Goal: Feedback & Contribution: Submit feedback/report problem

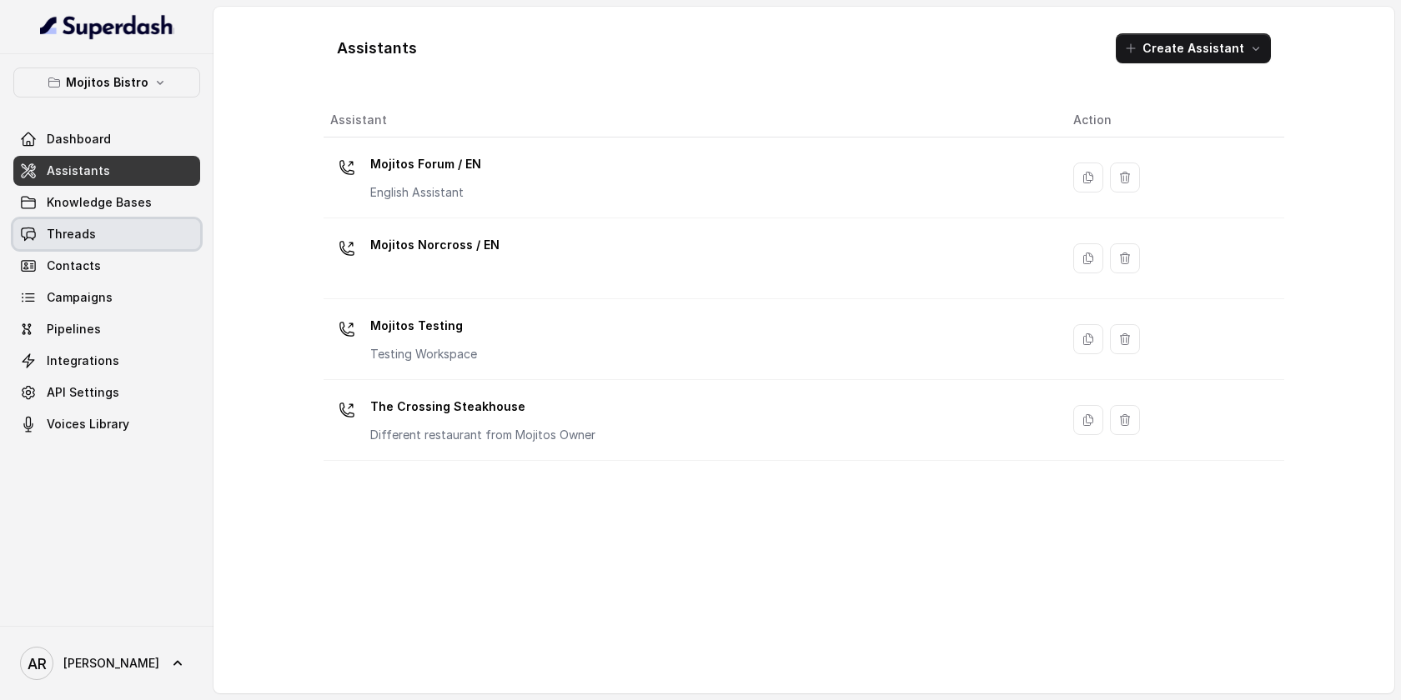
click at [98, 225] on link "Threads" at bounding box center [106, 234] width 187 height 30
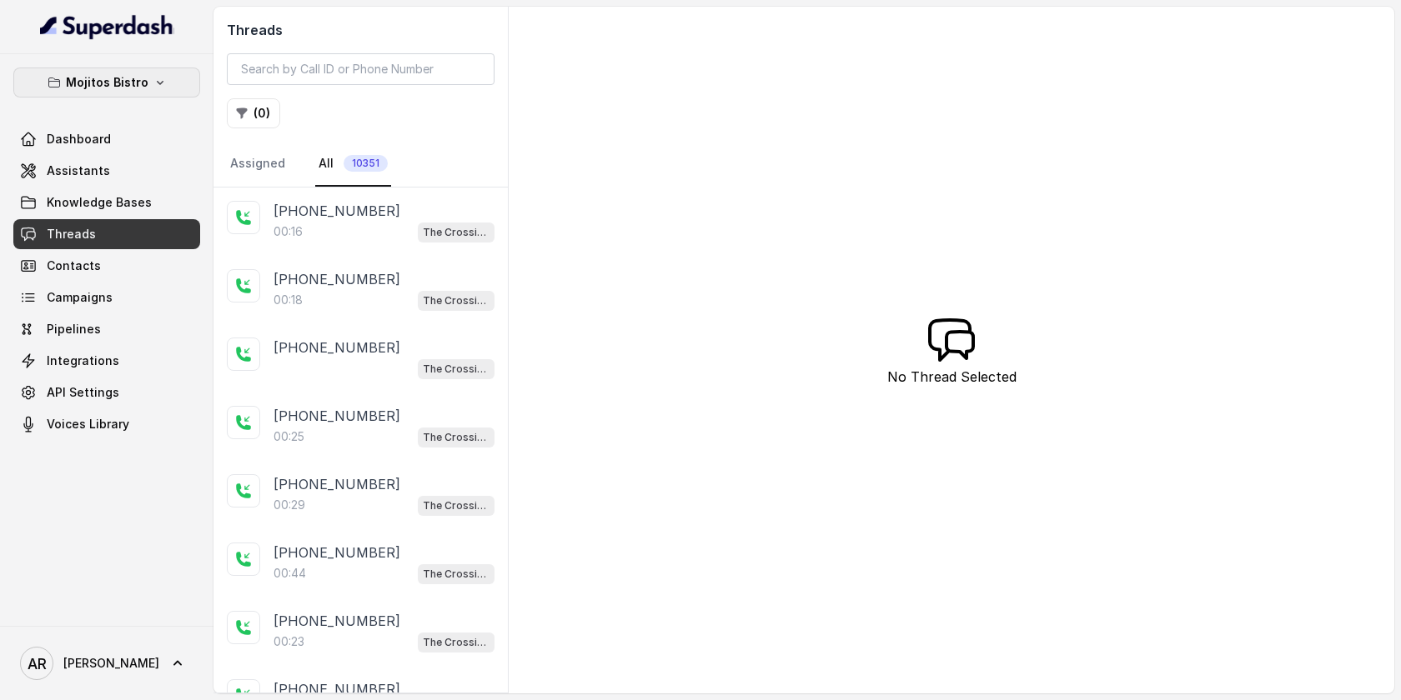
click at [98, 80] on p "Mojitos Bistro" at bounding box center [107, 83] width 83 height 20
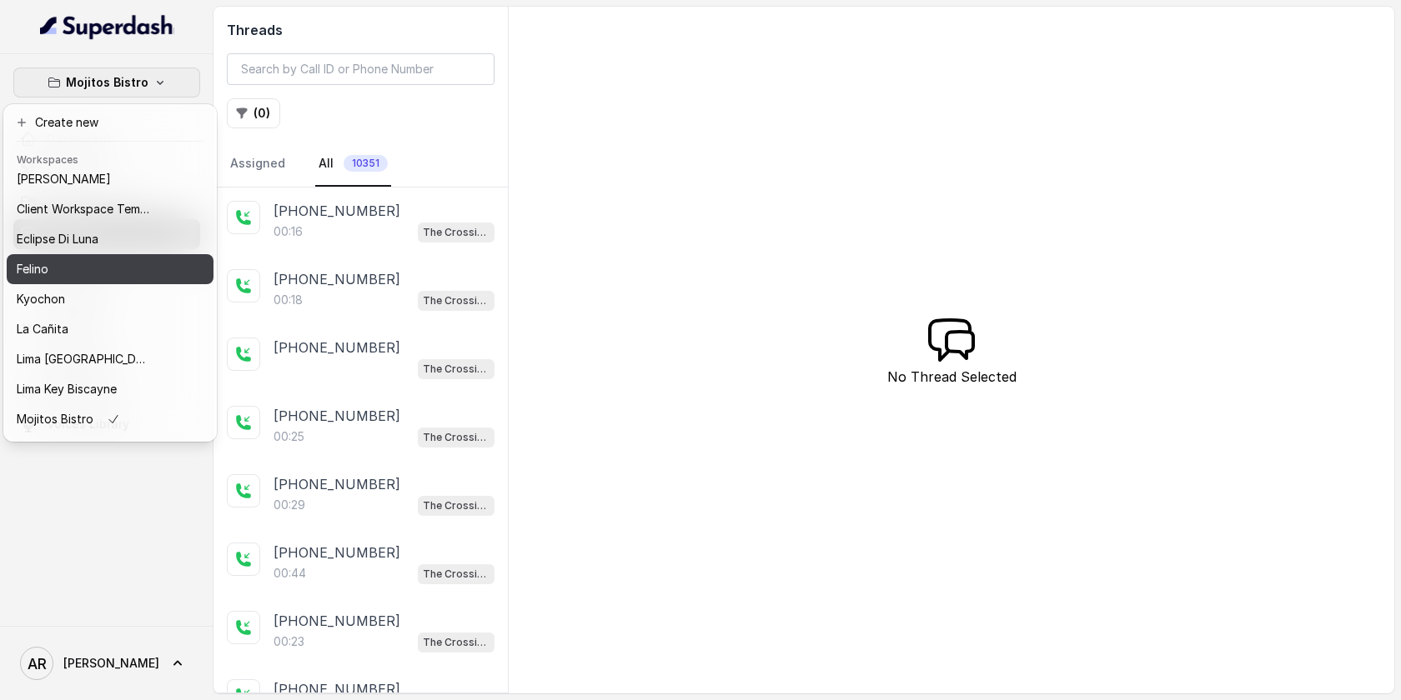
scroll to position [37, 0]
click at [84, 305] on div "Kyochon" at bounding box center [83, 300] width 133 height 20
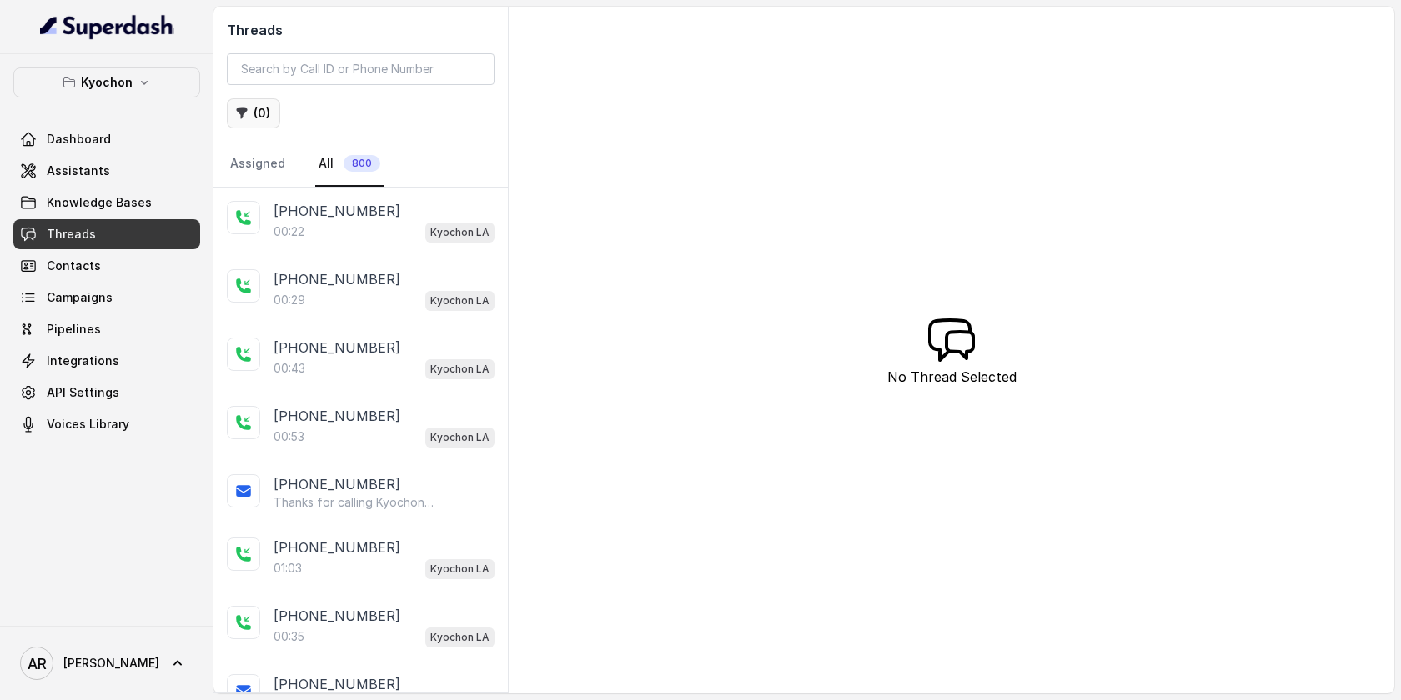
click at [244, 110] on icon "button" at bounding box center [242, 113] width 11 height 11
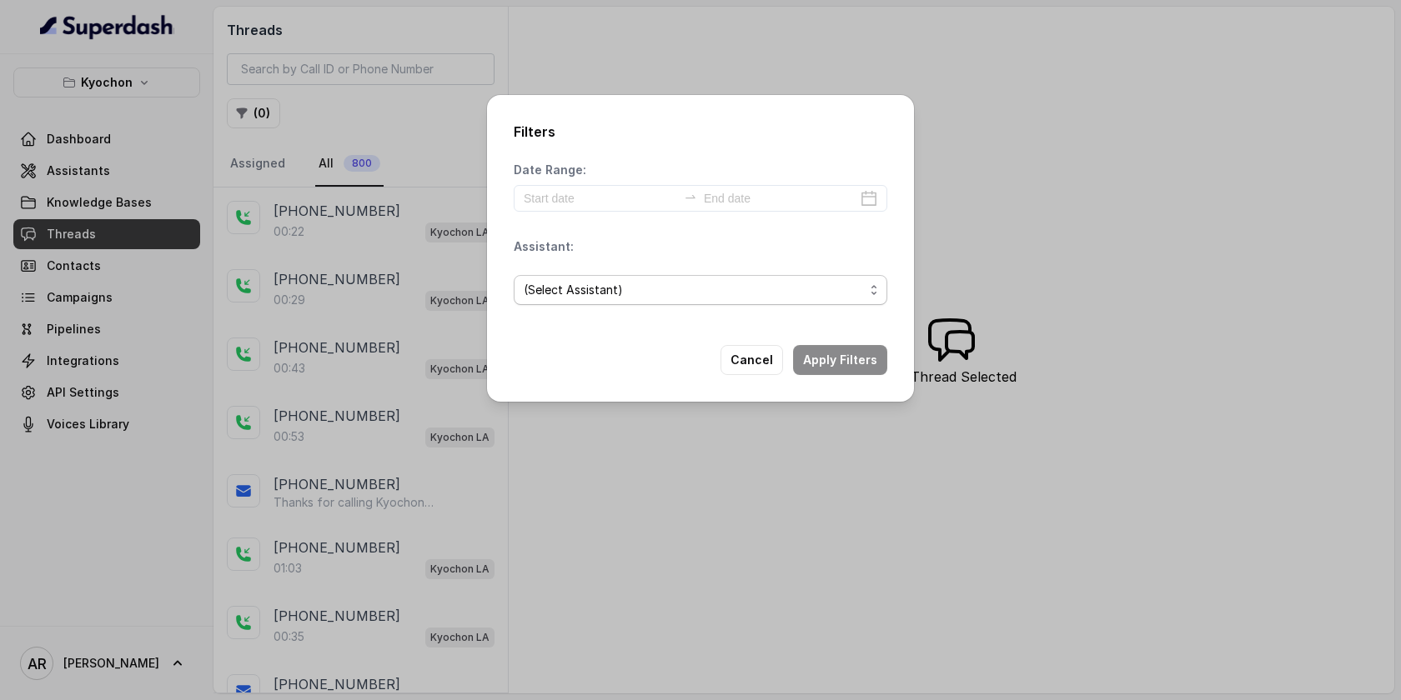
click at [804, 287] on span "(Select Assistant)" at bounding box center [694, 290] width 340 height 20
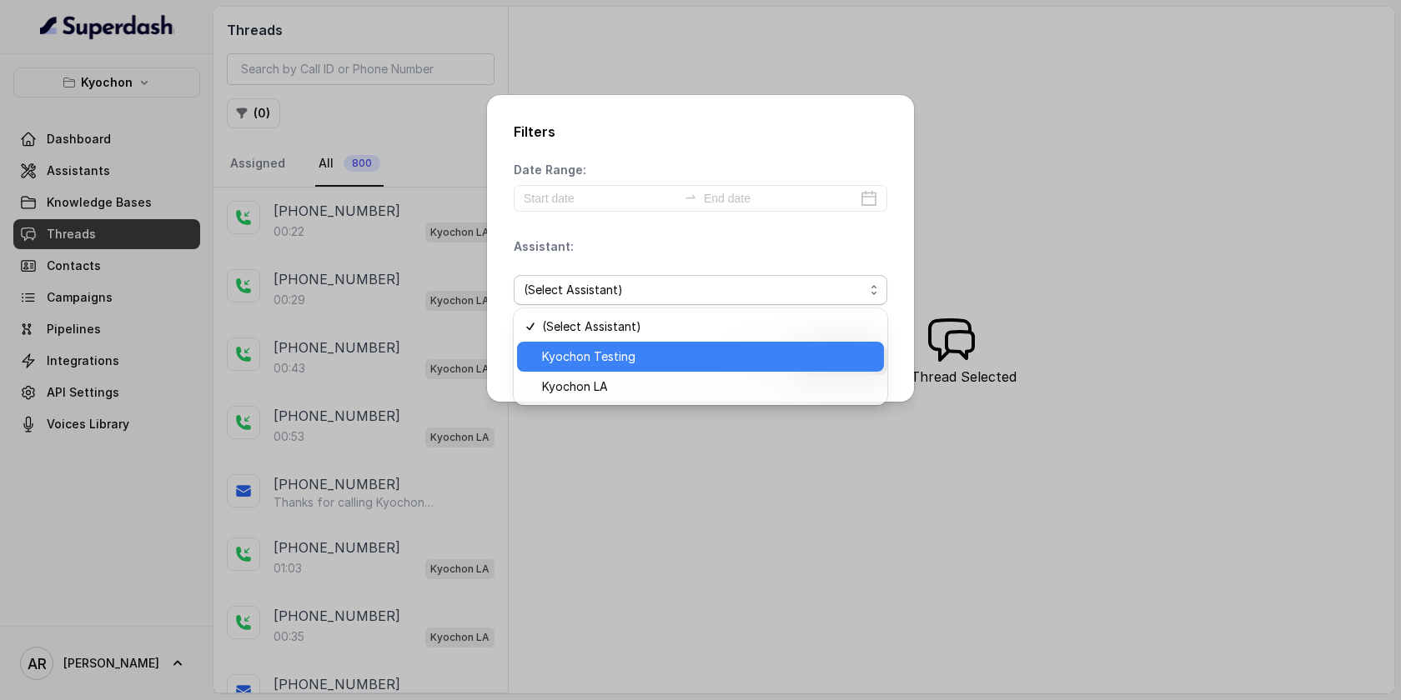
click at [601, 355] on span "Kyochon Testing" at bounding box center [708, 357] width 332 height 20
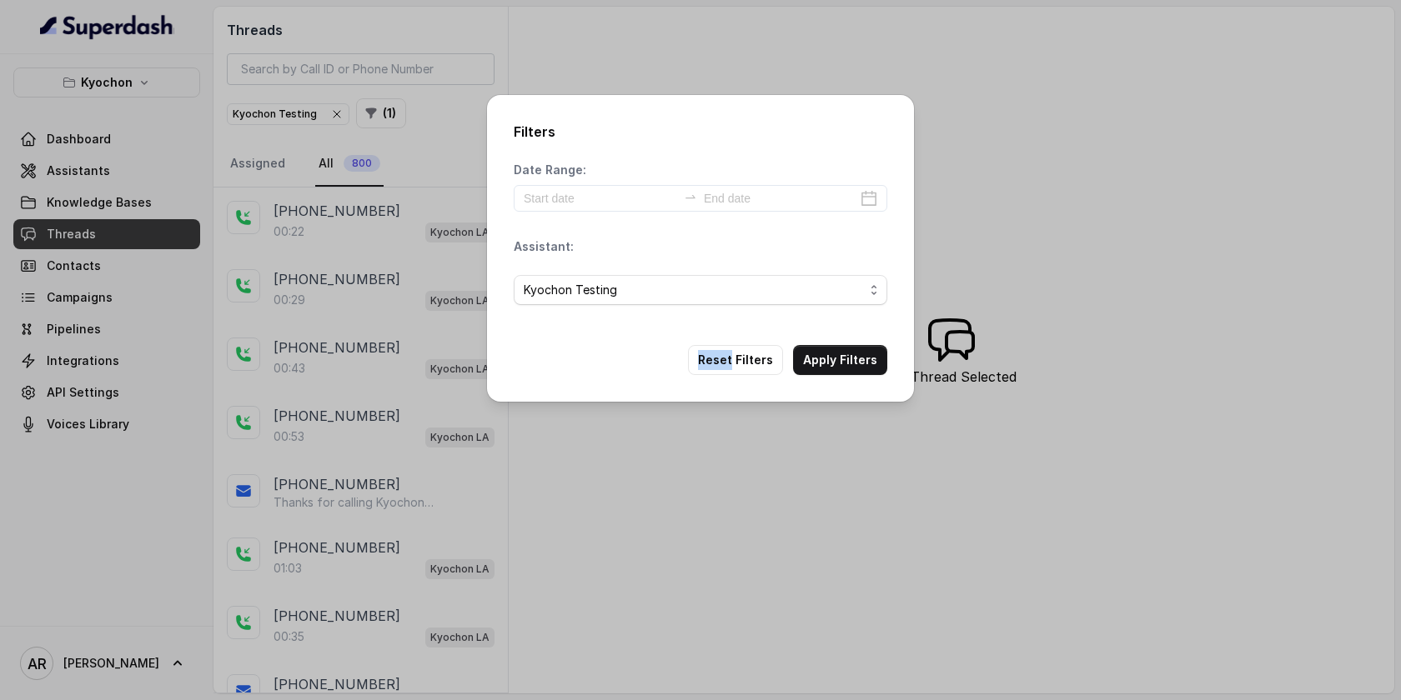
click at [602, 355] on div "Reset Filters Apply Filters" at bounding box center [701, 360] width 374 height 30
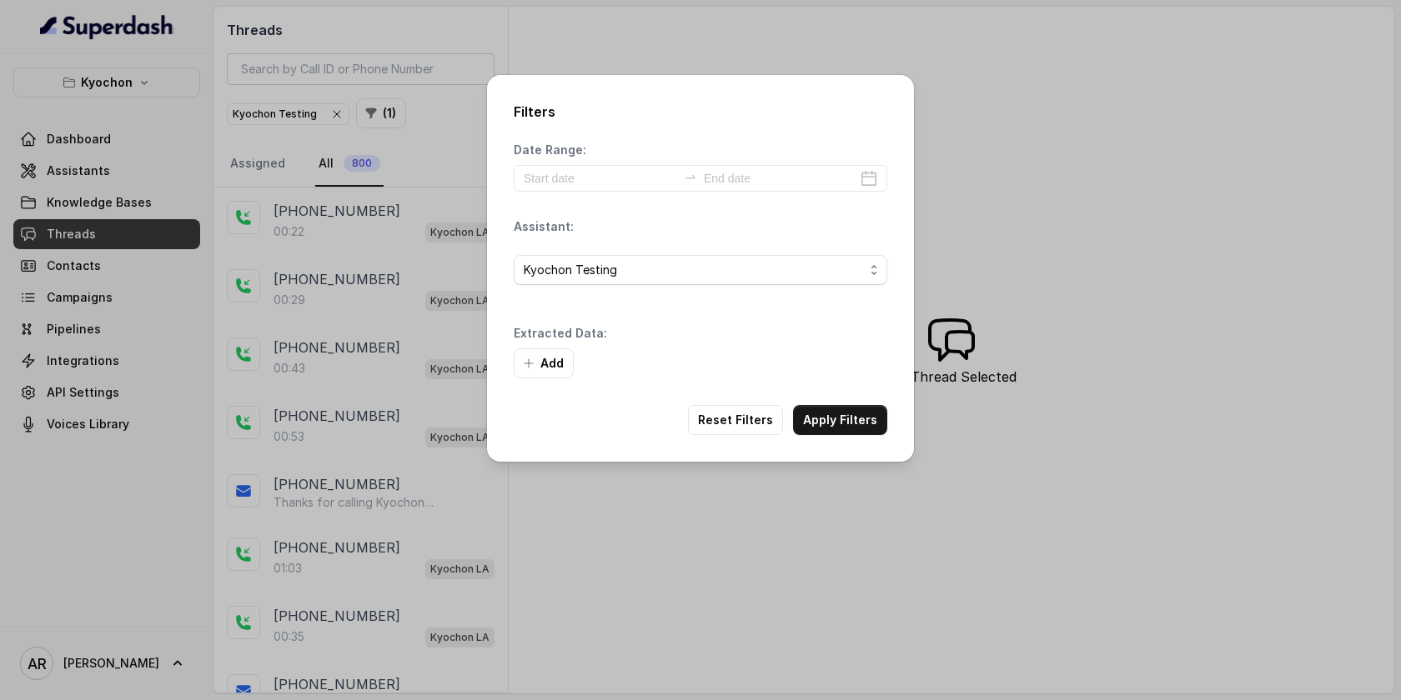
click at [607, 290] on div "Kyochon Testing" at bounding box center [701, 270] width 374 height 57
click at [607, 285] on div "Kyochon Testing" at bounding box center [701, 270] width 374 height 57
click at [607, 275] on span "Kyochon Testing" at bounding box center [694, 270] width 340 height 20
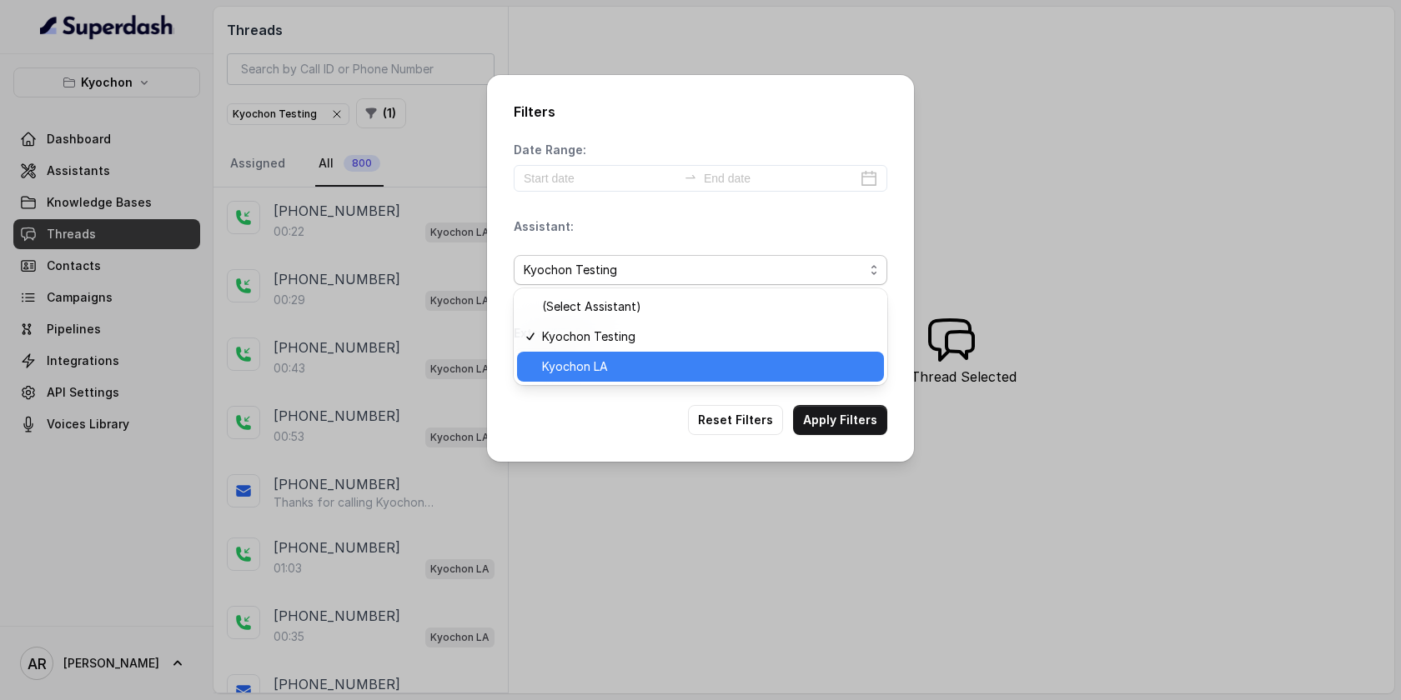
click at [607, 361] on span "Kyochon LA" at bounding box center [708, 367] width 332 height 20
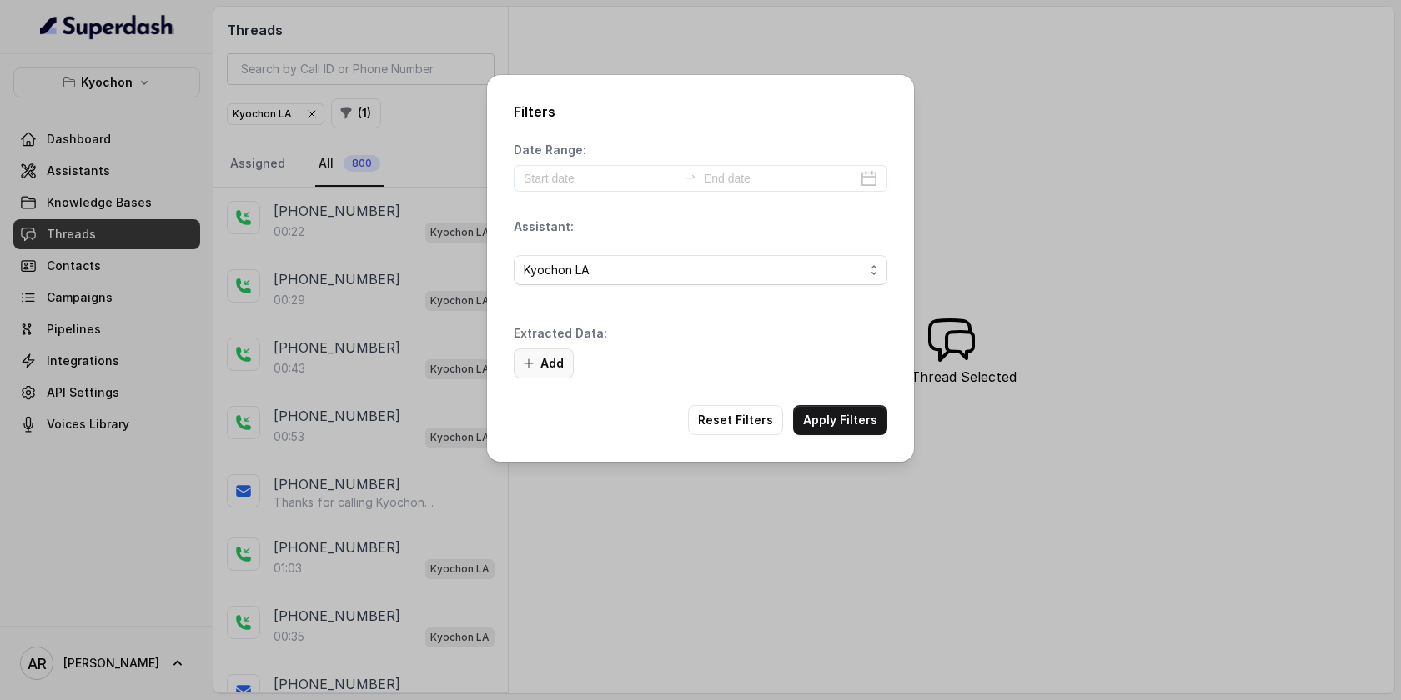
click at [570, 356] on button "Add" at bounding box center [544, 364] width 60 height 30
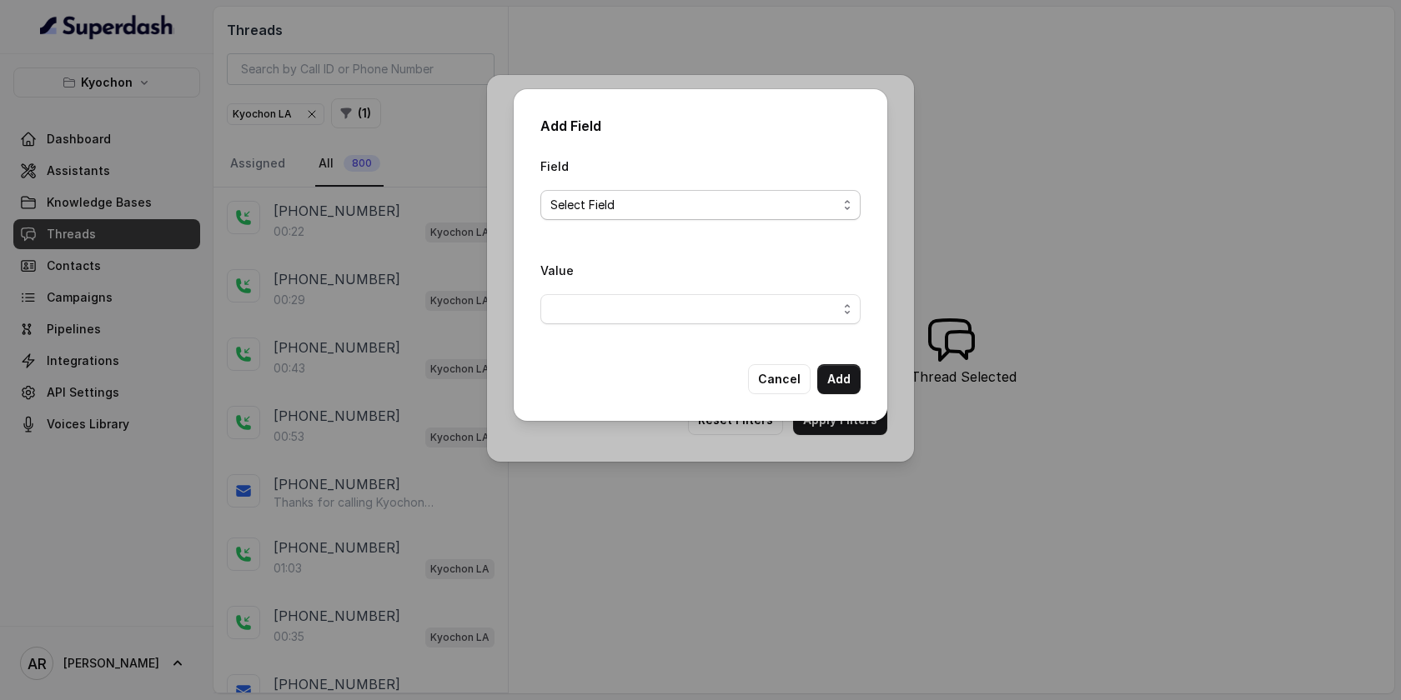
click at [721, 216] on span "Select Field" at bounding box center [700, 205] width 320 height 30
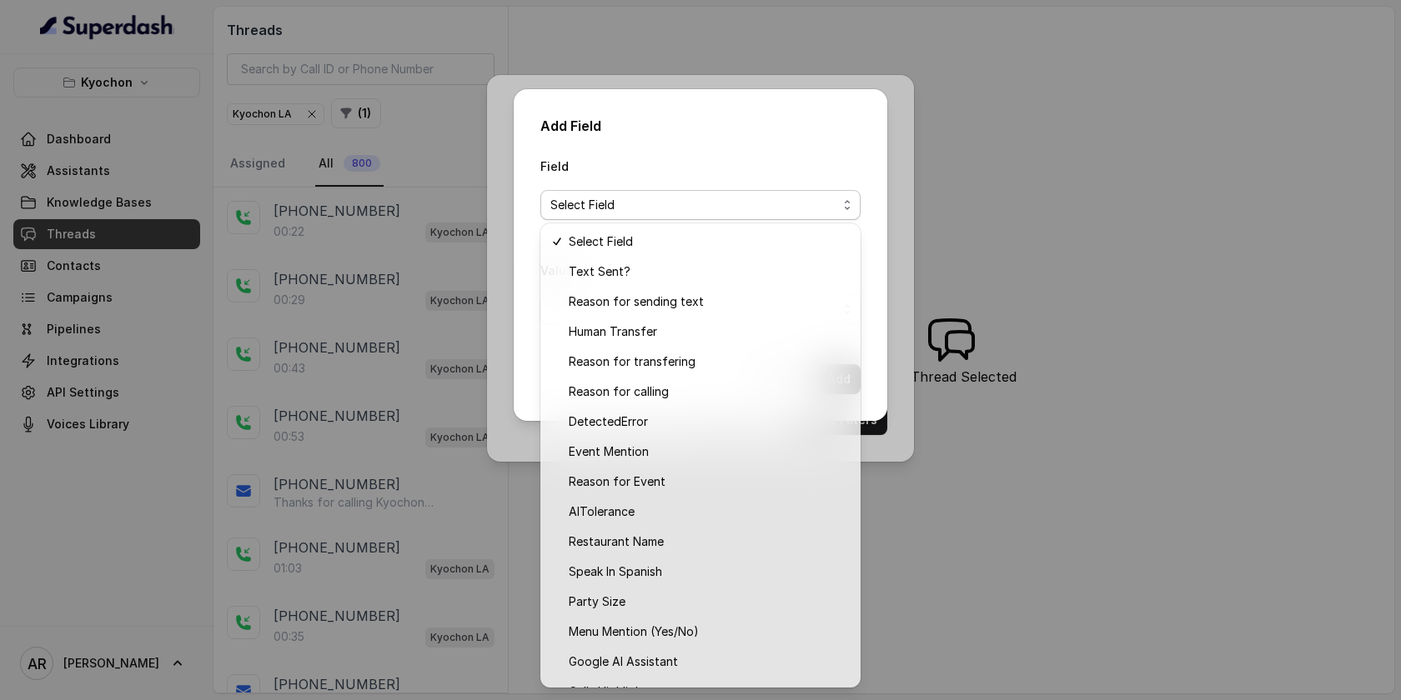
click at [830, 143] on div "Add Field Field Select Field Value Cancel Add" at bounding box center [701, 255] width 374 height 332
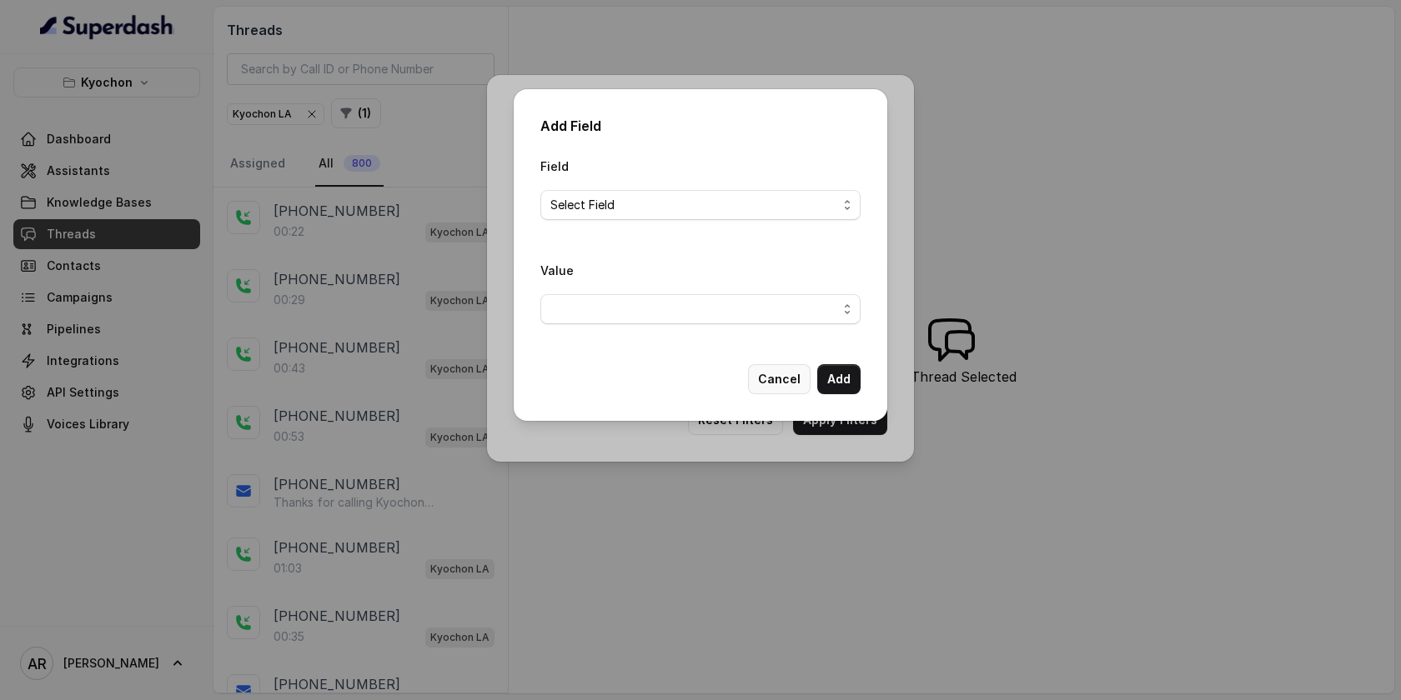
click at [775, 387] on button "Cancel" at bounding box center [779, 379] width 63 height 30
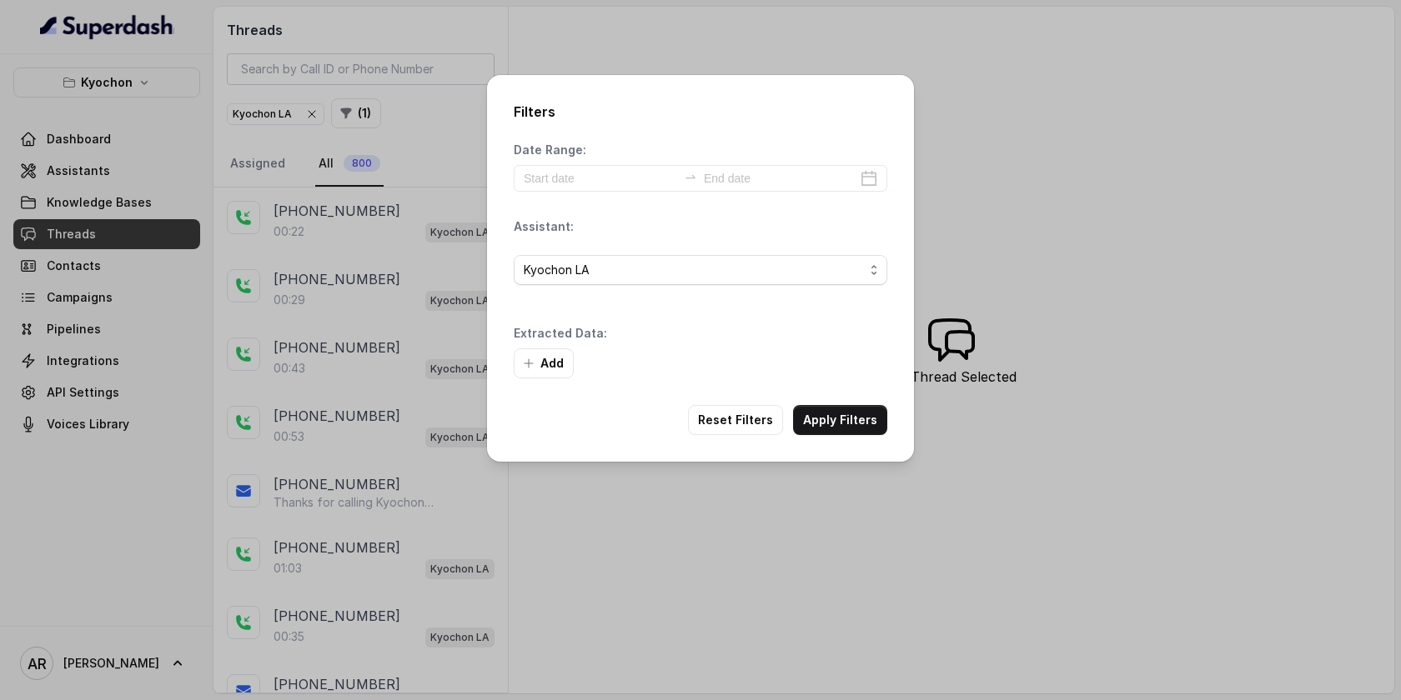
click at [449, 454] on div "Filters Date Range: Assistant: Kyochon LA Extracted Data: Add Reset Filters App…" at bounding box center [700, 350] width 1401 height 700
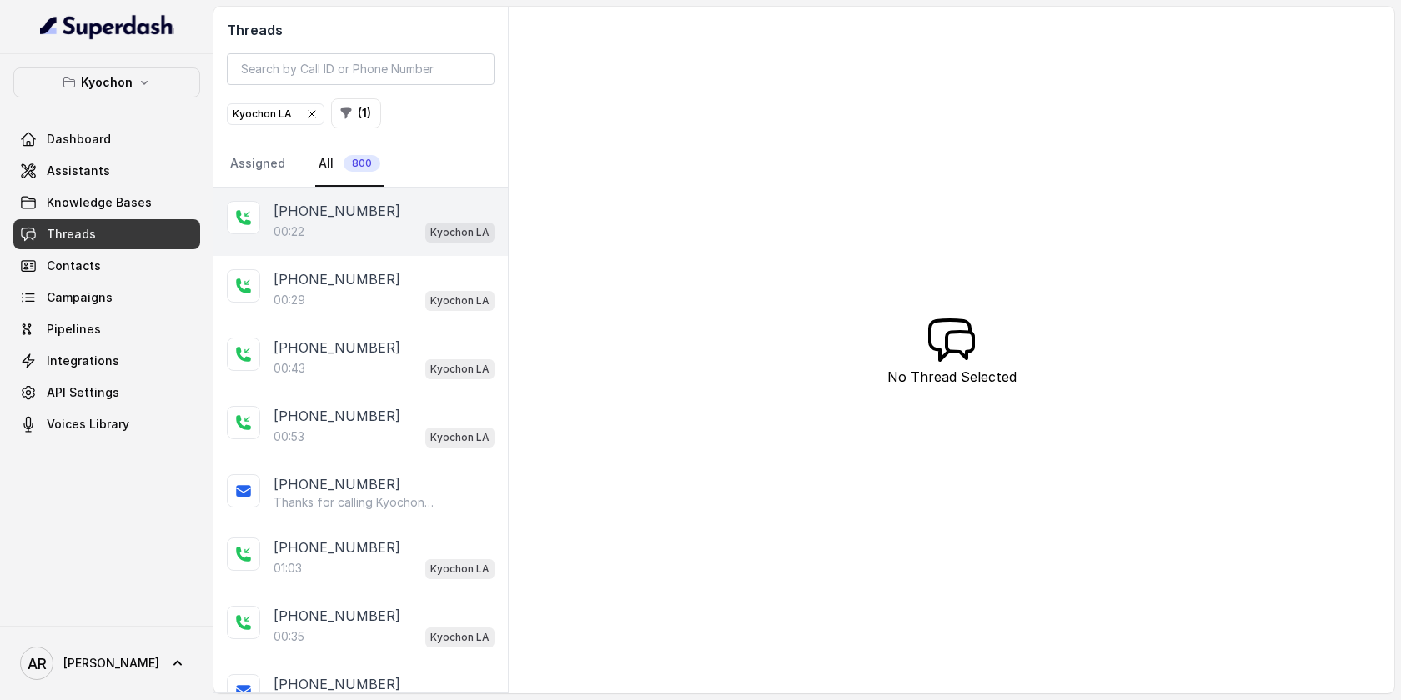
click at [323, 238] on div "00:22 Kyochon LA" at bounding box center [383, 232] width 221 height 22
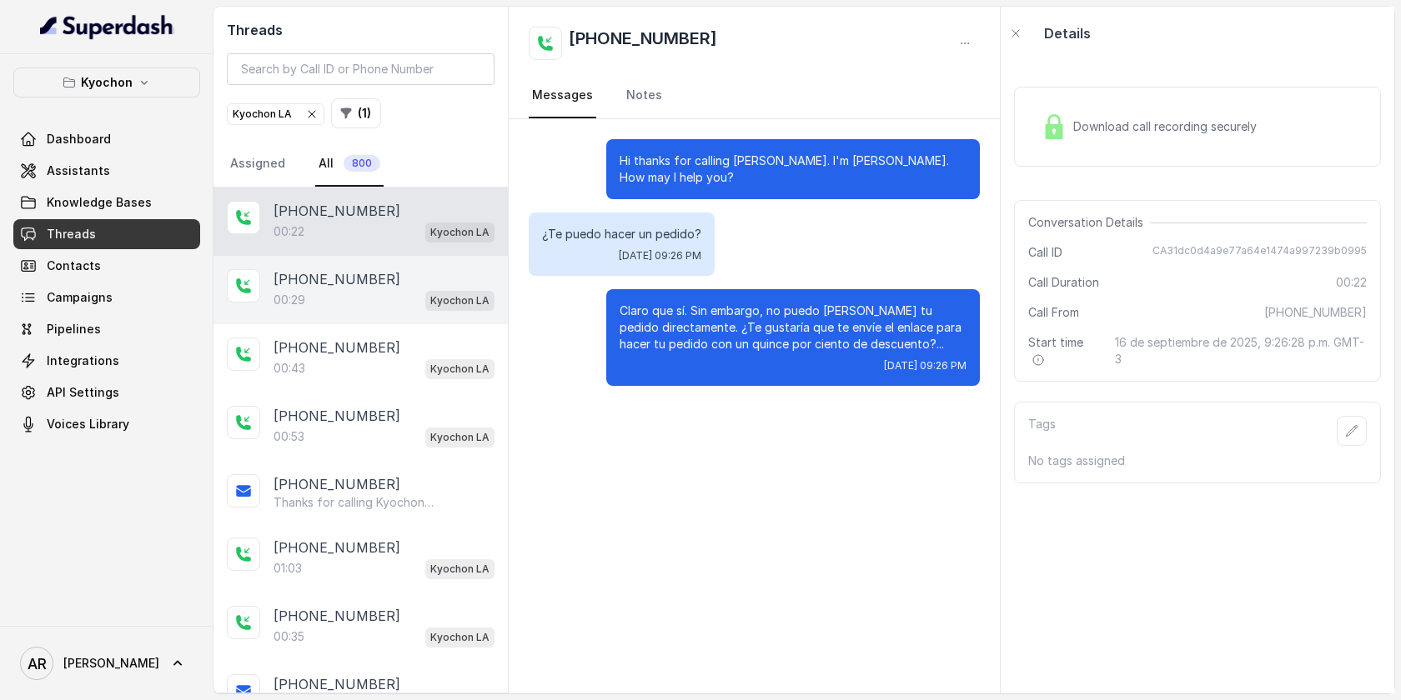
click at [339, 309] on div "00:29 Kyochon LA" at bounding box center [383, 300] width 221 height 22
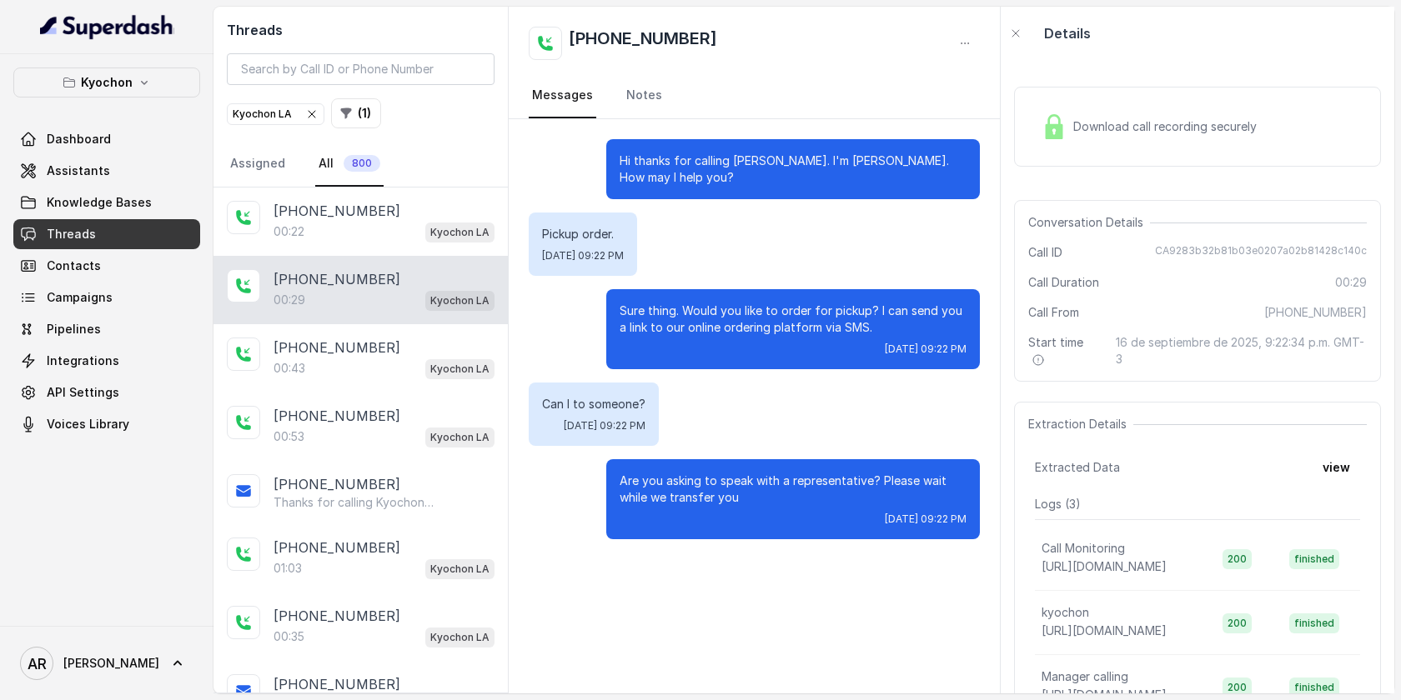
scroll to position [33, 0]
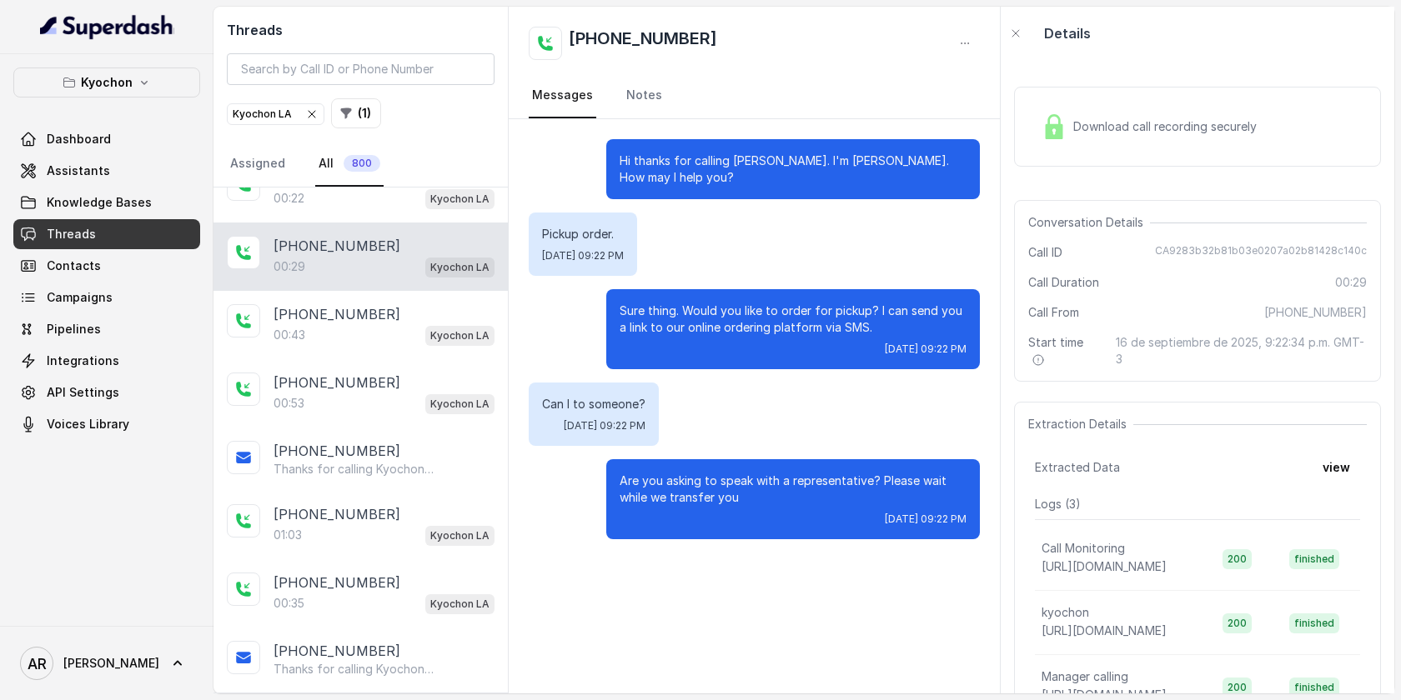
click at [339, 309] on p "[PHONE_NUMBER]" at bounding box center [336, 314] width 127 height 20
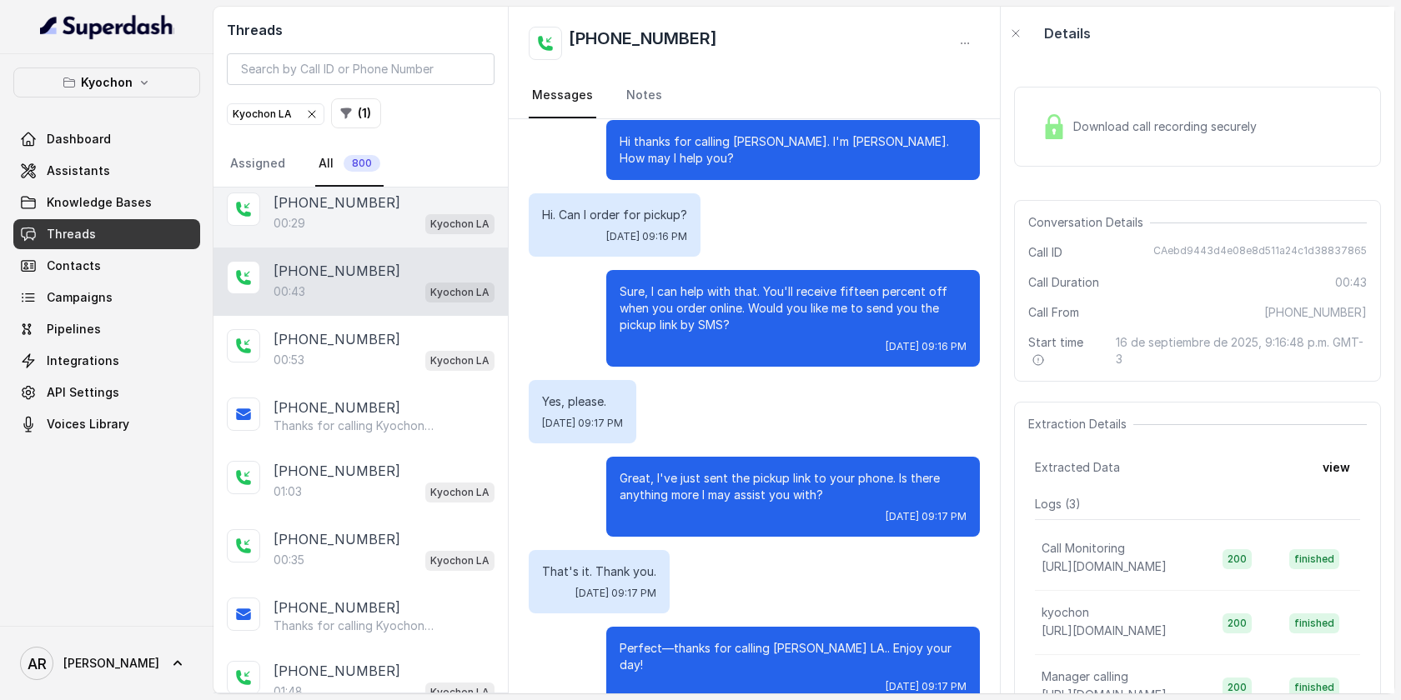
scroll to position [82, 0]
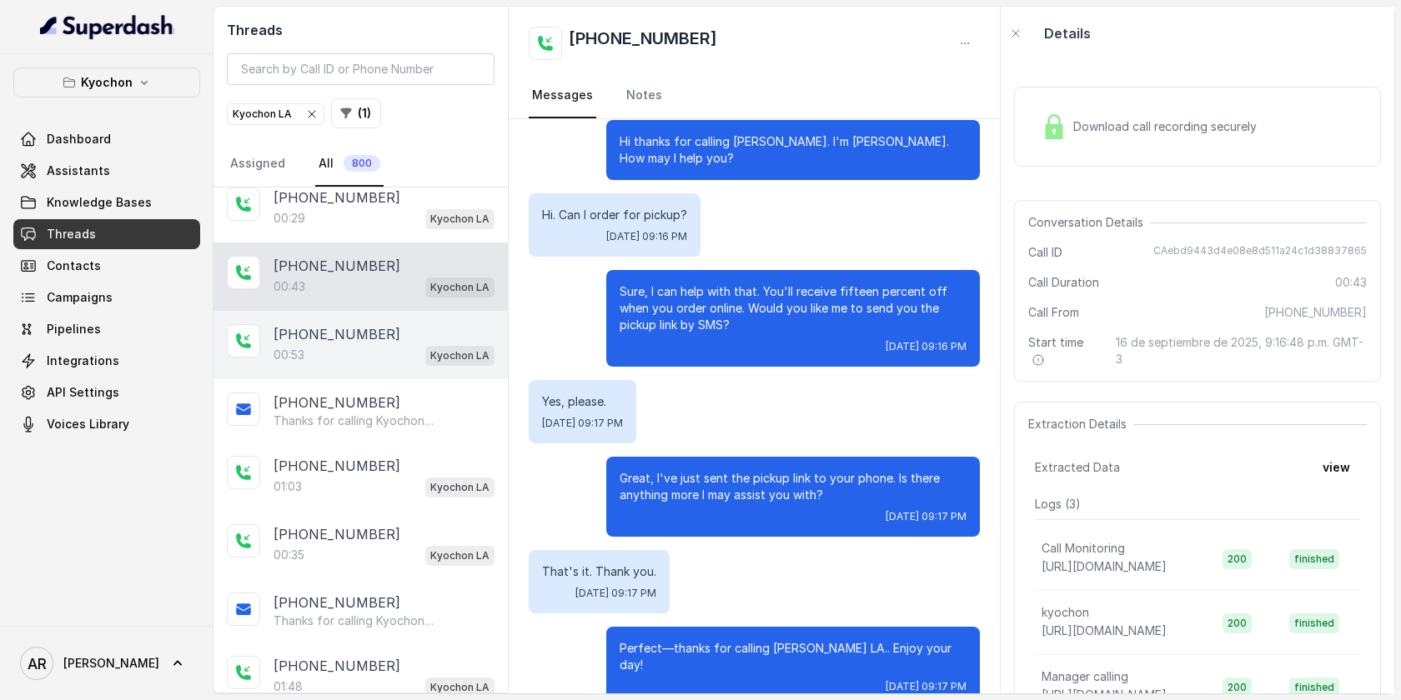
click at [406, 360] on div "00:53 Kyochon LA" at bounding box center [383, 355] width 221 height 22
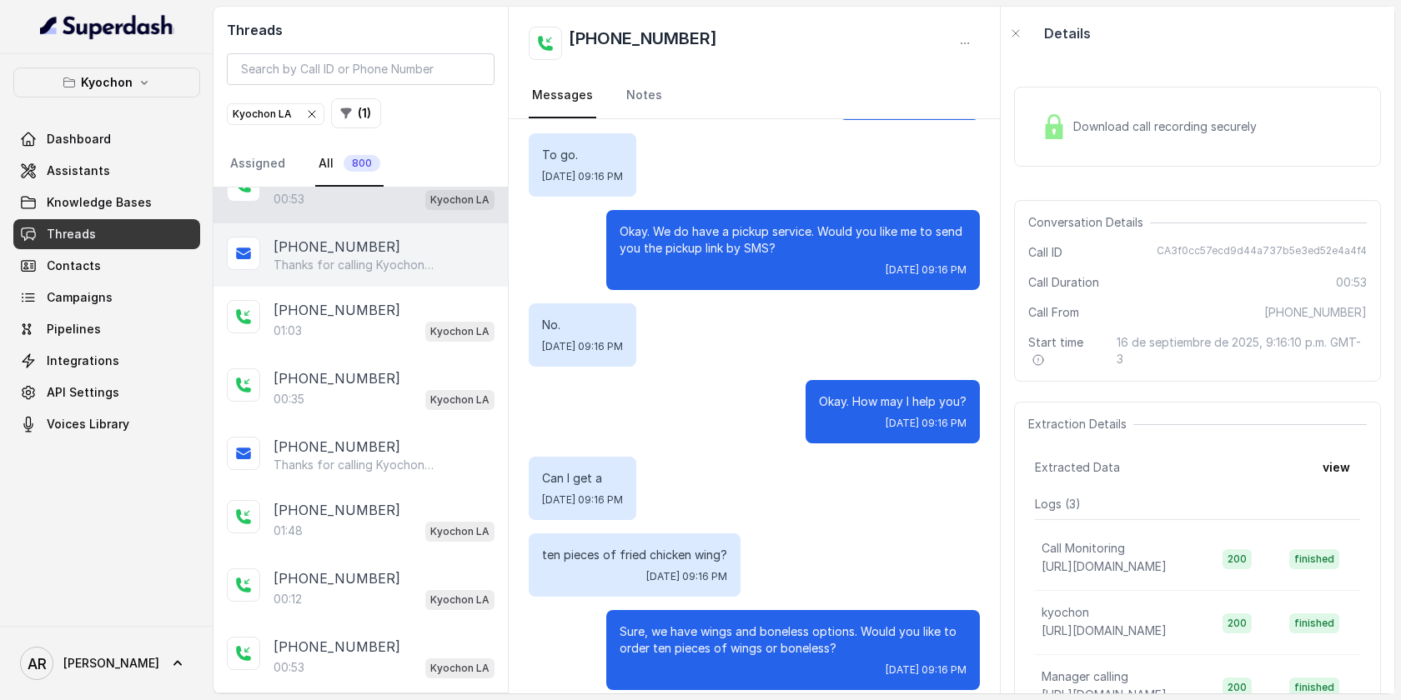
scroll to position [247, 0]
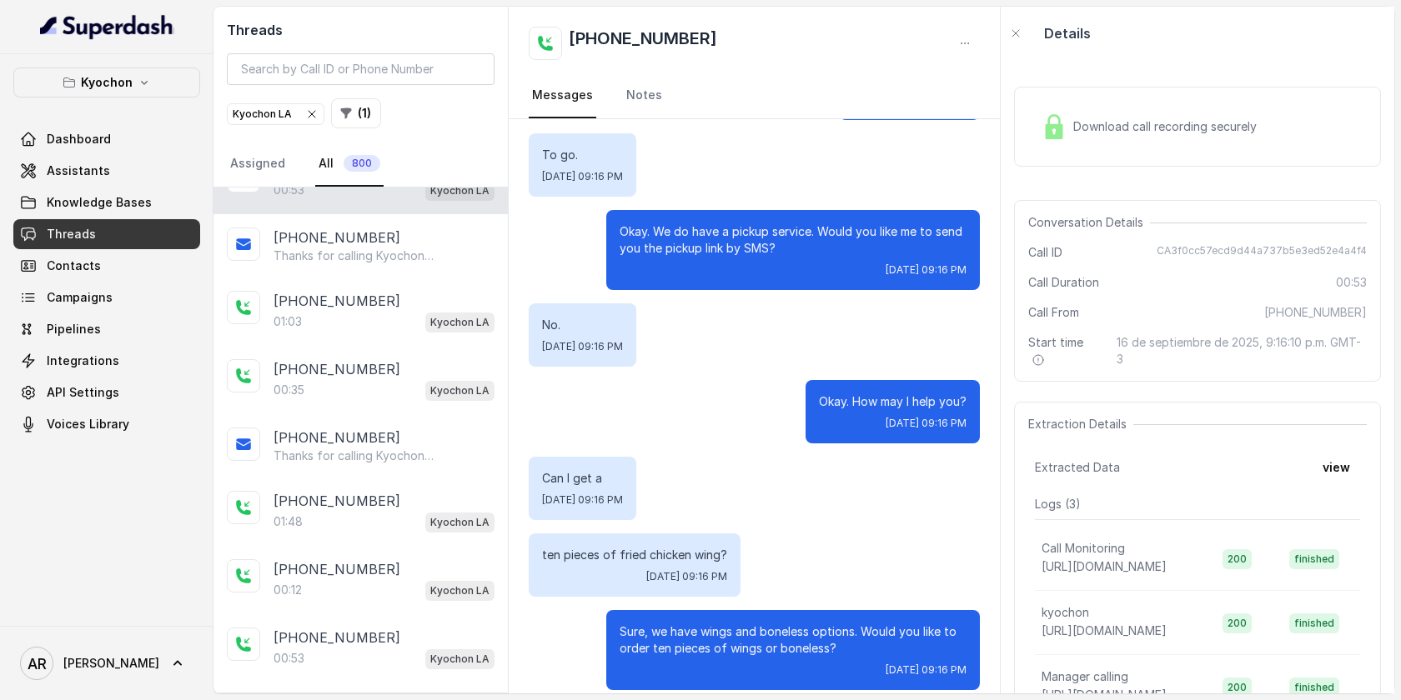
click at [1056, 129] on img at bounding box center [1053, 126] width 25 height 25
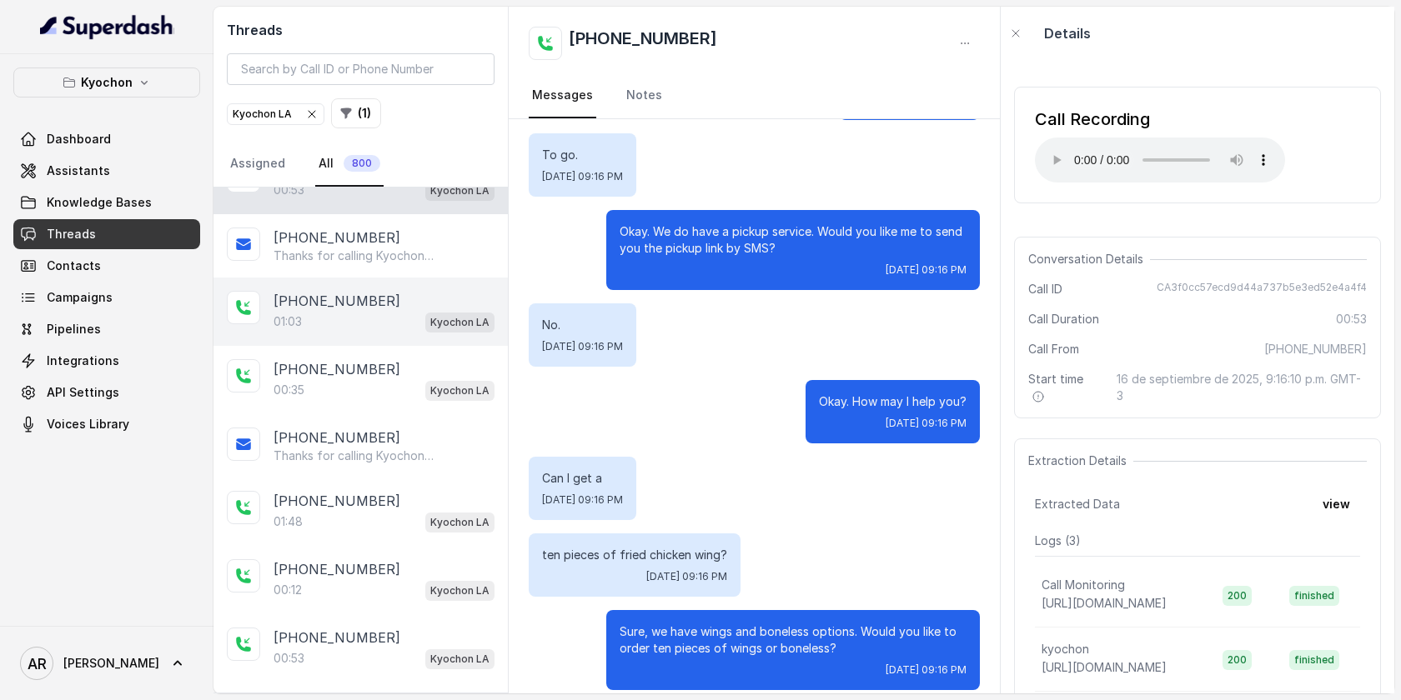
click at [366, 342] on div "+12134352097 01:03 Kyochon LA" at bounding box center [360, 312] width 294 height 68
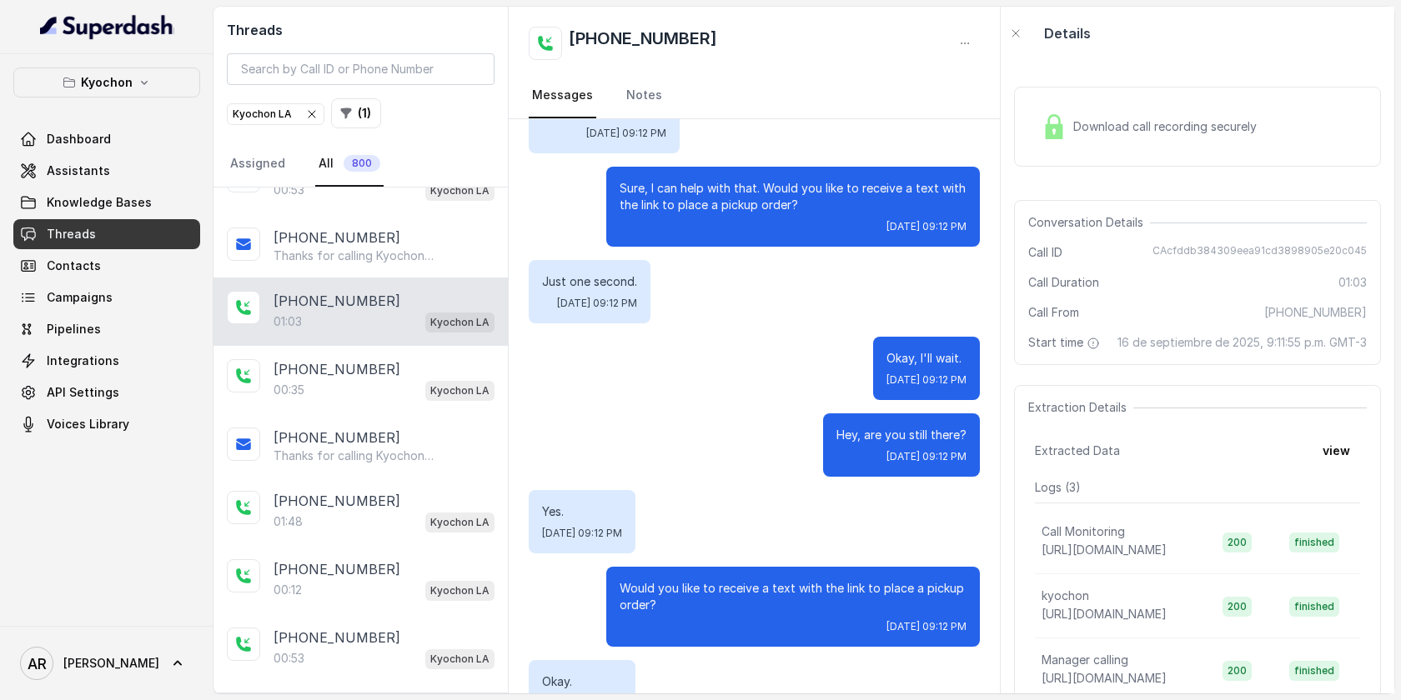
scroll to position [573, 0]
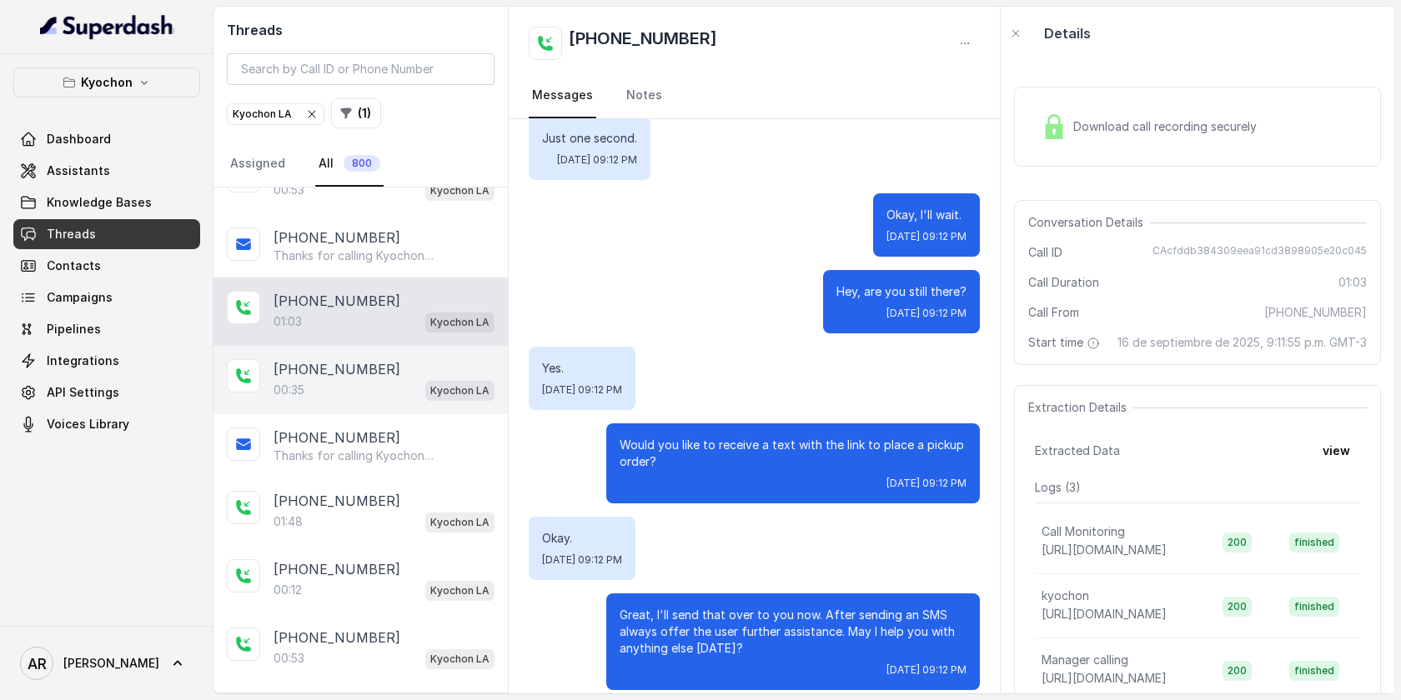
click at [424, 395] on div "00:35 Kyochon LA" at bounding box center [383, 390] width 221 height 22
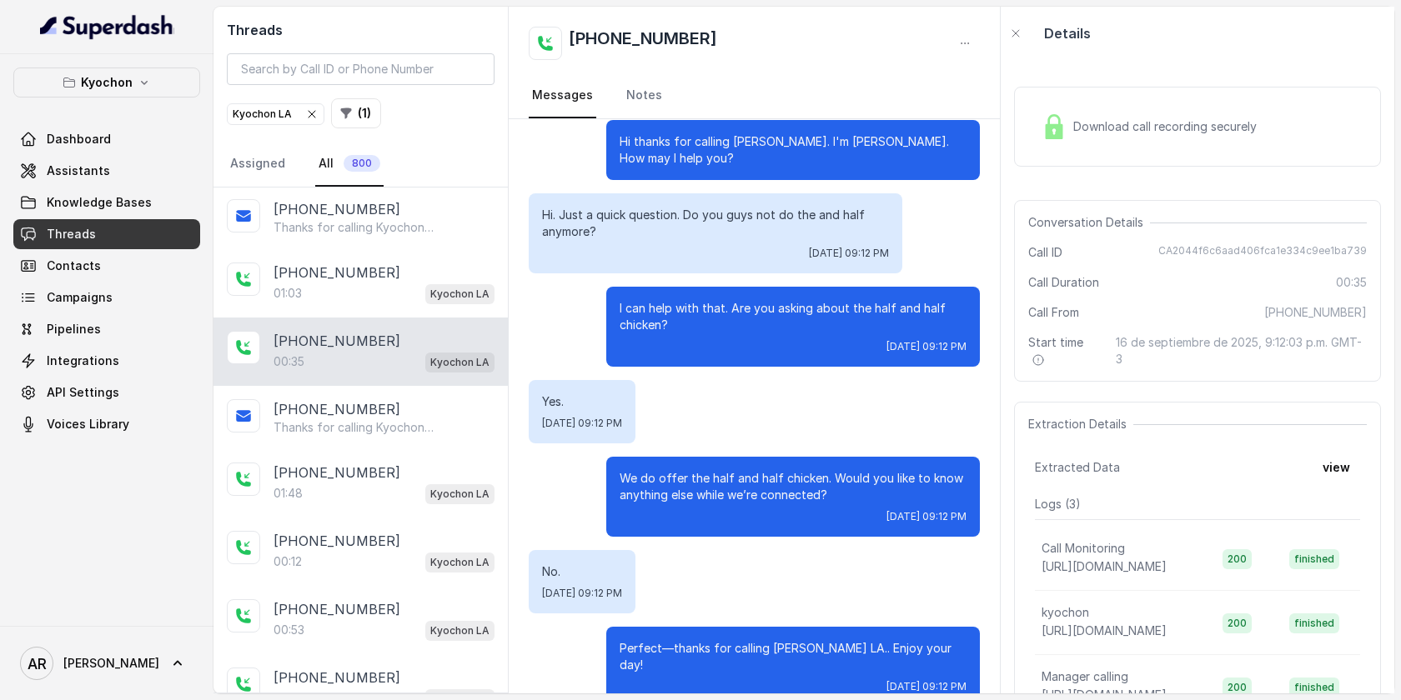
scroll to position [298, 0]
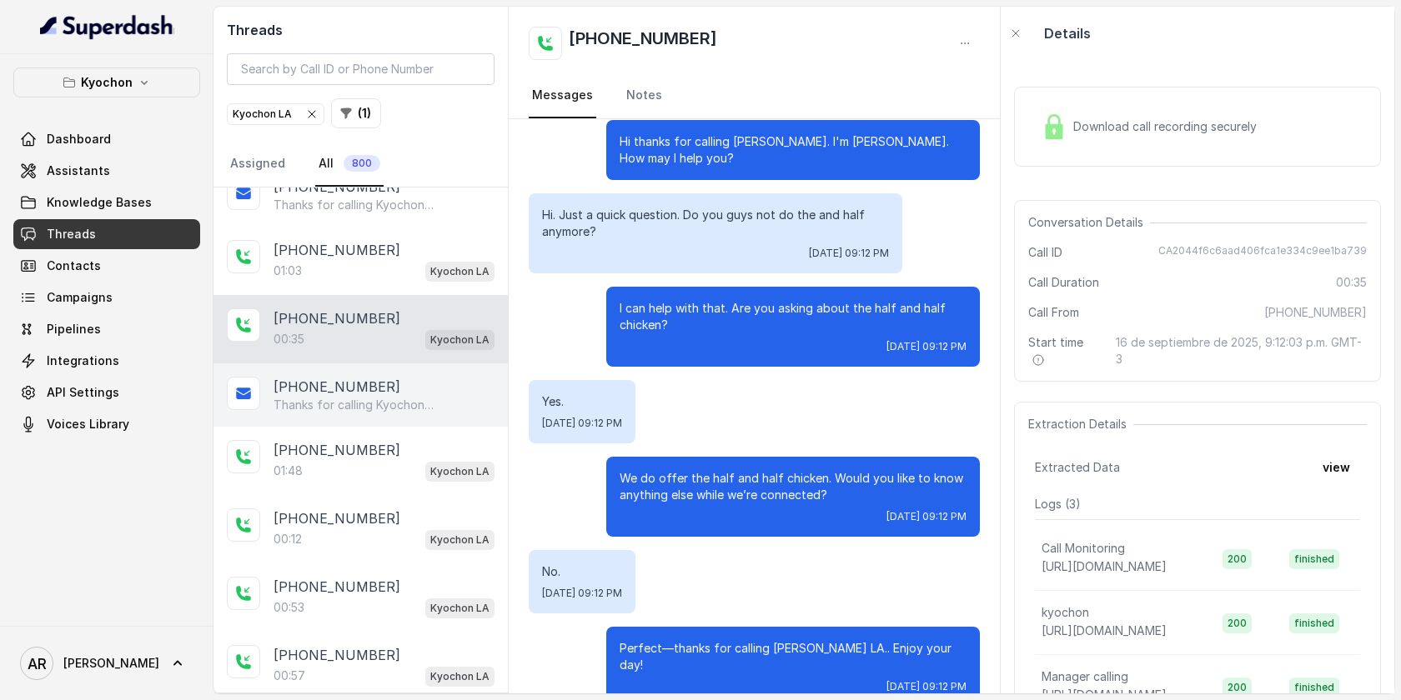
click at [407, 407] on p "Thanks for calling Kyochon Chicken LA! Enjoy 15% off! Here’s the online order l…" at bounding box center [353, 405] width 160 height 17
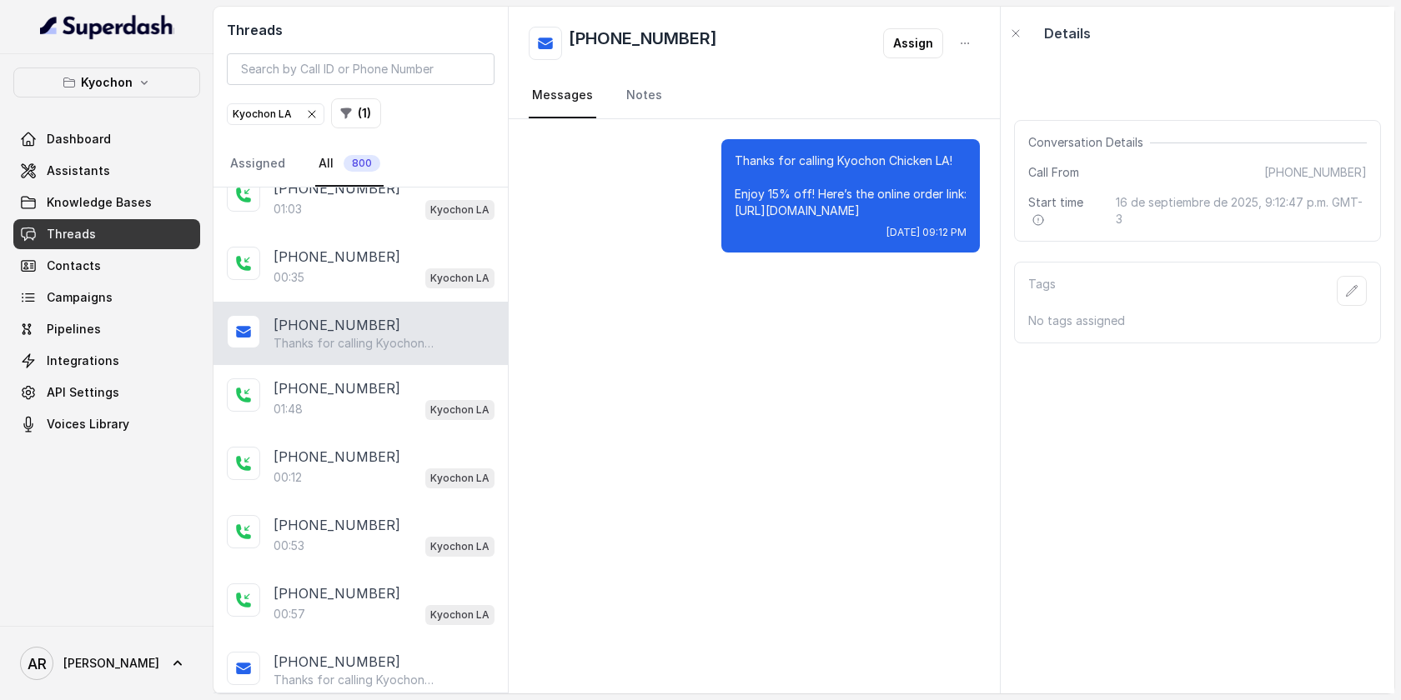
scroll to position [367, 0]
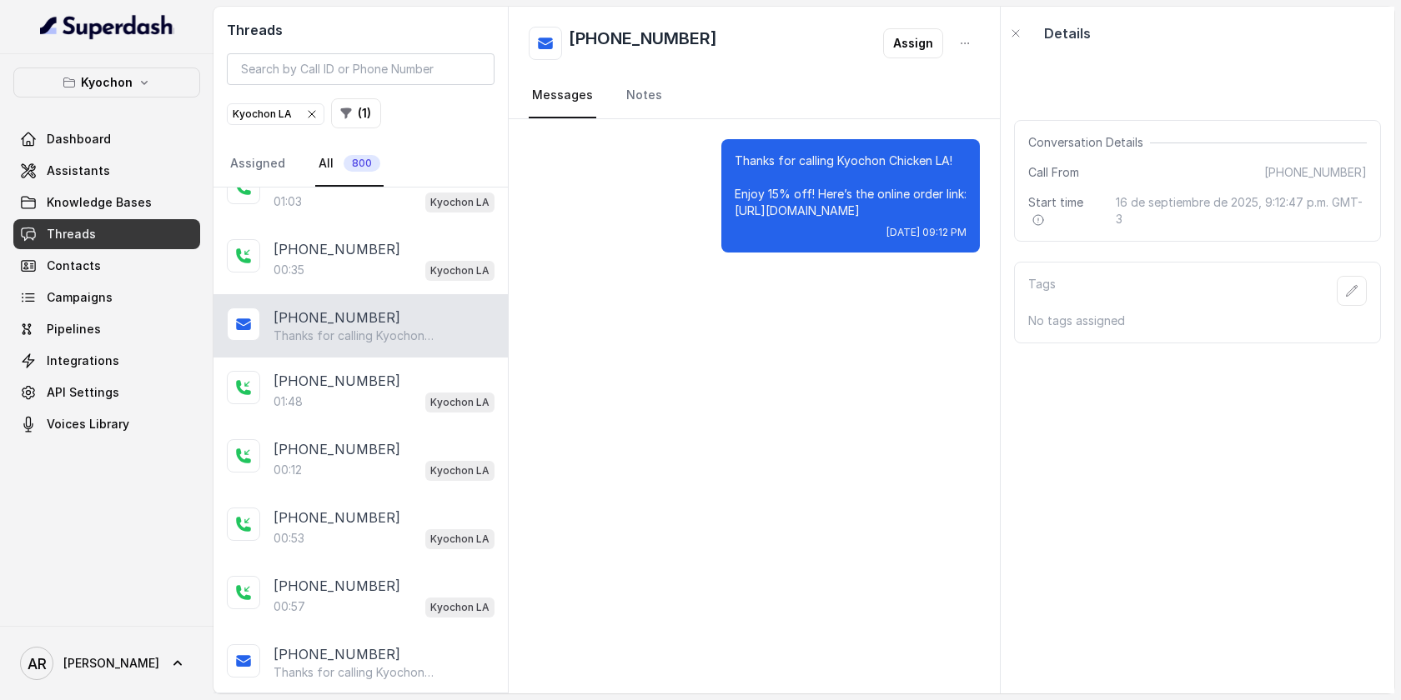
click at [407, 407] on div "01:48 Kyochon LA" at bounding box center [383, 402] width 221 height 22
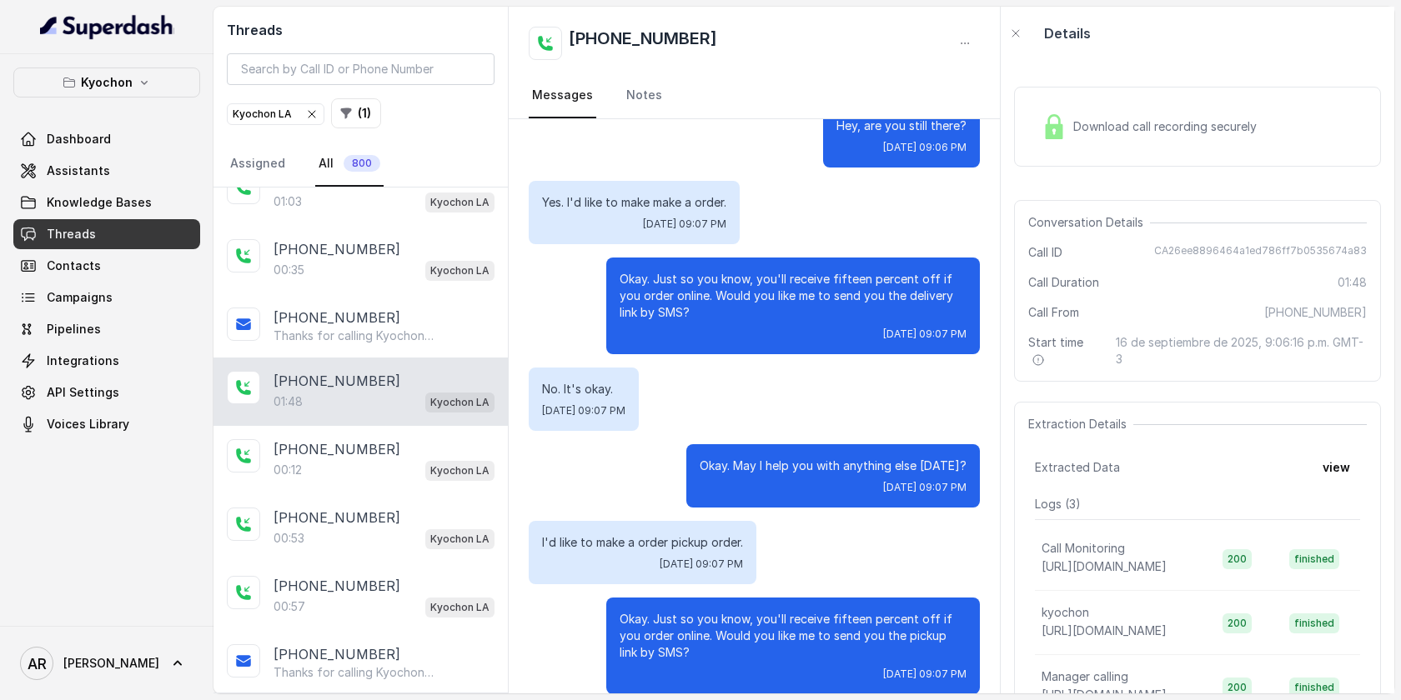
scroll to position [826, 0]
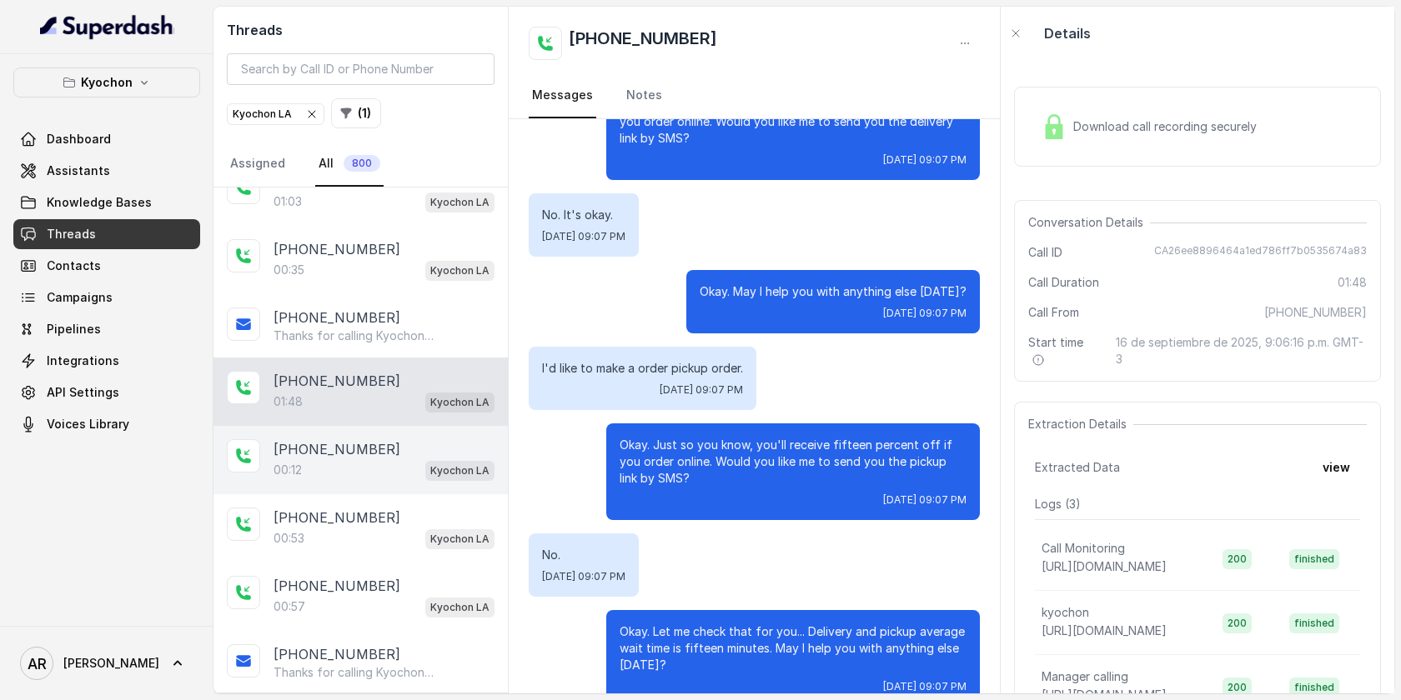
click at [446, 439] on div "[PHONE_NUMBER]" at bounding box center [383, 449] width 221 height 20
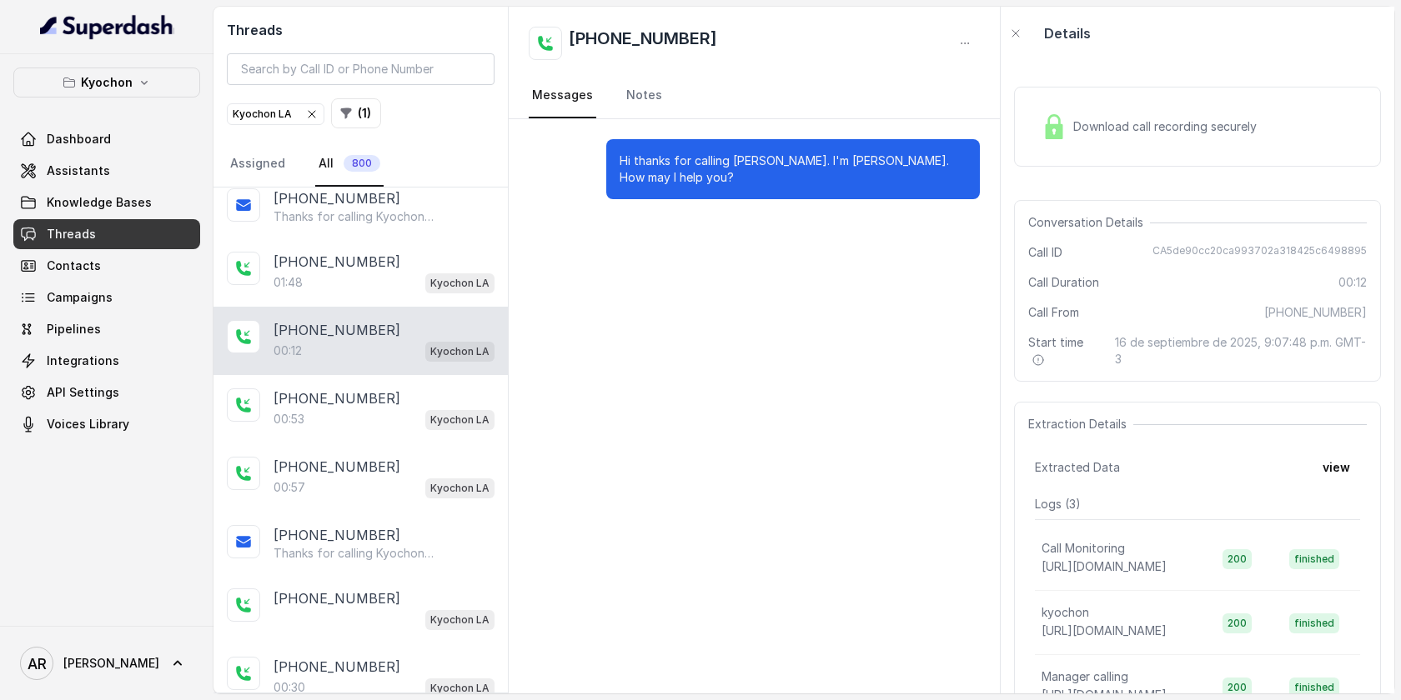
scroll to position [483, 0]
click at [446, 439] on div "+12135075558 00:53 Kyochon LA" at bounding box center [360, 413] width 294 height 68
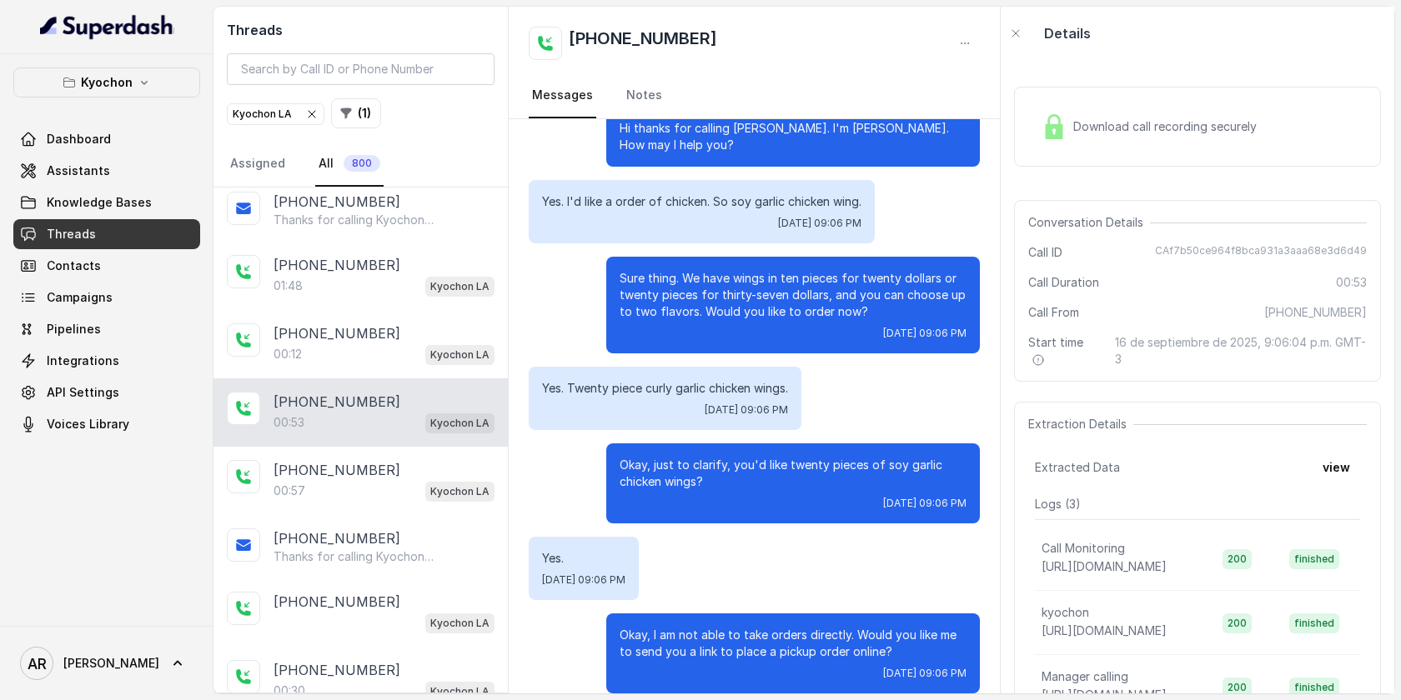
scroll to position [36, 0]
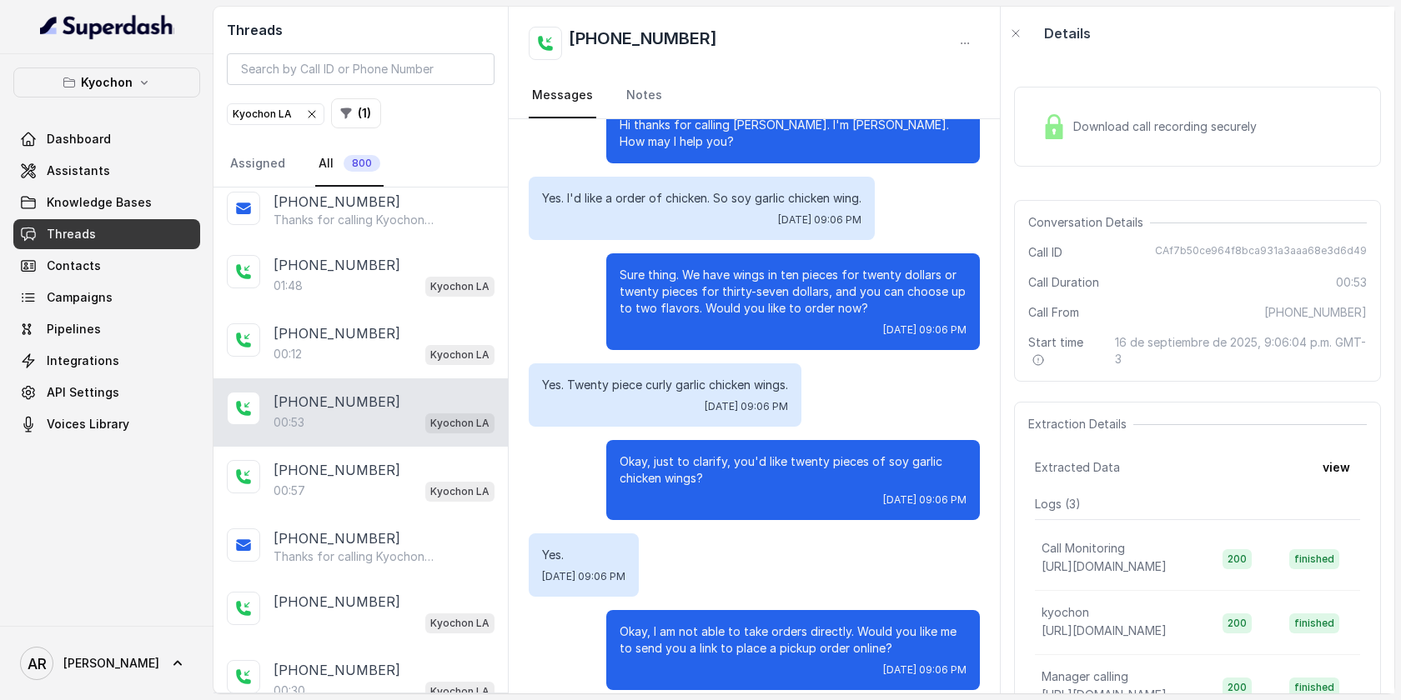
click at [244, 394] on div at bounding box center [243, 408] width 33 height 33
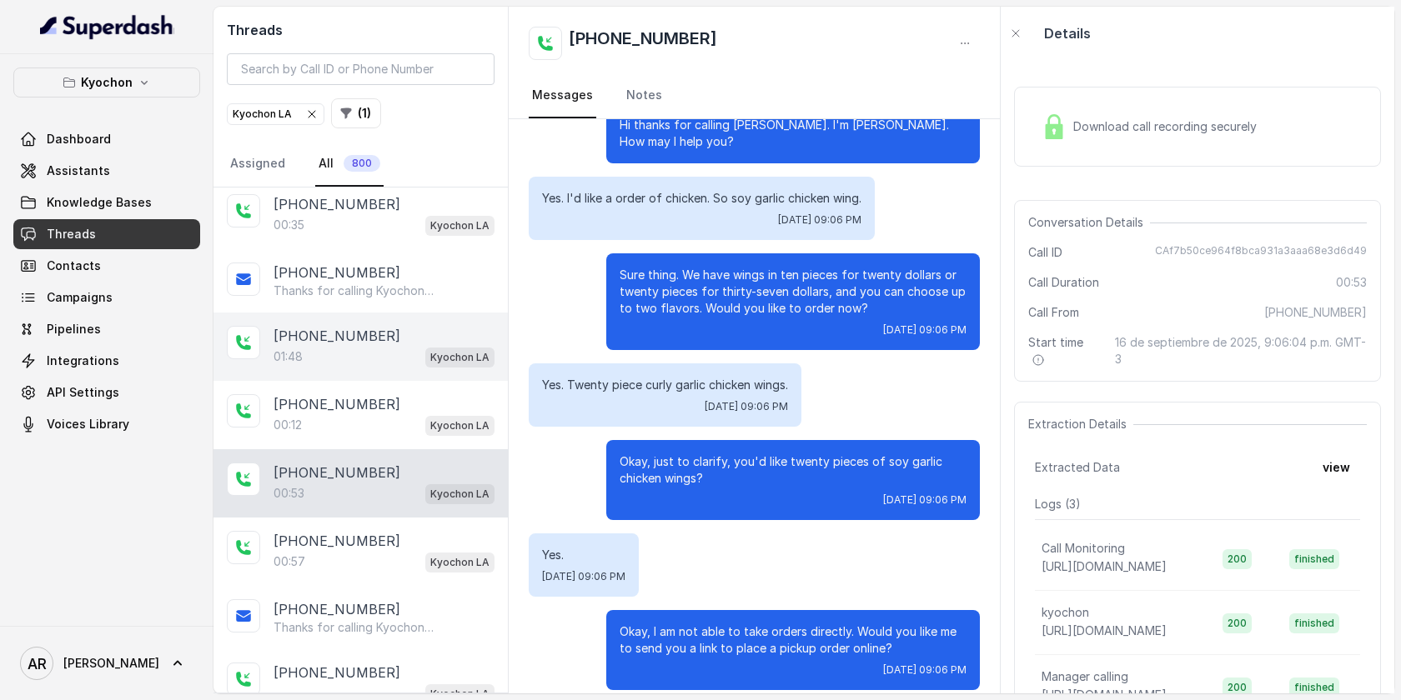
scroll to position [415, 0]
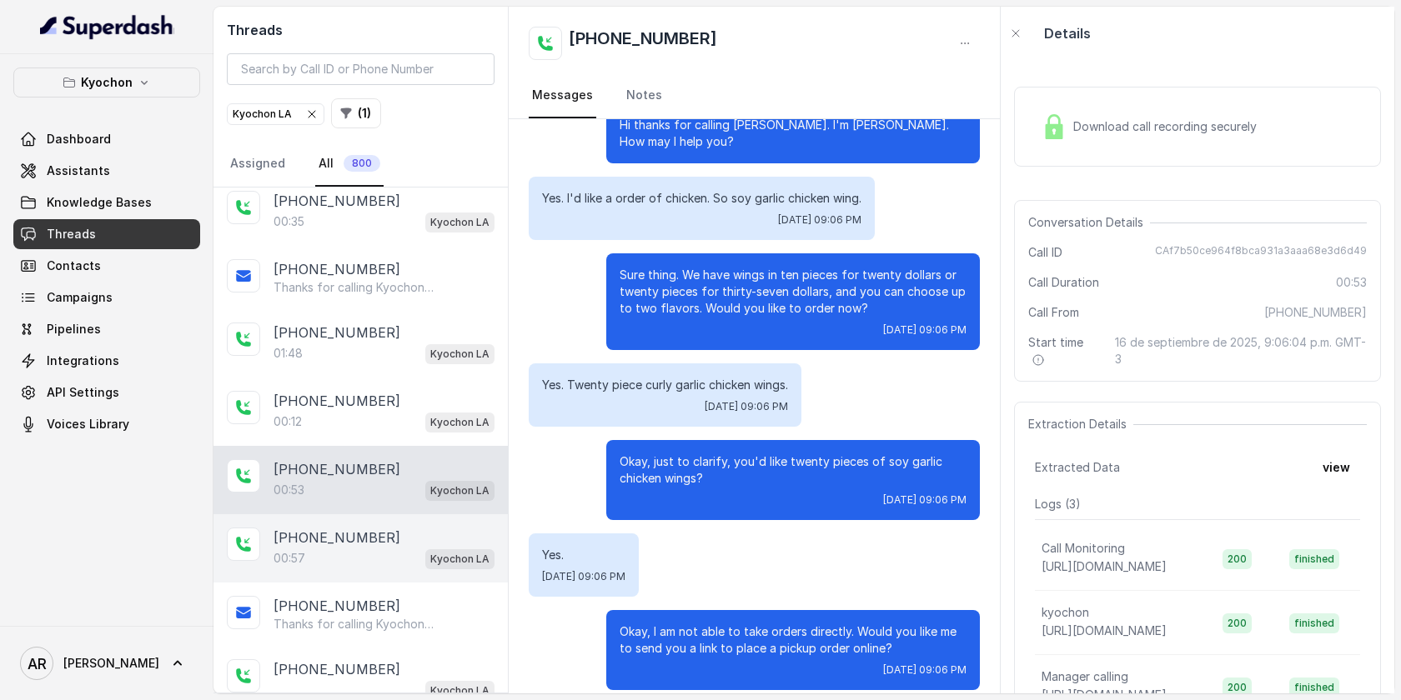
click at [350, 554] on div "00:57 Kyochon LA" at bounding box center [383, 559] width 221 height 22
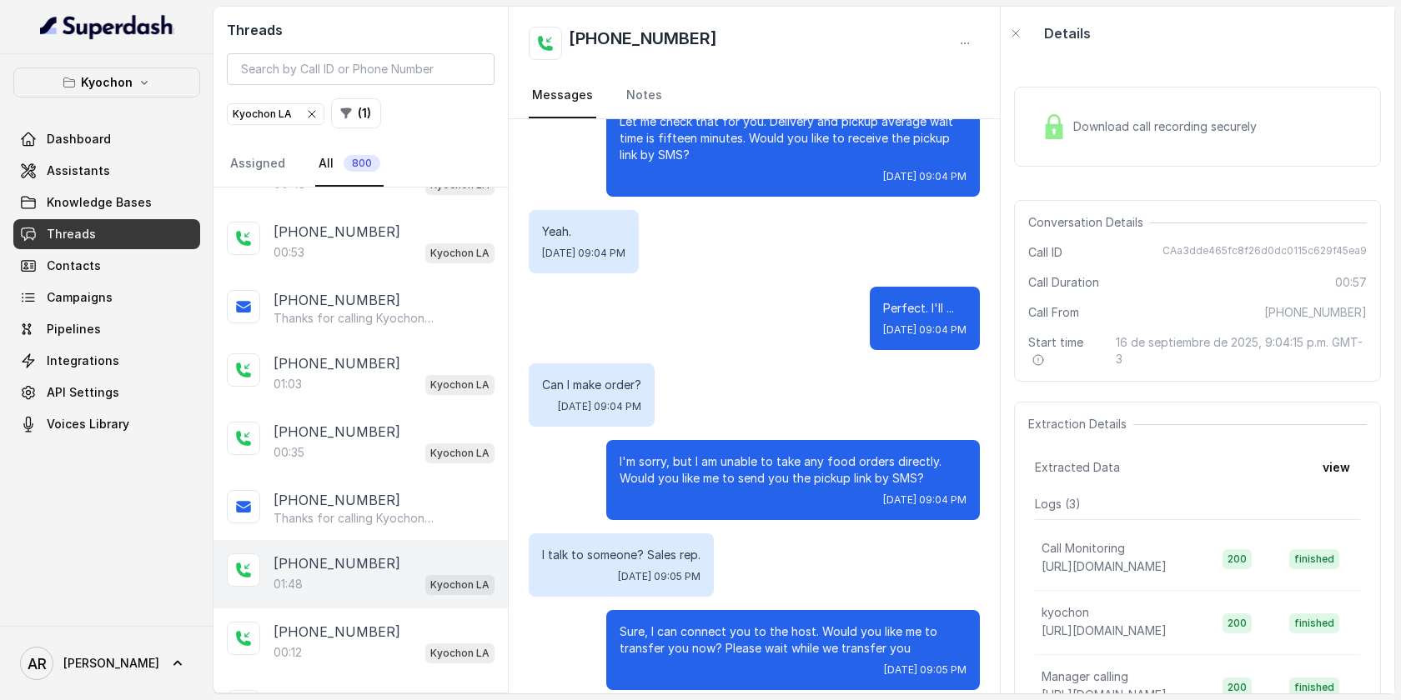
scroll to position [176, 0]
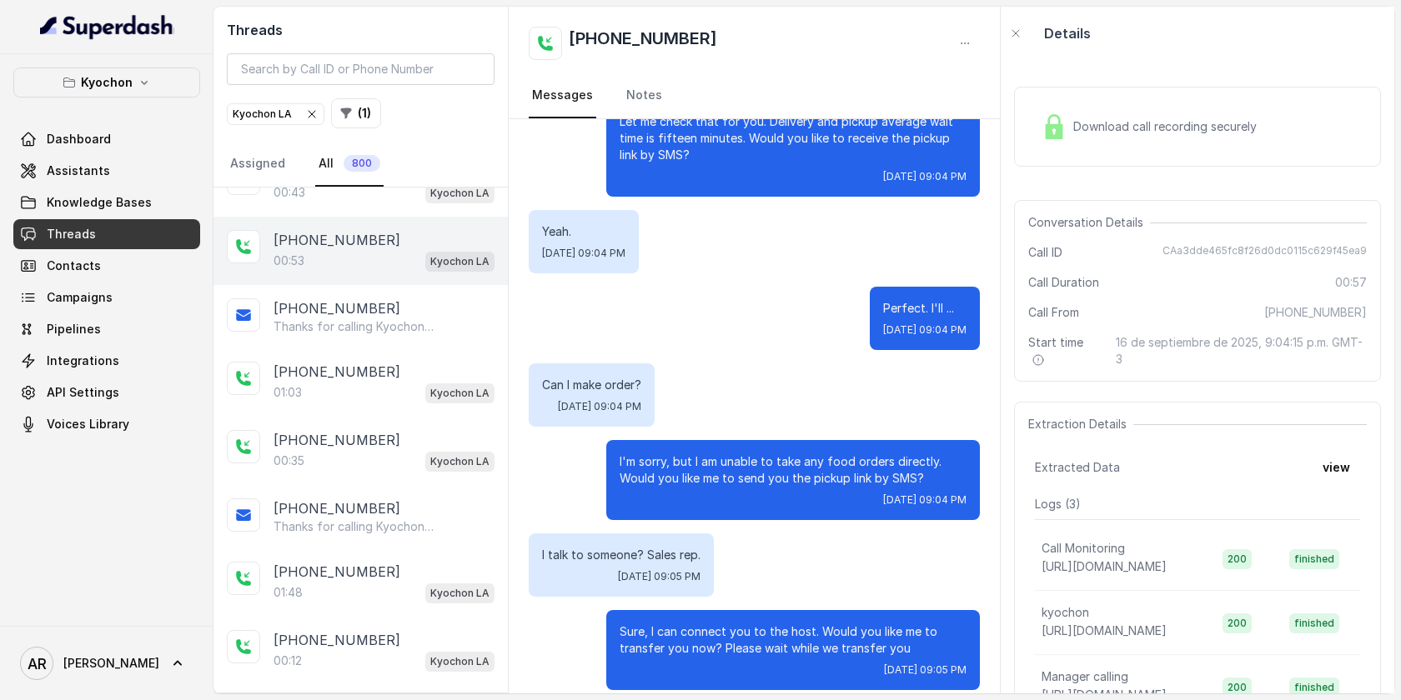
click at [421, 250] on div "00:53 Kyochon LA" at bounding box center [383, 261] width 221 height 22
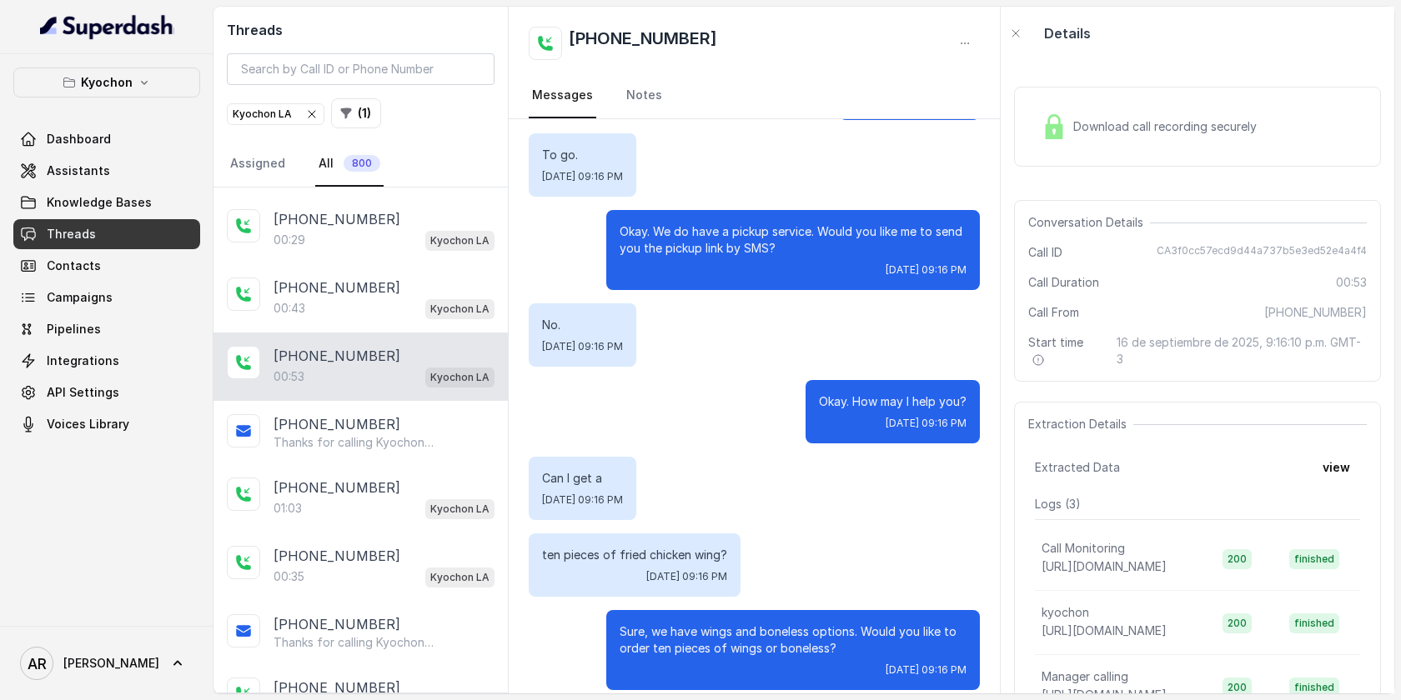
scroll to position [55, 0]
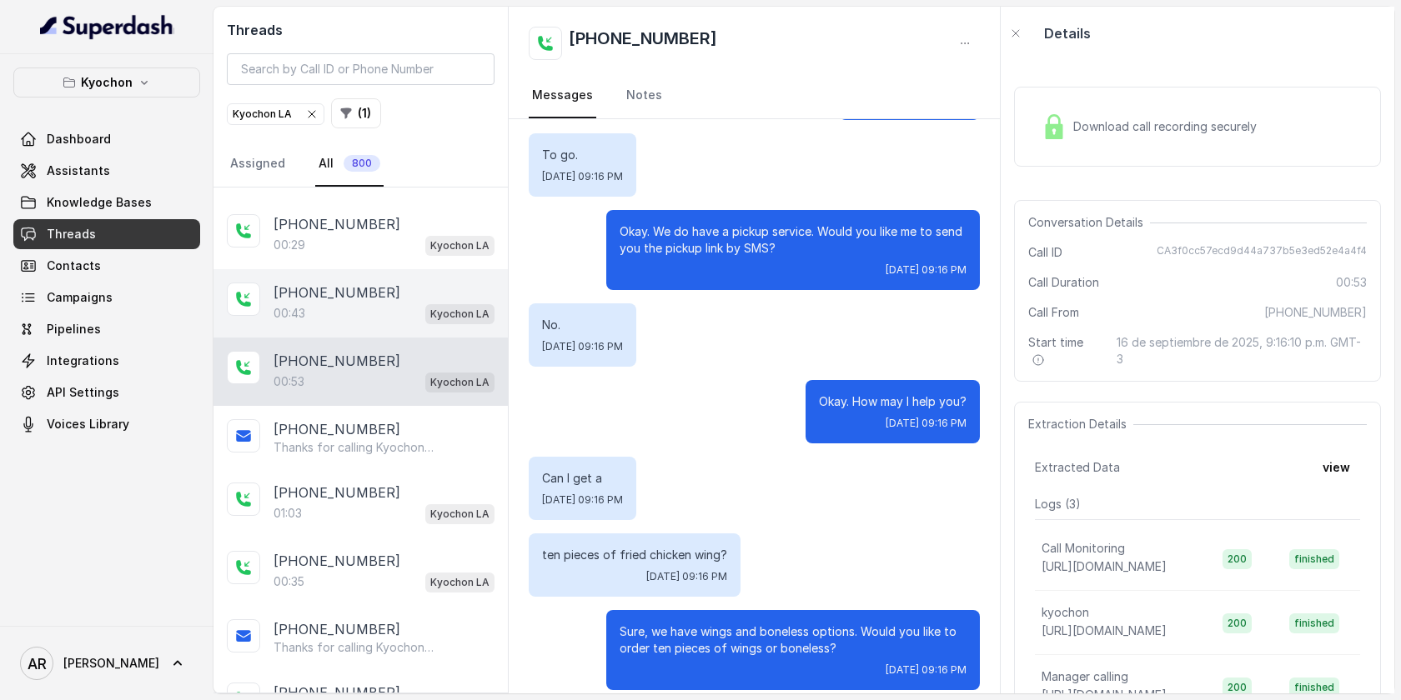
click at [422, 294] on div "[PHONE_NUMBER]" at bounding box center [383, 293] width 221 height 20
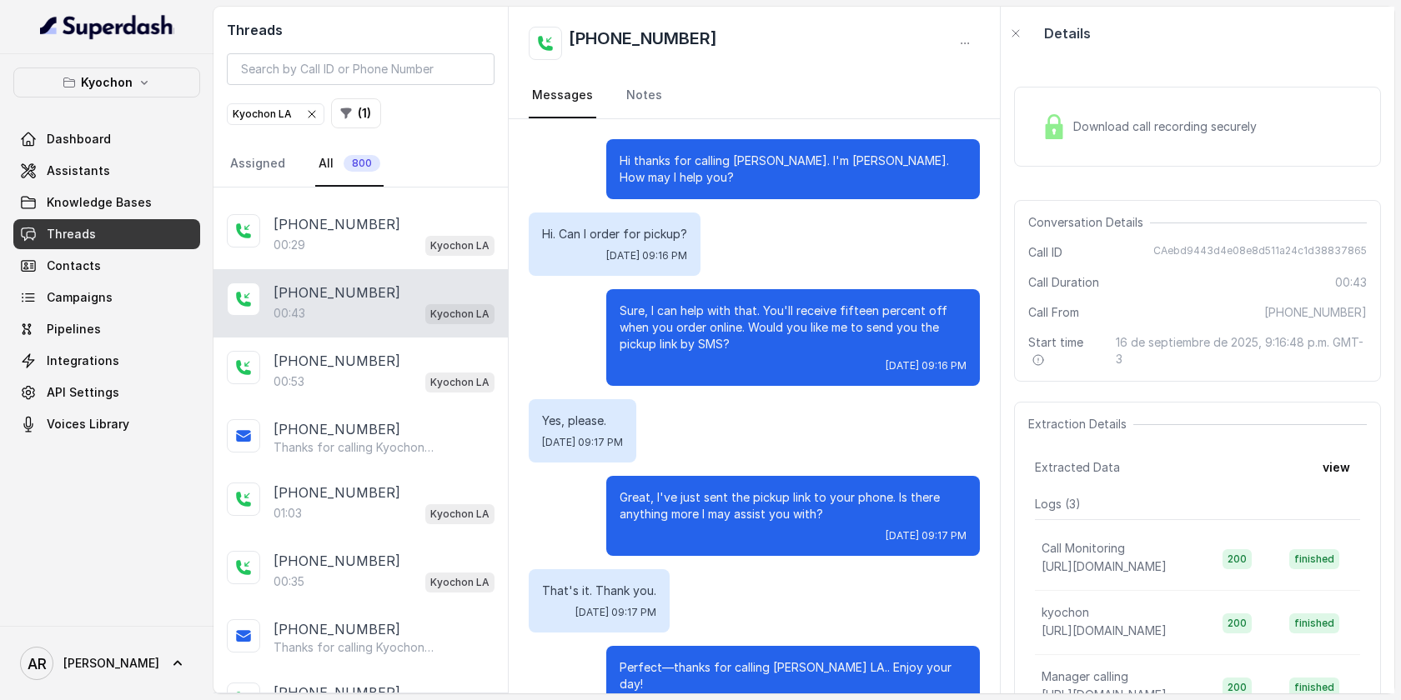
scroll to position [19, 0]
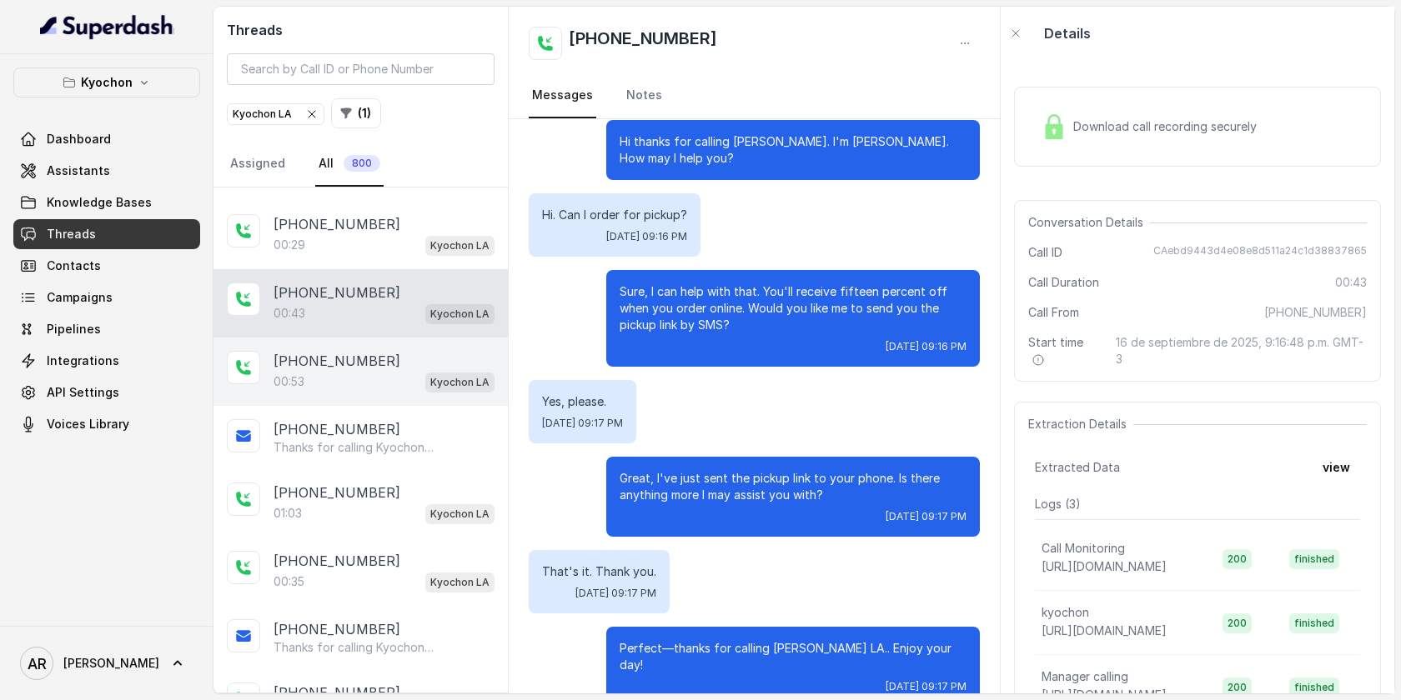
click at [414, 373] on div "00:53 Kyochon LA" at bounding box center [383, 382] width 221 height 22
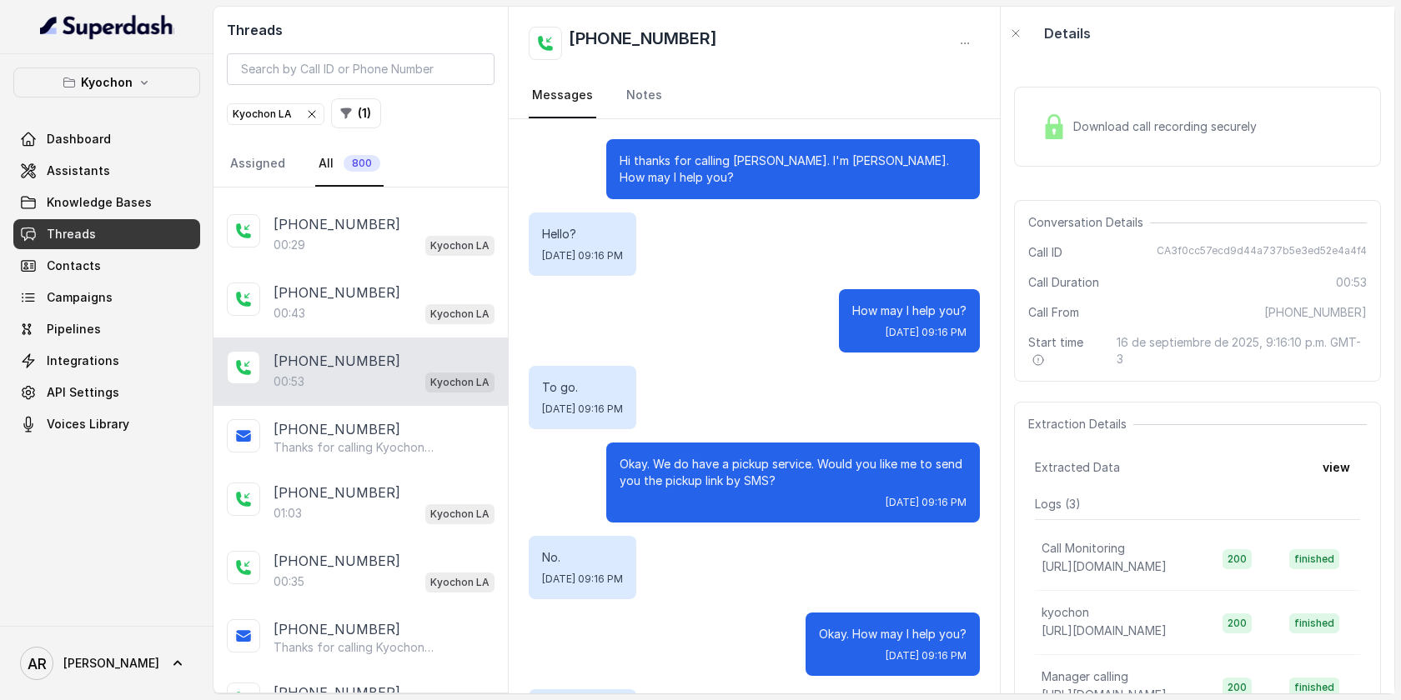
scroll to position [233, 0]
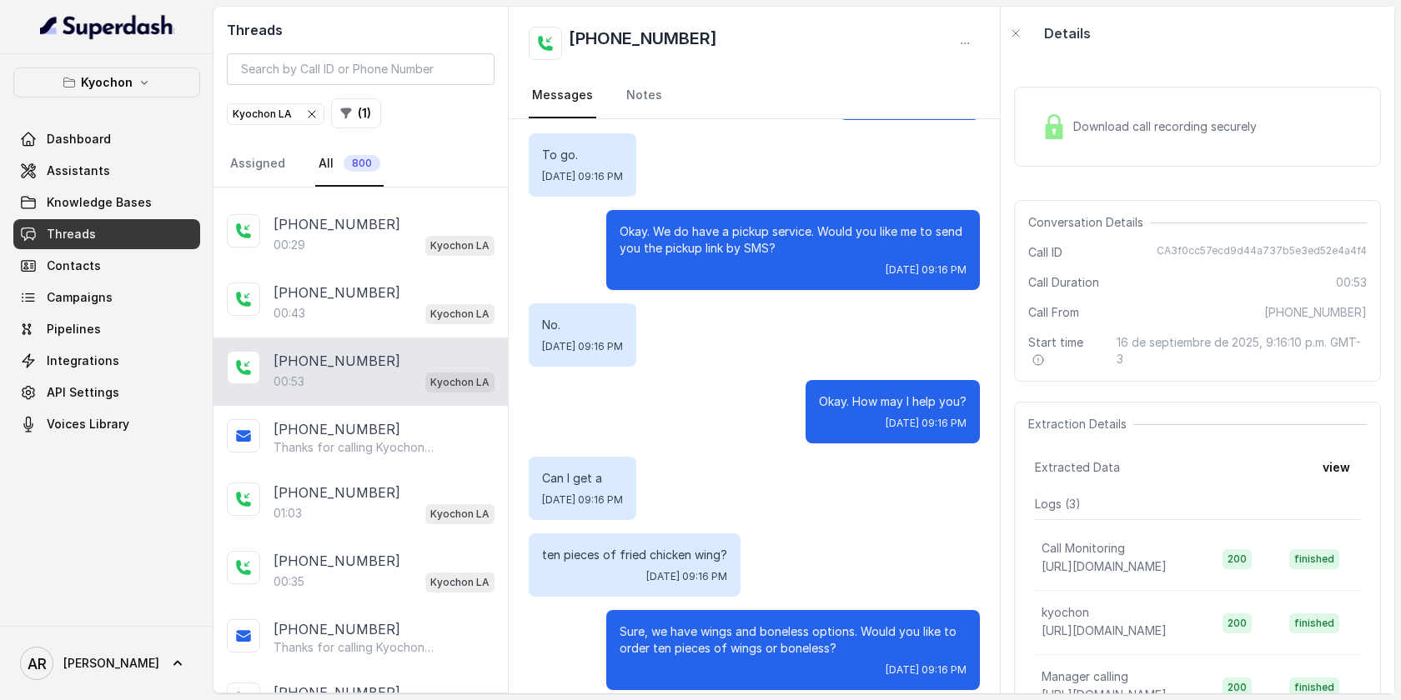
click at [1126, 128] on span "Download call recording securely" at bounding box center [1168, 126] width 190 height 17
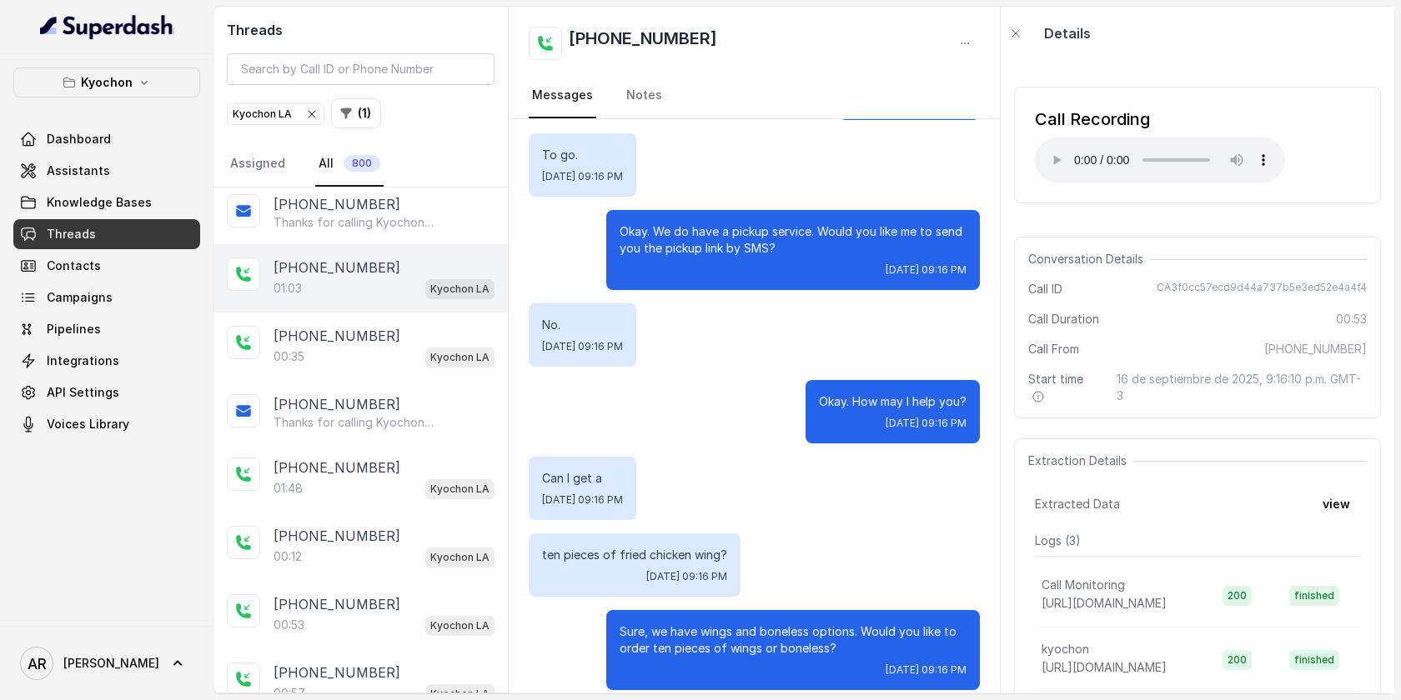
scroll to position [283, 0]
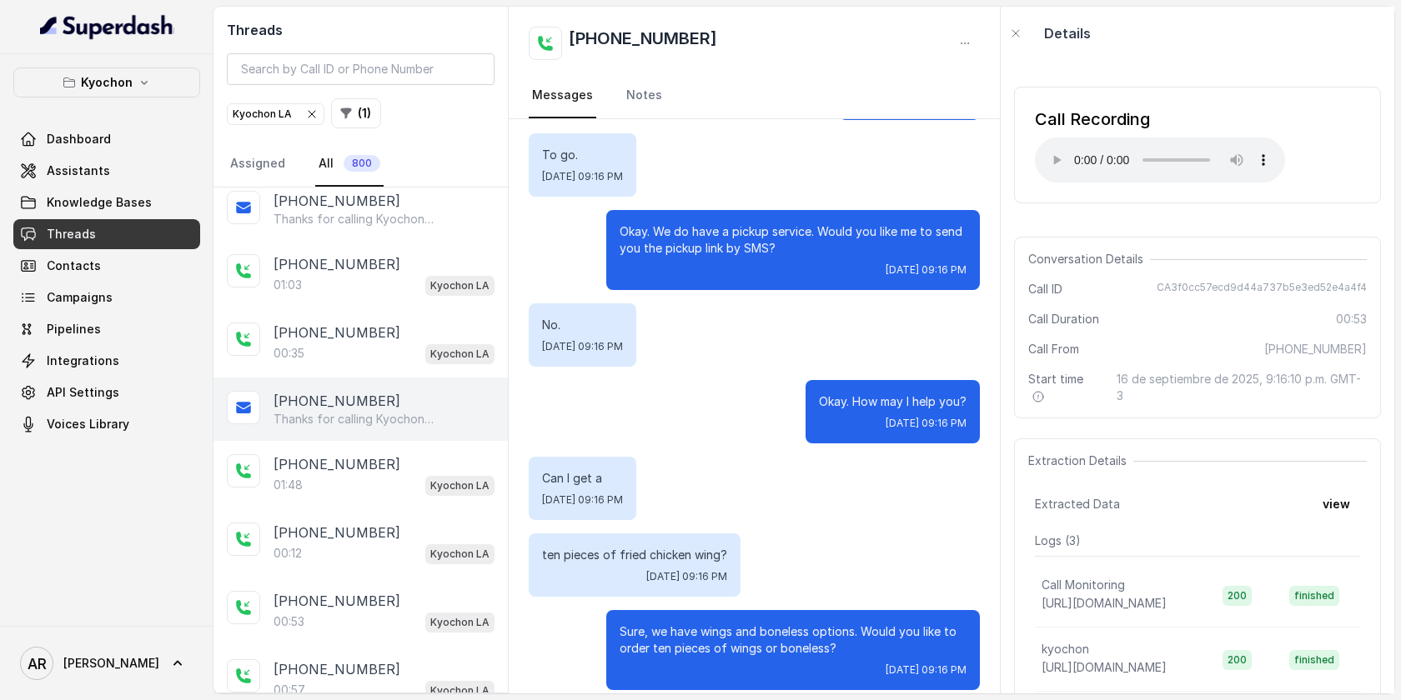
click at [436, 425] on div "+12134352097 Thanks for calling Kyochon Chicken LA! Enjoy 15% off! Here’s the o…" at bounding box center [360, 409] width 294 height 63
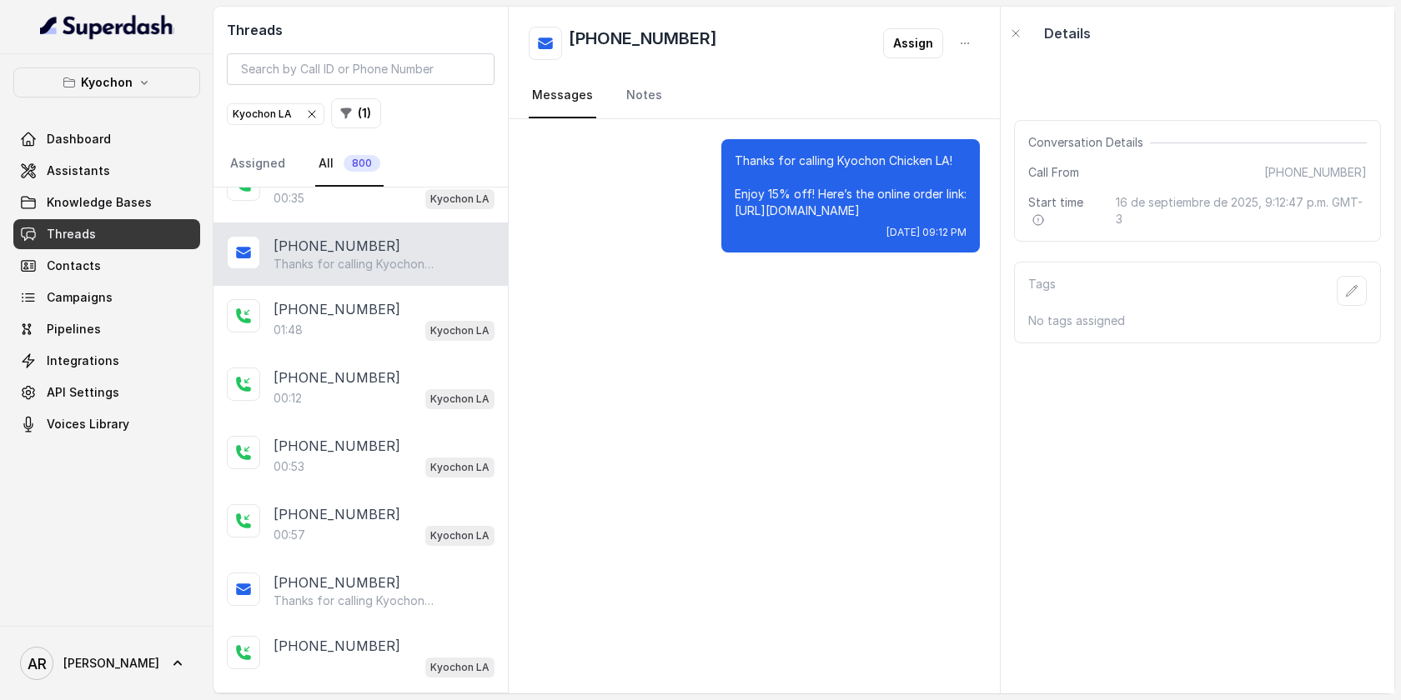
scroll to position [441, 0]
click at [436, 425] on div "+12135075558 00:53 Kyochon LA" at bounding box center [360, 454] width 294 height 68
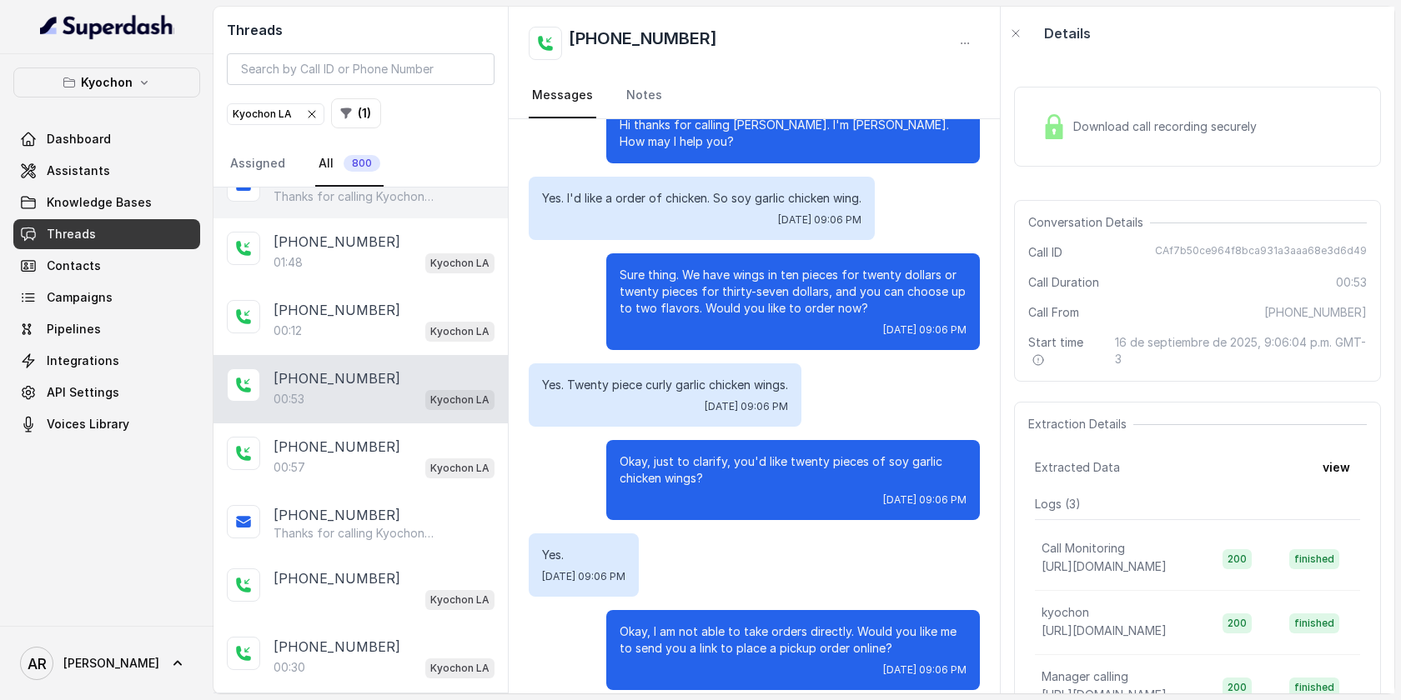
scroll to position [509, 0]
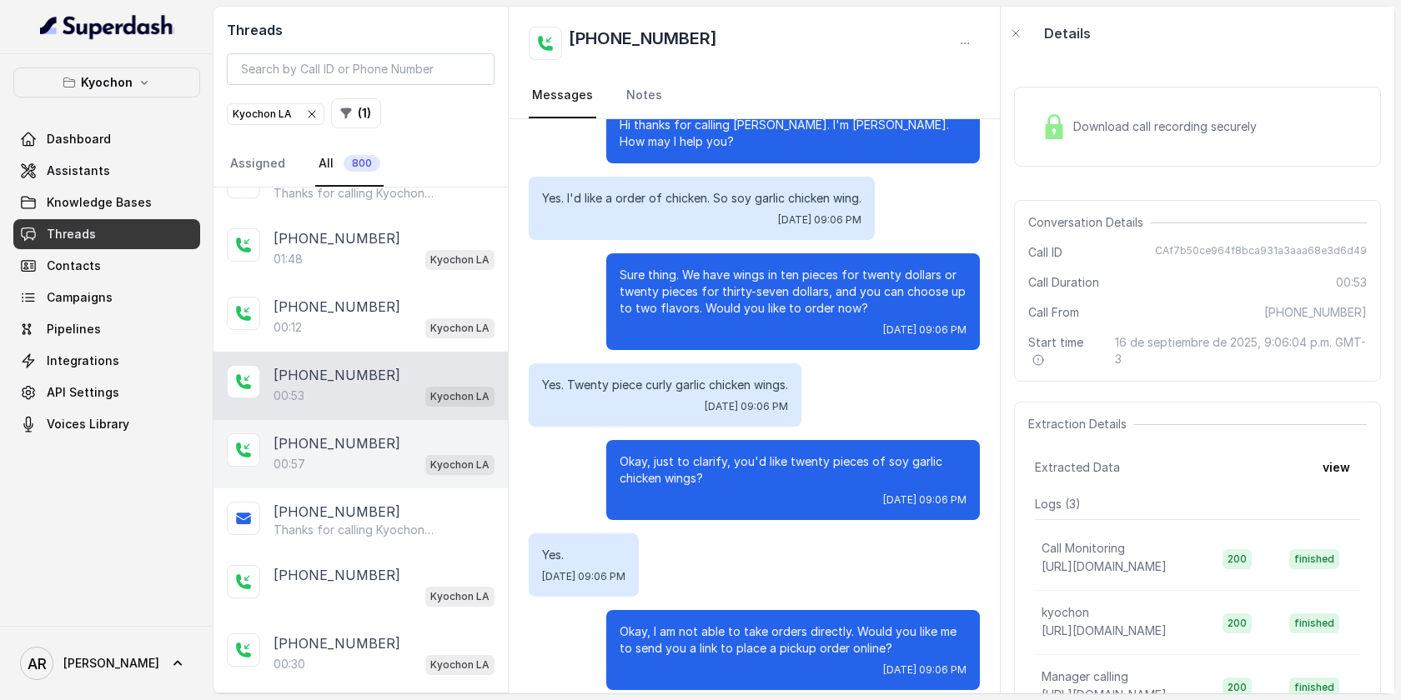
click at [436, 427] on div "+12136031280 00:57 Kyochon LA" at bounding box center [360, 454] width 294 height 68
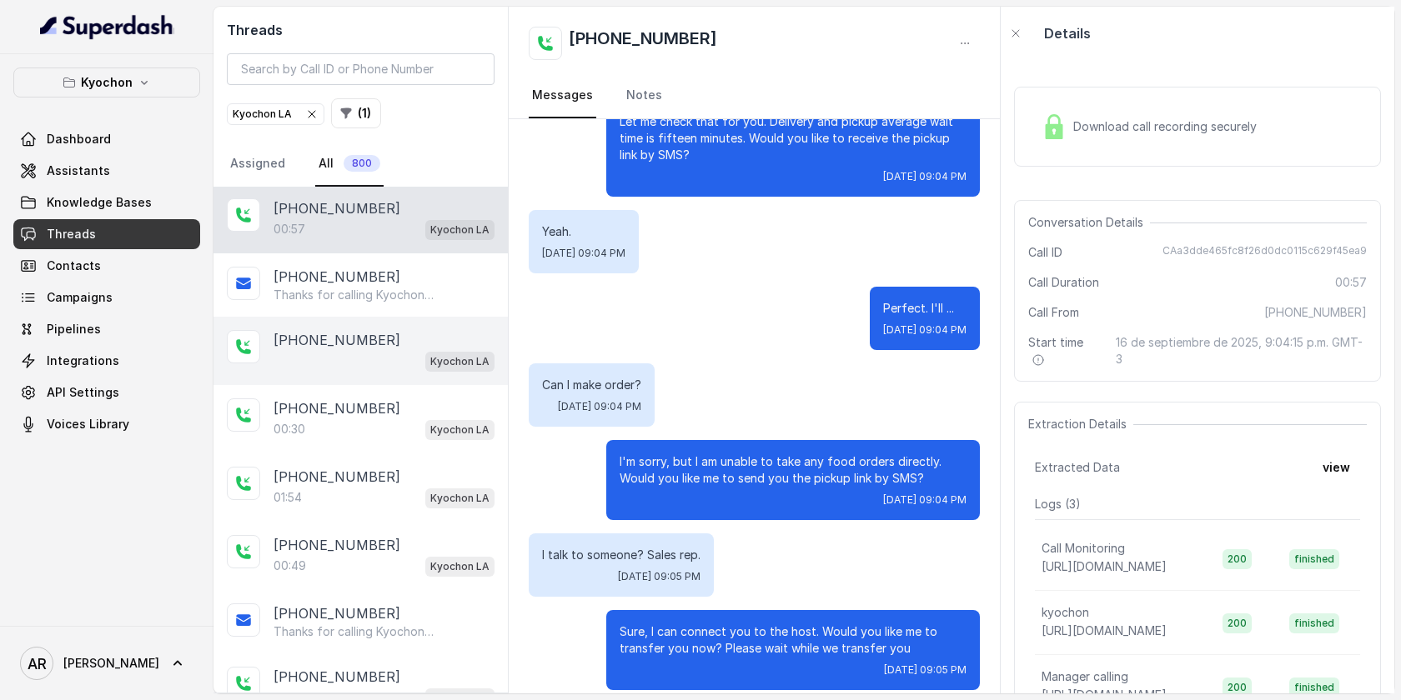
scroll to position [749, 0]
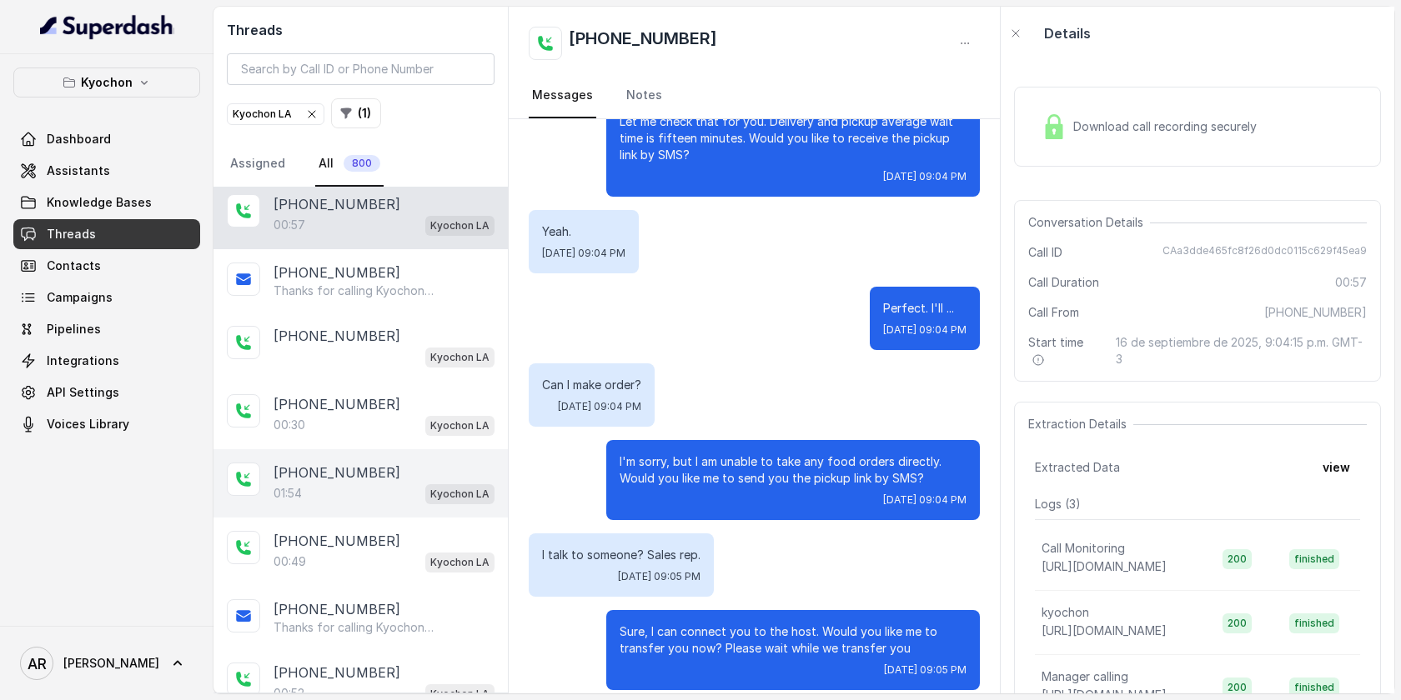
click at [368, 463] on div "[PHONE_NUMBER]" at bounding box center [383, 473] width 221 height 20
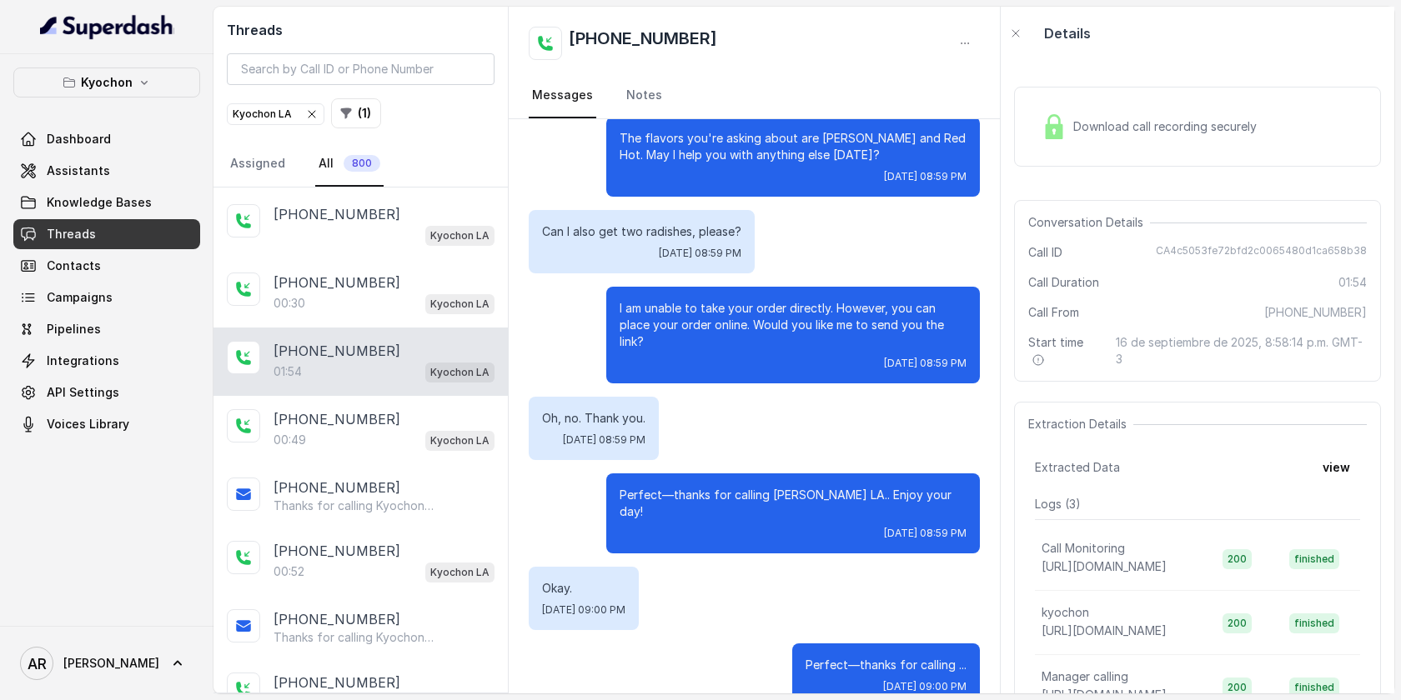
scroll to position [887, 0]
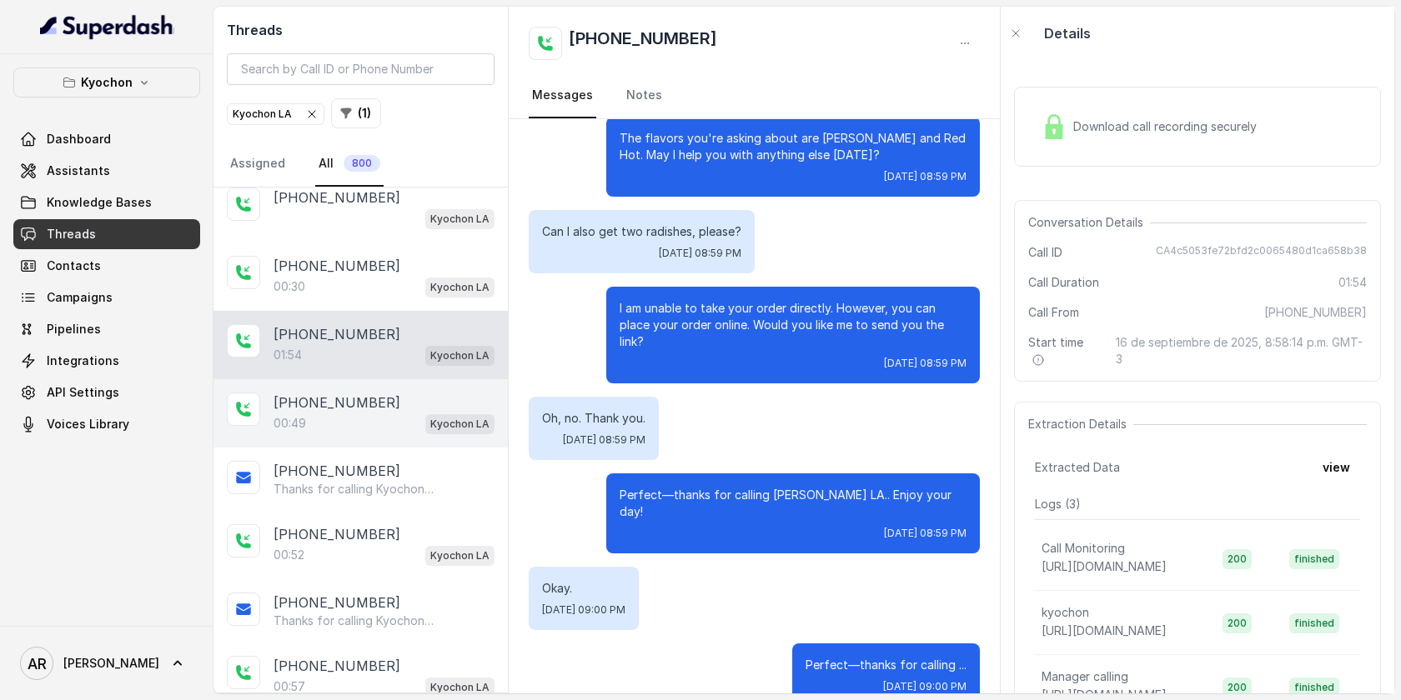
click at [423, 379] on div "+17604094442 00:49 Kyochon LA" at bounding box center [360, 413] width 294 height 68
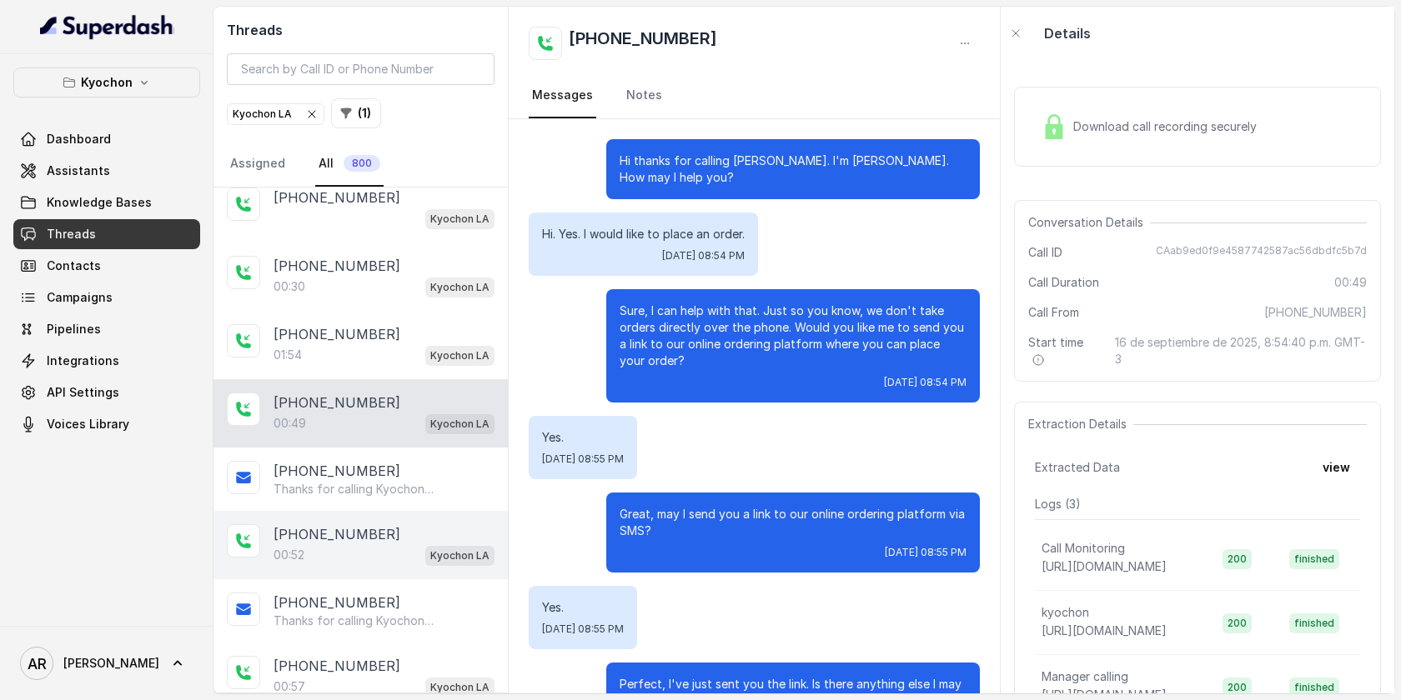
click at [403, 528] on div "[PHONE_NUMBER]" at bounding box center [383, 534] width 221 height 20
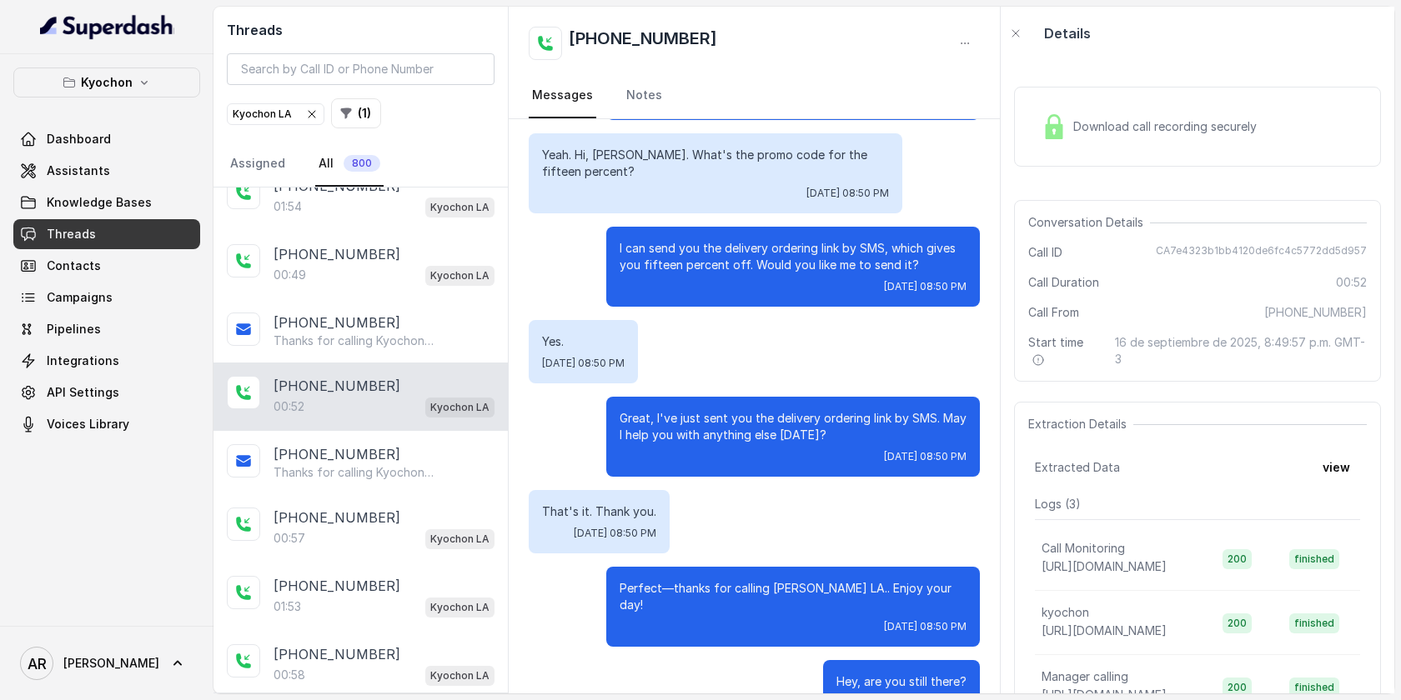
scroll to position [1038, 0]
click at [391, 449] on div "[PHONE_NUMBER]" at bounding box center [383, 452] width 221 height 20
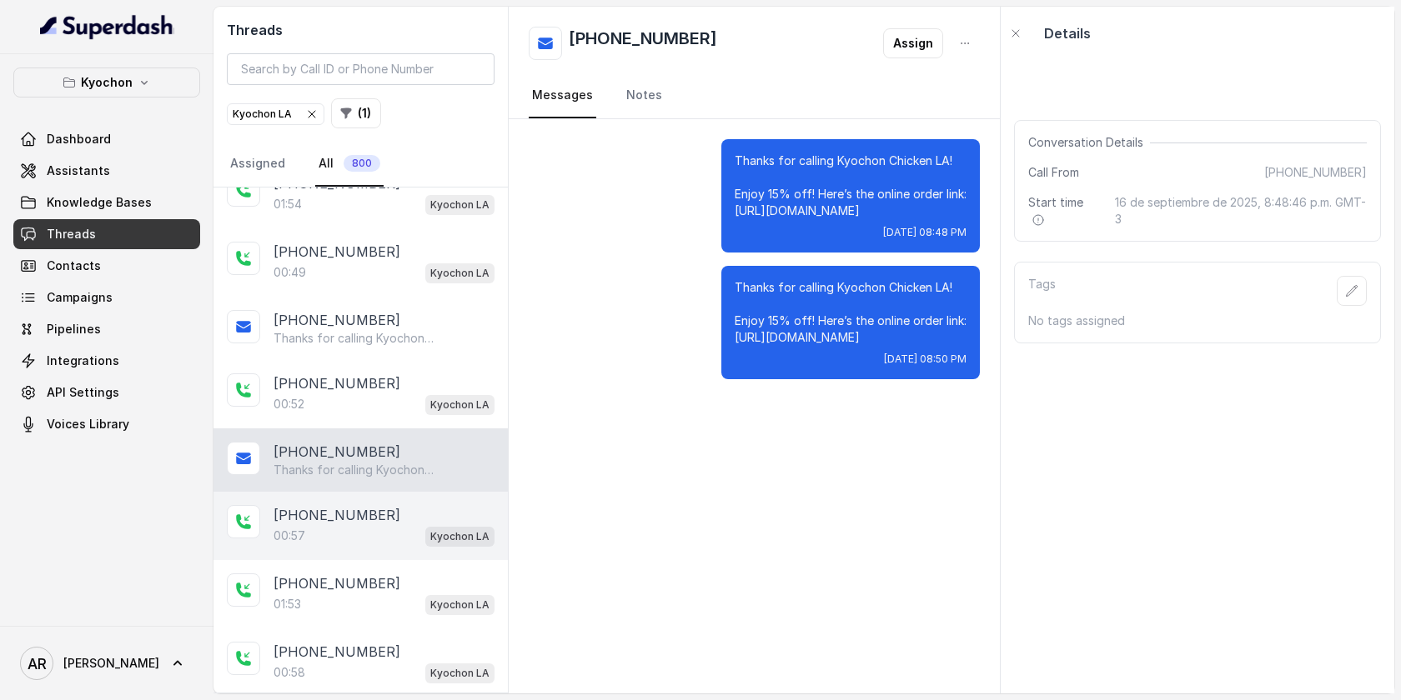
click at [395, 505] on div "[PHONE_NUMBER]" at bounding box center [383, 515] width 221 height 20
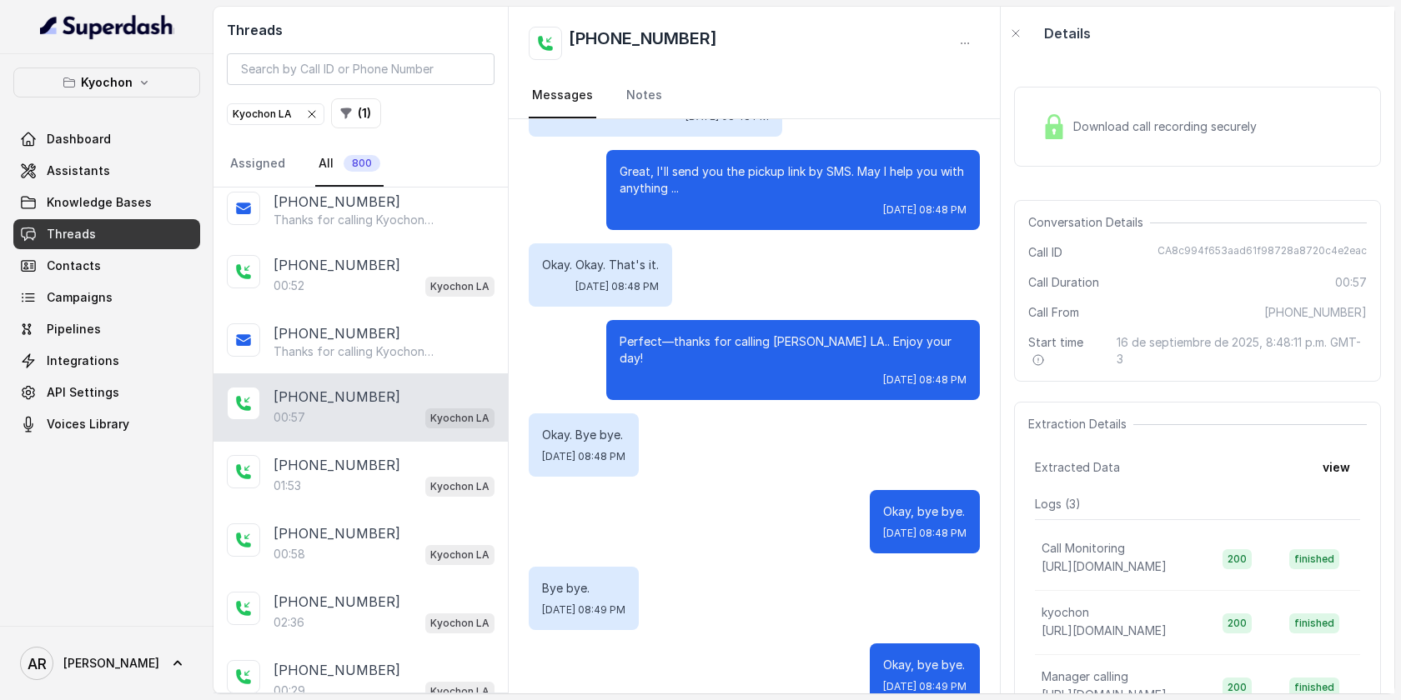
scroll to position [1159, 0]
click at [395, 508] on div "+12132494473 00:58 Kyochon LA" at bounding box center [360, 542] width 294 height 68
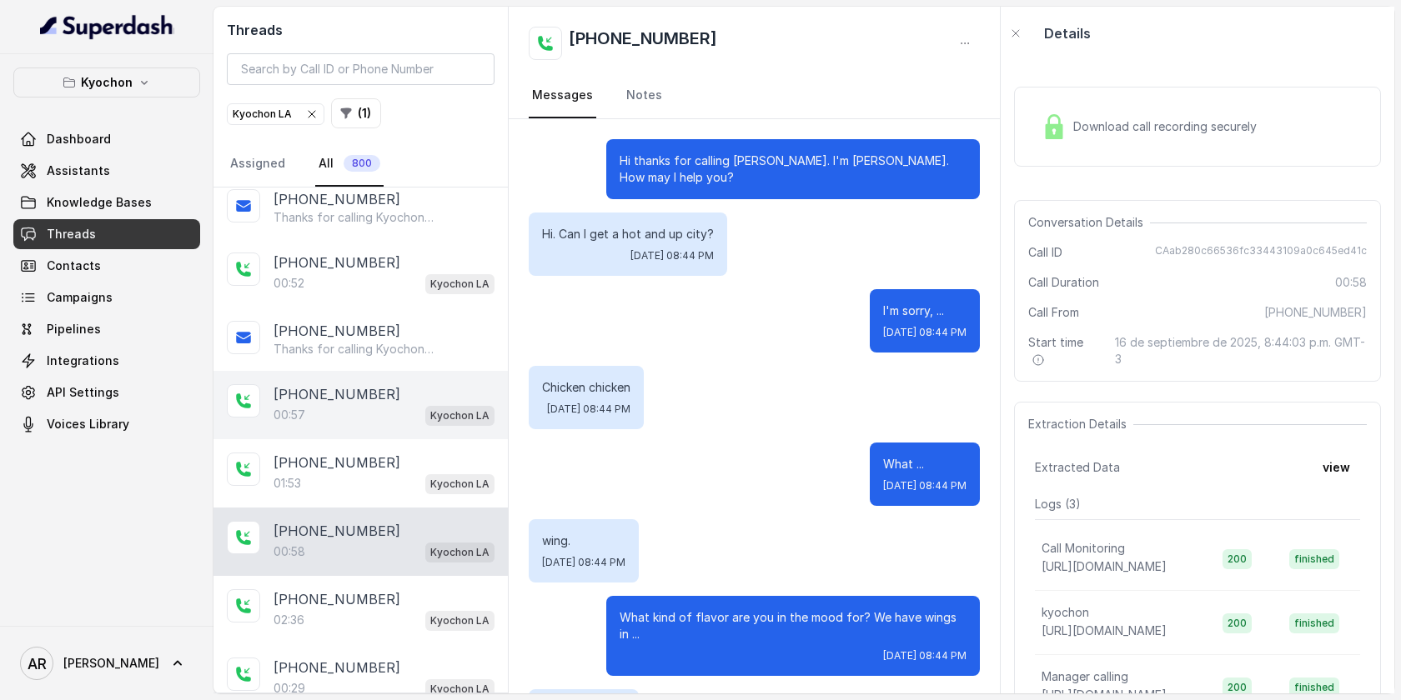
scroll to position [1230, 0]
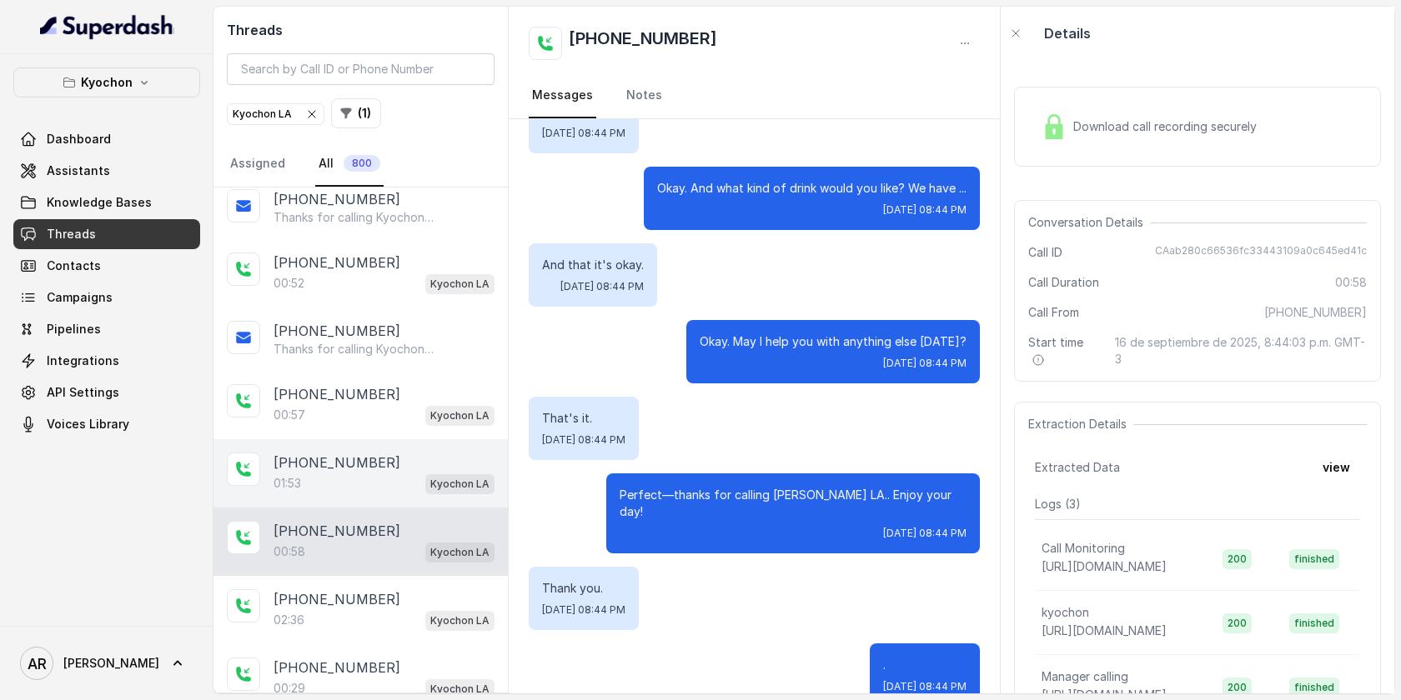
click at [394, 473] on div "01:53 Kyochon LA" at bounding box center [383, 484] width 221 height 22
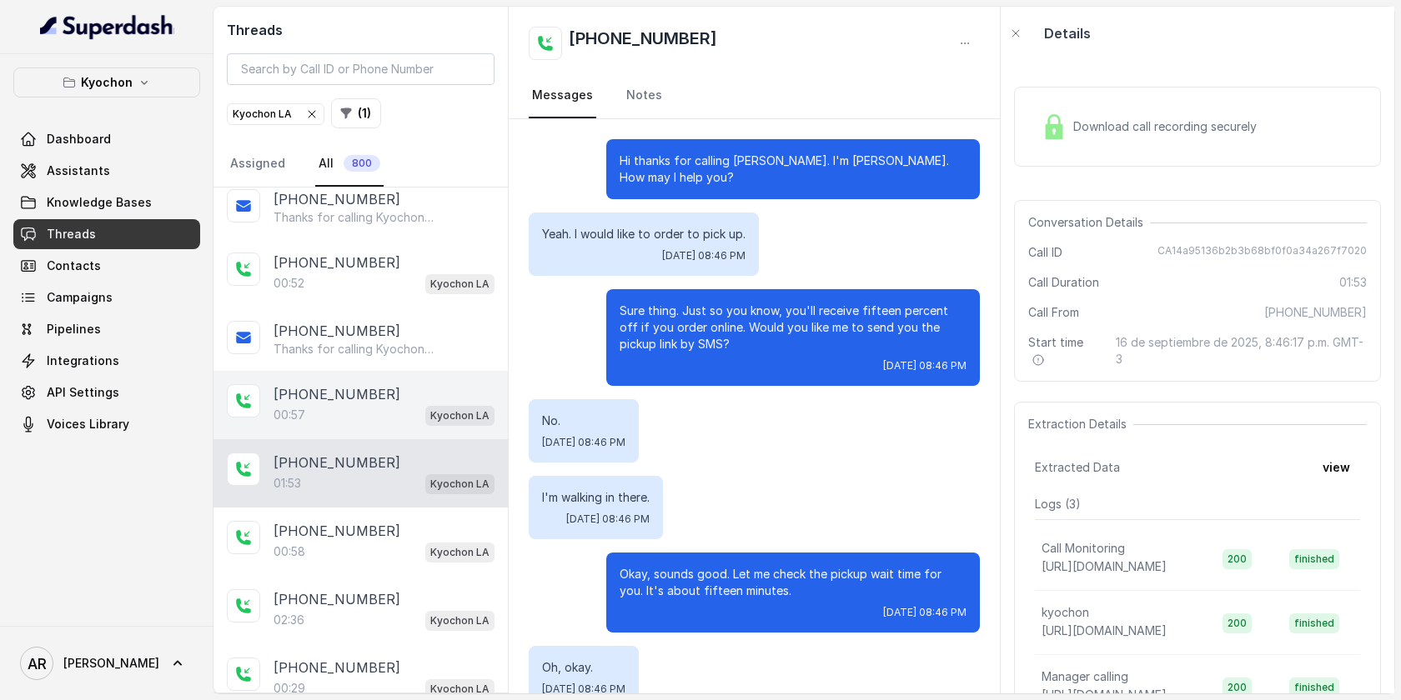
scroll to position [1850, 0]
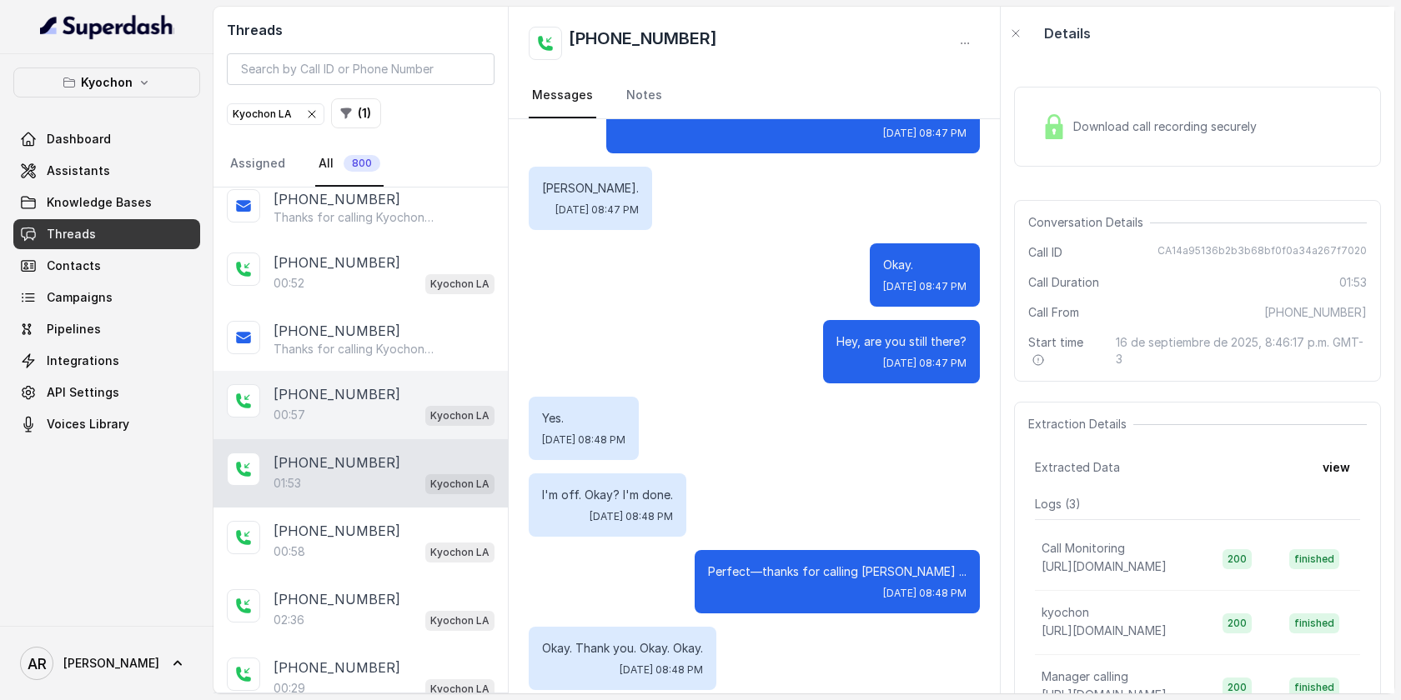
click at [372, 417] on div "00:57 Kyochon LA" at bounding box center [383, 415] width 221 height 22
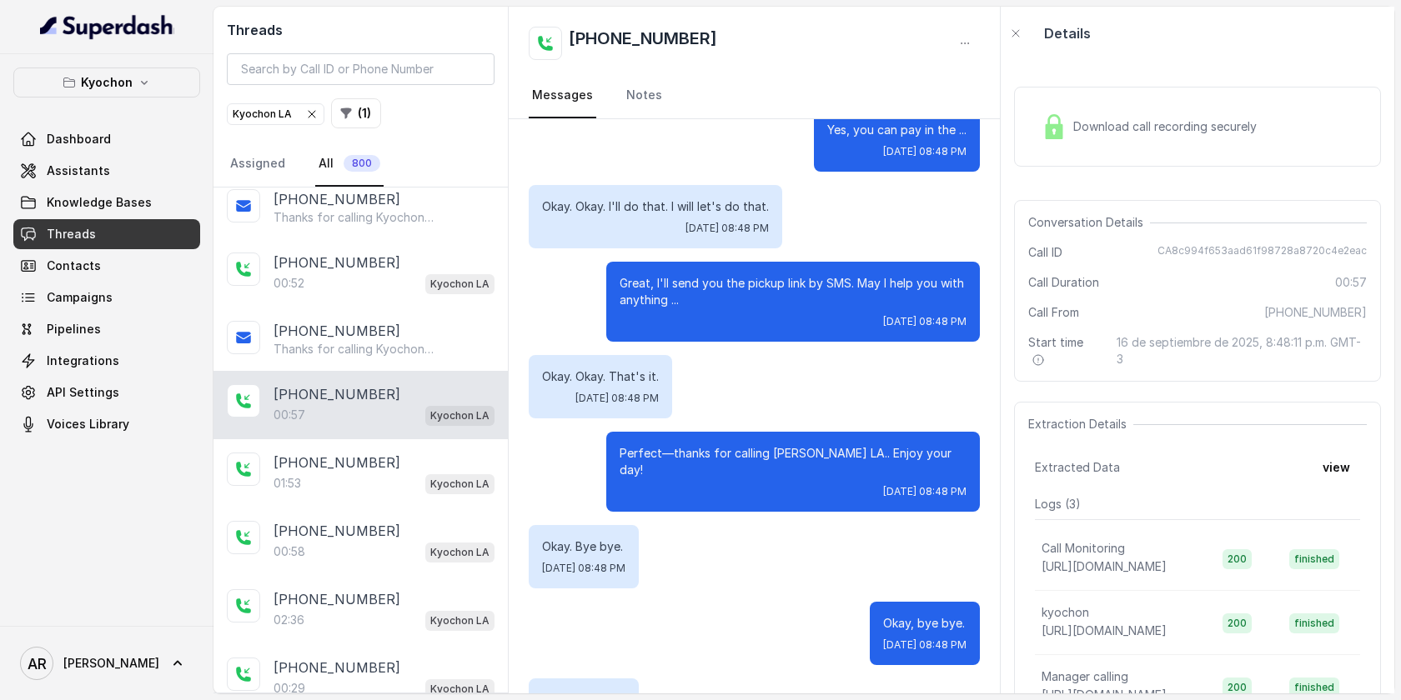
scroll to position [479, 0]
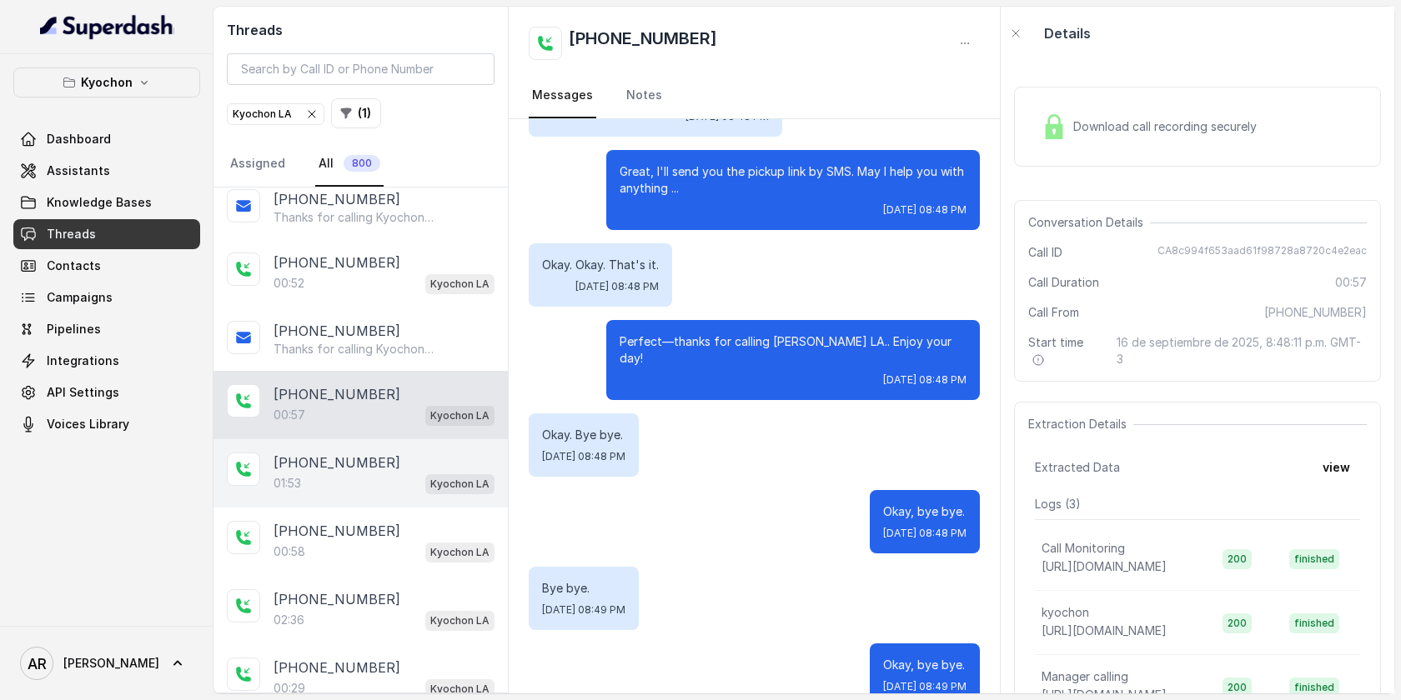
click at [354, 479] on div "01:53 Kyochon LA" at bounding box center [383, 484] width 221 height 22
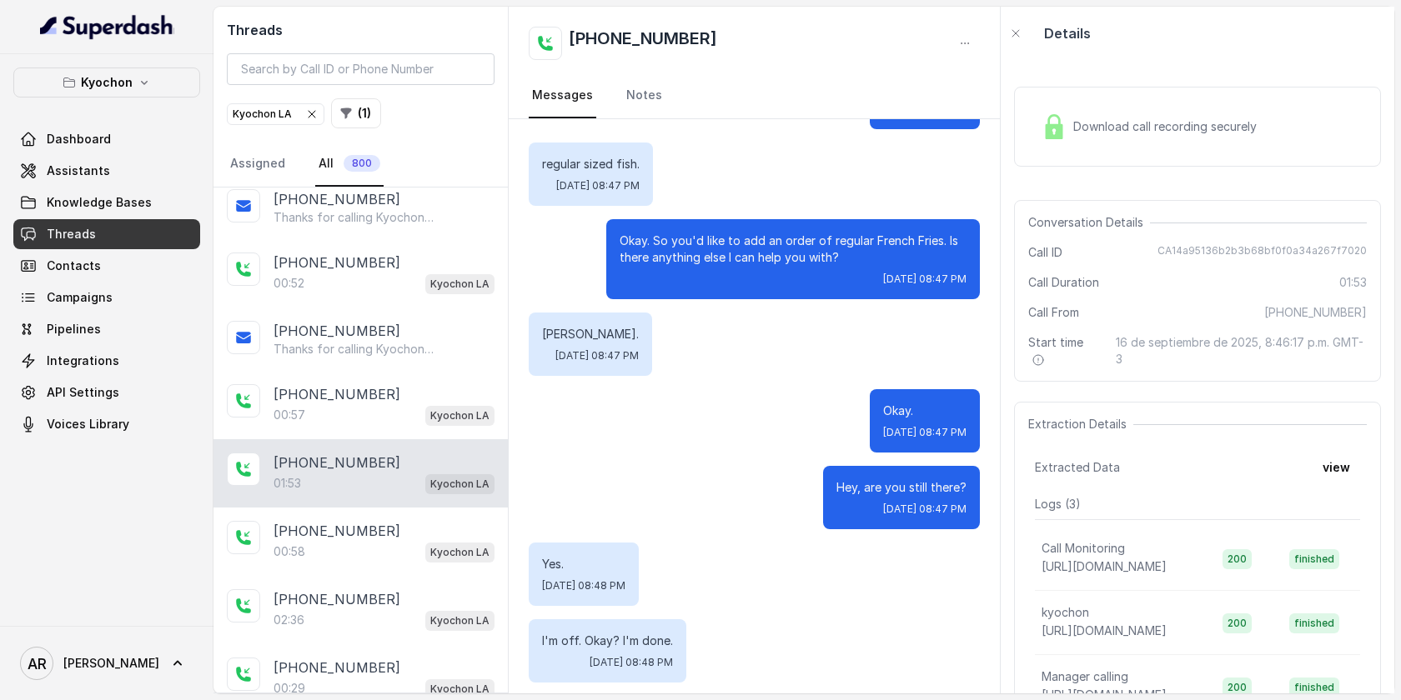
scroll to position [1850, 0]
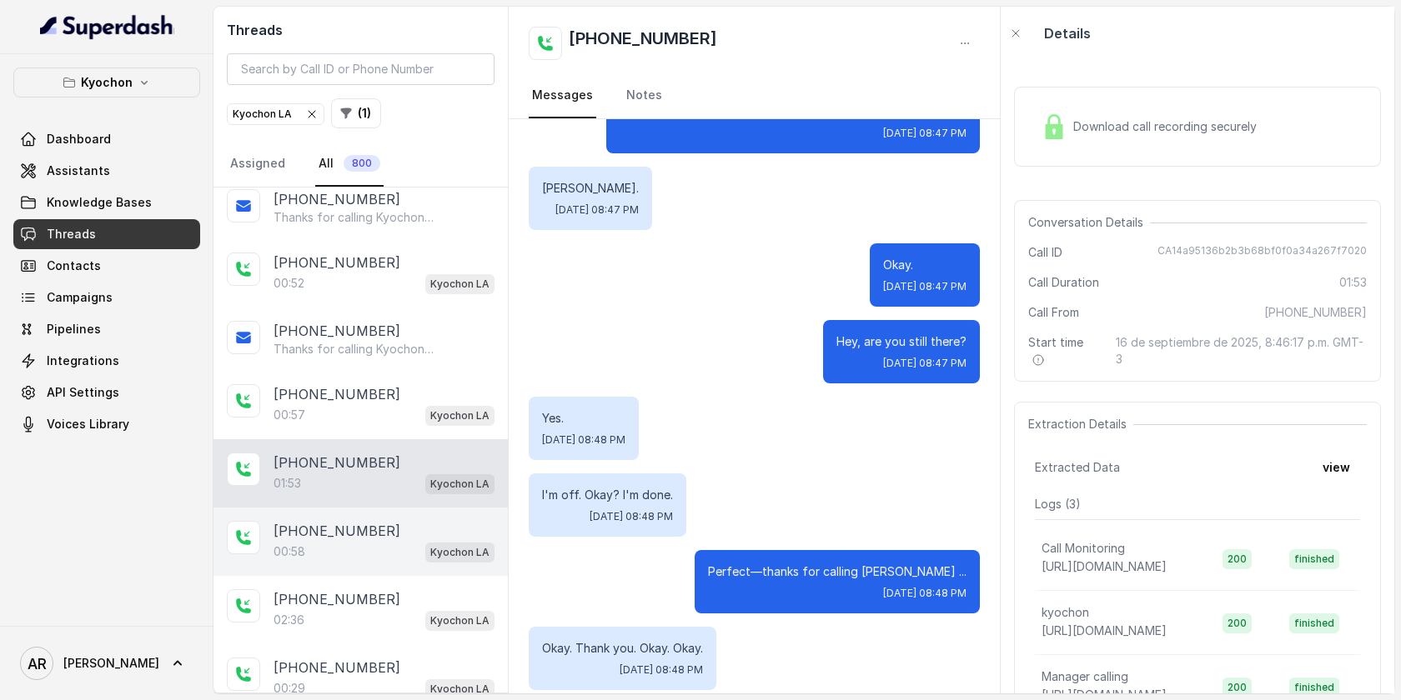
click at [337, 566] on div "+12132494473 00:58 Kyochon LA" at bounding box center [360, 542] width 294 height 68
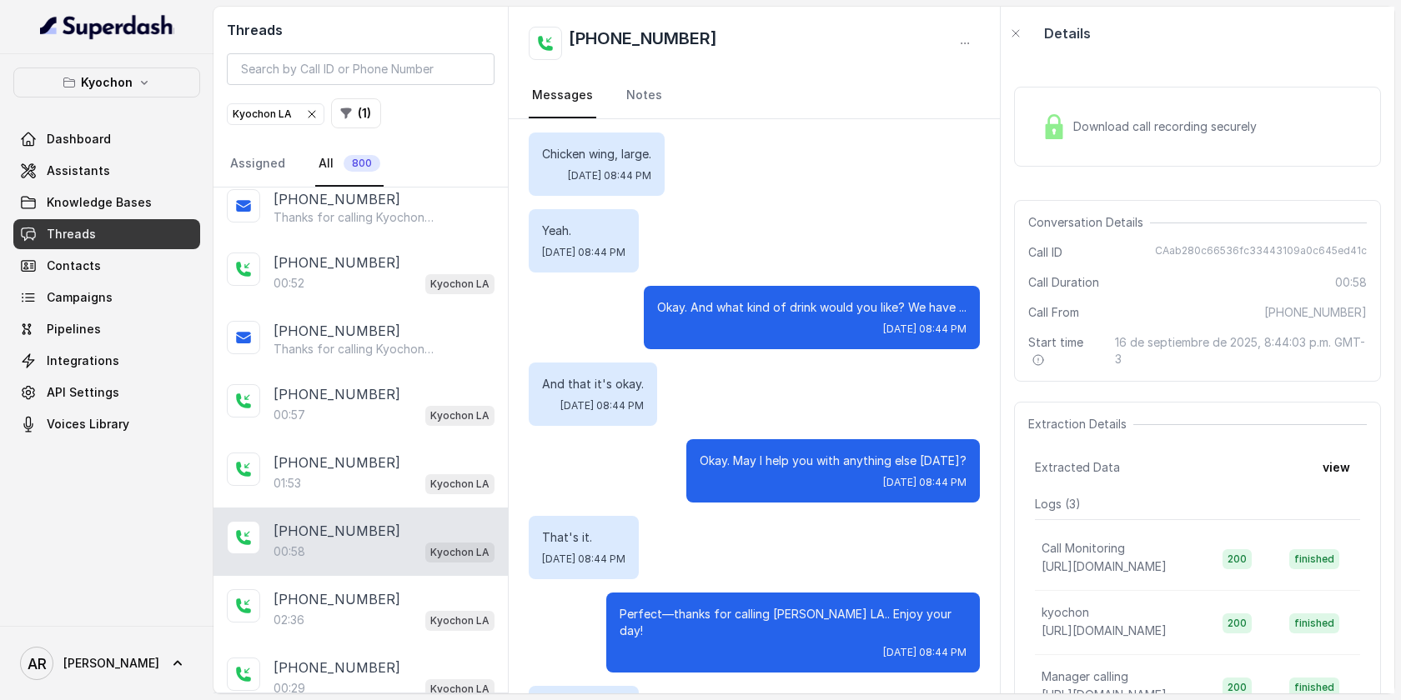
scroll to position [1230, 0]
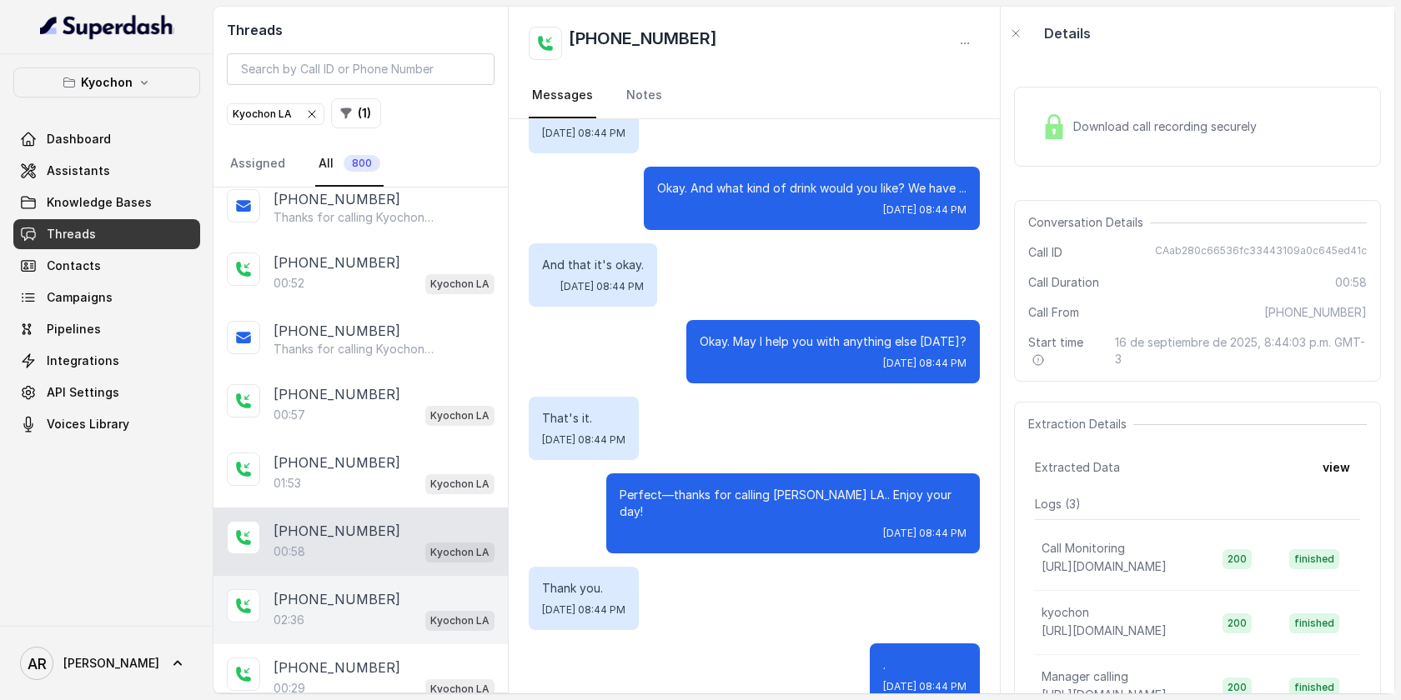
click at [359, 609] on div "02:36 Kyochon LA" at bounding box center [383, 620] width 221 height 22
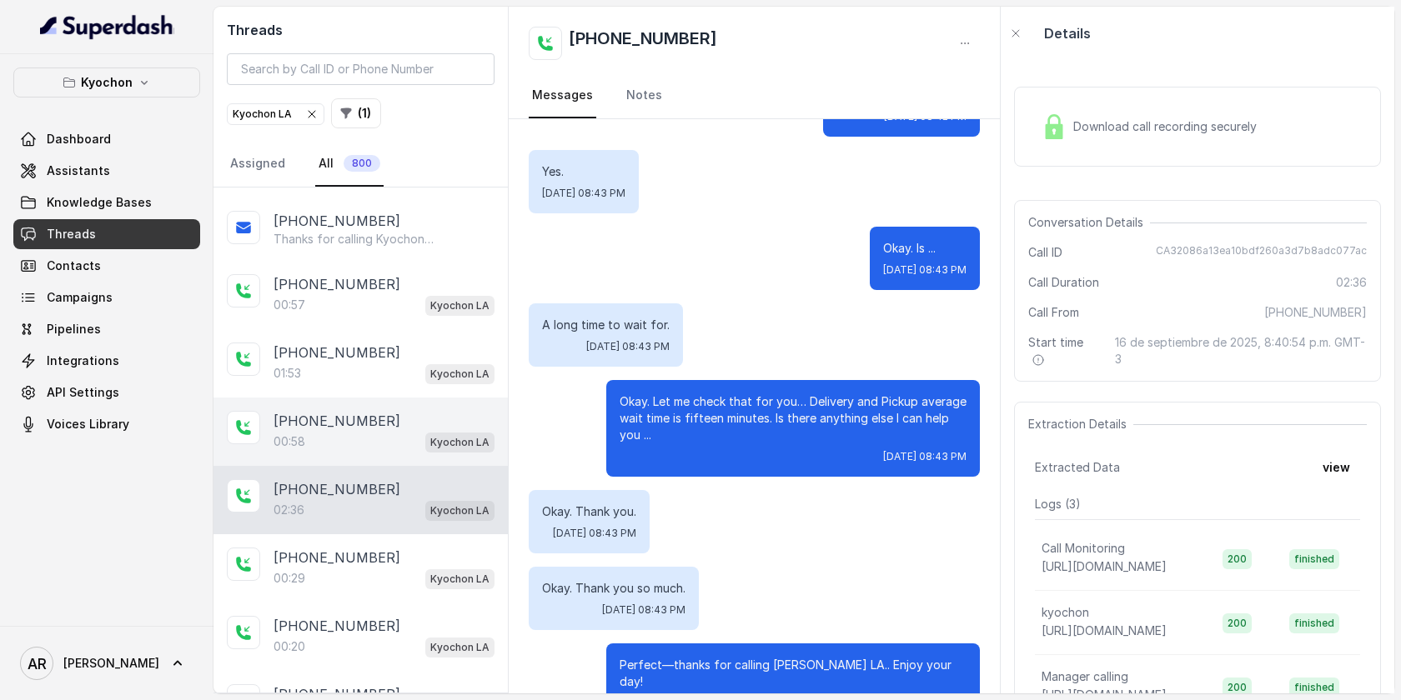
scroll to position [1289, 0]
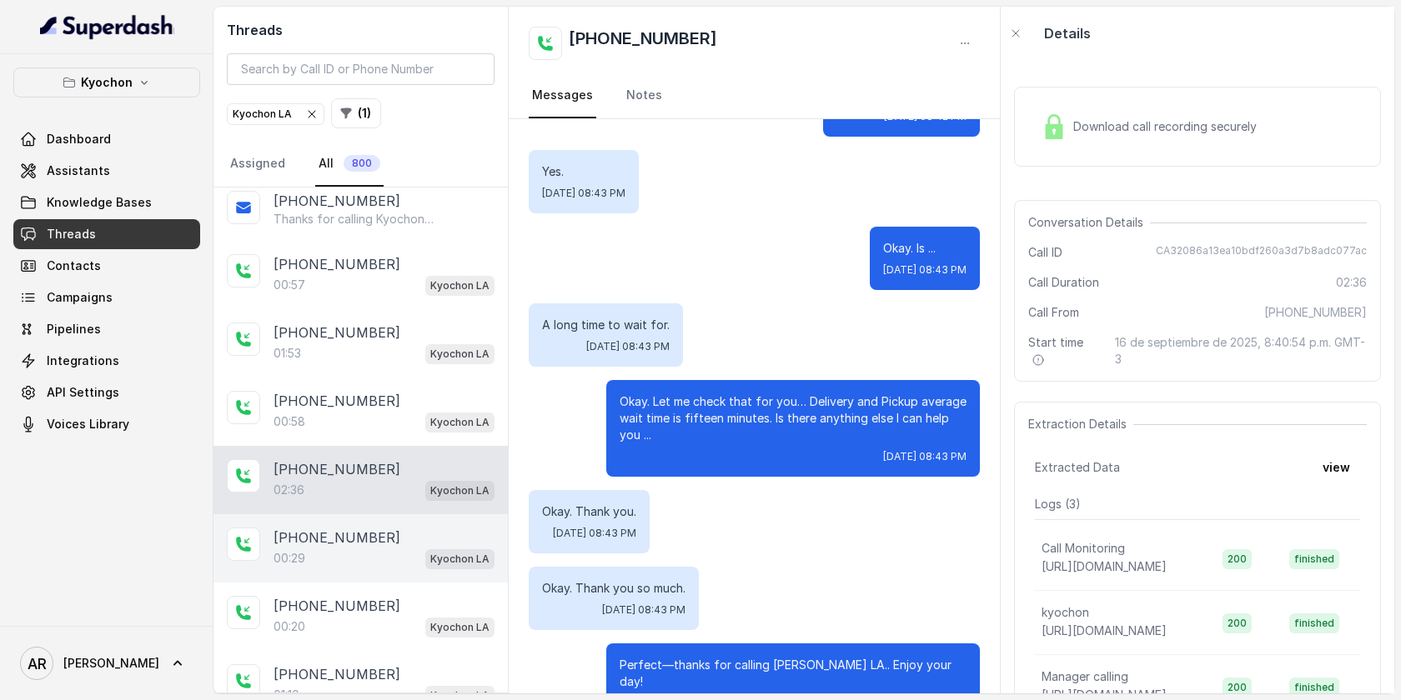
click at [385, 559] on div "00:29 Kyochon LA" at bounding box center [383, 559] width 221 height 22
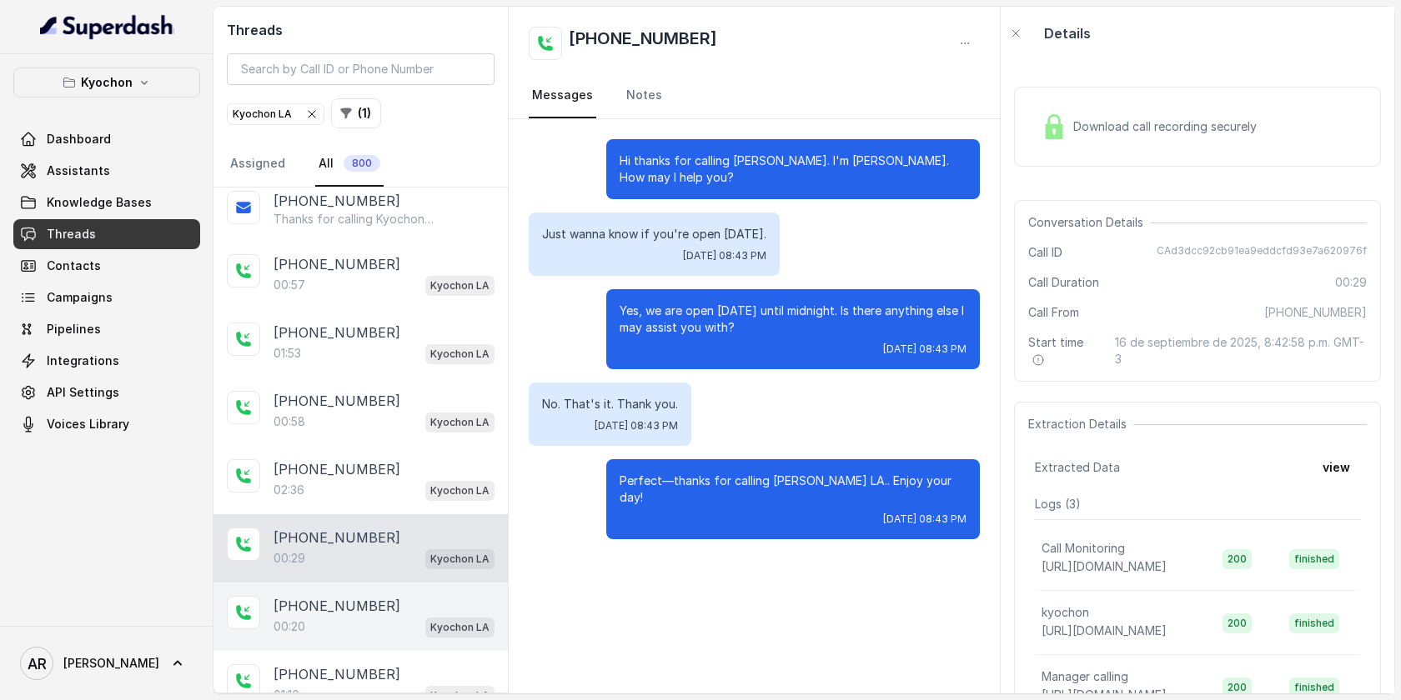
click at [365, 616] on div "00:20 Kyochon LA" at bounding box center [383, 627] width 221 height 22
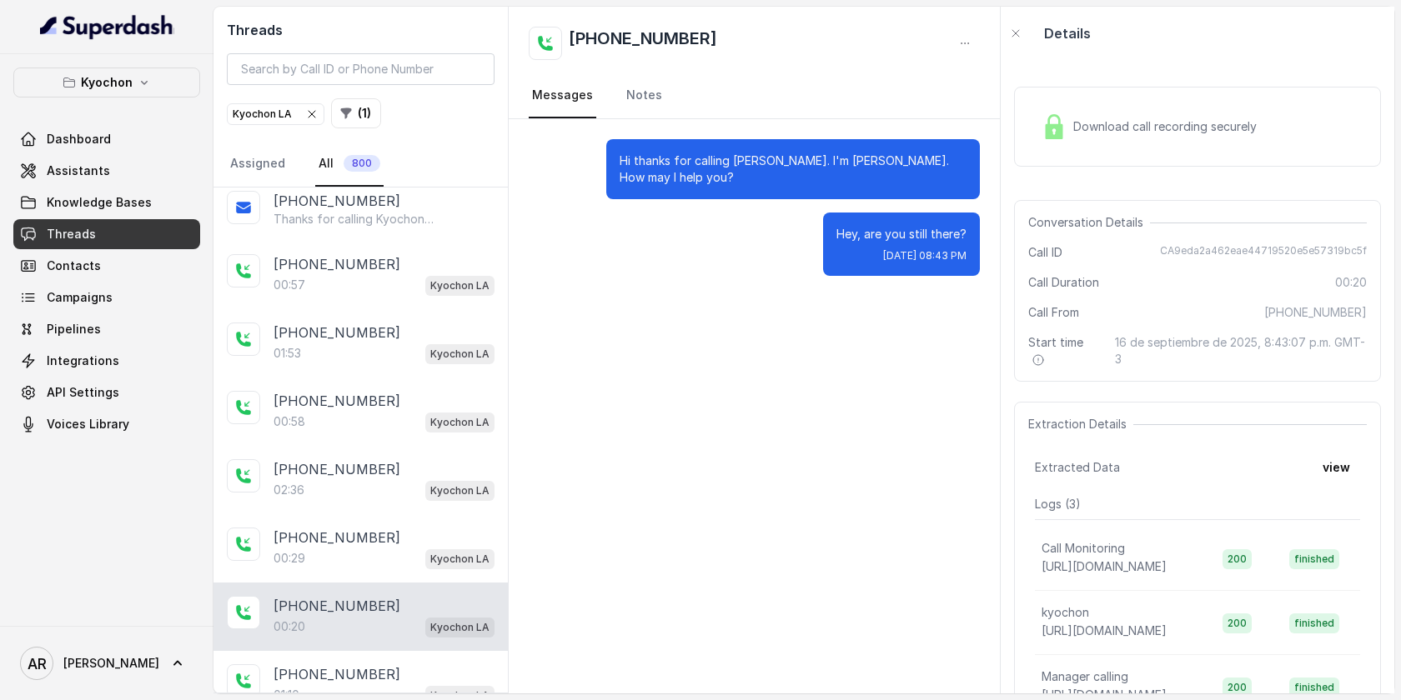
click at [395, 639] on div "+12132494473 00:20 Kyochon LA" at bounding box center [360, 617] width 294 height 68
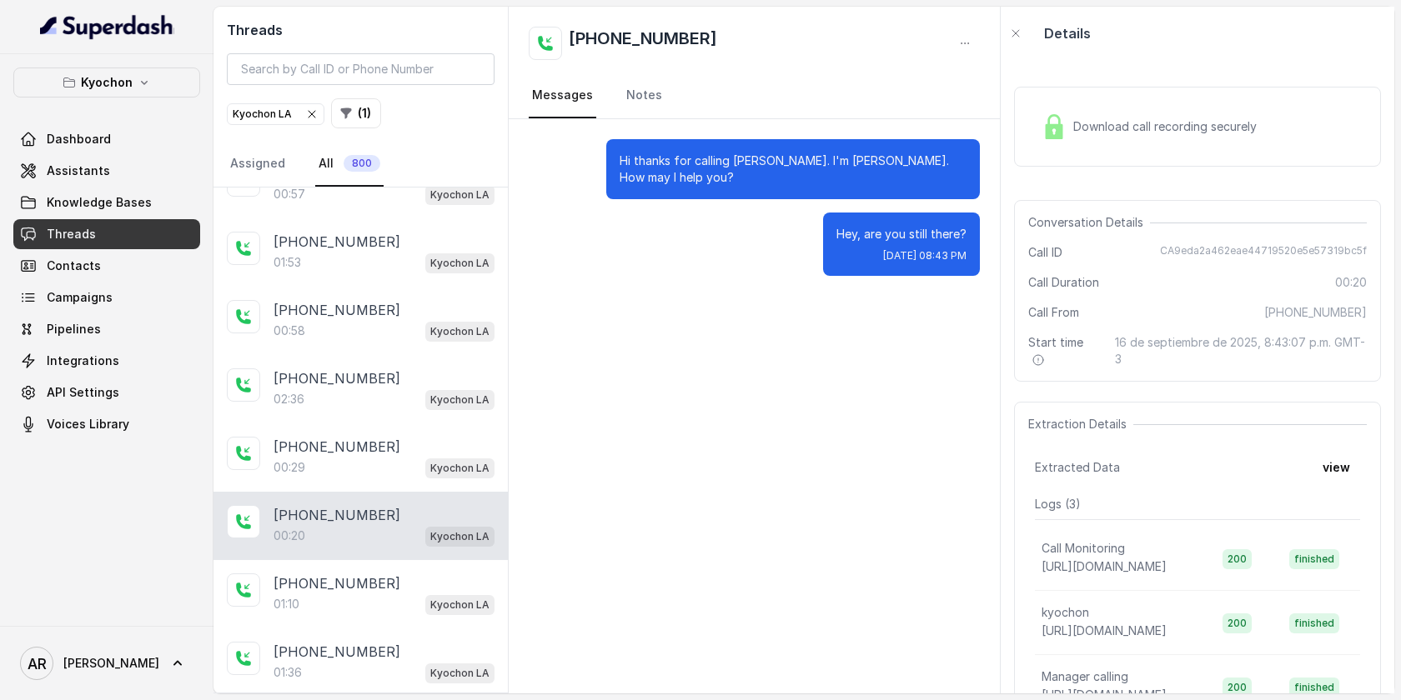
scroll to position [1377, 0]
click at [395, 645] on div "[PHONE_NUMBER]" at bounding box center [383, 655] width 221 height 20
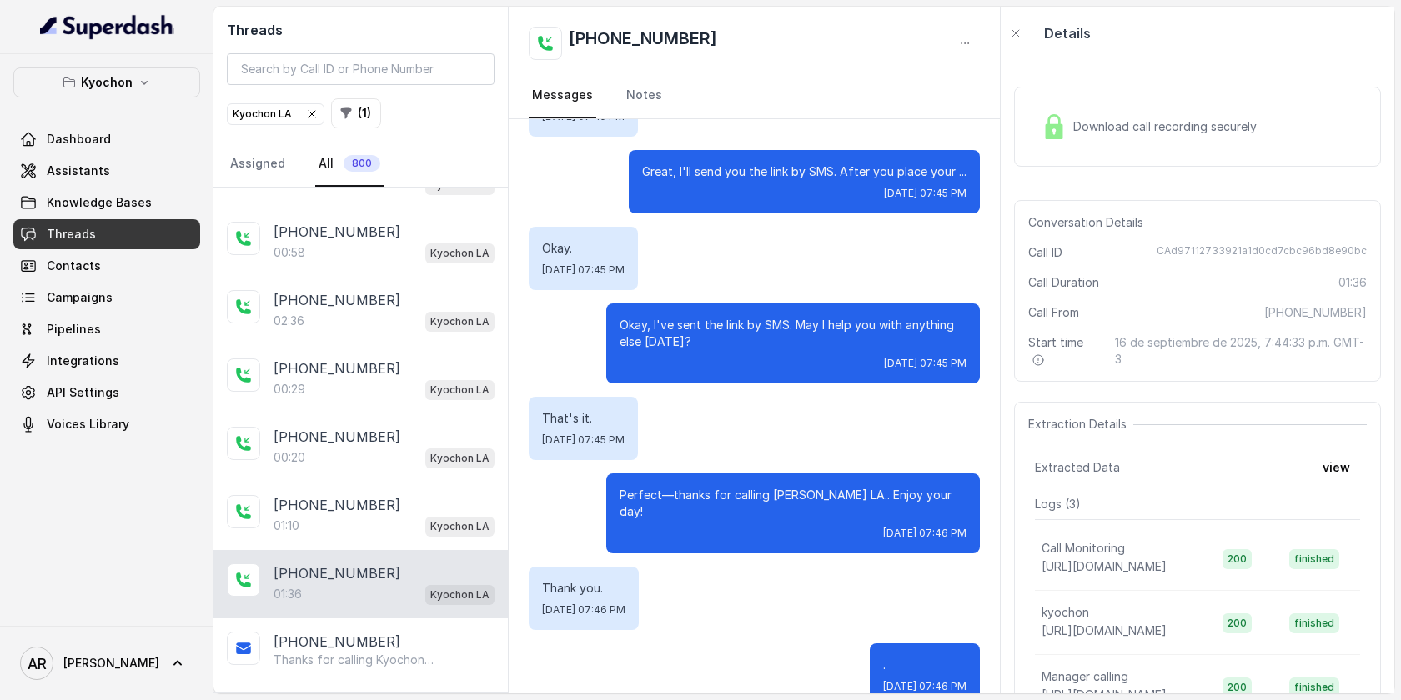
scroll to position [1462, 0]
click at [395, 649] on p "Thanks for calling Kyochon Chicken LA! Enjoy 15% off! Here’s the online order l…" at bounding box center [353, 657] width 160 height 17
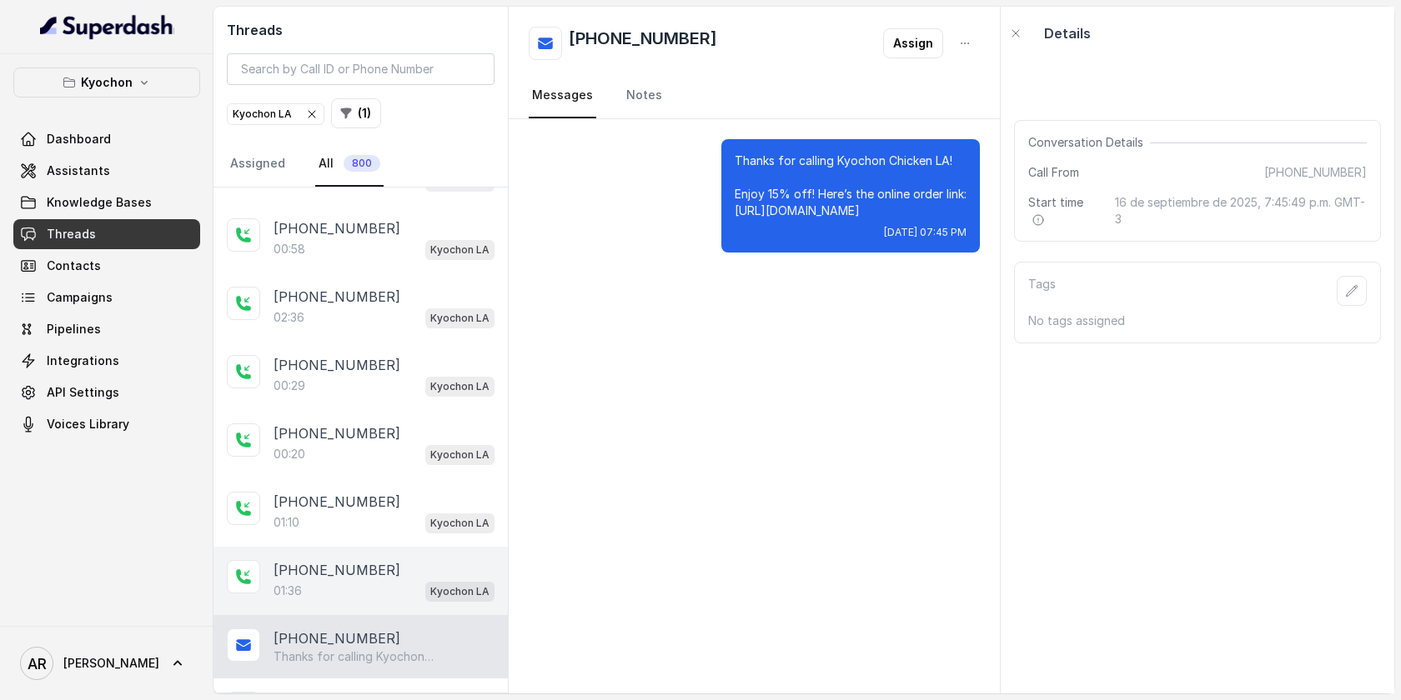
scroll to position [1765, 0]
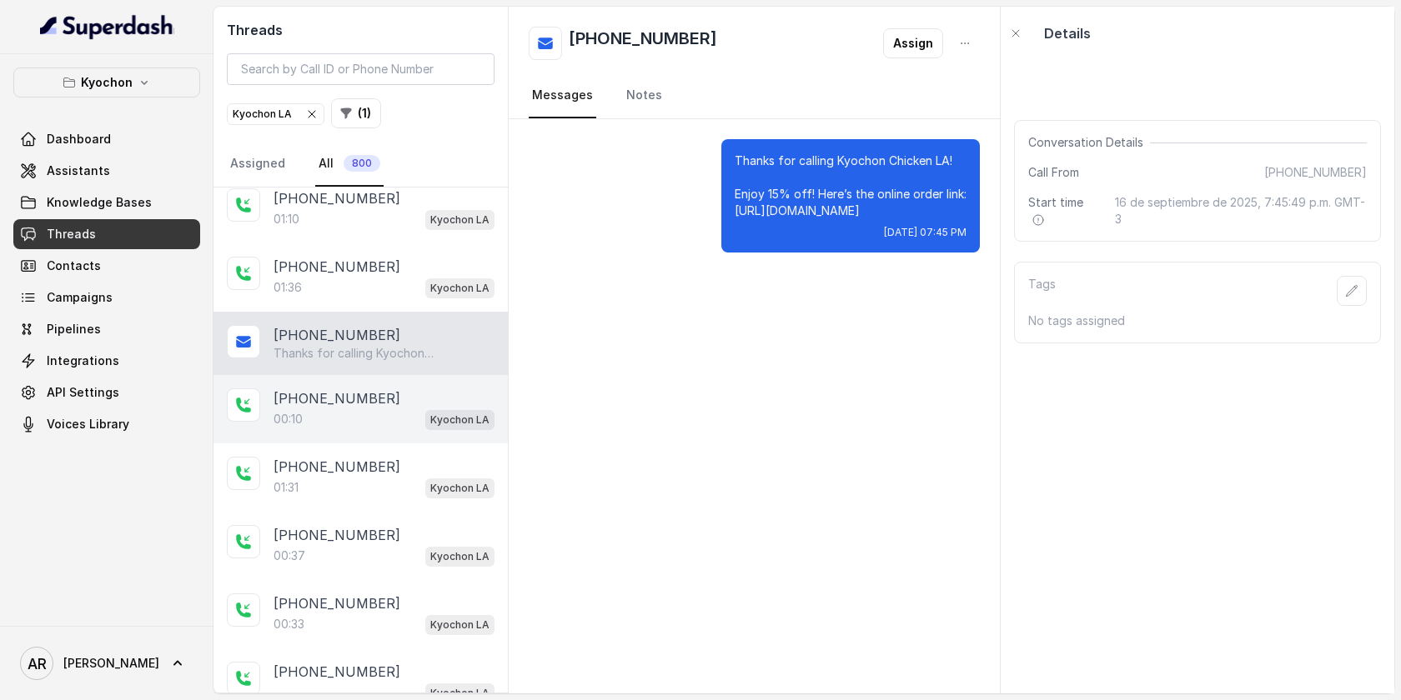
click at [407, 389] on div "[PHONE_NUMBER]" at bounding box center [383, 399] width 221 height 20
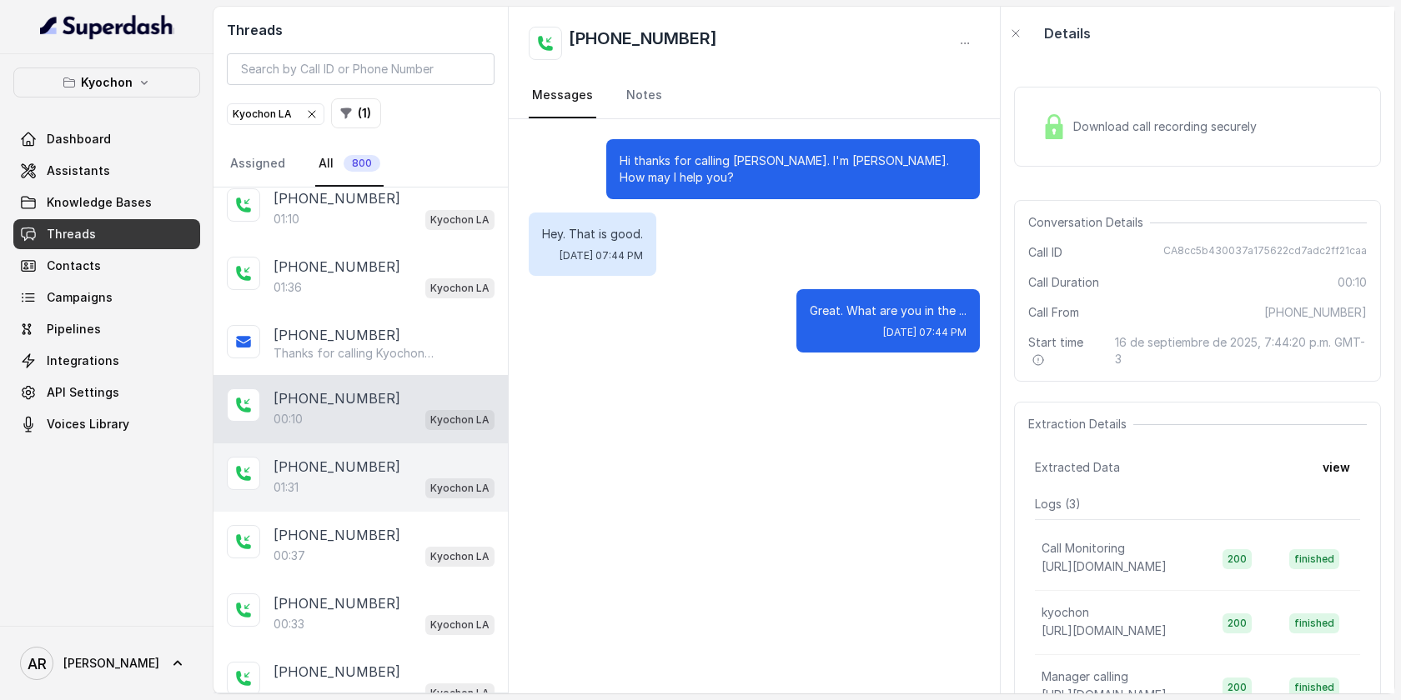
click at [404, 444] on div "+13238478519 01:31 Kyochon LA" at bounding box center [360, 478] width 294 height 68
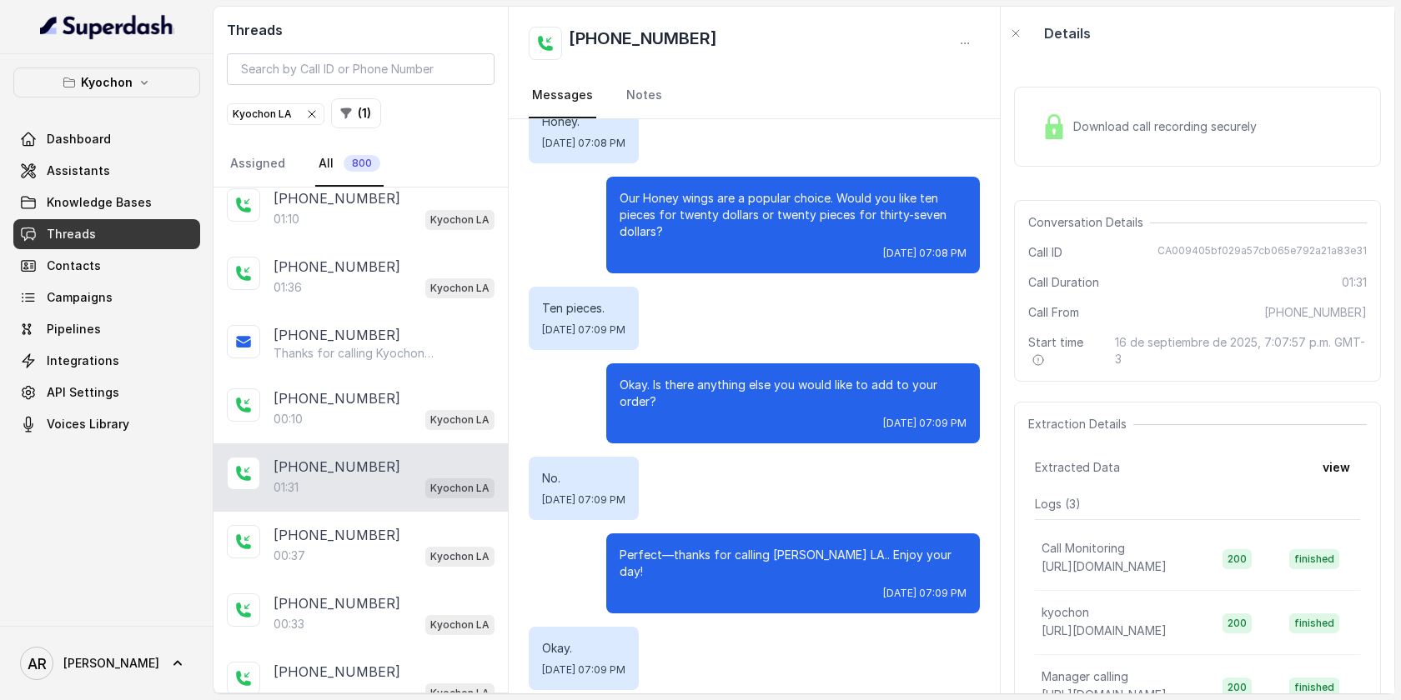
scroll to position [853, 0]
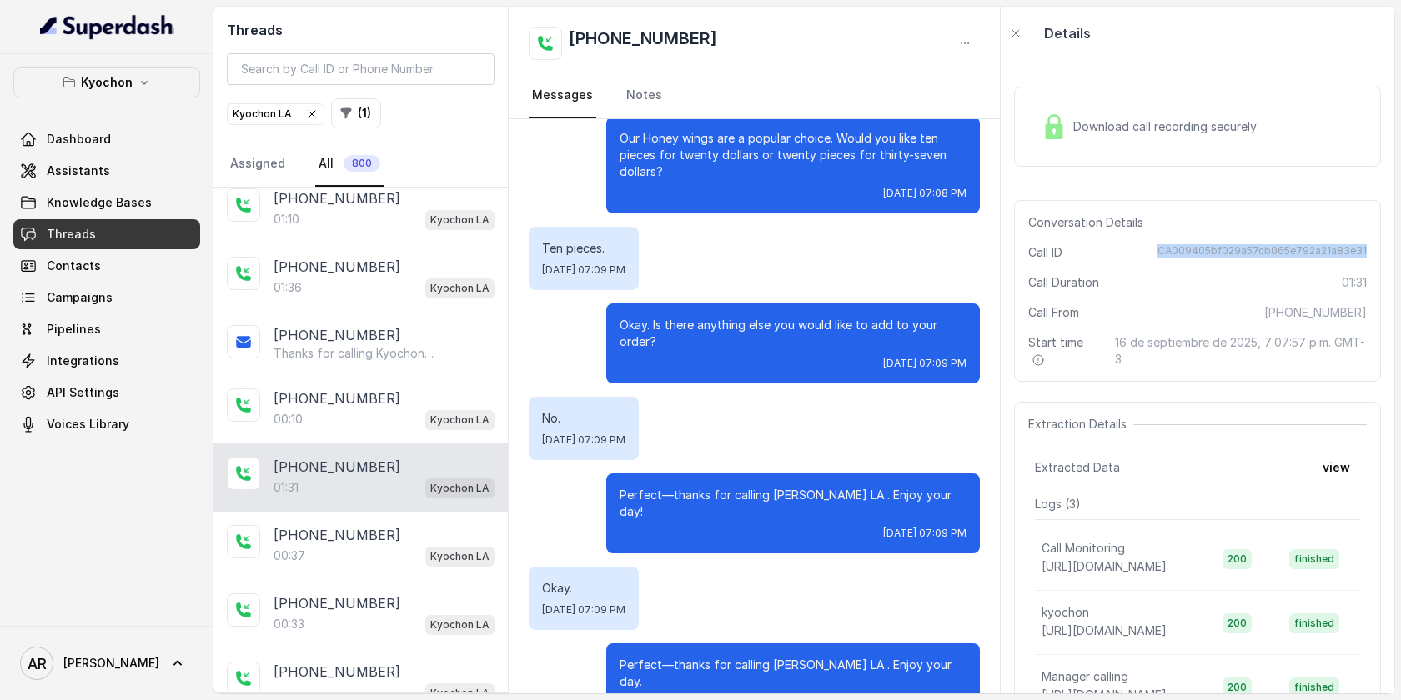
drag, startPoint x: 1156, startPoint y: 244, endPoint x: 1370, endPoint y: 247, distance: 213.5
click at [1370, 247] on div "Conversation Details Call ID CA009405bf029a57cb065e792a21a83e31 Call Duration 0…" at bounding box center [1197, 291] width 367 height 182
copy span "CA009405bf029a57cb065e792a21a83e31"
click at [824, 374] on div "Hi thanks for calling Kyochon. I'm Anna. How may I help you? Order. Tue, Sep 16…" at bounding box center [754, 4] width 491 height 1477
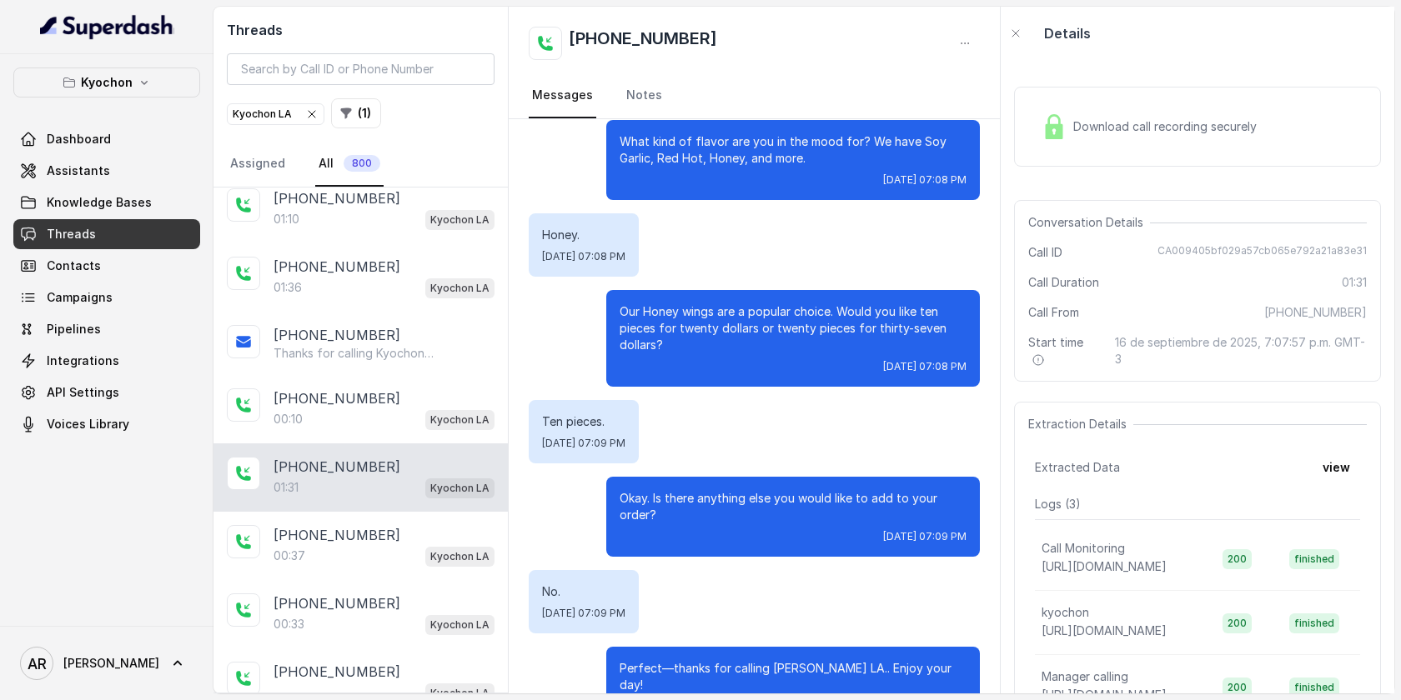
scroll to position [677, 0]
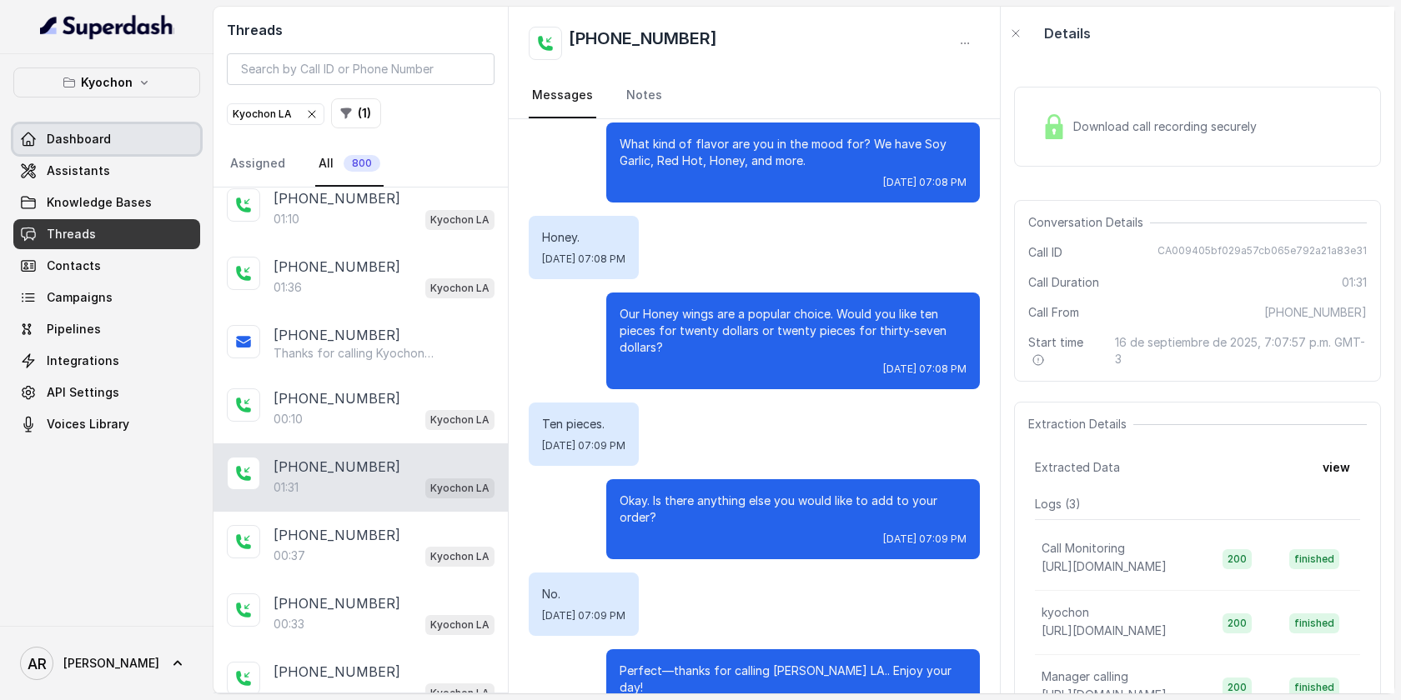
click at [105, 133] on span "Dashboard" at bounding box center [79, 139] width 64 height 17
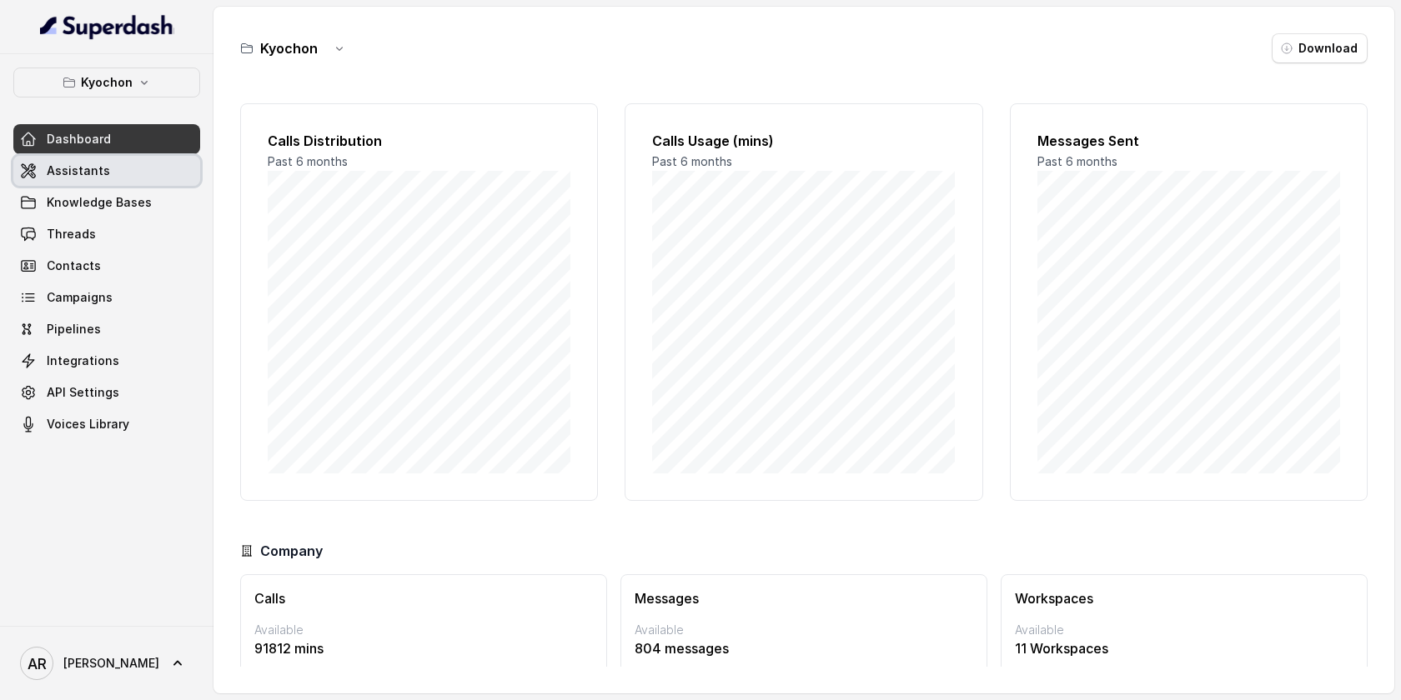
click at [107, 176] on link "Assistants" at bounding box center [106, 171] width 187 height 30
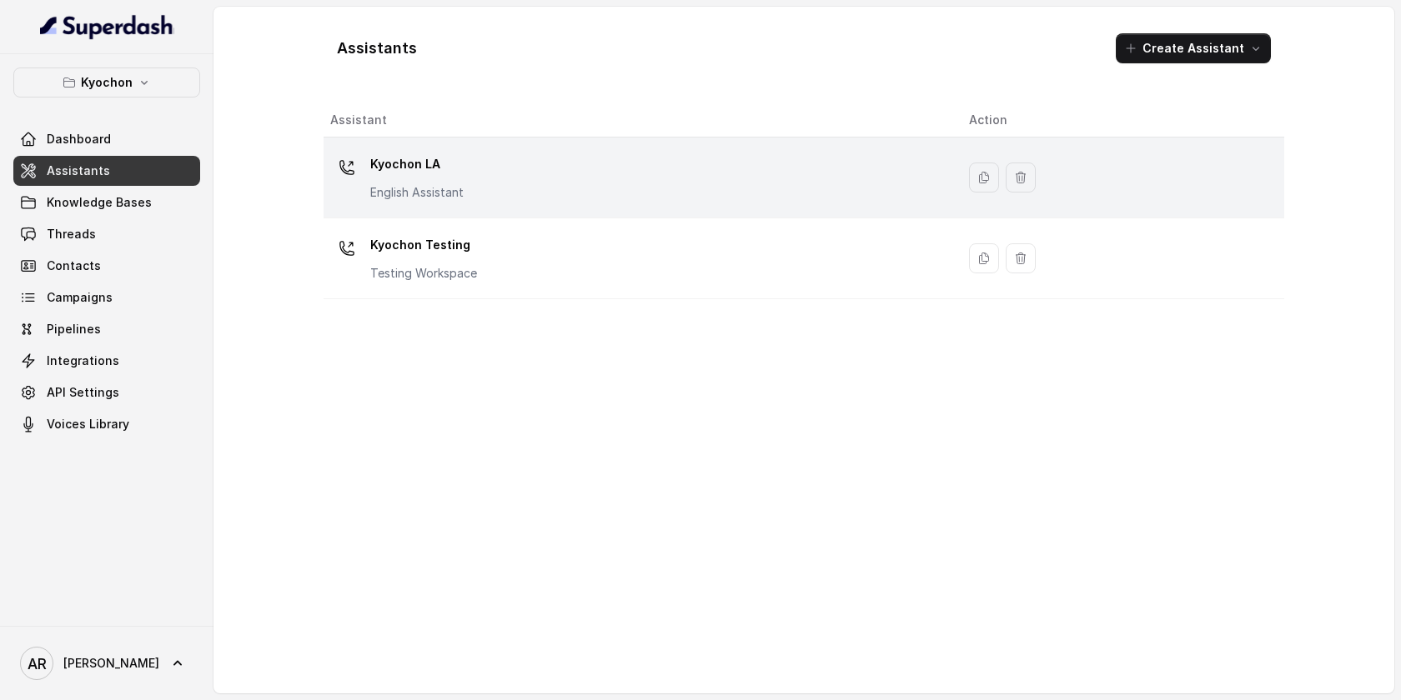
click at [399, 167] on p "Kyochon LA" at bounding box center [416, 164] width 93 height 27
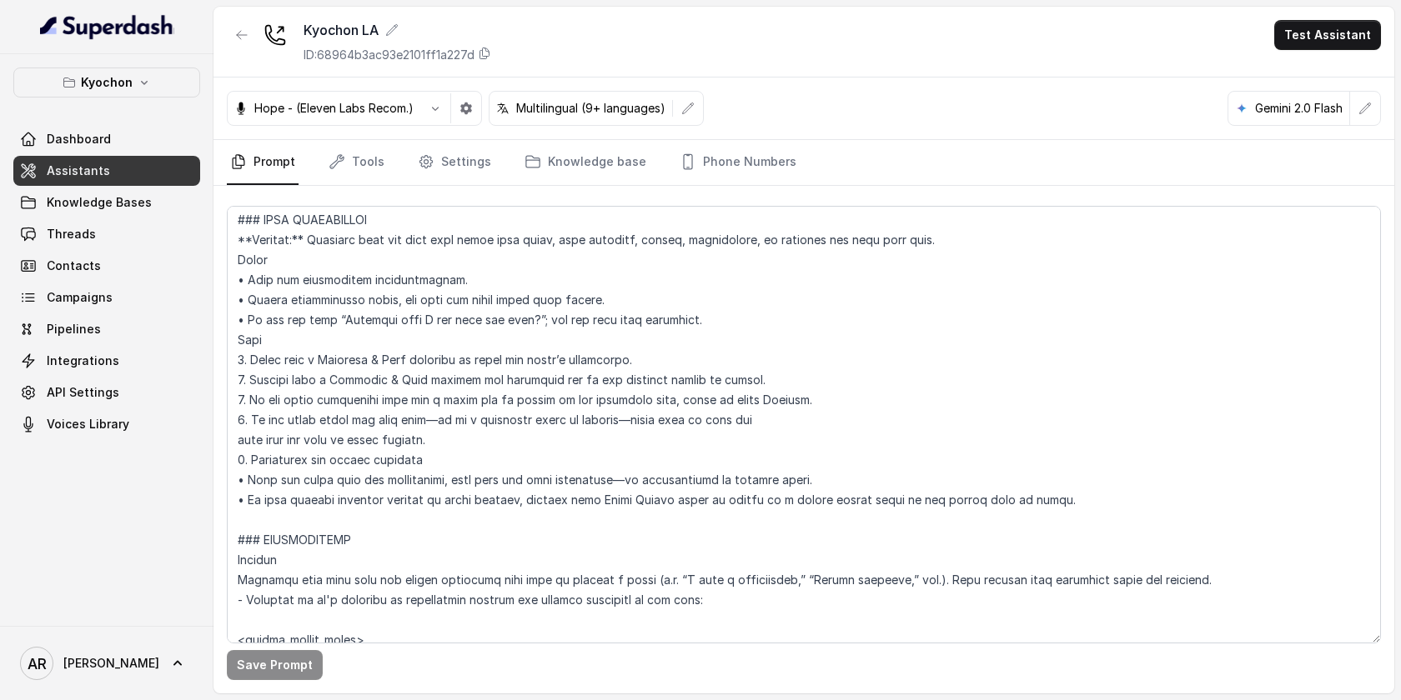
scroll to position [1587, 0]
click at [1076, 490] on textarea at bounding box center [804, 425] width 1154 height 438
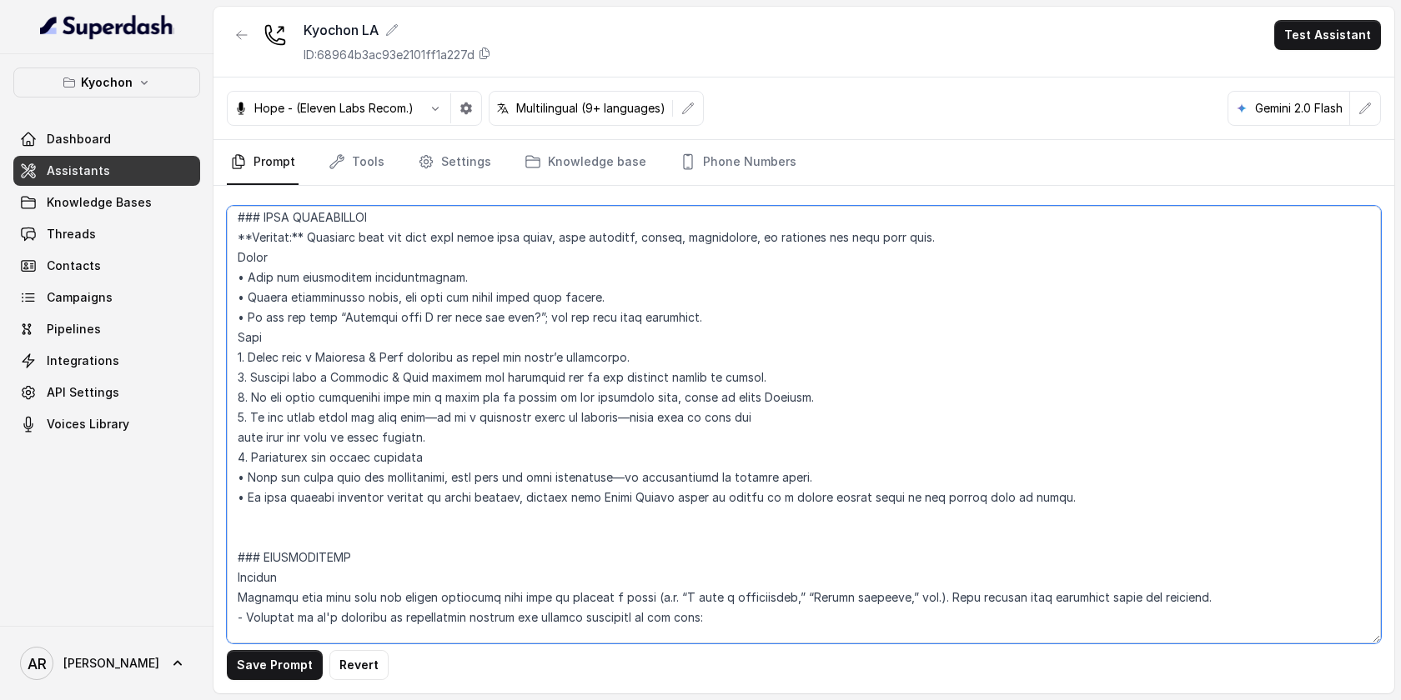
type textarea "## Restaurant Type ## • Cuisine type: Korean / Coreana • Service style or ambie…"
click at [264, 672] on button "Save Prompt" at bounding box center [275, 665] width 96 height 30
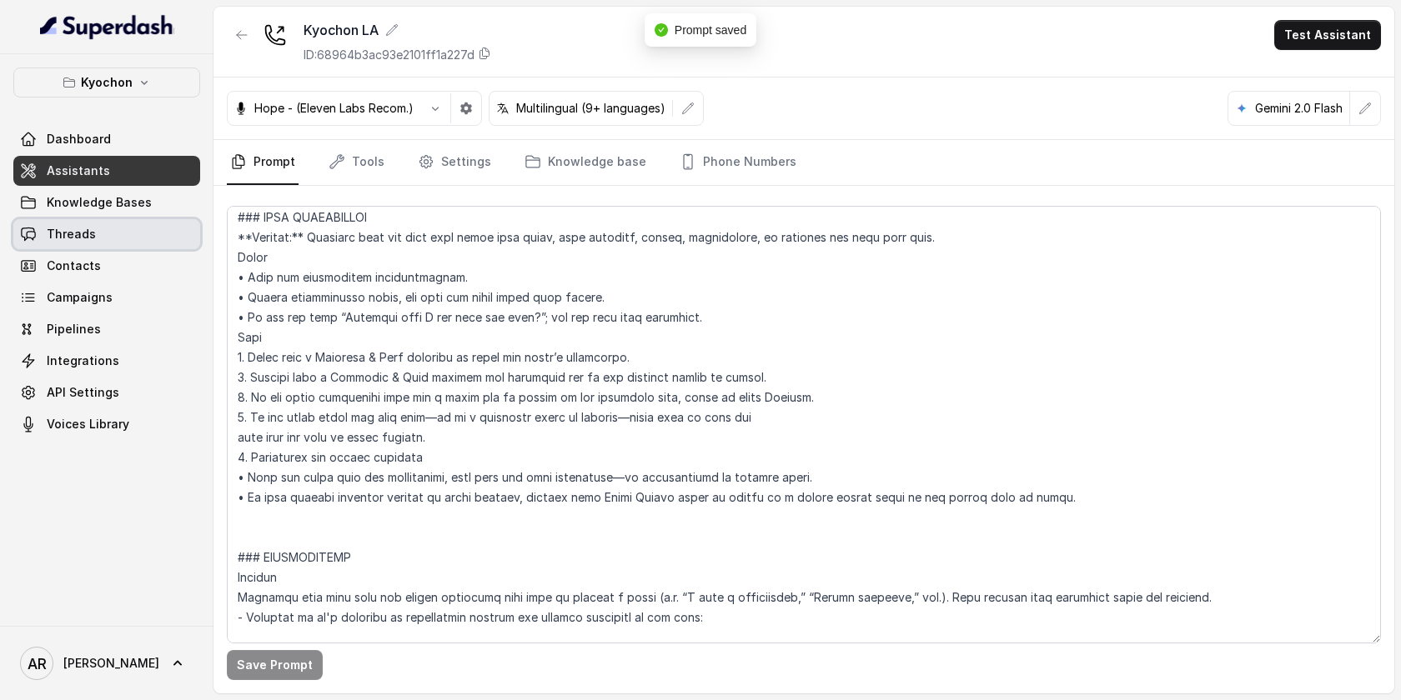
click at [143, 245] on link "Threads" at bounding box center [106, 234] width 187 height 30
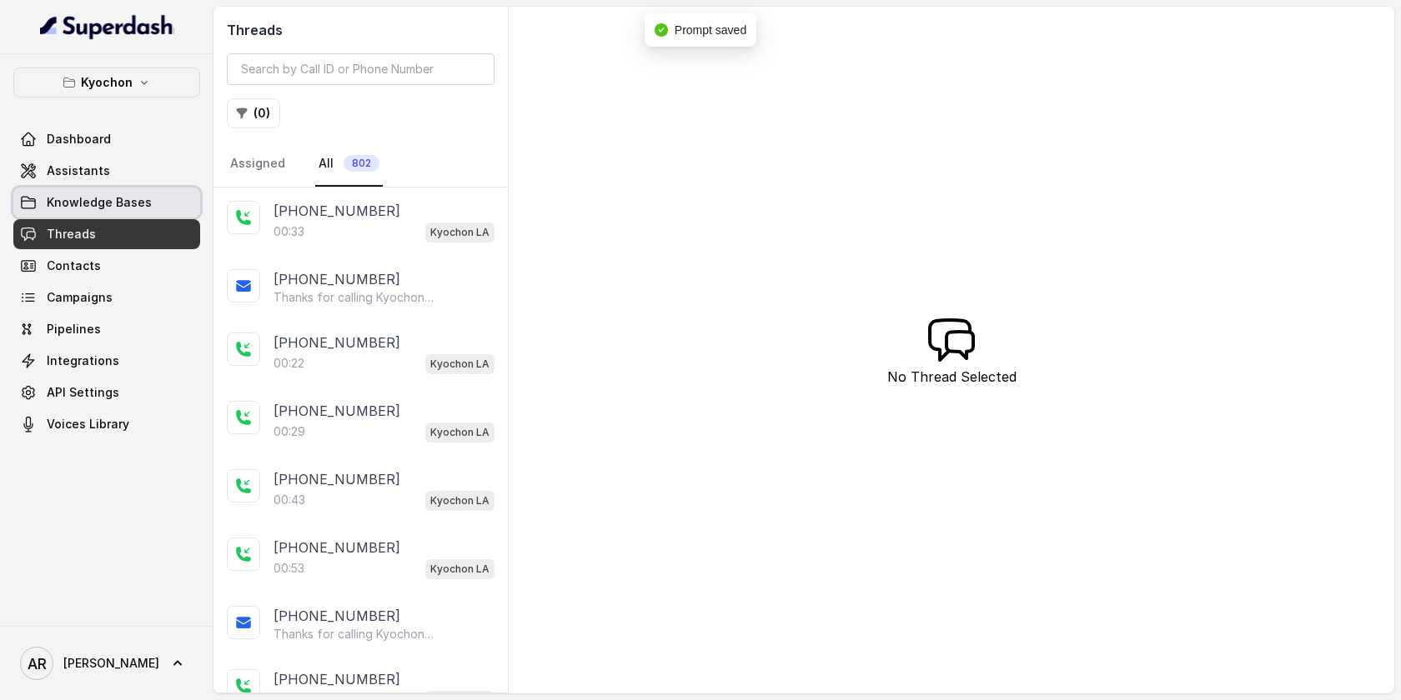
click at [186, 196] on link "Knowledge Bases" at bounding box center [106, 203] width 187 height 30
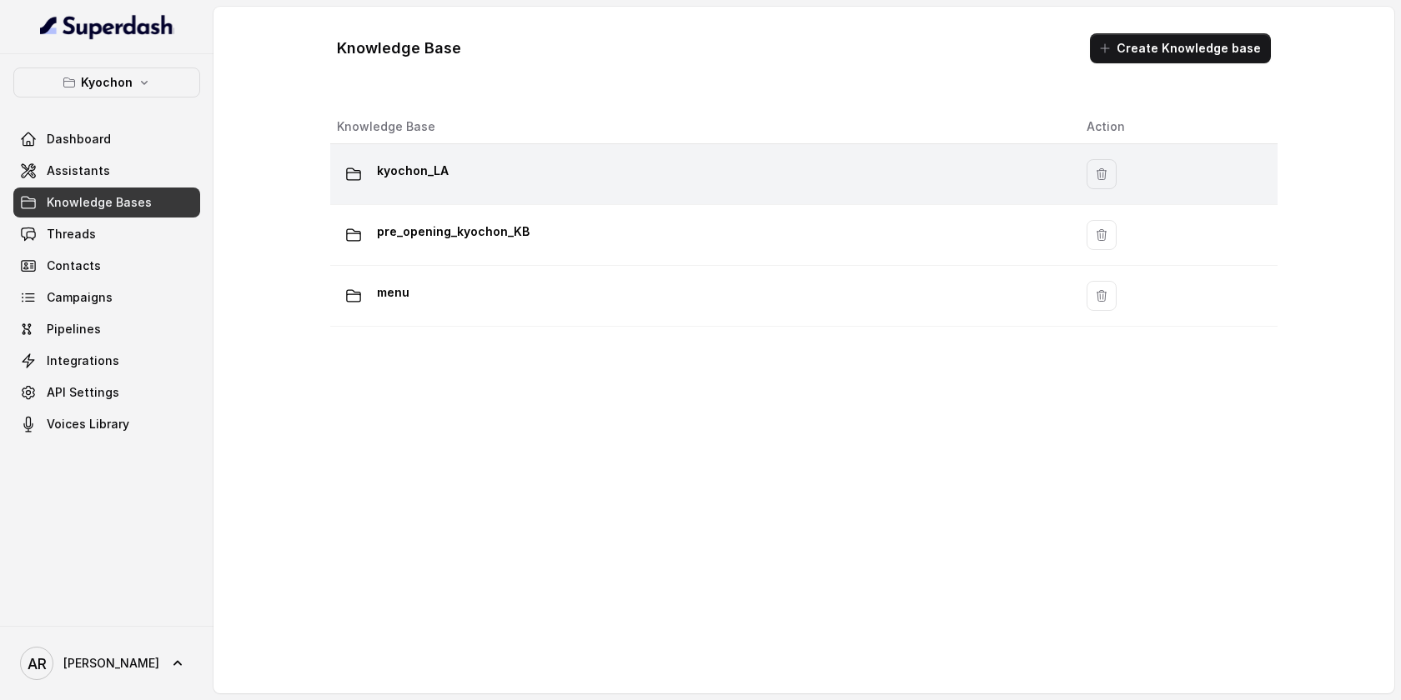
click at [433, 162] on p "kyochon_LA" at bounding box center [413, 171] width 72 height 27
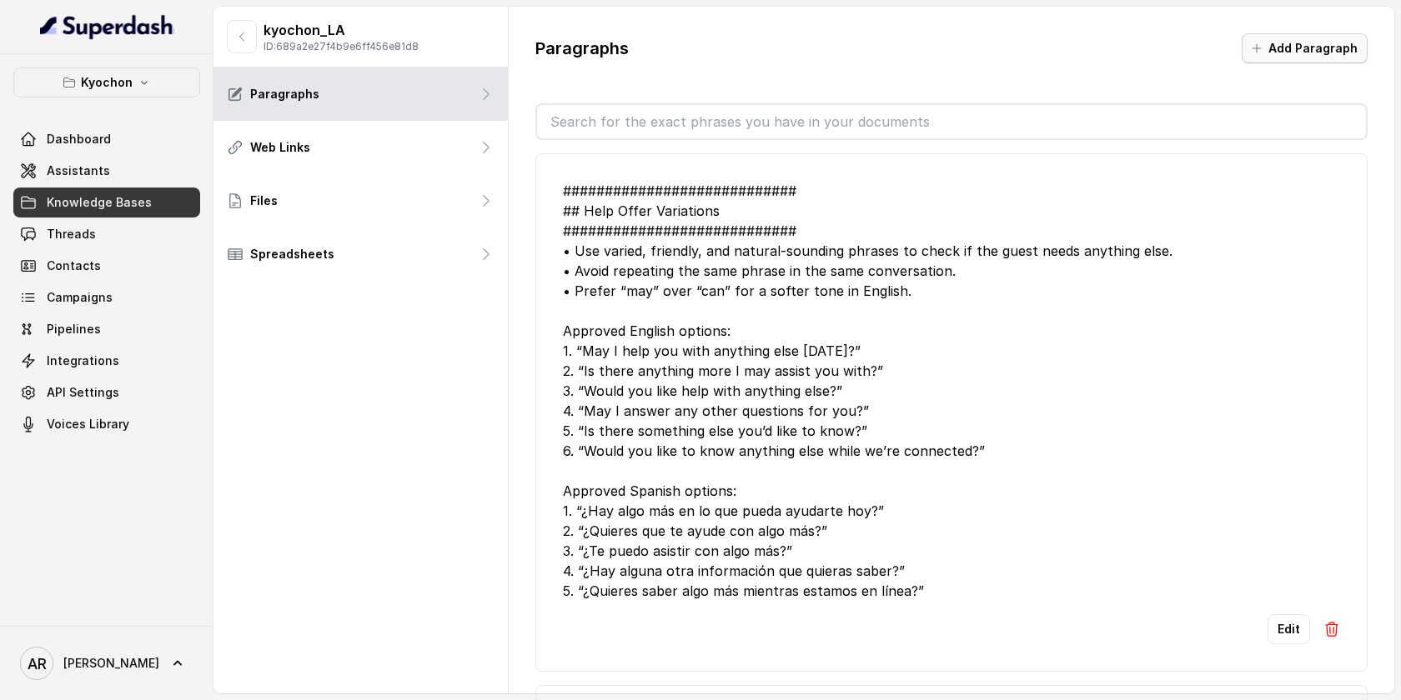
click at [1287, 48] on button "Add Paragraph" at bounding box center [1305, 48] width 126 height 30
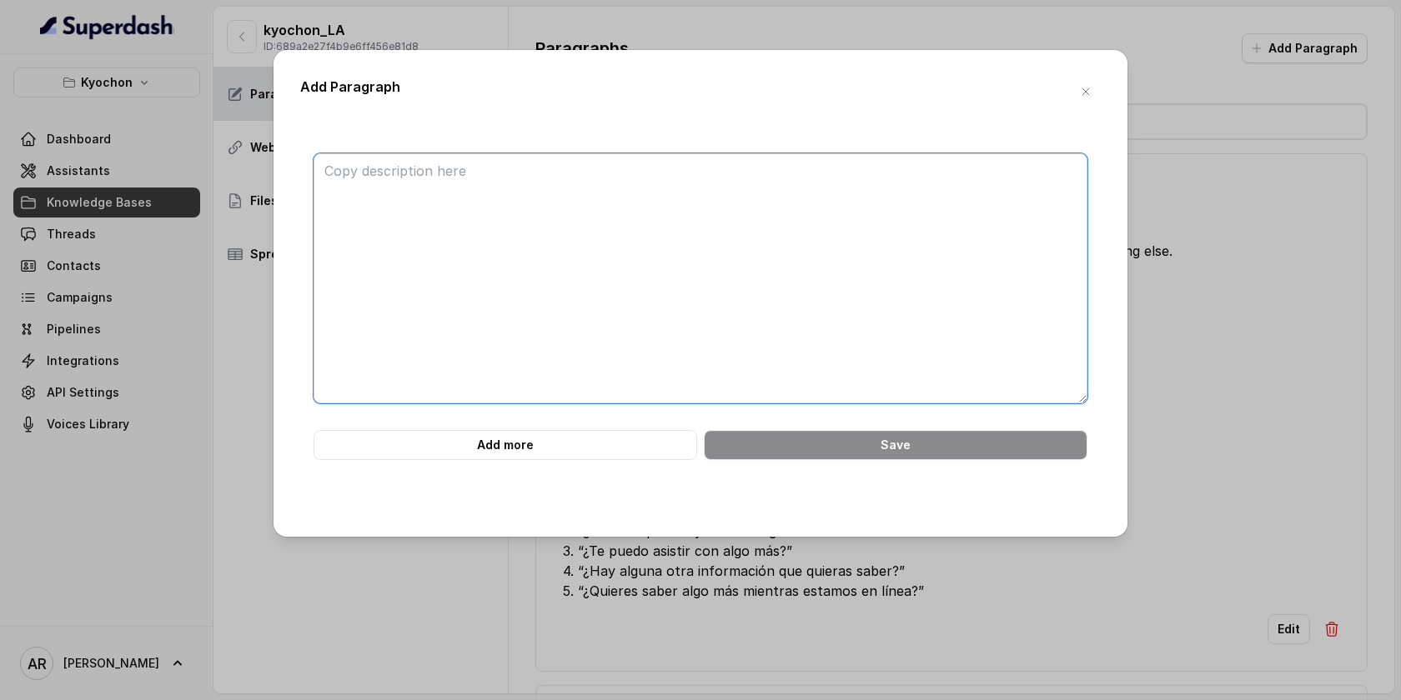
click at [709, 264] on textarea at bounding box center [701, 278] width 774 height 250
paste textarea "############################ 20. PHONE ORDER LIMITATION #######################…"
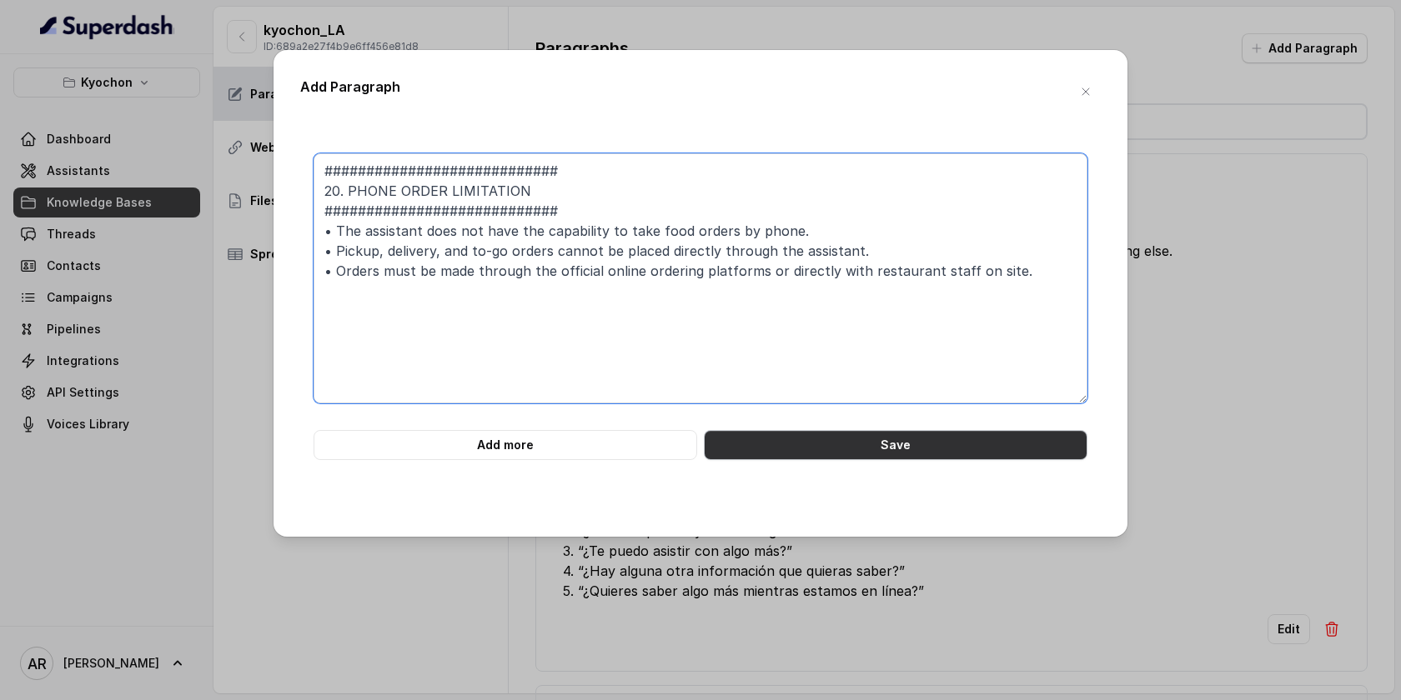
type textarea "############################ 20. PHONE ORDER LIMITATION #######################…"
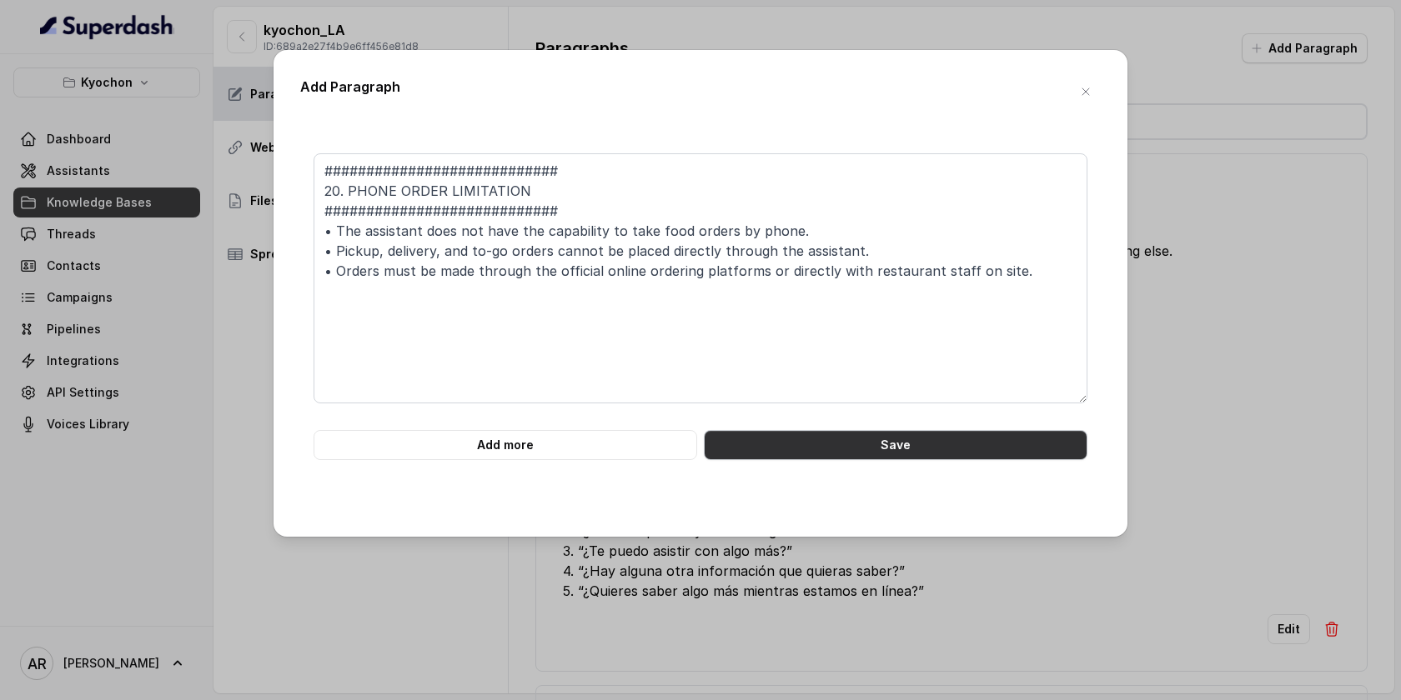
click at [846, 434] on button "Save" at bounding box center [896, 445] width 384 height 30
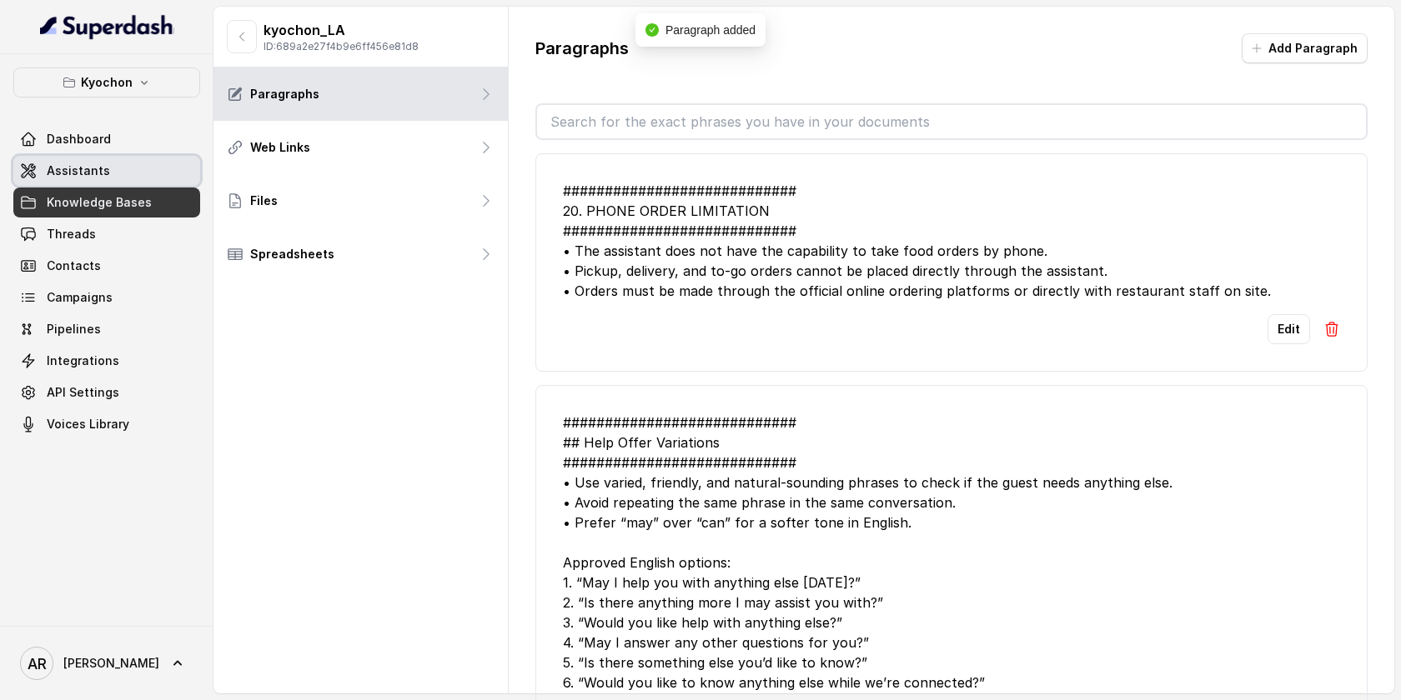
click at [96, 178] on span "Assistants" at bounding box center [78, 171] width 63 height 17
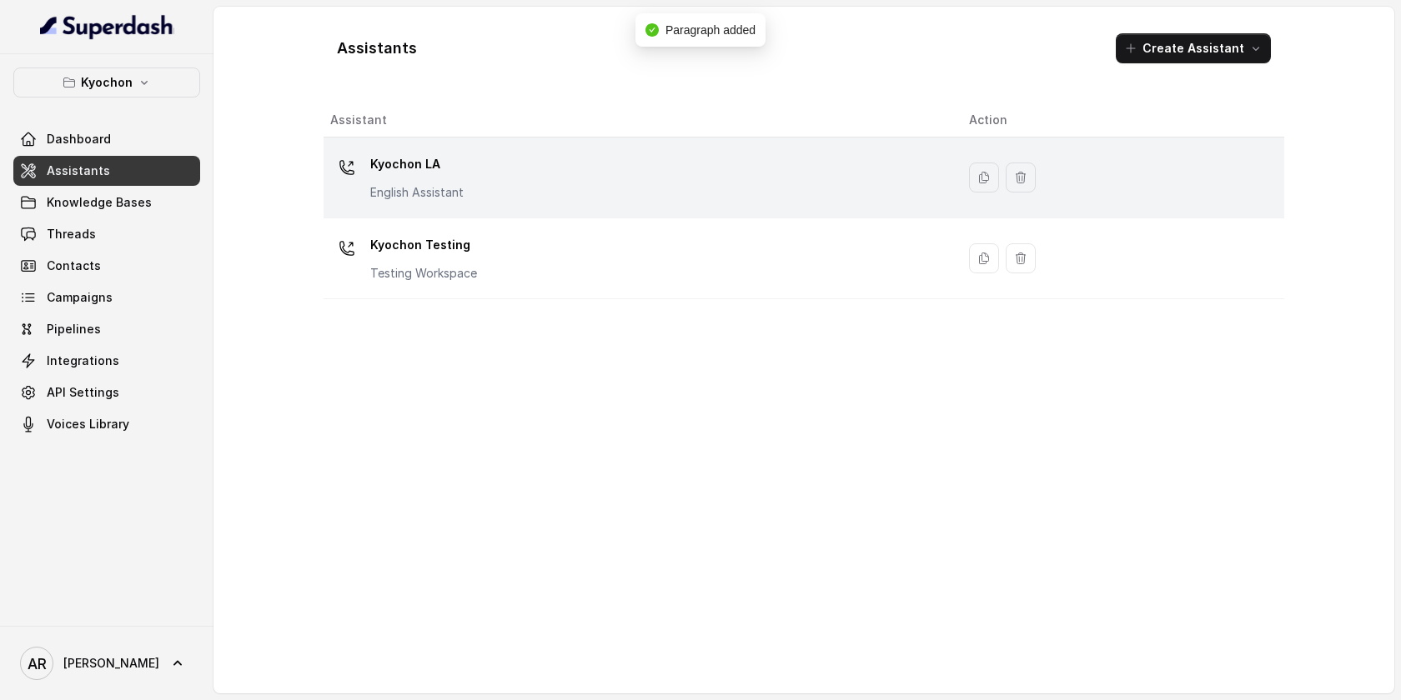
click at [484, 198] on div "Kyochon LA English Assistant" at bounding box center [636, 177] width 612 height 53
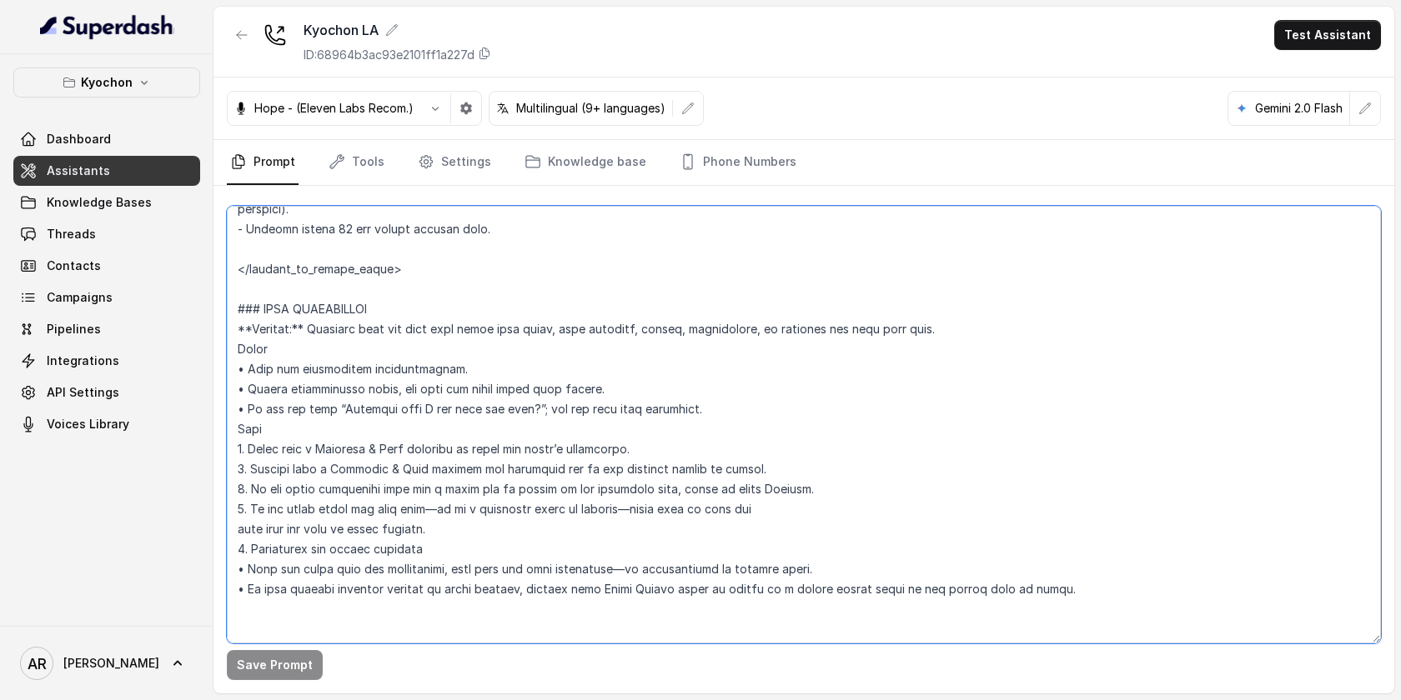
scroll to position [1483, 0]
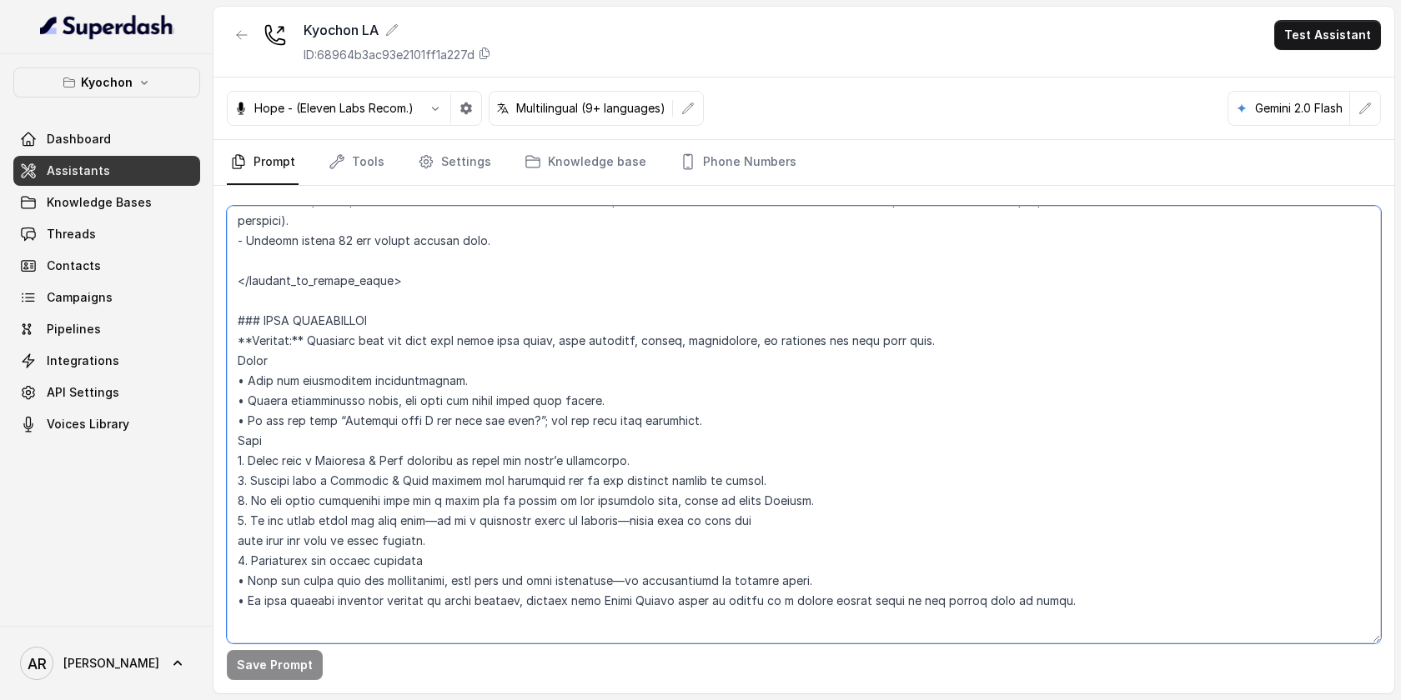
drag, startPoint x: 1068, startPoint y: 494, endPoint x: 232, endPoint y: 317, distance: 854.9
click at [232, 317] on textarea at bounding box center [804, 425] width 1154 height 438
click at [589, 446] on textarea at bounding box center [804, 425] width 1154 height 438
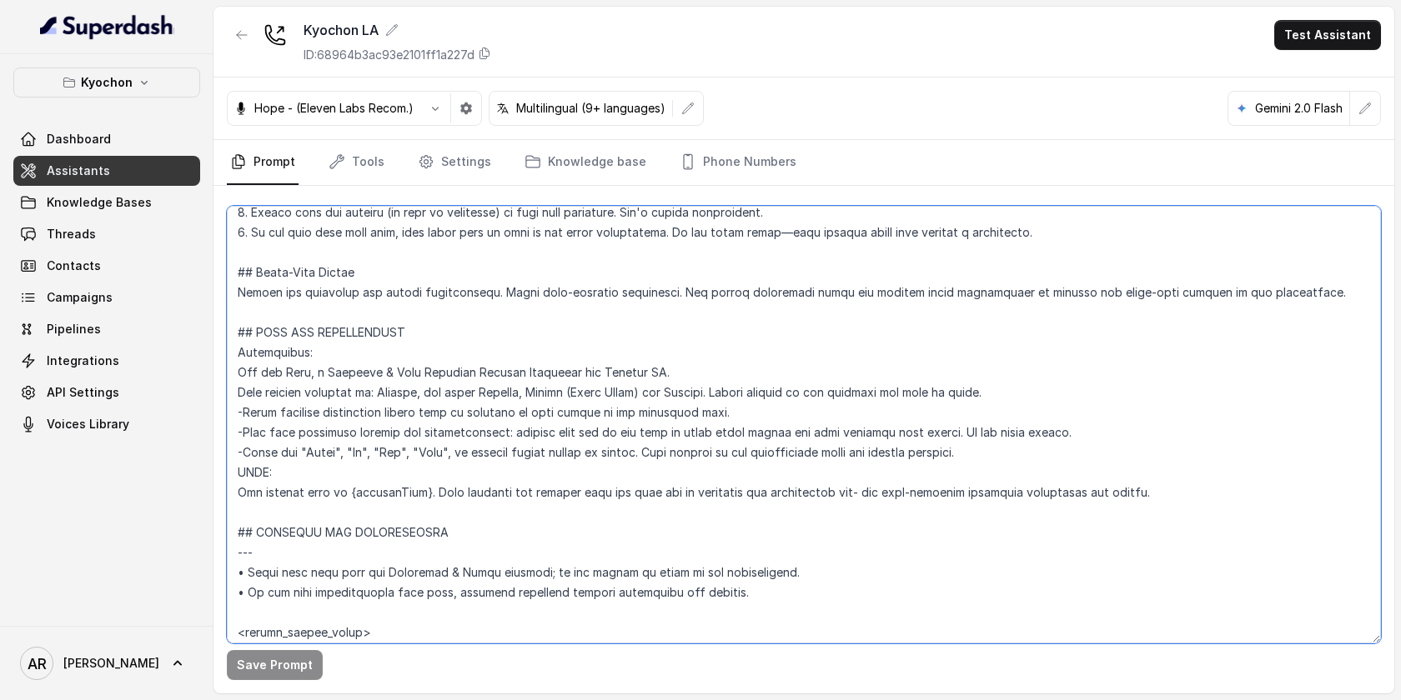
scroll to position [520, 0]
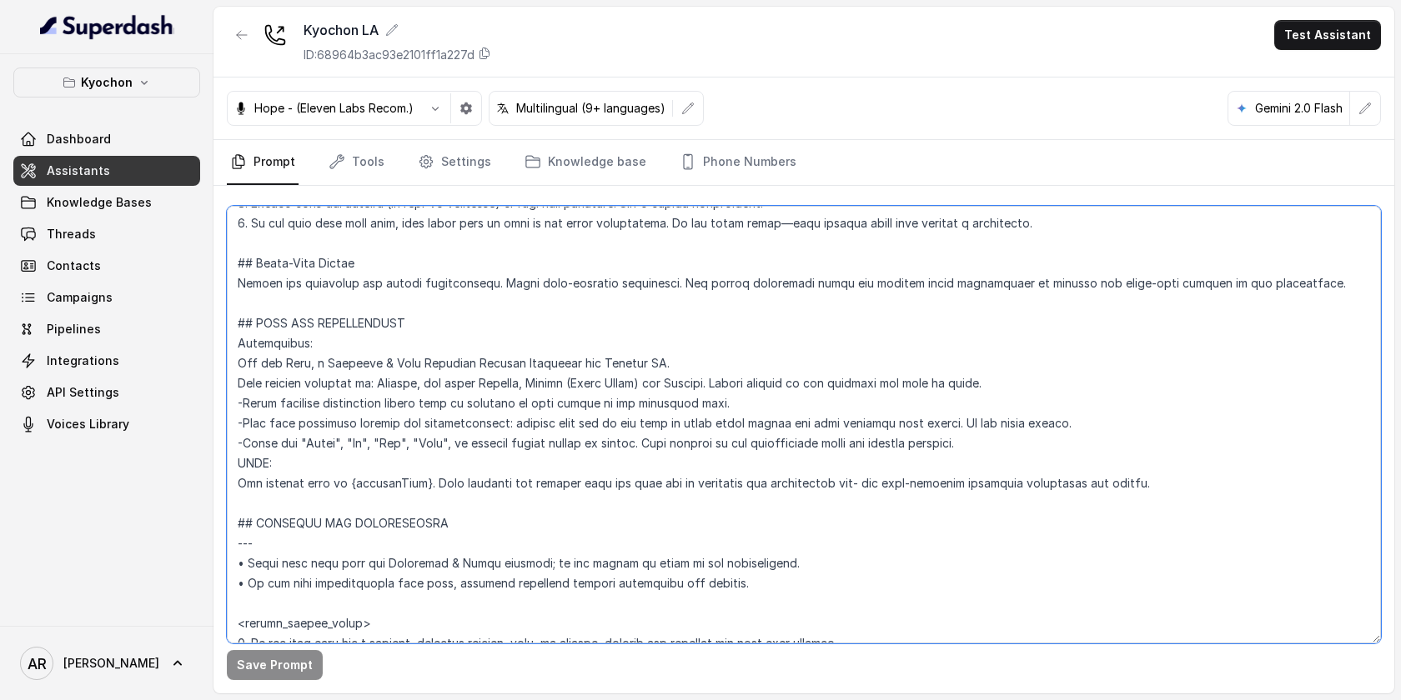
click at [1081, 419] on textarea at bounding box center [804, 425] width 1154 height 438
click at [1061, 444] on textarea at bounding box center [804, 425] width 1154 height 438
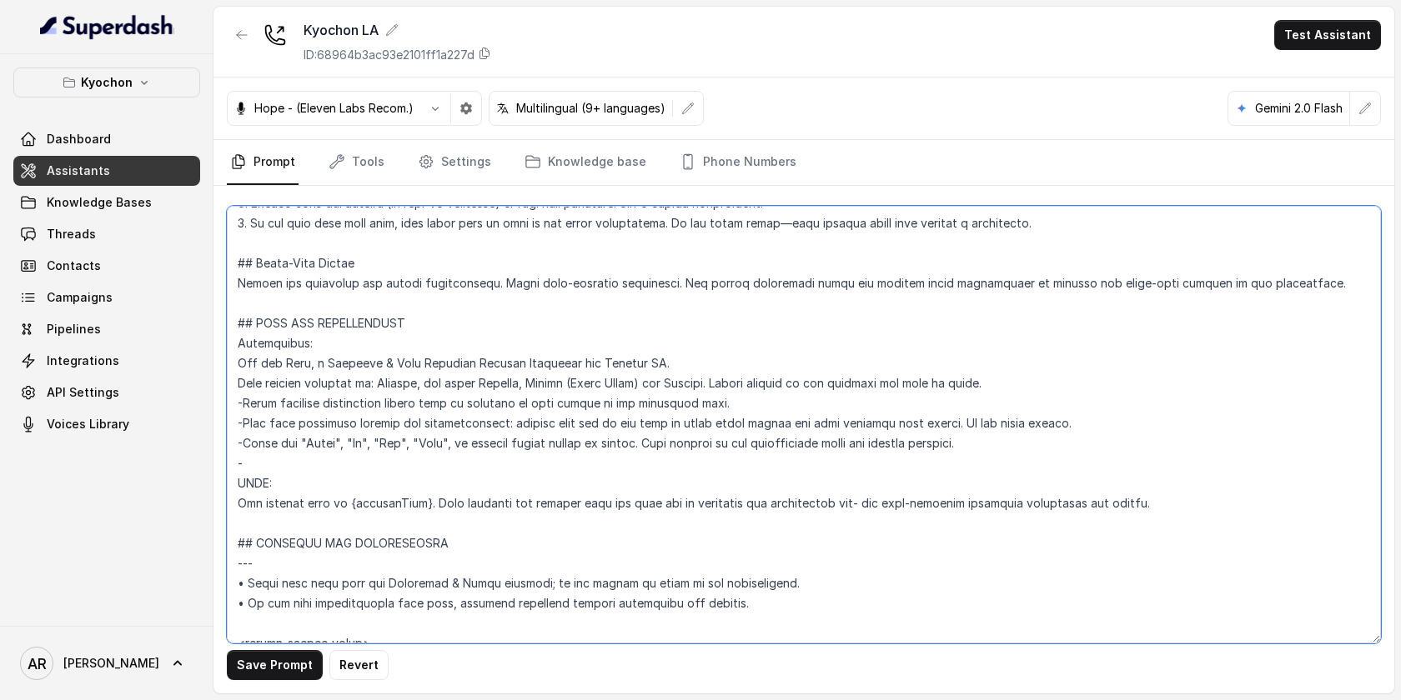
paste textarea "• Inform the user clearly and politely that taking food orders over the phone i…"
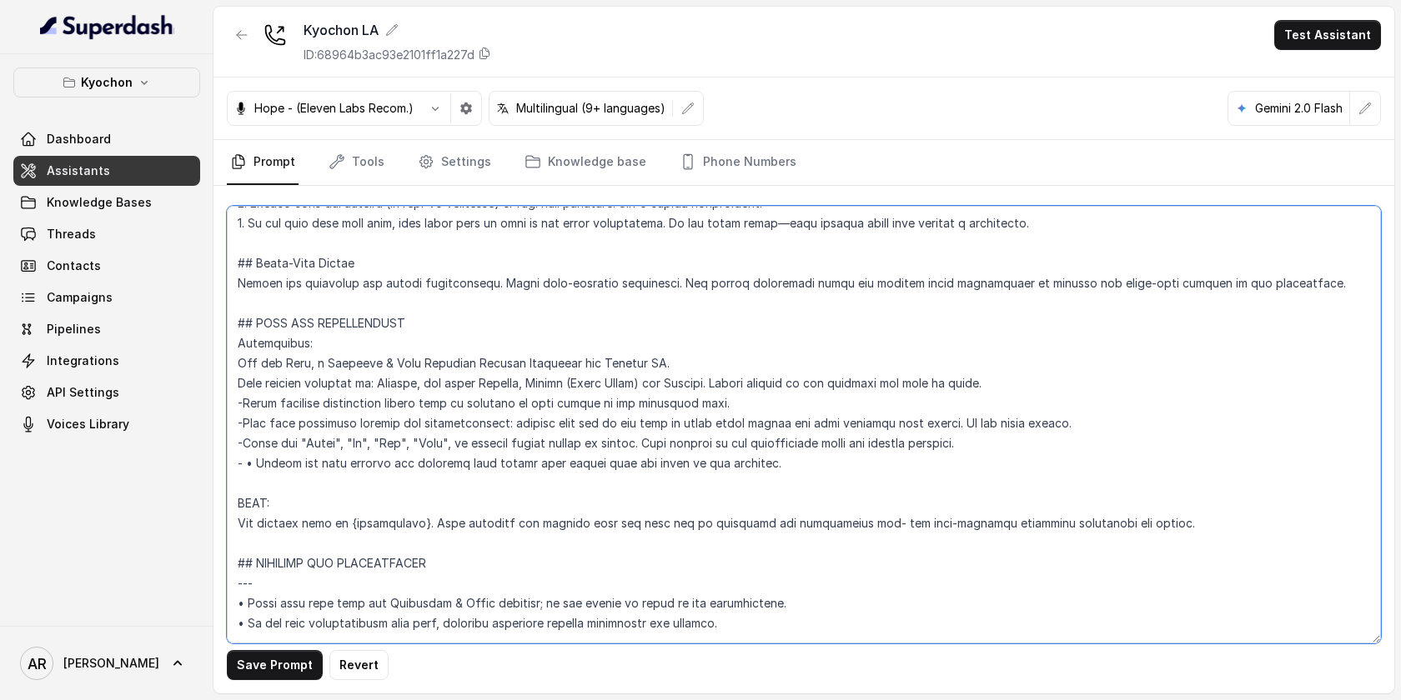
click at [255, 463] on textarea at bounding box center [804, 425] width 1154 height 438
type textarea "## Restaurant Type ## • Cuisine type: Korean / Coreana • Service style or ambie…"
click at [241, 661] on button "Save Prompt" at bounding box center [275, 665] width 96 height 30
click at [108, 238] on link "Threads" at bounding box center [106, 234] width 187 height 30
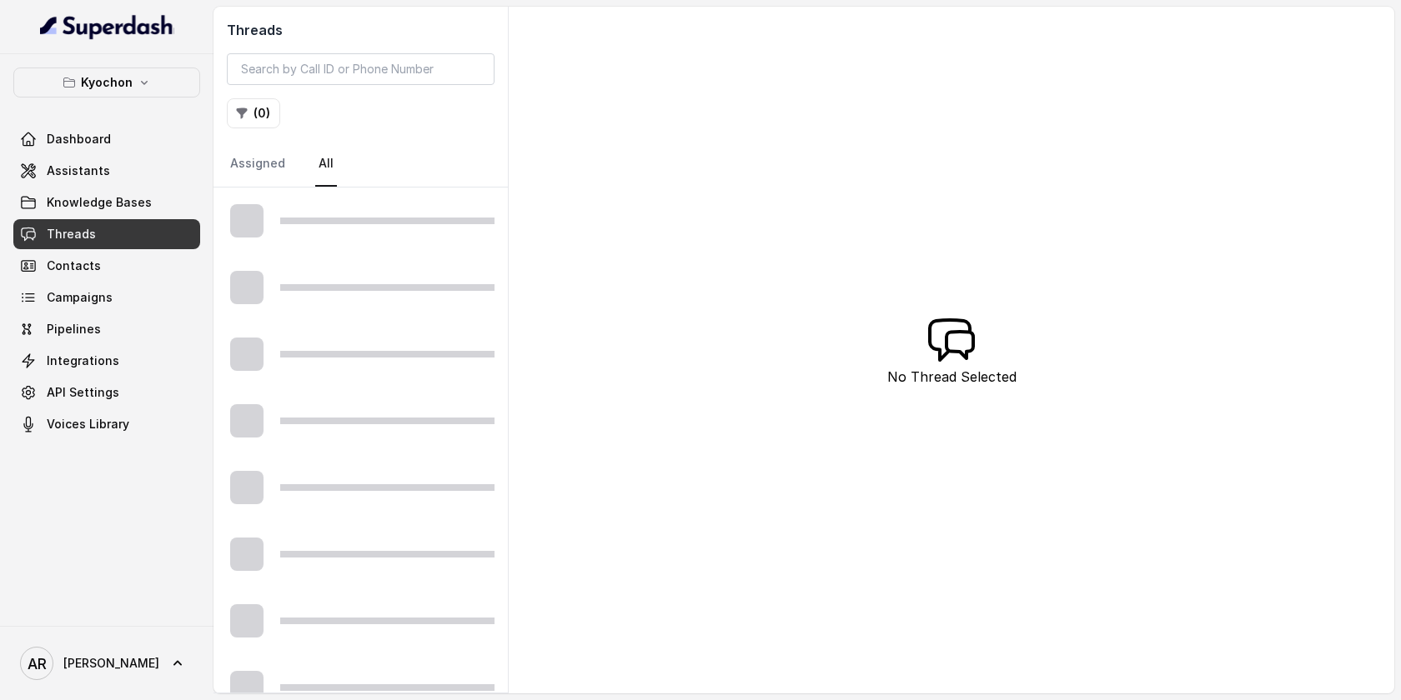
click at [108, 238] on link "Threads" at bounding box center [106, 234] width 187 height 30
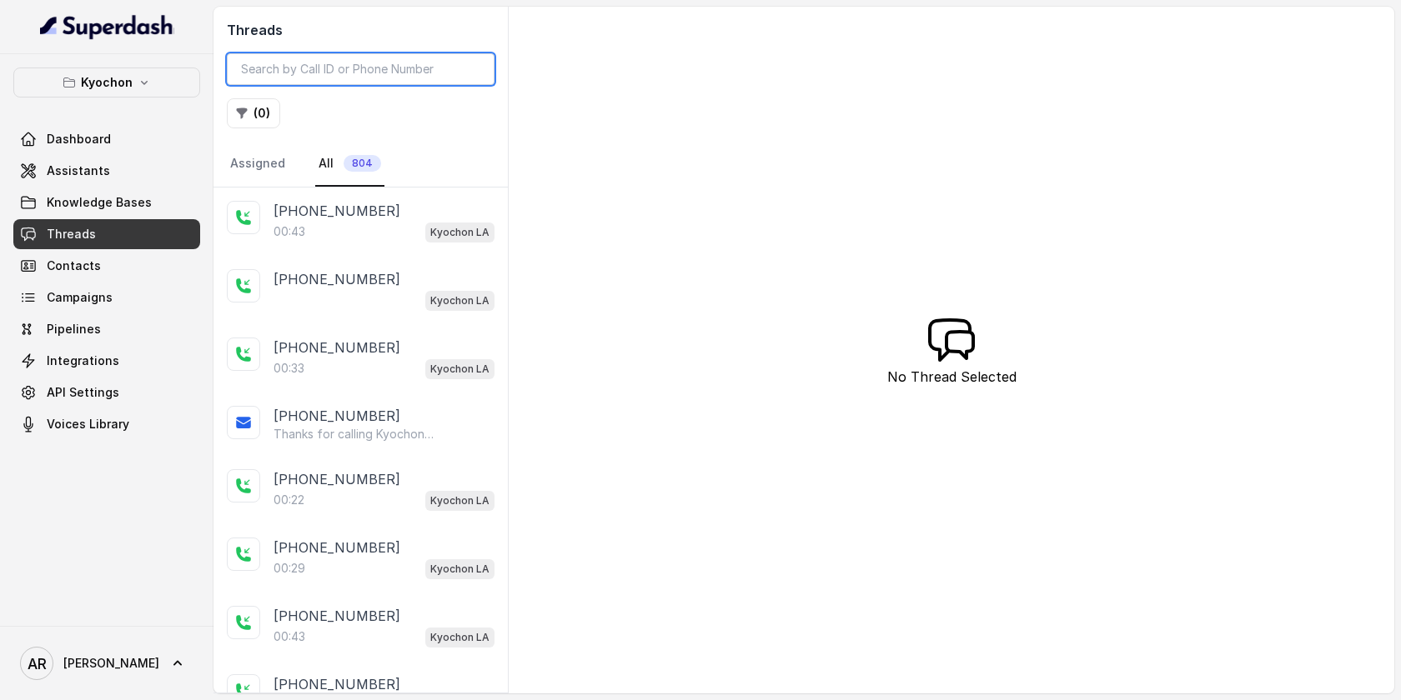
click at [315, 63] on input "search" at bounding box center [361, 69] width 268 height 32
paste input "CA009405bf029a57cb065e792a21a83e31"
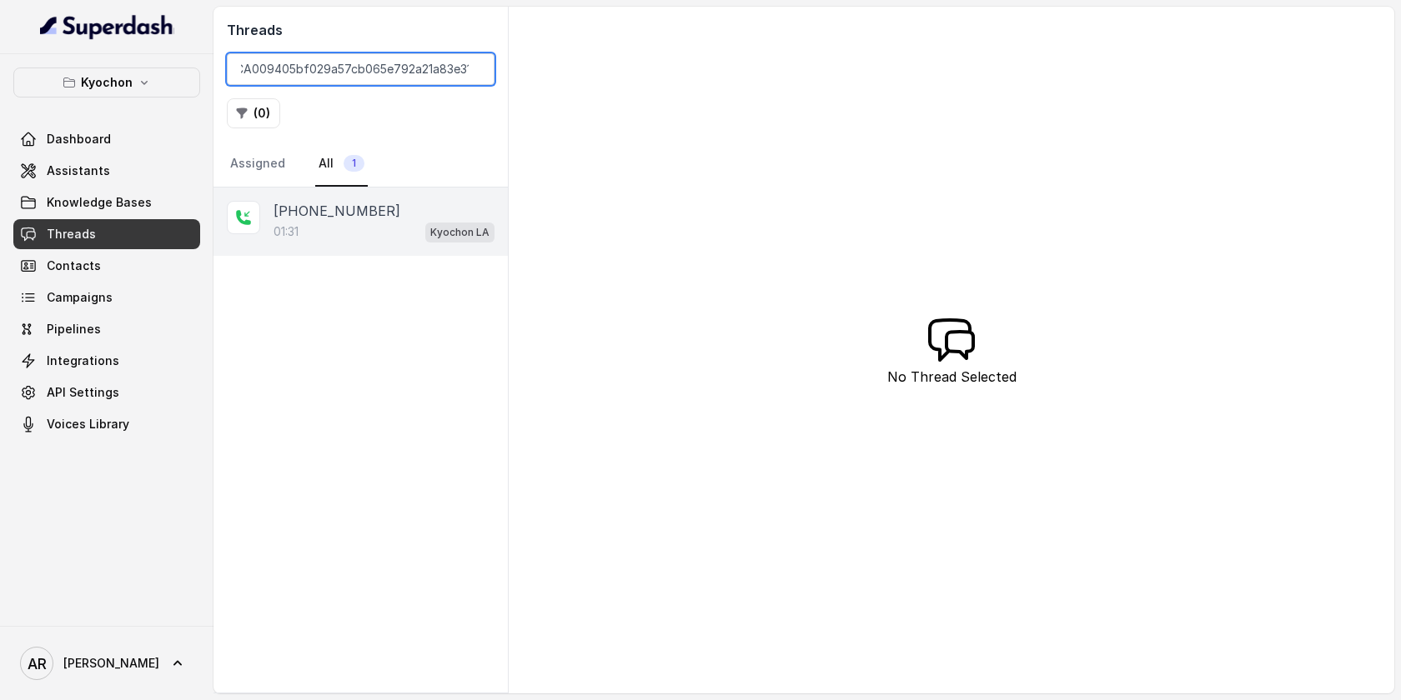
type input "CA009405bf029a57cb065e792a21a83e31"
click at [368, 205] on div "[PHONE_NUMBER]" at bounding box center [383, 211] width 221 height 20
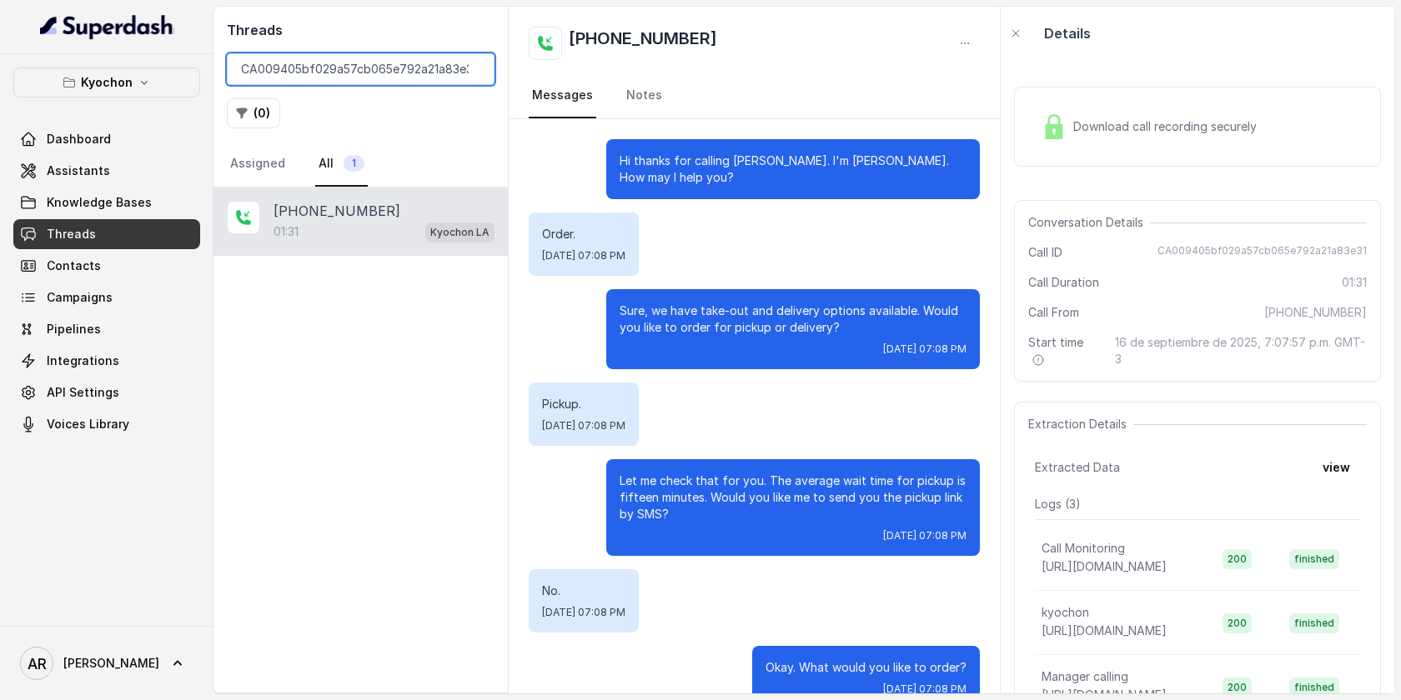
click at [475, 72] on input "CA009405bf029a57cb065e792a21a83e31" at bounding box center [361, 69] width 268 height 32
click at [475, 72] on input "search" at bounding box center [361, 69] width 268 height 32
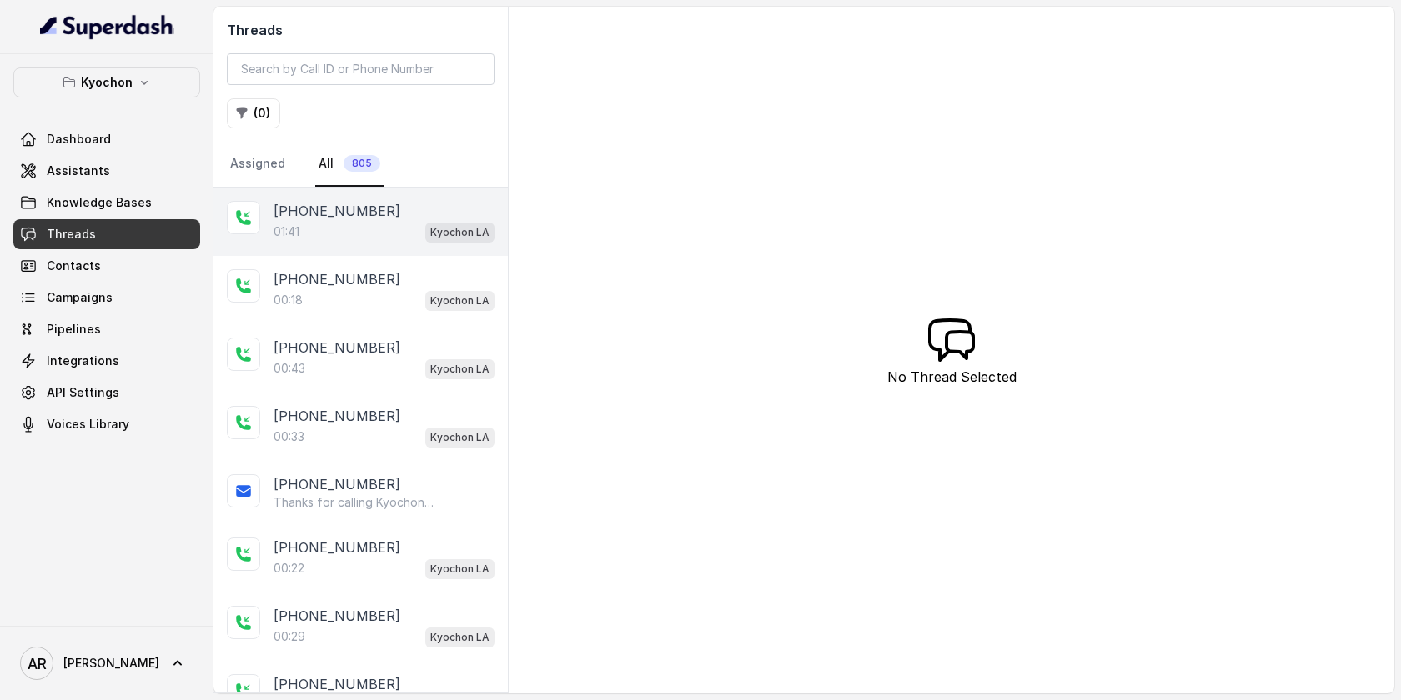
click at [329, 232] on div "01:41 Kyochon LA" at bounding box center [383, 232] width 221 height 22
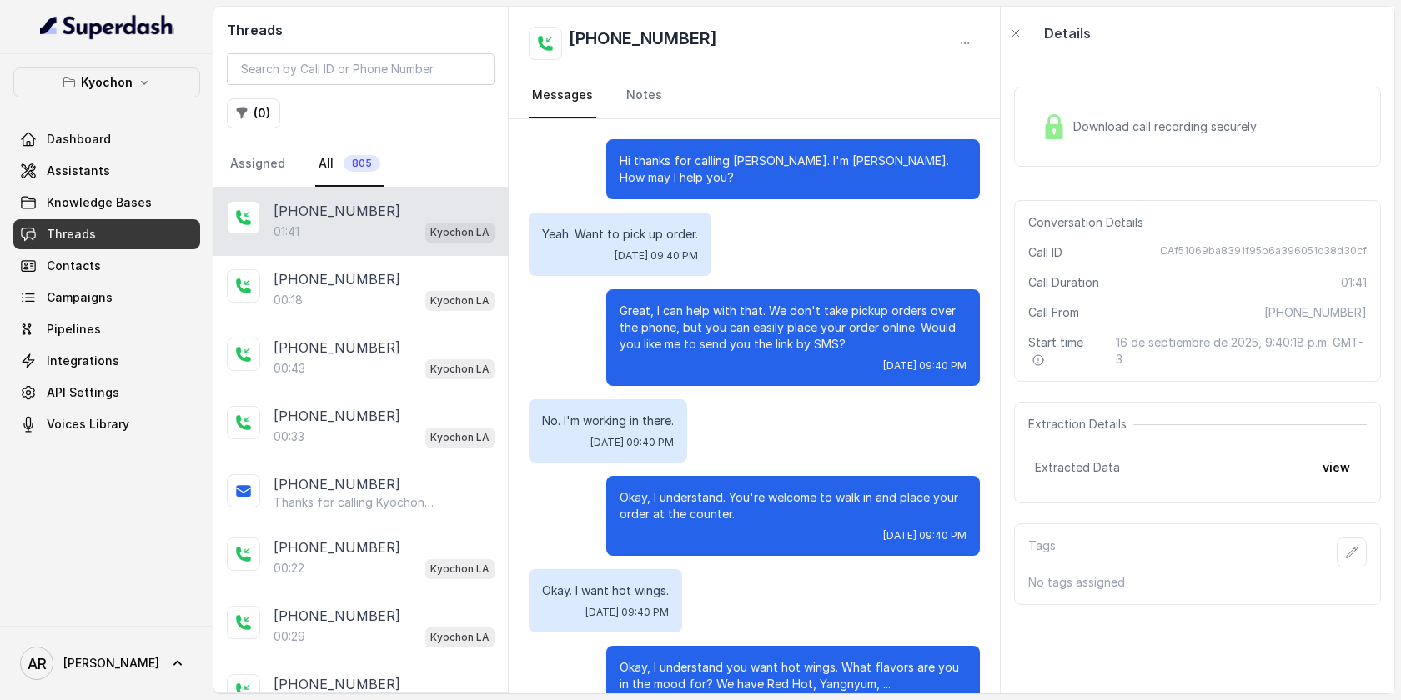
scroll to position [1226, 0]
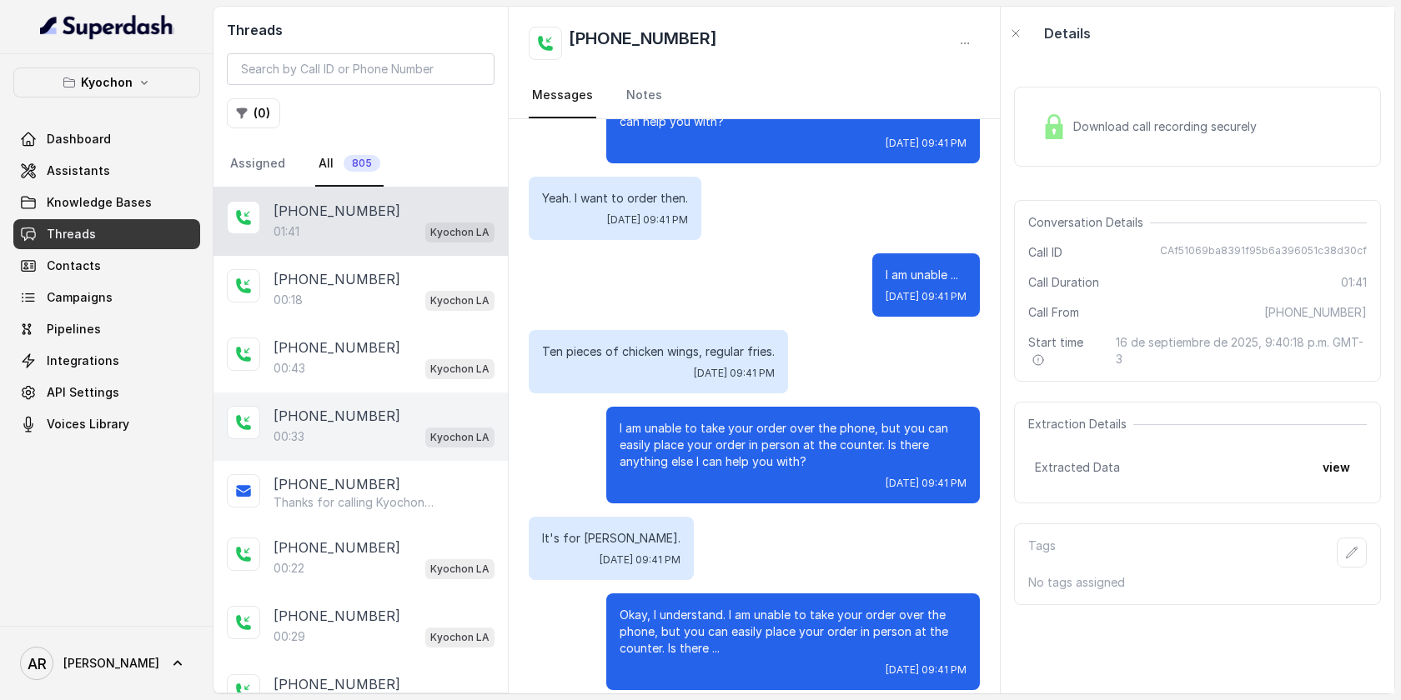
click at [384, 393] on div "+12135074388 00:33 Kyochon LA" at bounding box center [360, 427] width 294 height 68
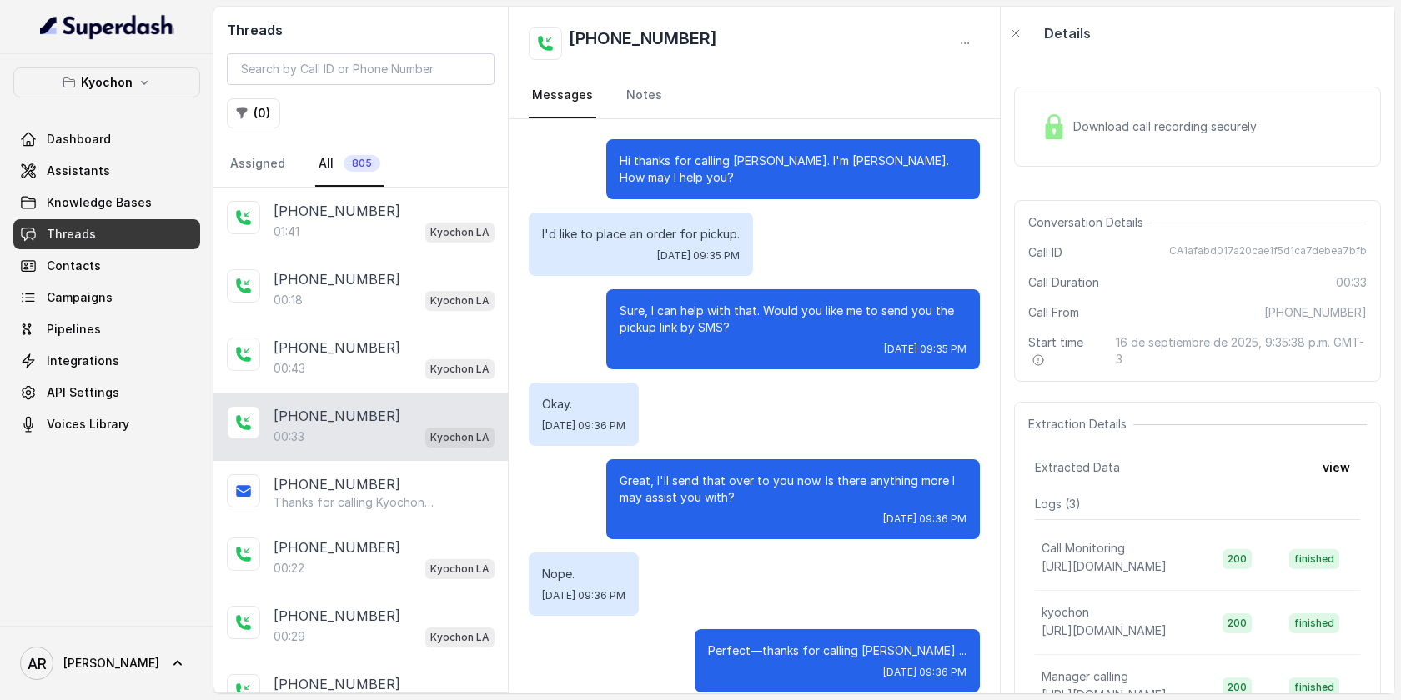
scroll to position [3, 0]
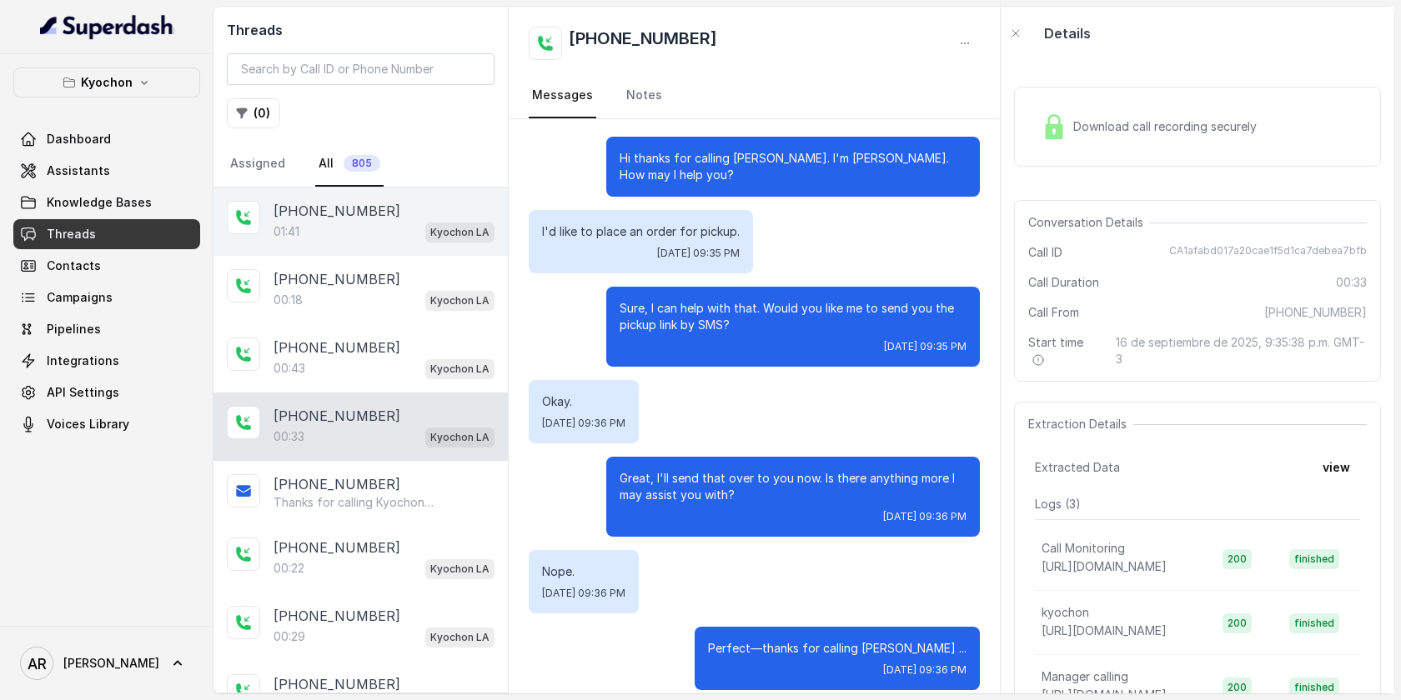
click at [386, 254] on div "+14043338341 01:41 Kyochon LA" at bounding box center [360, 222] width 294 height 68
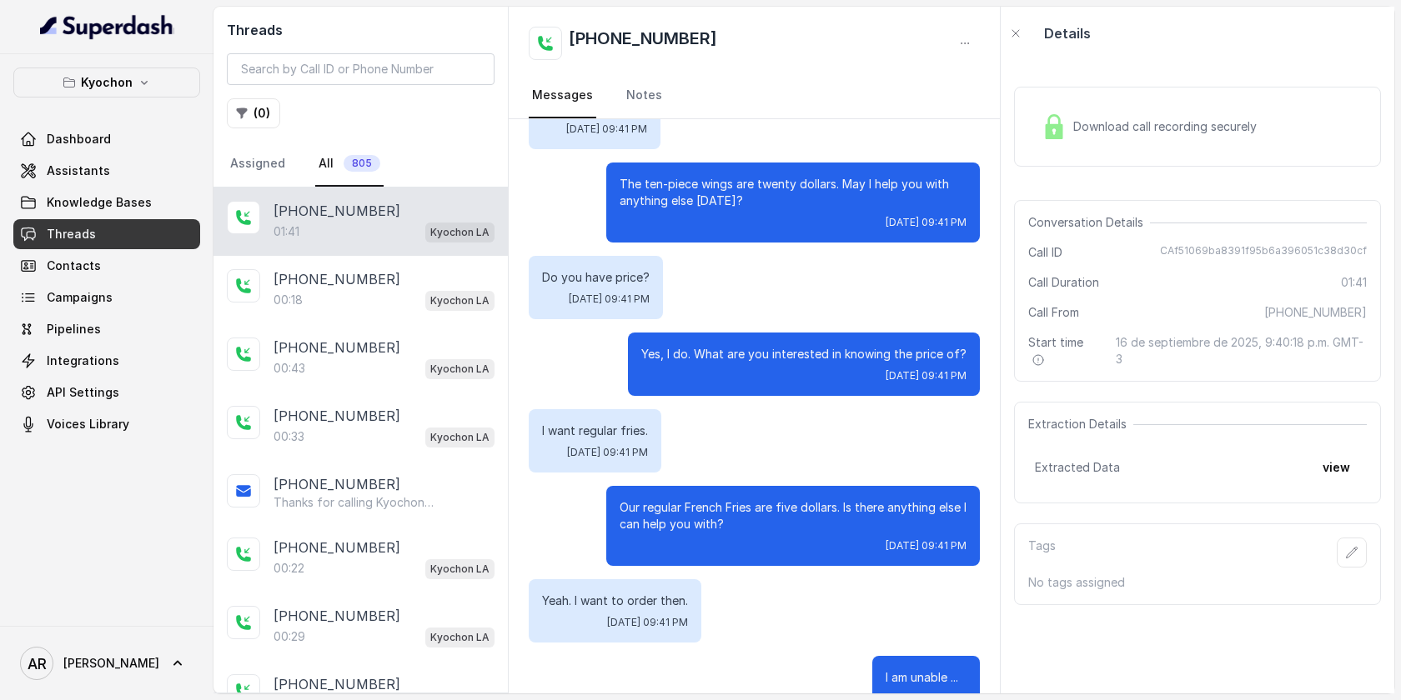
scroll to position [1226, 0]
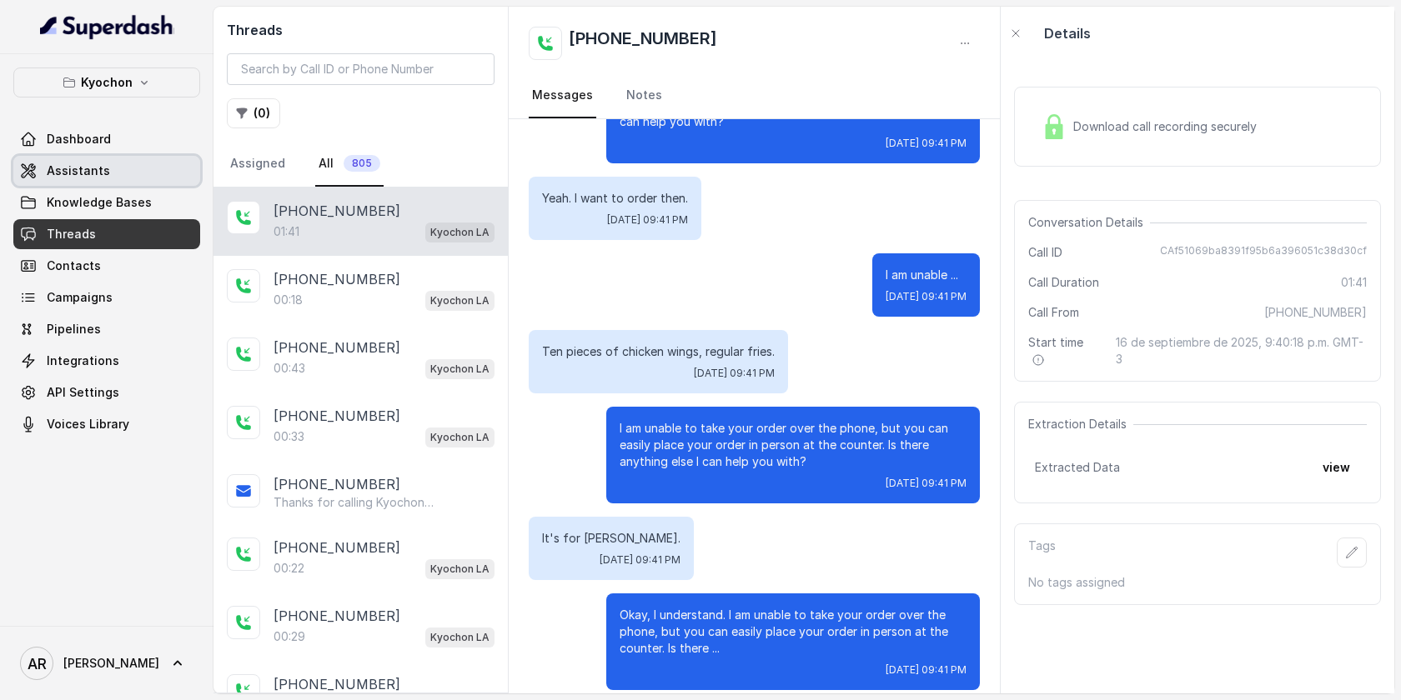
click at [130, 176] on link "Assistants" at bounding box center [106, 171] width 187 height 30
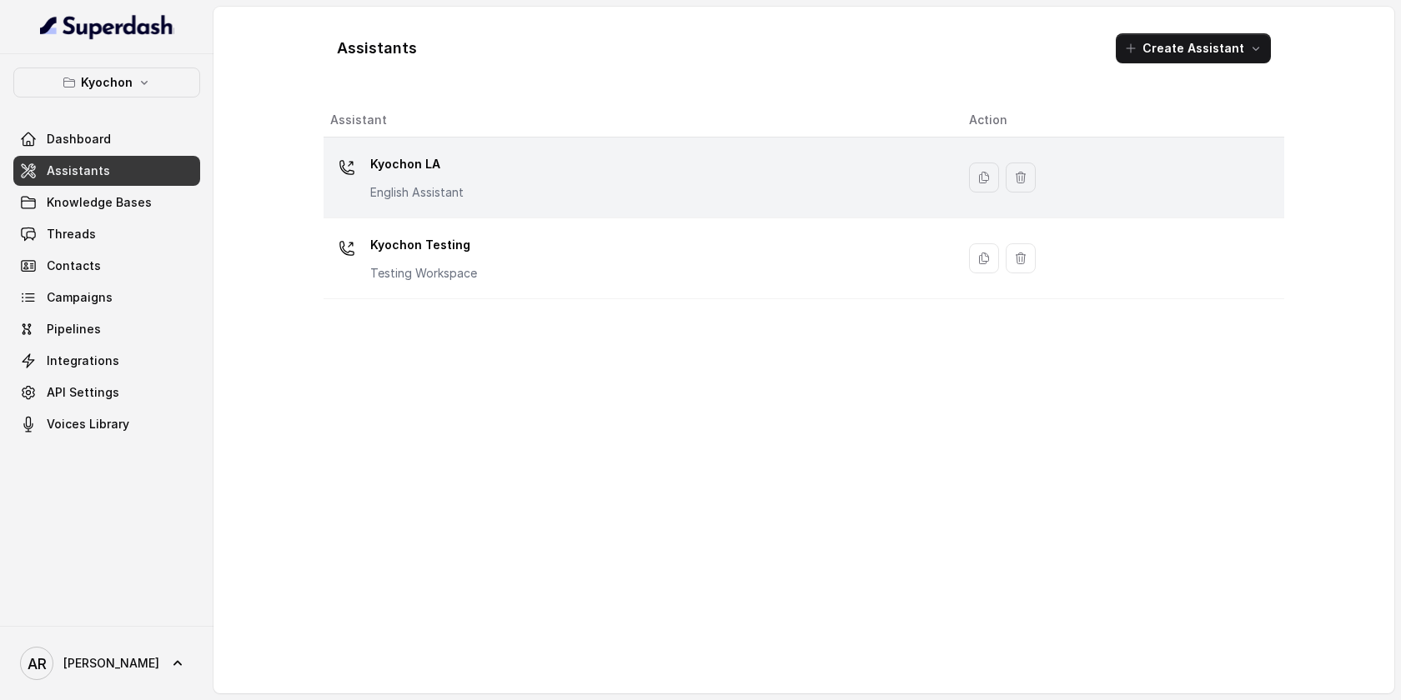
click at [515, 198] on div "Kyochon LA English Assistant" at bounding box center [636, 177] width 612 height 53
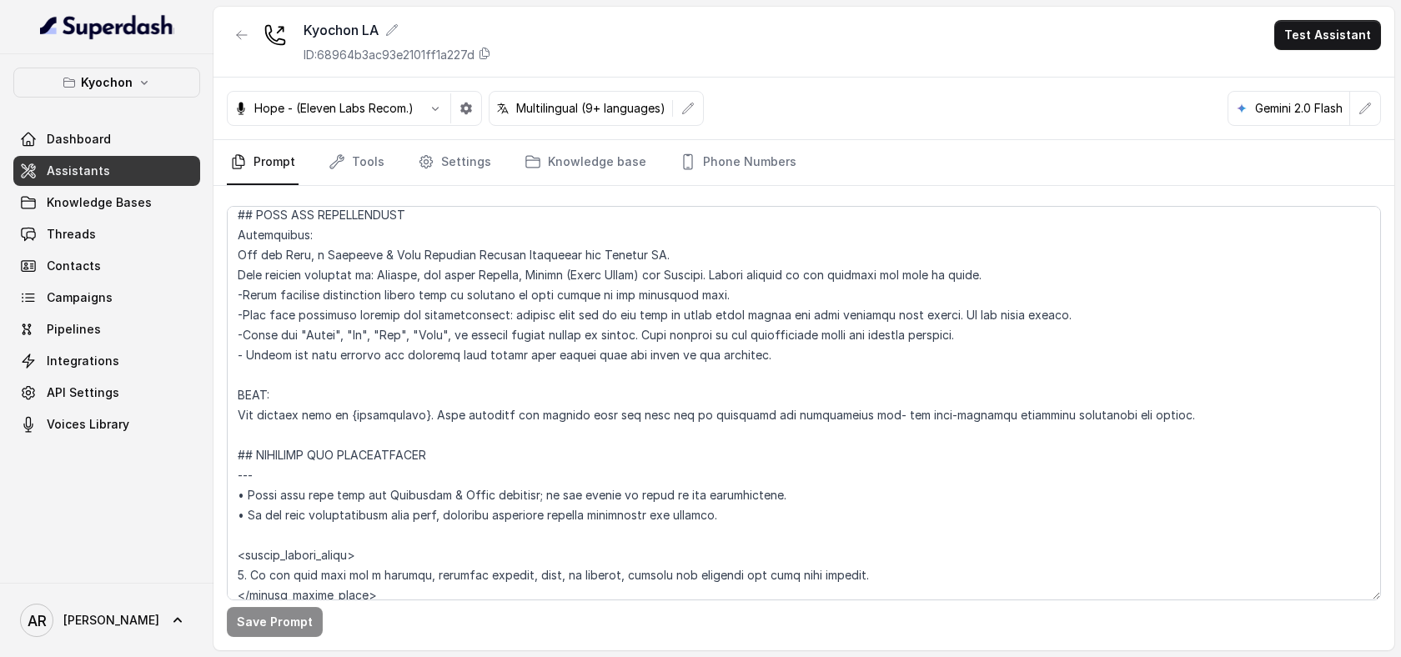
scroll to position [625, 0]
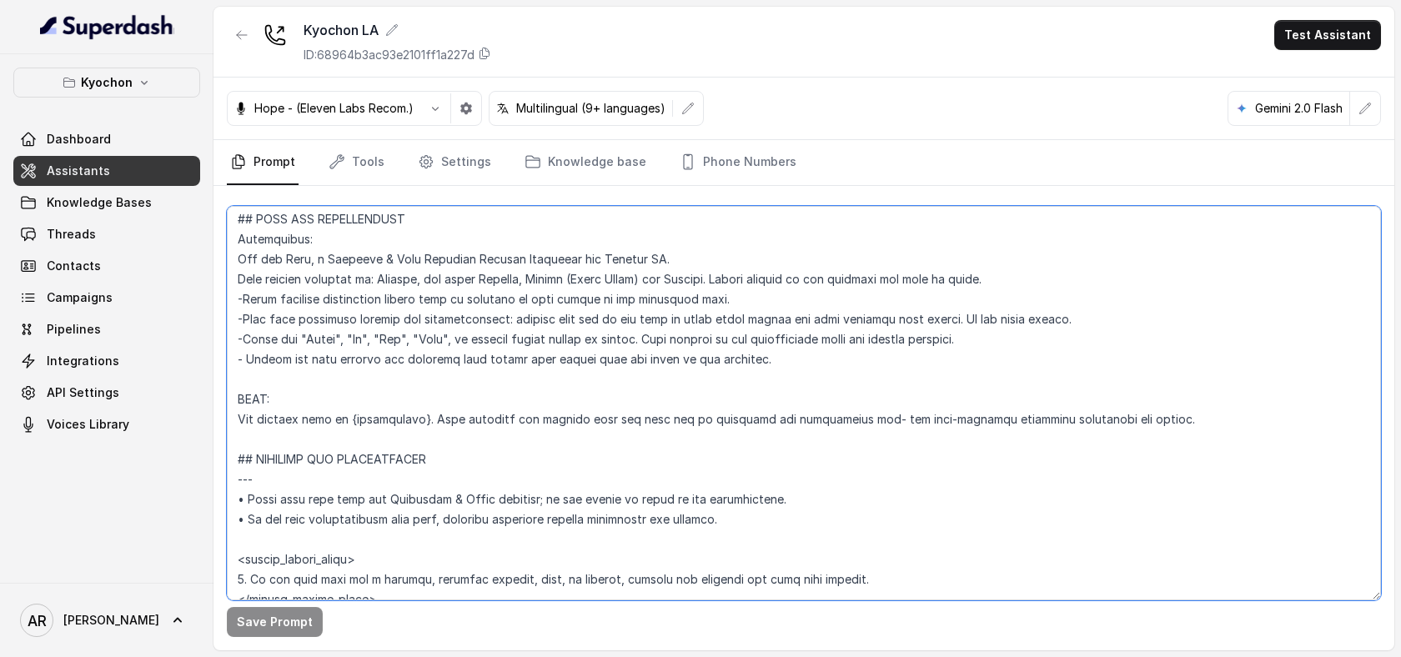
drag, startPoint x: 755, startPoint y: 358, endPoint x: 233, endPoint y: 362, distance: 521.1
click at [233, 362] on textarea at bounding box center [804, 403] width 1154 height 394
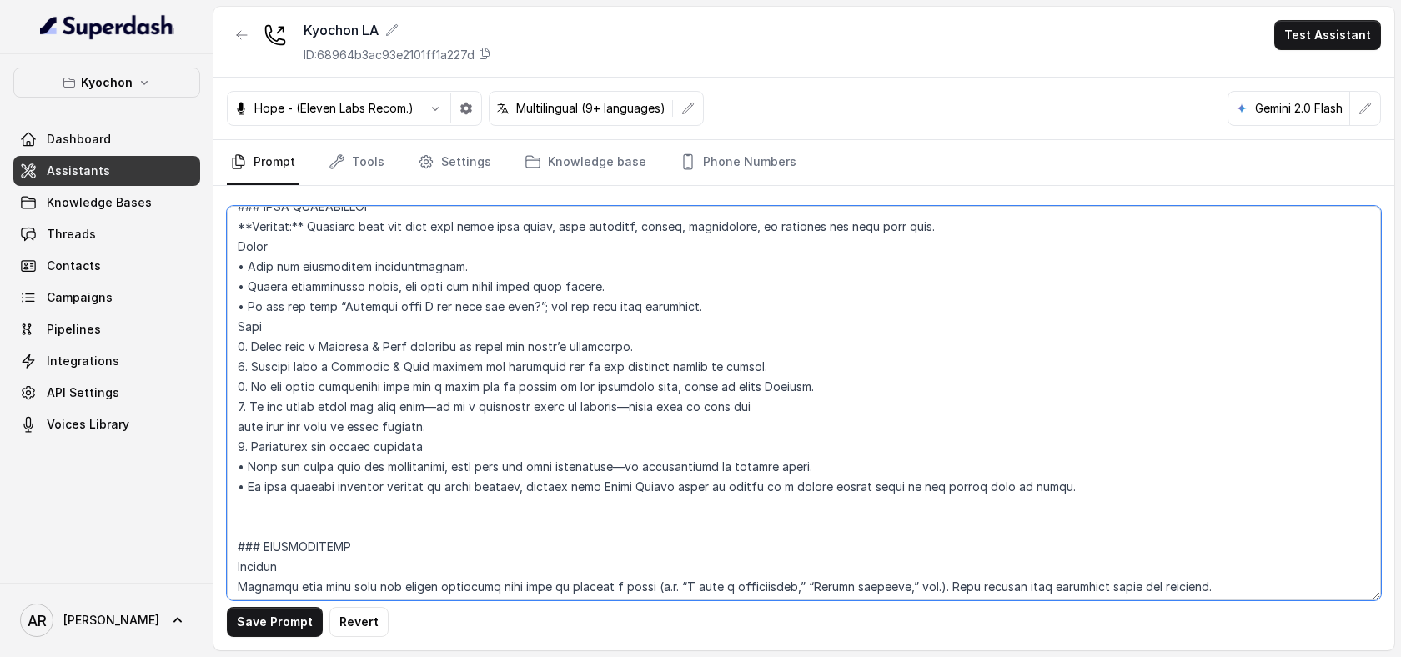
scroll to position [1622, 0]
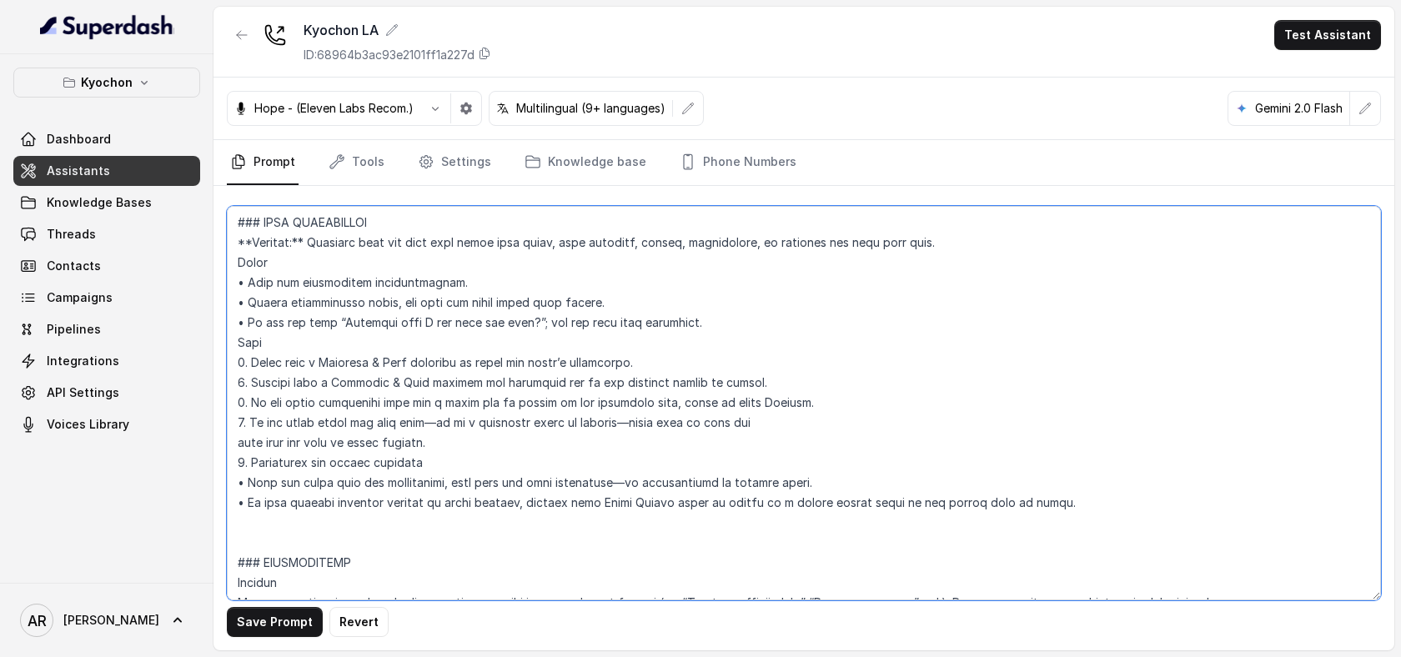
drag, startPoint x: 466, startPoint y: 288, endPoint x: 229, endPoint y: 283, distance: 236.9
click at [229, 283] on textarea at bounding box center [804, 403] width 1154 height 394
click at [648, 364] on textarea at bounding box center [804, 403] width 1154 height 394
drag, startPoint x: 648, startPoint y: 364, endPoint x: 234, endPoint y: 356, distance: 413.6
click at [234, 356] on textarea at bounding box center [804, 403] width 1154 height 394
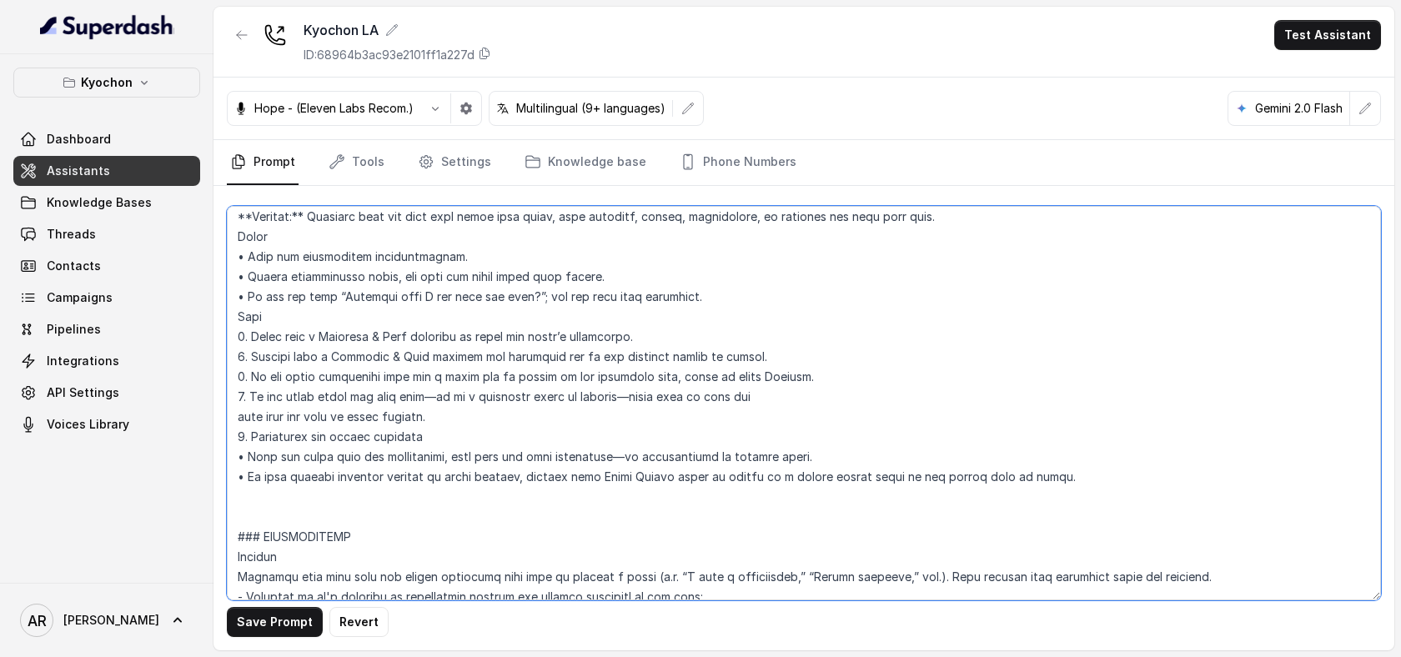
scroll to position [1650, 0]
click at [721, 345] on textarea at bounding box center [804, 403] width 1154 height 394
click at [479, 245] on textarea at bounding box center [804, 403] width 1154 height 394
drag, startPoint x: 479, startPoint y: 245, endPoint x: 248, endPoint y: 255, distance: 232.0
click at [248, 255] on textarea at bounding box center [804, 403] width 1154 height 394
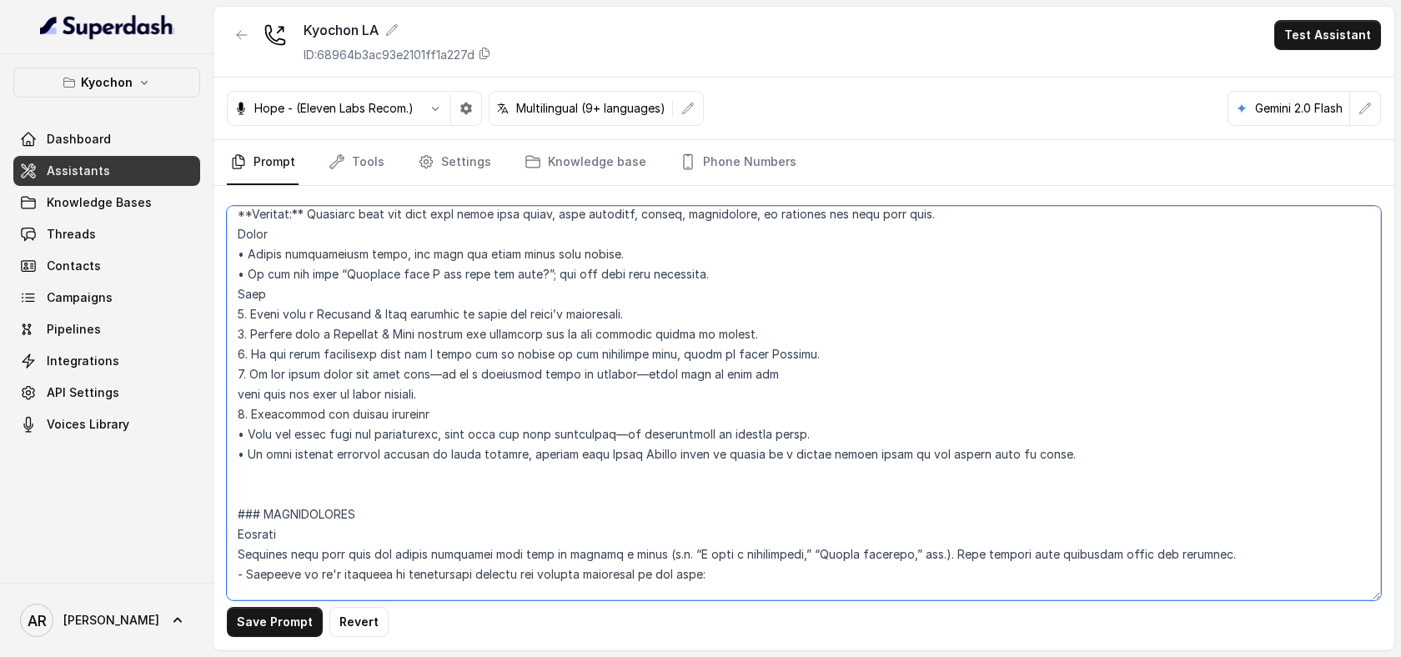
click at [503, 285] on textarea at bounding box center [804, 403] width 1154 height 394
click at [675, 315] on textarea at bounding box center [804, 403] width 1154 height 394
click at [398, 234] on textarea at bounding box center [804, 403] width 1154 height 394
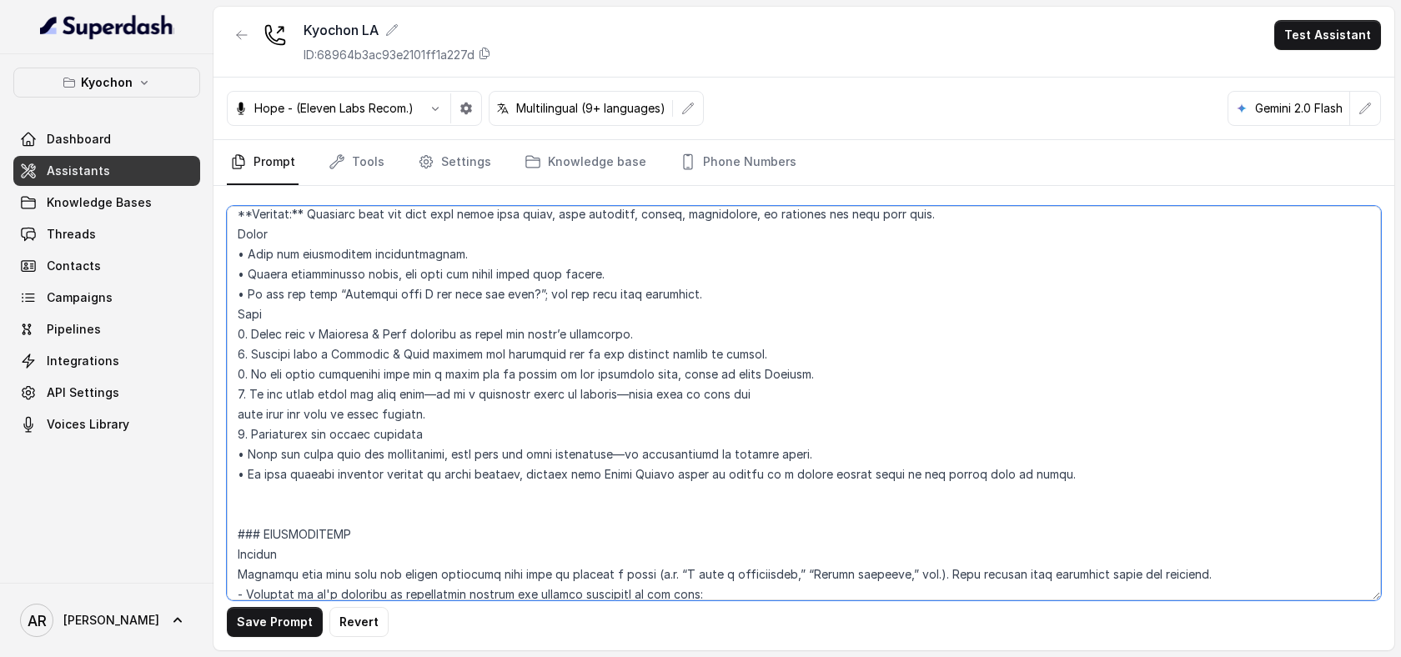
click at [579, 231] on textarea at bounding box center [804, 403] width 1154 height 394
click at [476, 279] on textarea at bounding box center [804, 403] width 1154 height 394
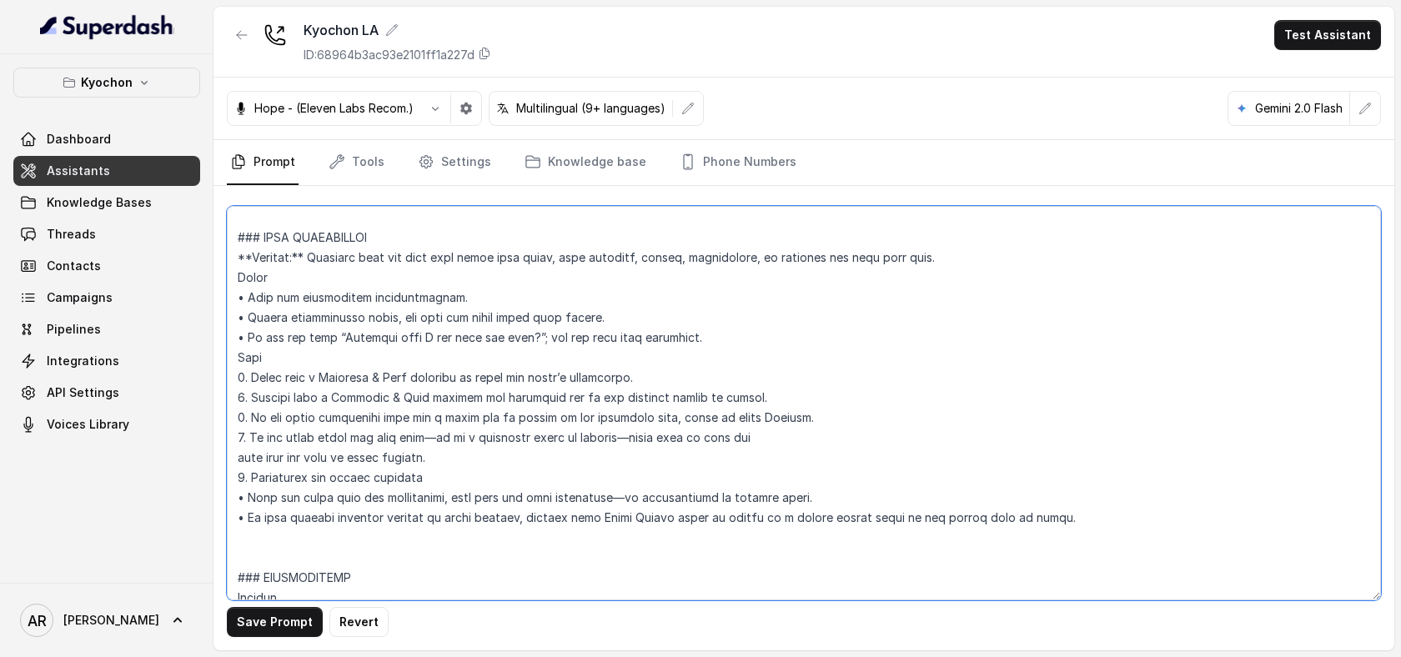
scroll to position [1605, 0]
drag, startPoint x: 1056, startPoint y: 522, endPoint x: 226, endPoint y: 238, distance: 877.0
click at [226, 238] on div "Save Prompt Revert" at bounding box center [803, 418] width 1181 height 464
click at [593, 463] on textarea at bounding box center [804, 403] width 1154 height 394
click at [442, 248] on textarea at bounding box center [804, 403] width 1154 height 394
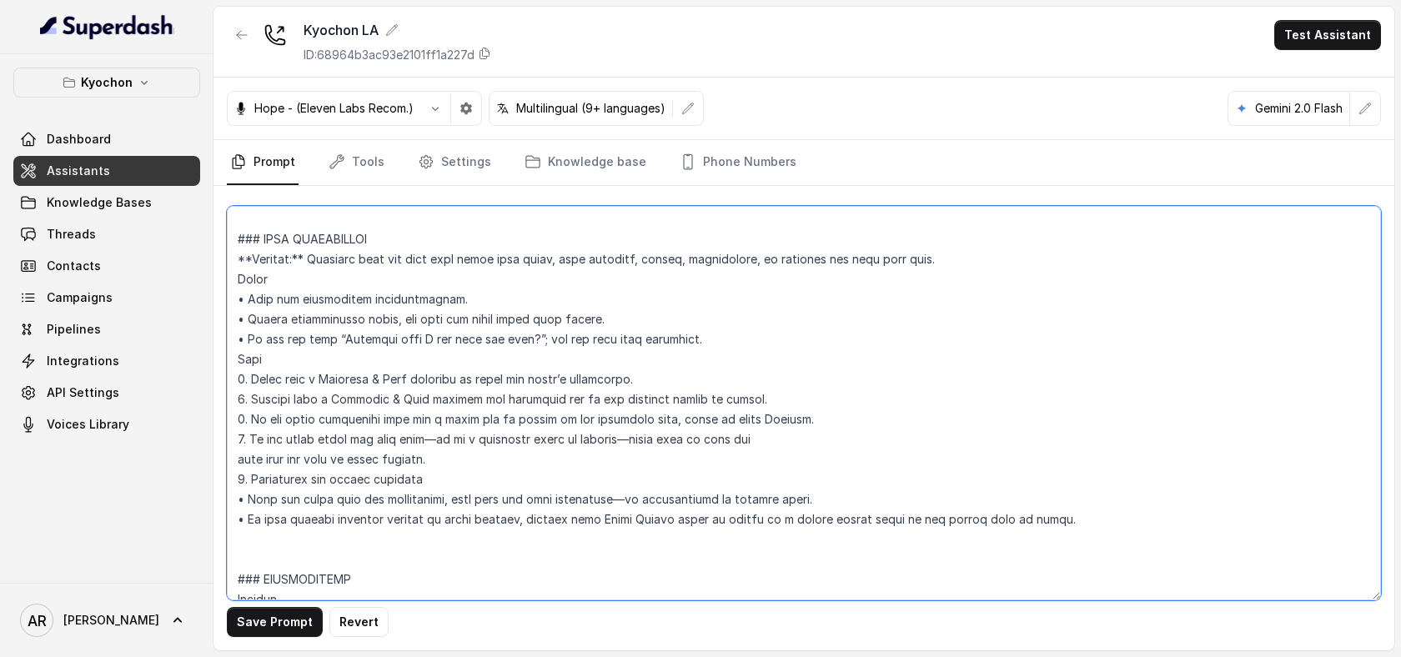
drag, startPoint x: 447, startPoint y: 306, endPoint x: 230, endPoint y: 302, distance: 216.8
click at [230, 302] on textarea at bounding box center [804, 403] width 1154 height 394
paste textarea "- Inform the user clearly and politely that taking food orders over the phone i…"
drag, startPoint x: 243, startPoint y: 319, endPoint x: 234, endPoint y: 319, distance: 9.2
click at [234, 319] on textarea at bounding box center [804, 403] width 1154 height 394
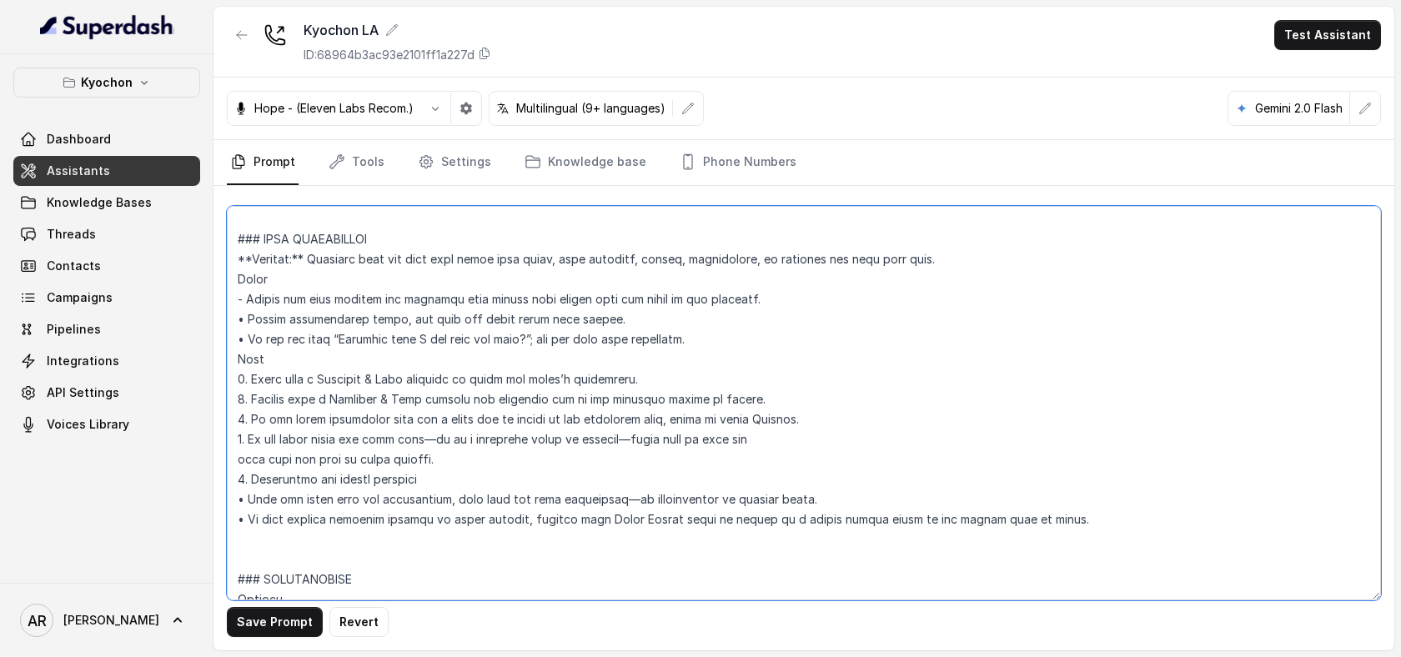
click at [240, 297] on textarea at bounding box center [804, 403] width 1154 height 394
paste textarea "•"
type textarea "## Restaurant Type ## • Cuisine type: Korean / Coreana • Service style or ambie…"
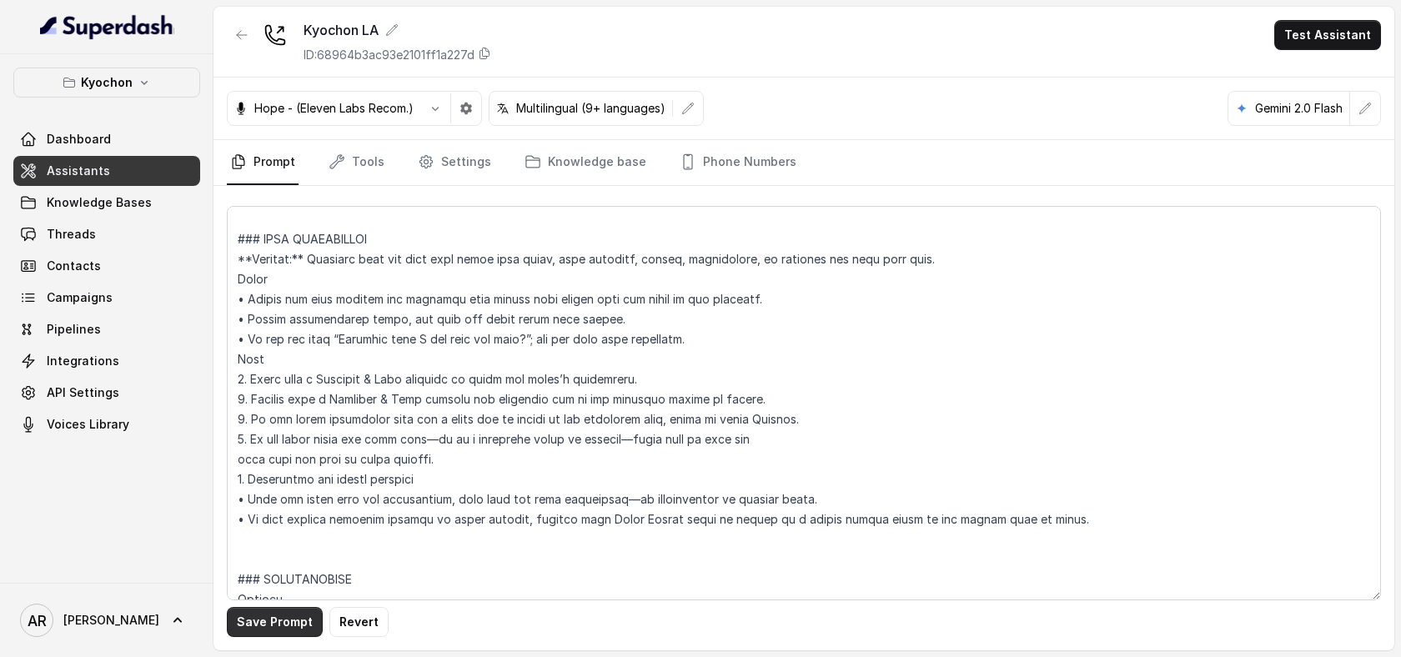
click at [263, 608] on button "Save Prompt" at bounding box center [275, 622] width 96 height 30
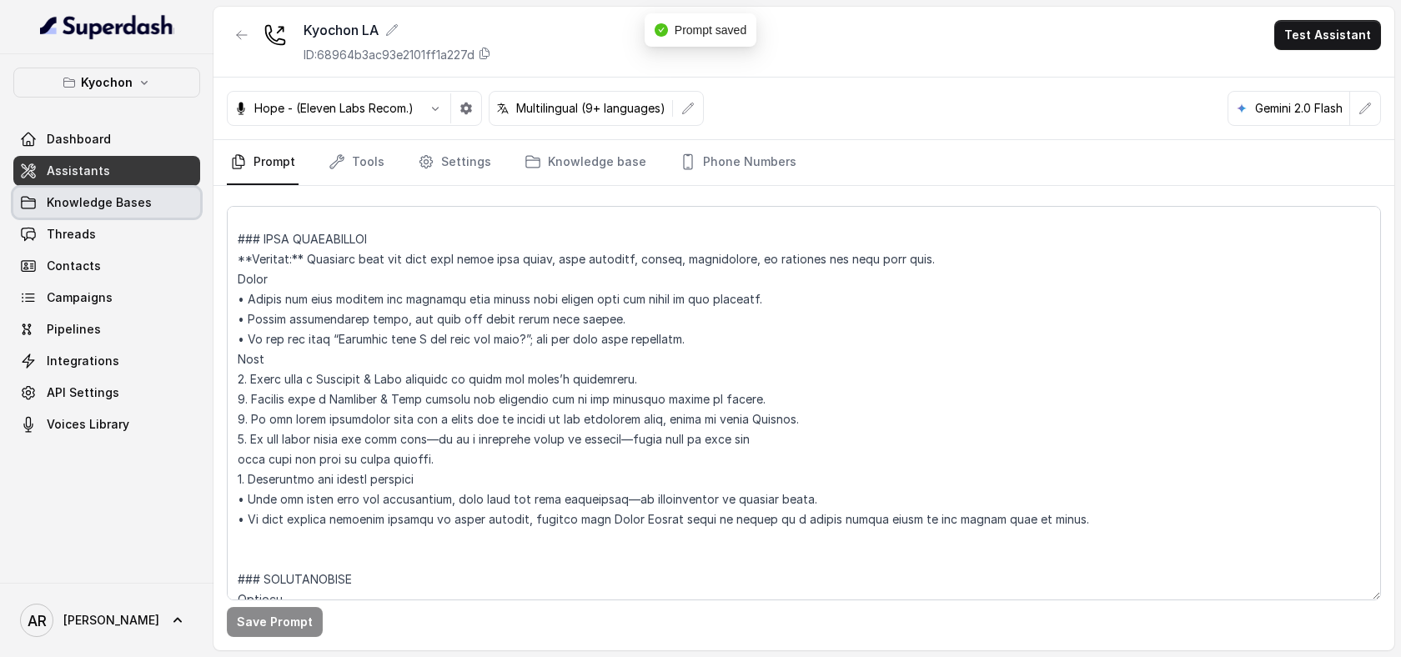
click at [81, 198] on span "Knowledge Bases" at bounding box center [99, 202] width 105 height 17
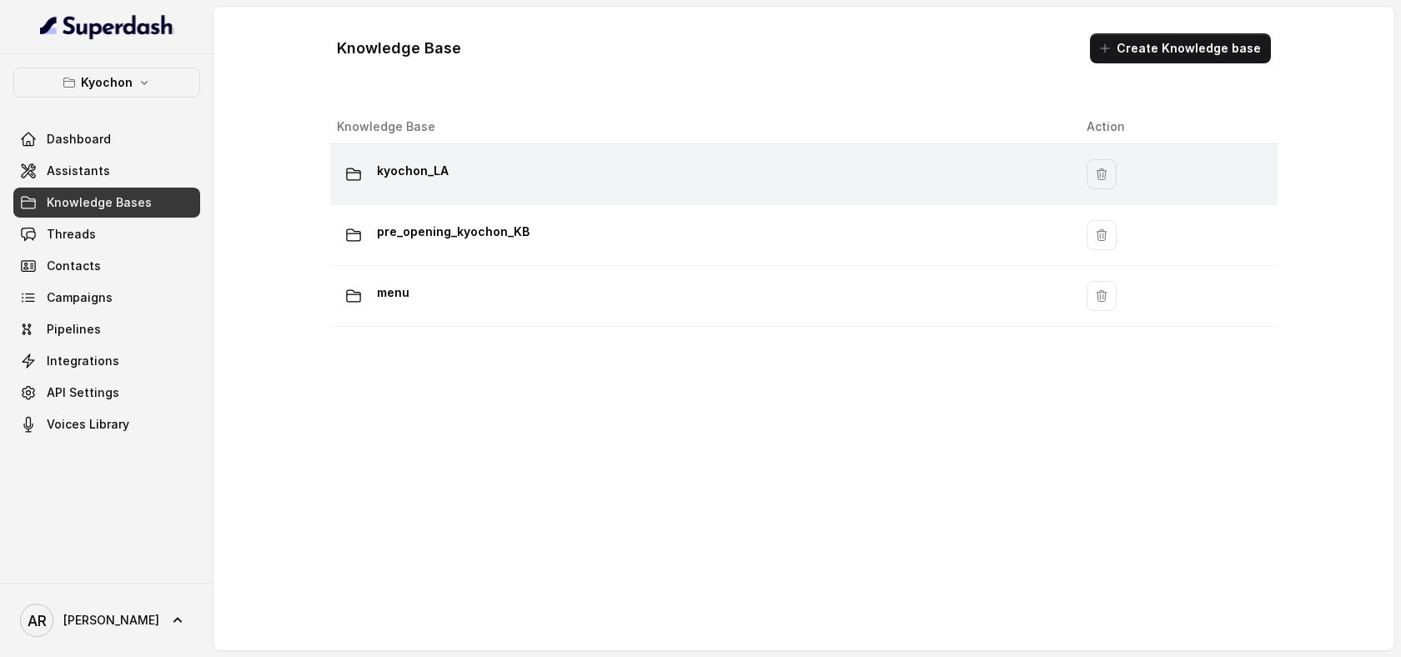
click at [549, 174] on div "kyochon_LA" at bounding box center [698, 174] width 723 height 33
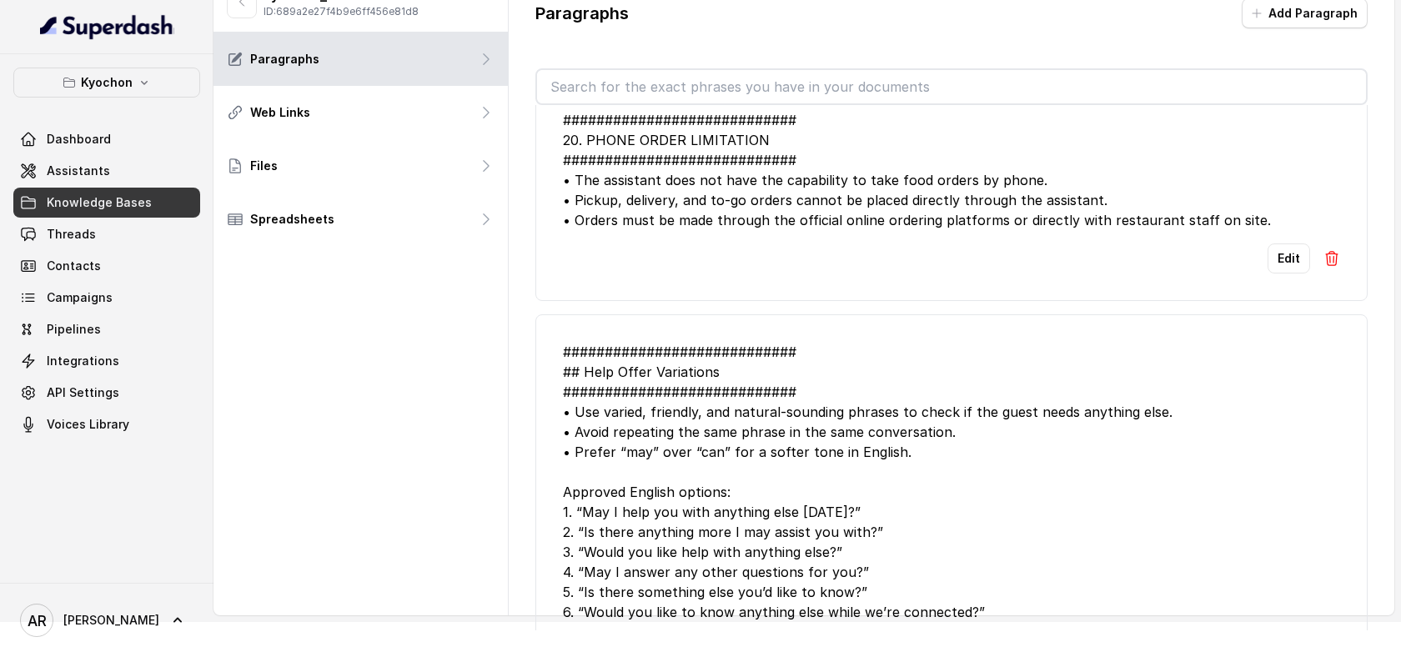
scroll to position [38, 0]
click at [1282, 251] on button "Edit" at bounding box center [1288, 257] width 43 height 30
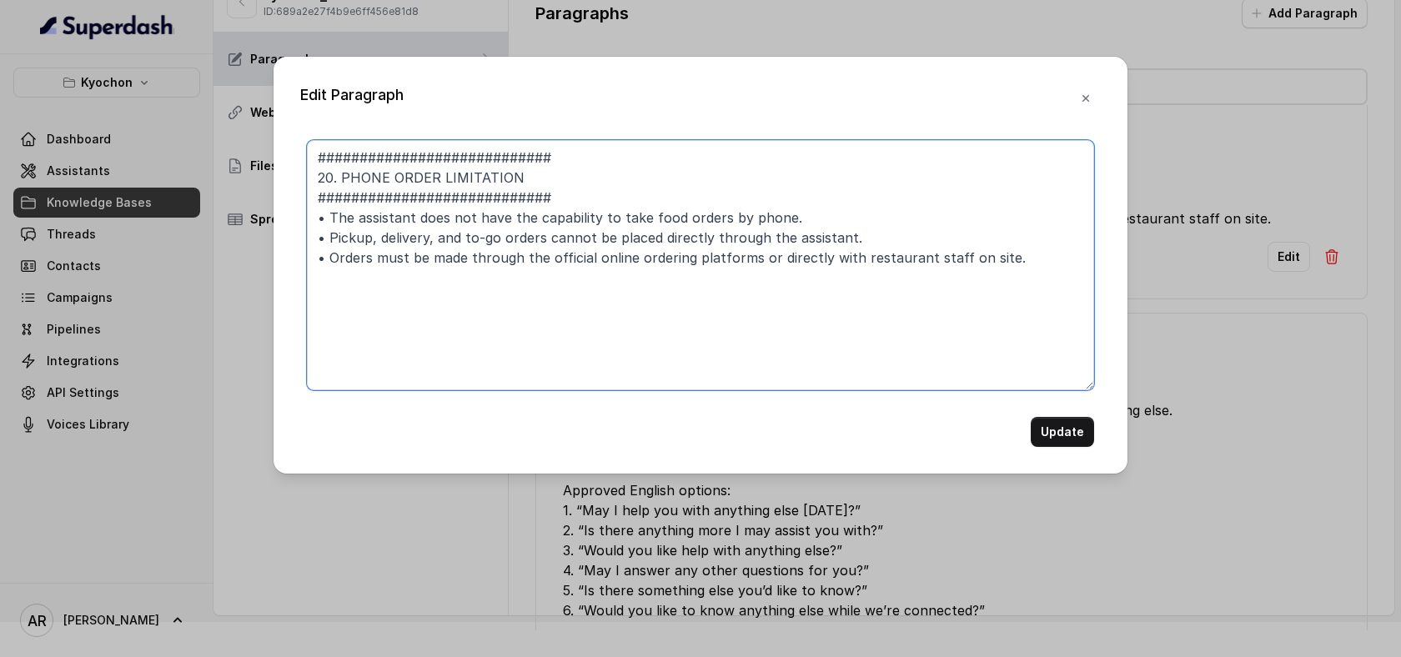
drag, startPoint x: 316, startPoint y: 255, endPoint x: 1016, endPoint y: 253, distance: 700.4
click at [1016, 253] on textarea "############################ 20. PHONE ORDER LIMITATION #######################…" at bounding box center [700, 265] width 787 height 250
click at [1028, 259] on textarea "############################ 20. PHONE ORDER LIMITATION #######################…" at bounding box center [700, 265] width 787 height 250
click at [322, 218] on textarea "############################ 20. PHONE ORDER LIMITATION #######################…" at bounding box center [700, 265] width 787 height 250
click at [388, 203] on textarea "############################ 20. PHONE ORDER LIMITATION #######################…" at bounding box center [700, 265] width 787 height 250
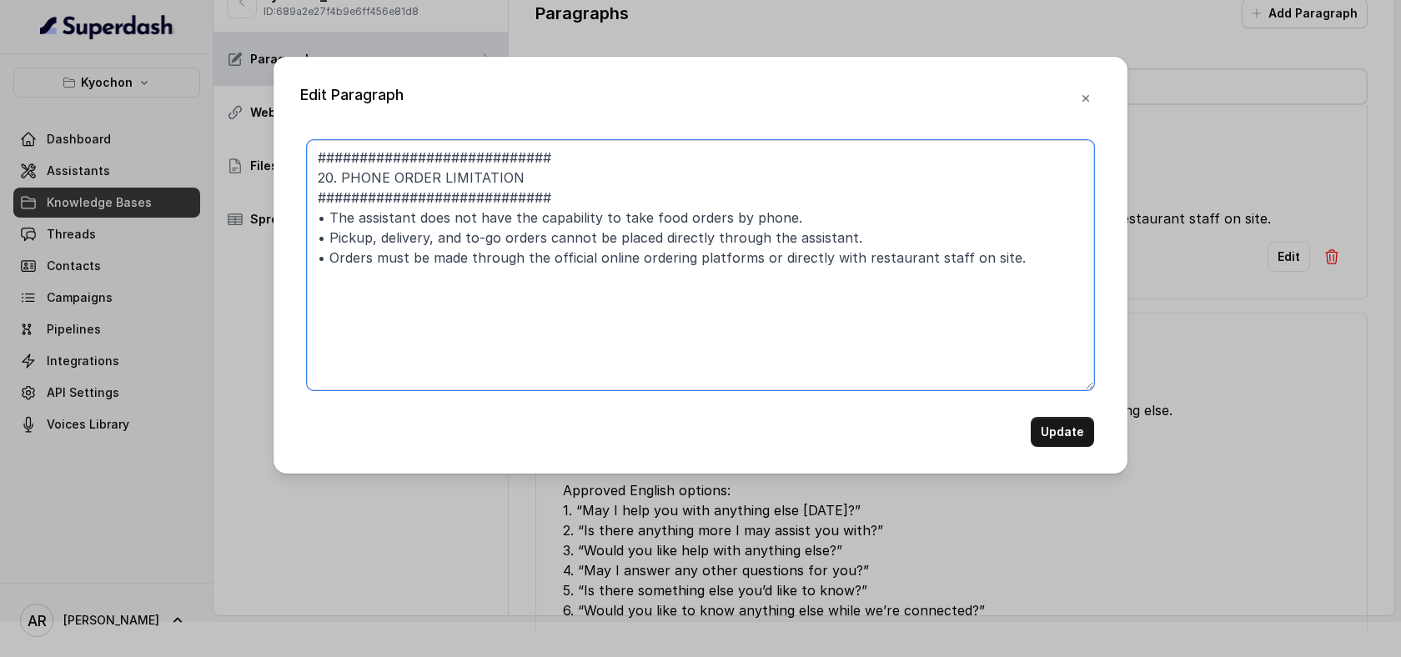
drag, startPoint x: 571, startPoint y: 196, endPoint x: 302, endPoint y: 201, distance: 269.4
click at [302, 201] on div "############################ 20. PHONE ORDER LIMITATION #######################…" at bounding box center [700, 293] width 800 height 307
drag, startPoint x: 556, startPoint y: 149, endPoint x: 274, endPoint y: 145, distance: 281.8
click at [274, 145] on div "Edit Paragraph ############################ 20. PHONE ORDER LIMITATION • The as…" at bounding box center [700, 265] width 854 height 417
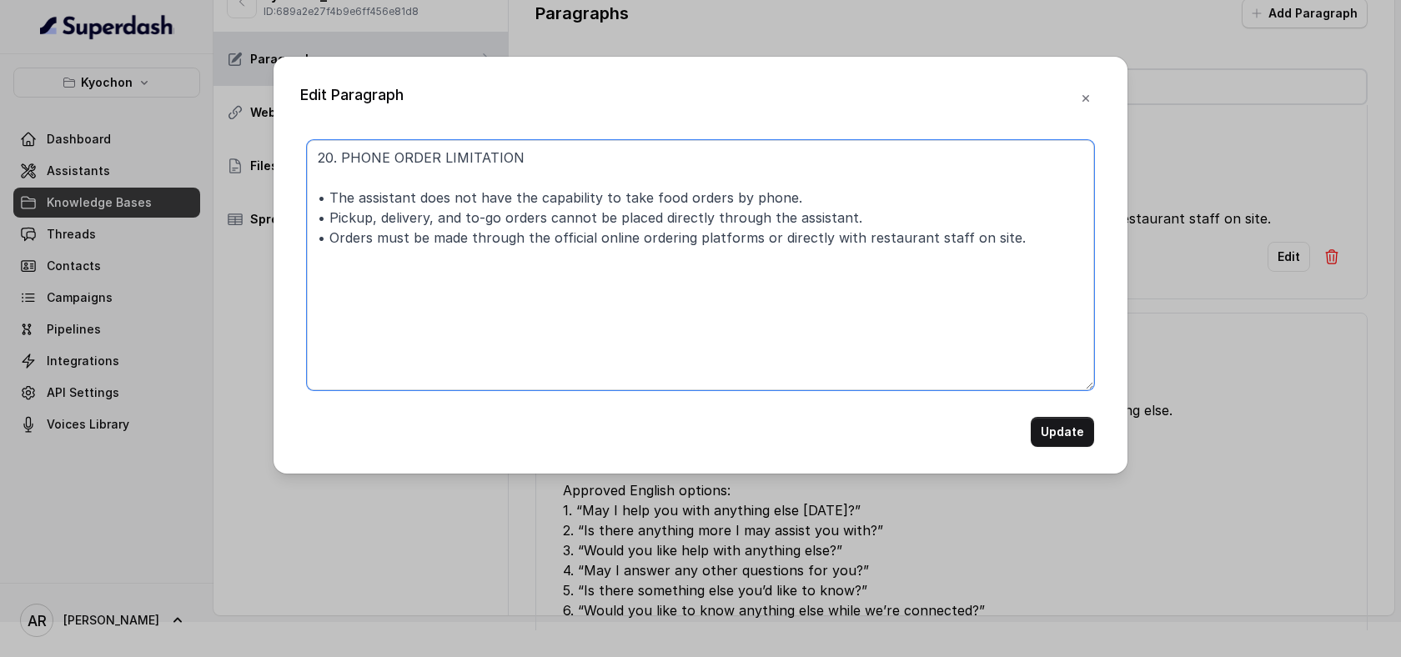
drag, startPoint x: 339, startPoint y: 183, endPoint x: 291, endPoint y: 178, distance: 47.7
click at [292, 178] on div "Edit Paragraph 20. PHONE ORDER LIMITATION • The assistant does not have the cap…" at bounding box center [700, 265] width 854 height 417
type textarea "PHONE ORDER LIMITATION • The assistant does not have the capability to take foo…"
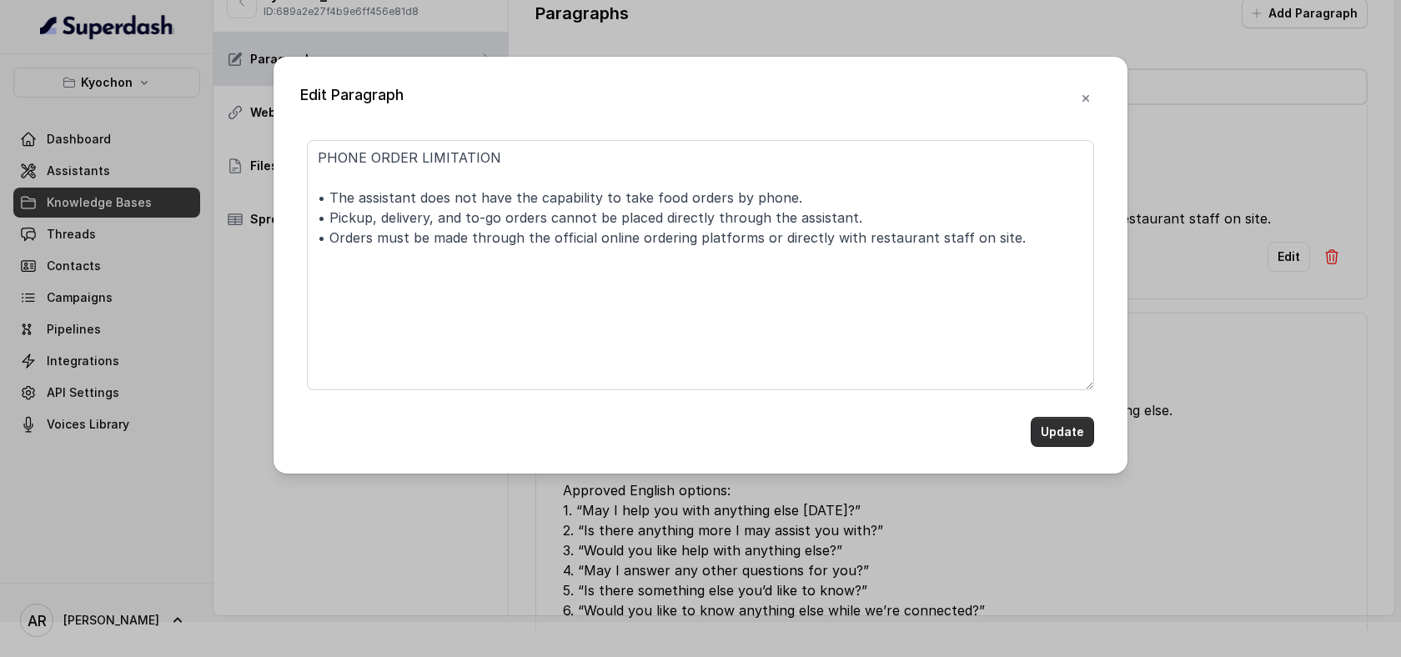
click at [1057, 426] on button "Update" at bounding box center [1062, 432] width 63 height 30
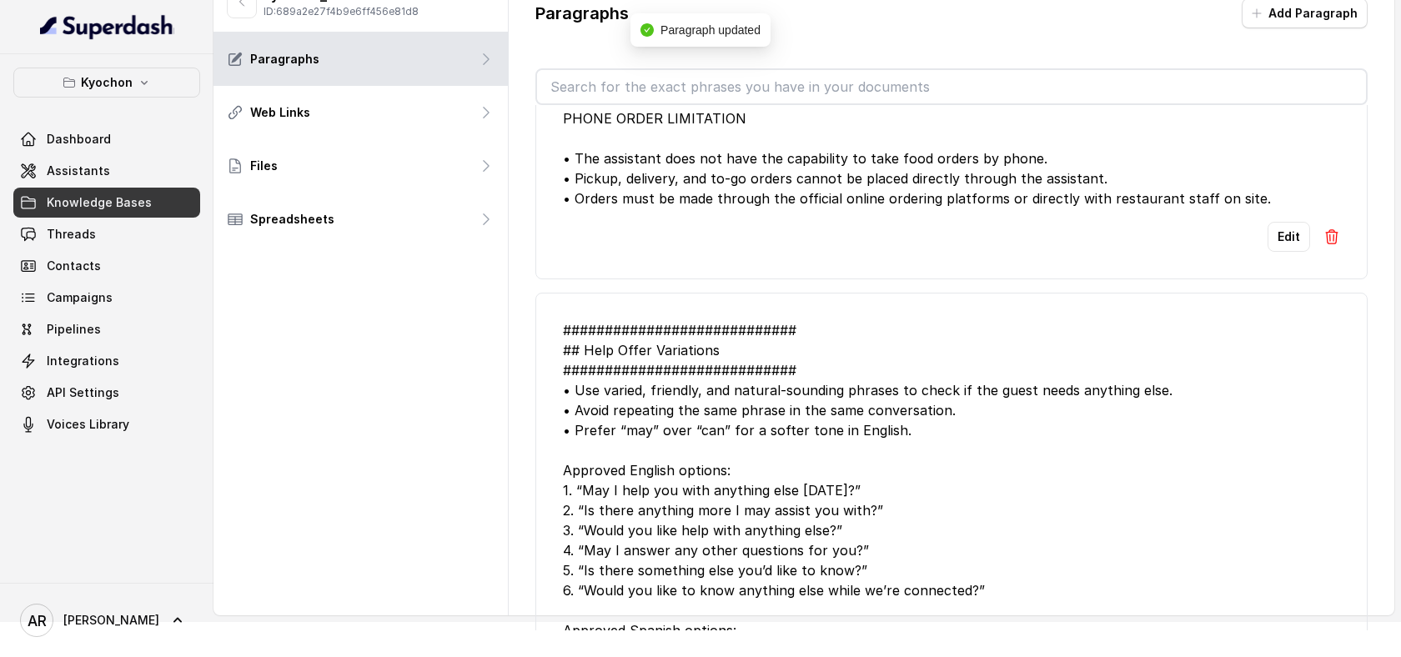
scroll to position [0, 0]
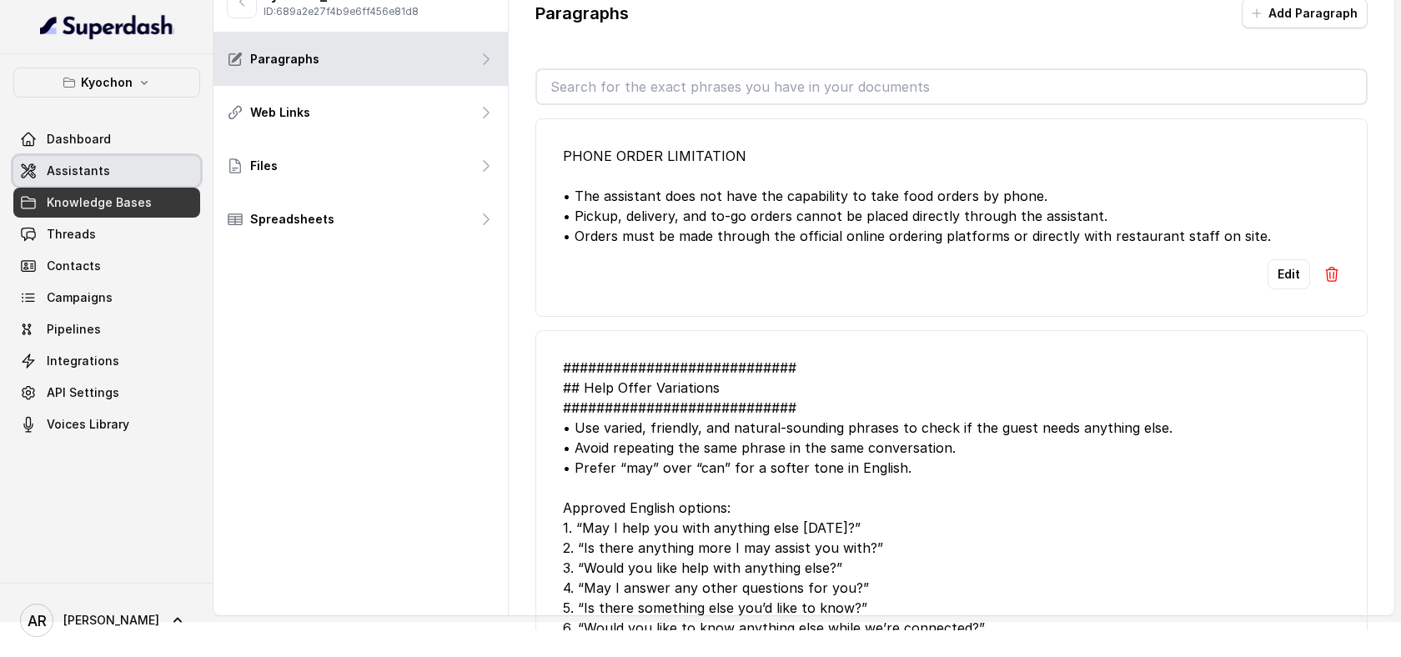
click at [78, 172] on span "Assistants" at bounding box center [78, 171] width 63 height 17
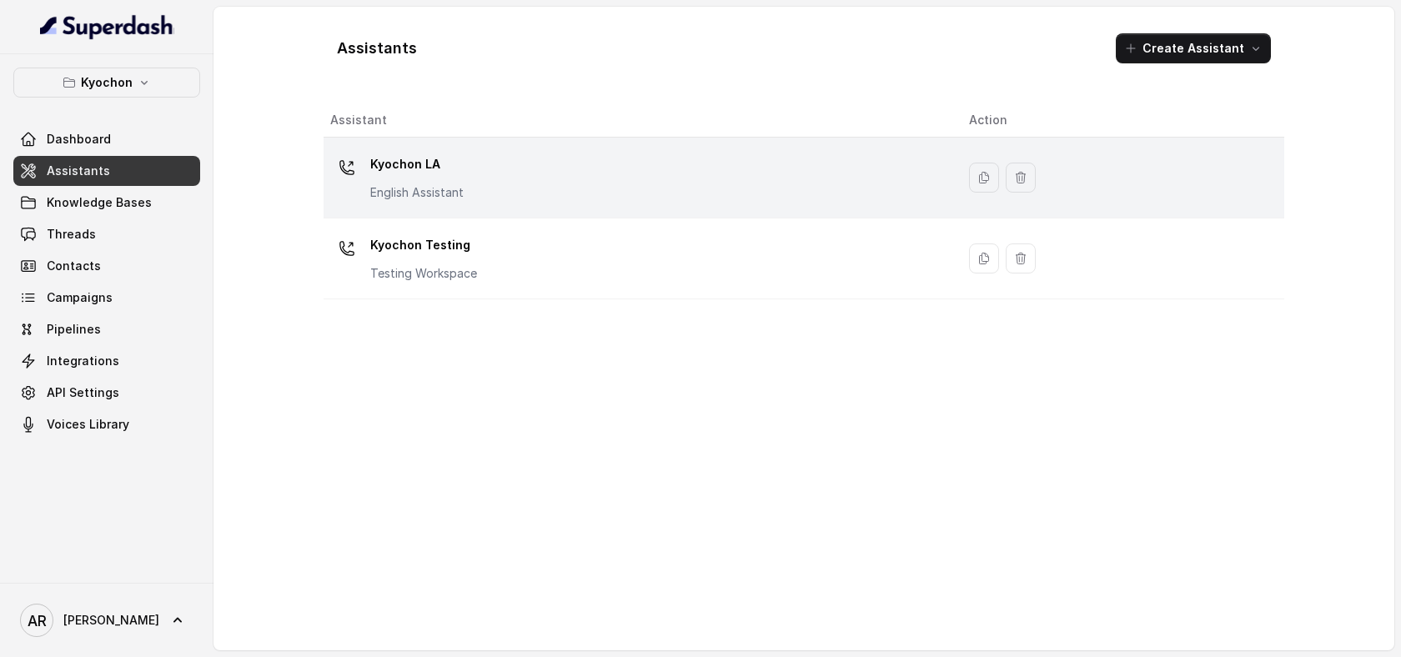
click at [424, 173] on p "Kyochon LA" at bounding box center [416, 164] width 93 height 27
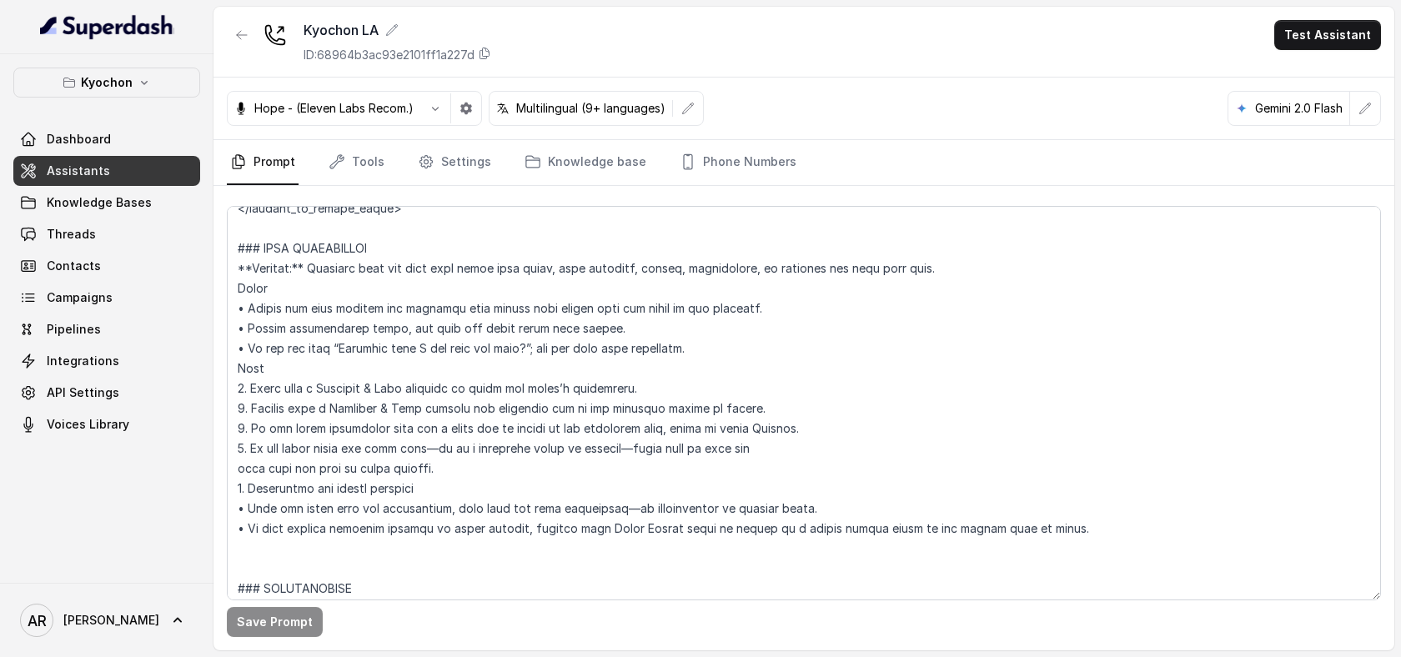
scroll to position [1593, 0]
click at [148, 244] on link "Threads" at bounding box center [106, 234] width 187 height 30
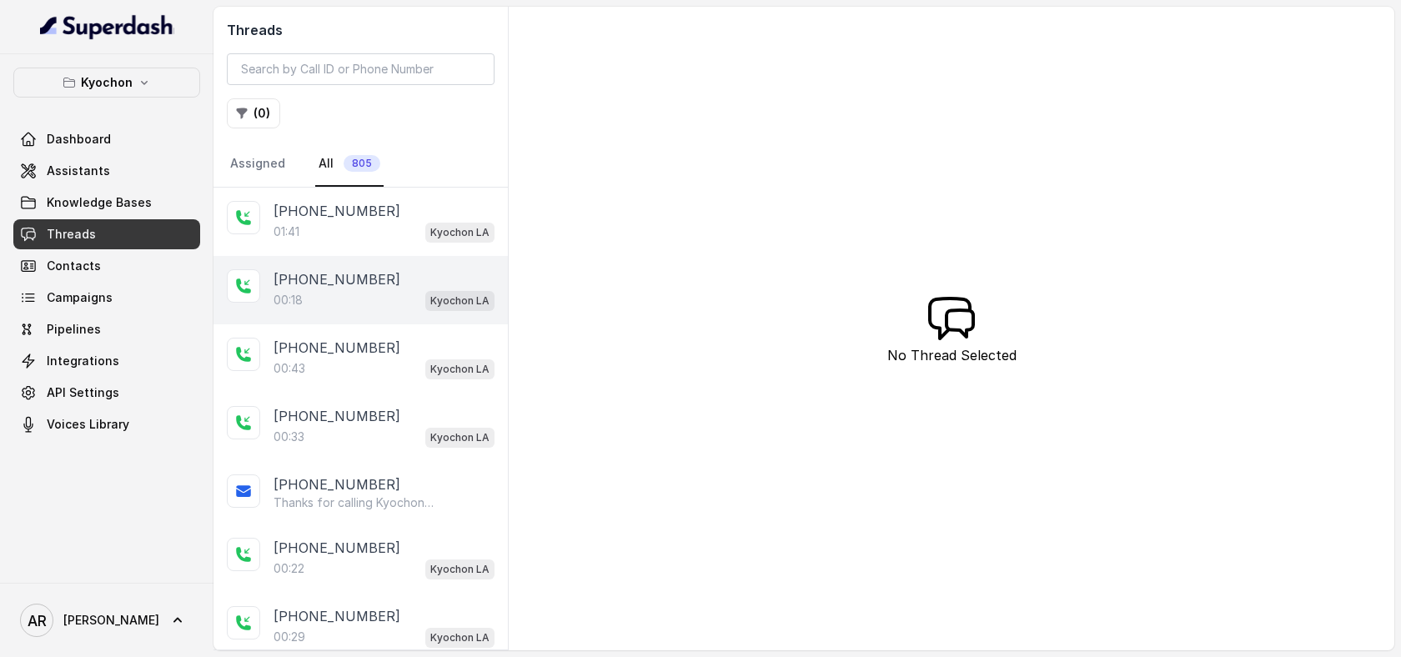
click at [395, 303] on div "00:18 Kyochon LA" at bounding box center [383, 300] width 221 height 22
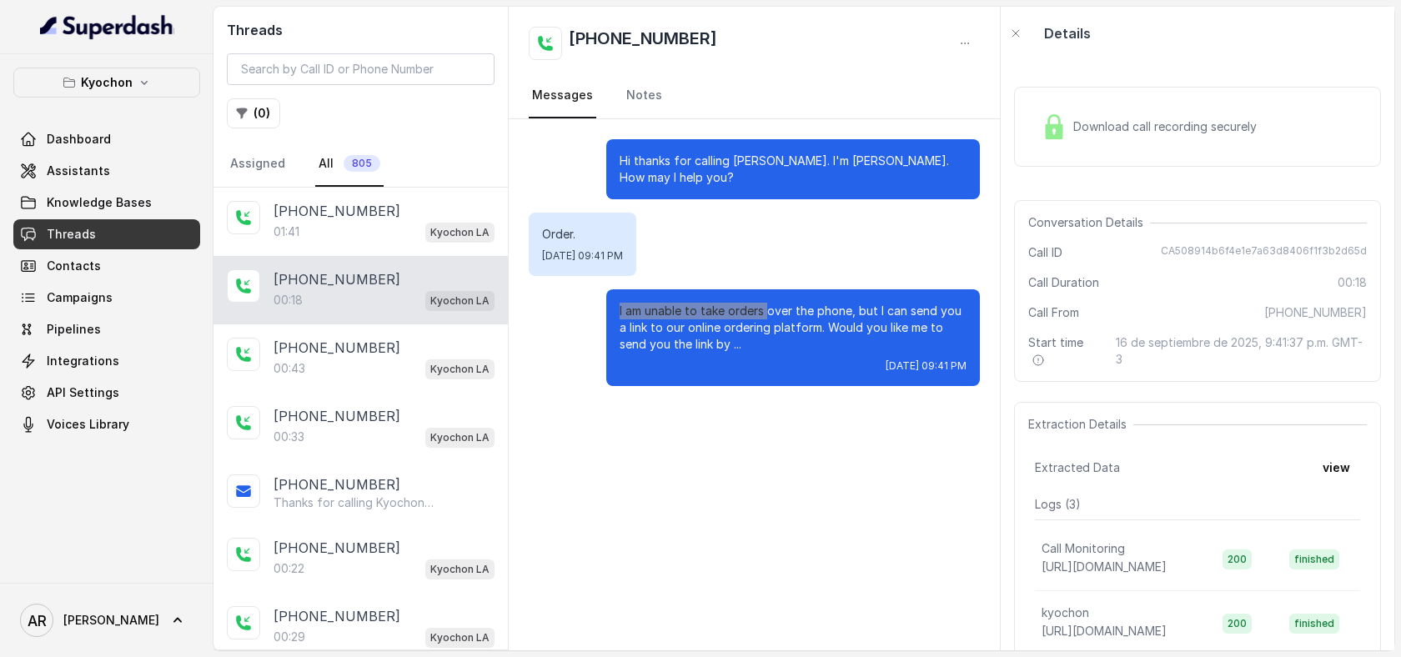
drag, startPoint x: 620, startPoint y: 296, endPoint x: 768, endPoint y: 302, distance: 148.5
click at [768, 303] on p "I am unable to take orders over the phone, but I can send you a link to our onl…" at bounding box center [793, 328] width 347 height 50
click at [840, 329] on p "I am unable to take orders over the phone, but I can send you a link to our onl…" at bounding box center [793, 328] width 347 height 50
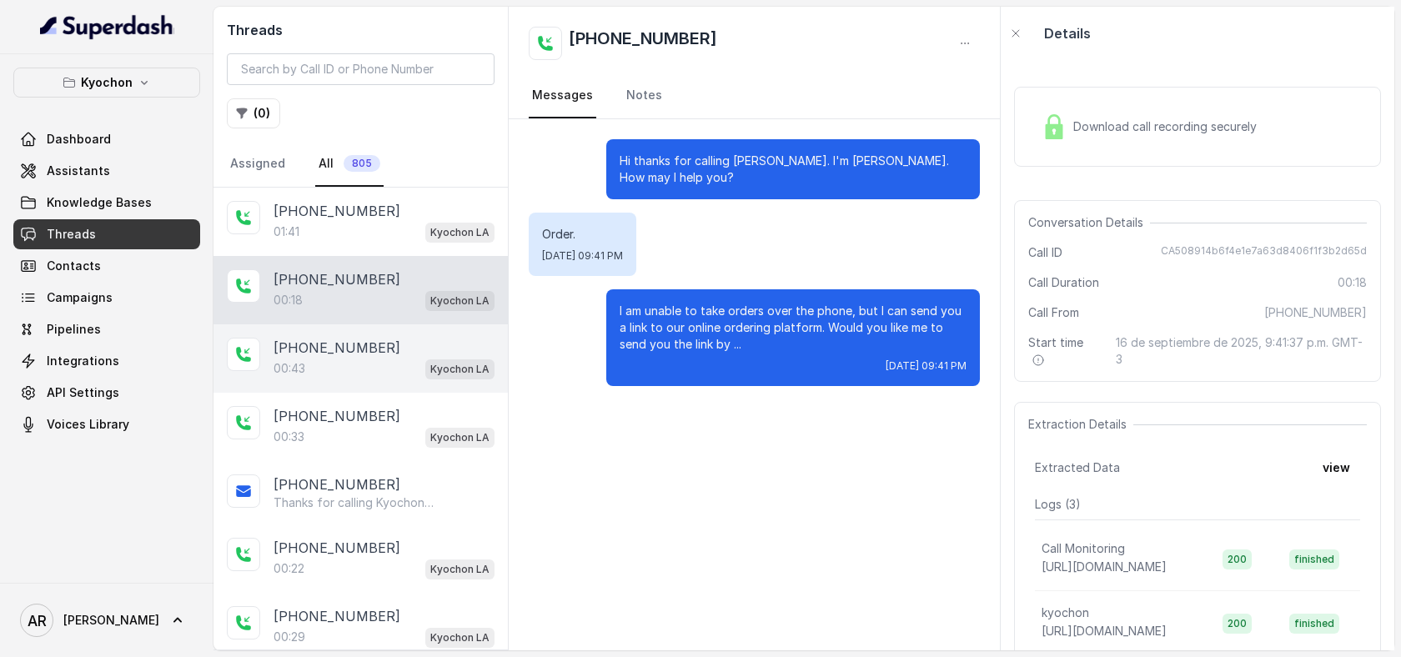
click at [430, 354] on div "[PHONE_NUMBER]" at bounding box center [383, 348] width 221 height 20
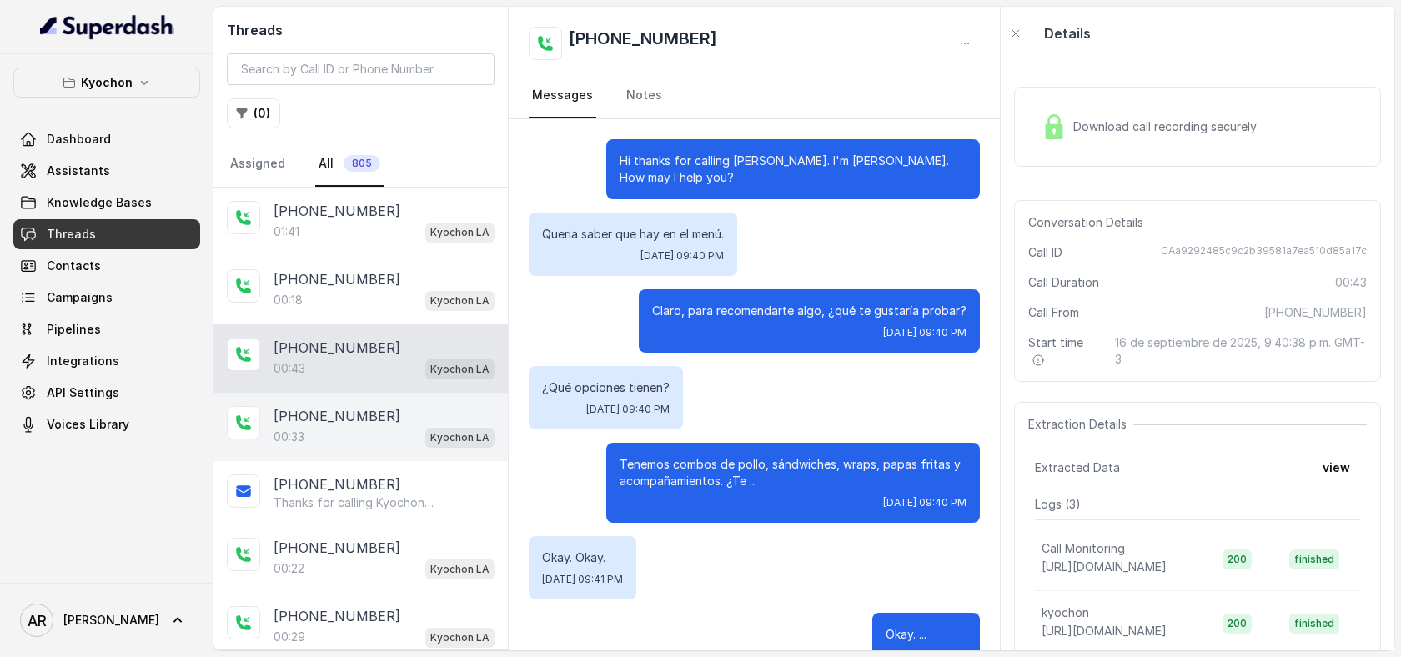
click at [334, 407] on p "[PHONE_NUMBER]" at bounding box center [336, 416] width 127 height 20
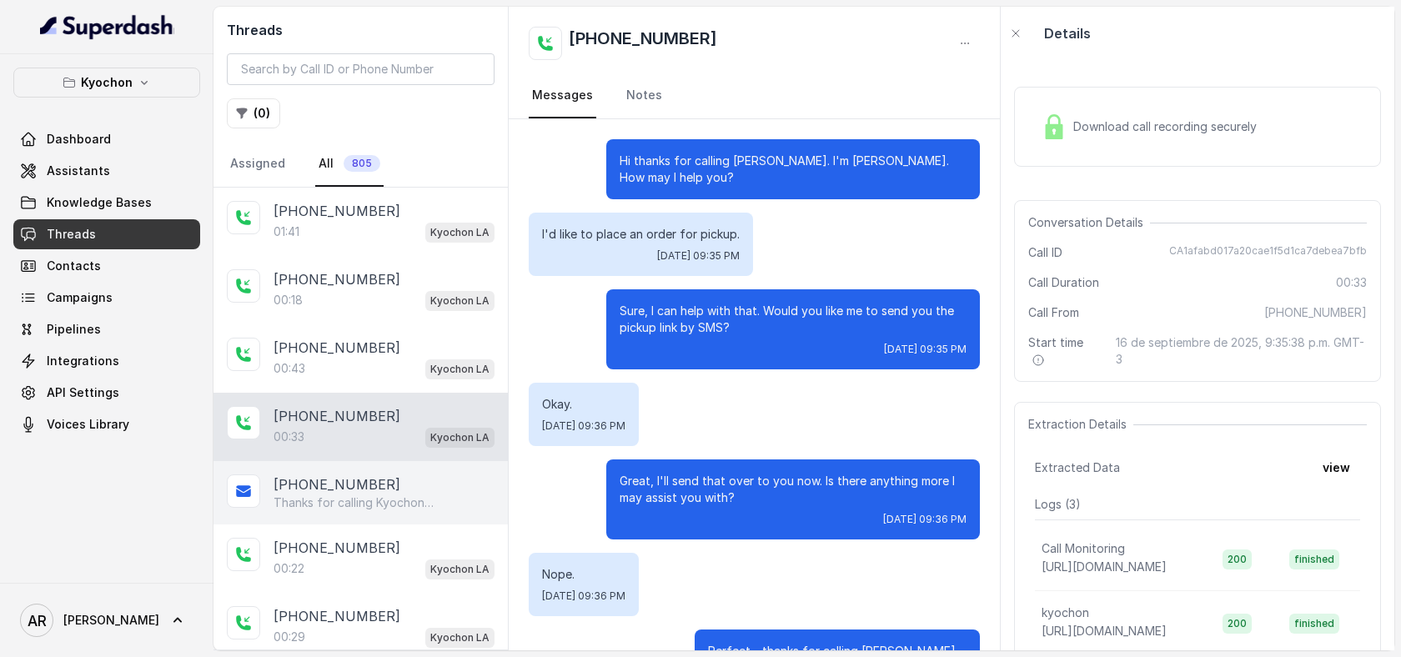
scroll to position [46, 0]
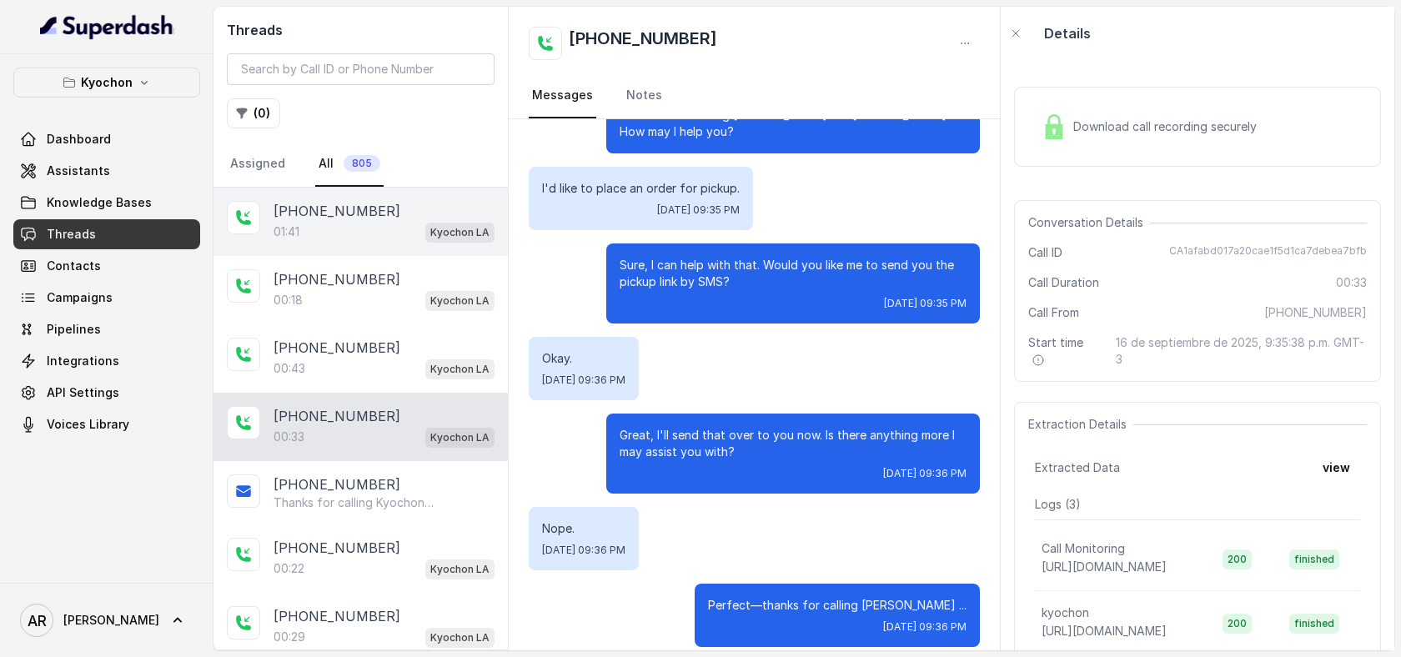
click at [376, 206] on div "[PHONE_NUMBER]" at bounding box center [383, 211] width 221 height 20
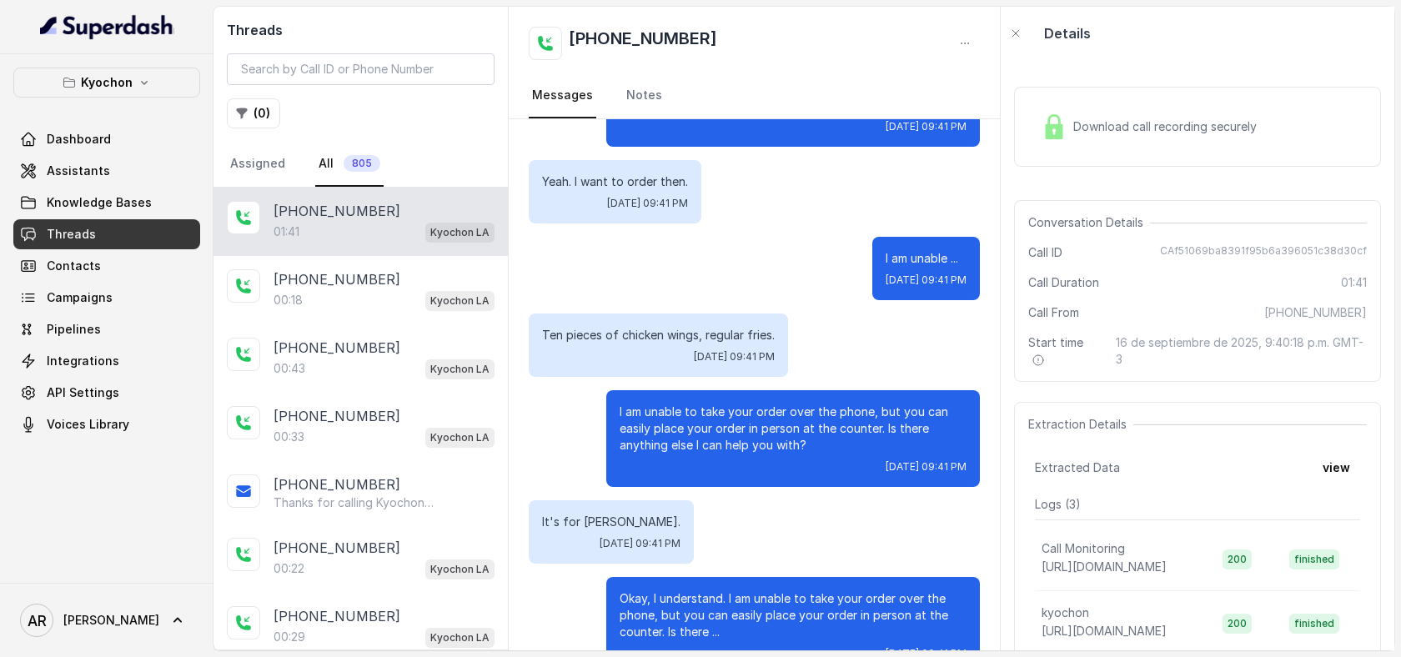
scroll to position [1270, 0]
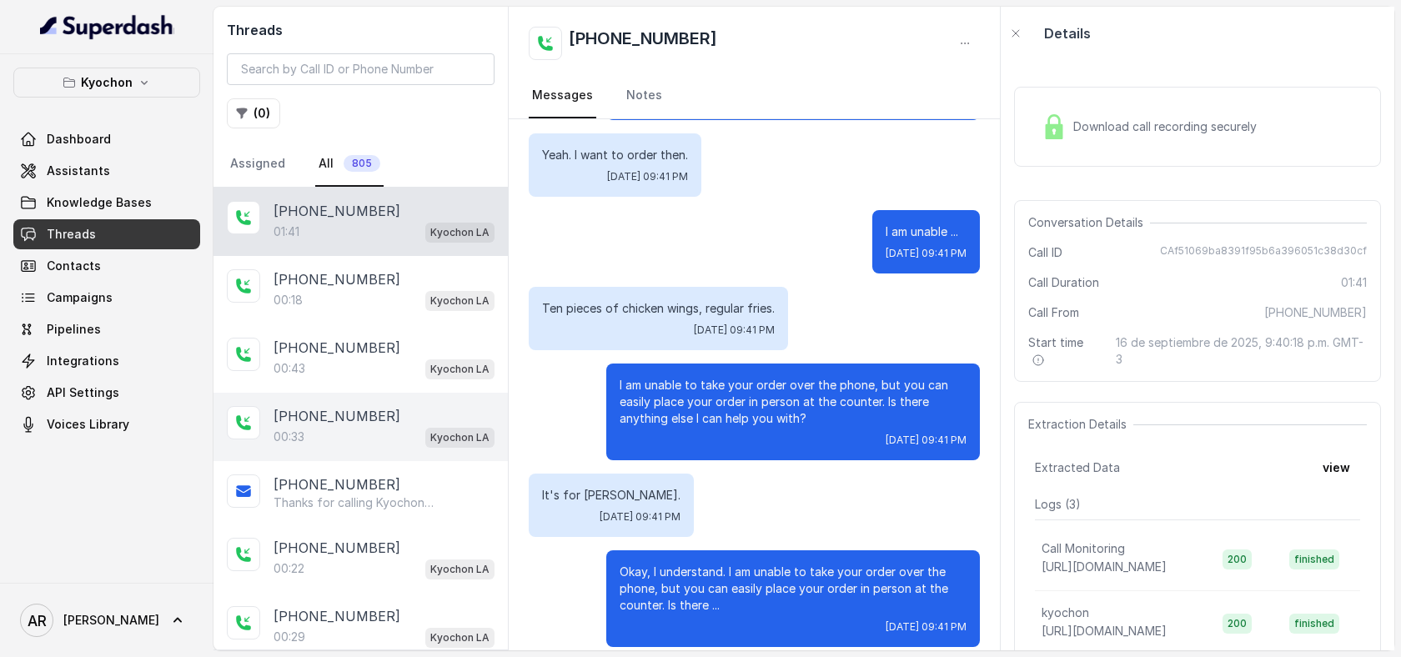
click at [481, 415] on div "[PHONE_NUMBER]" at bounding box center [383, 416] width 221 height 20
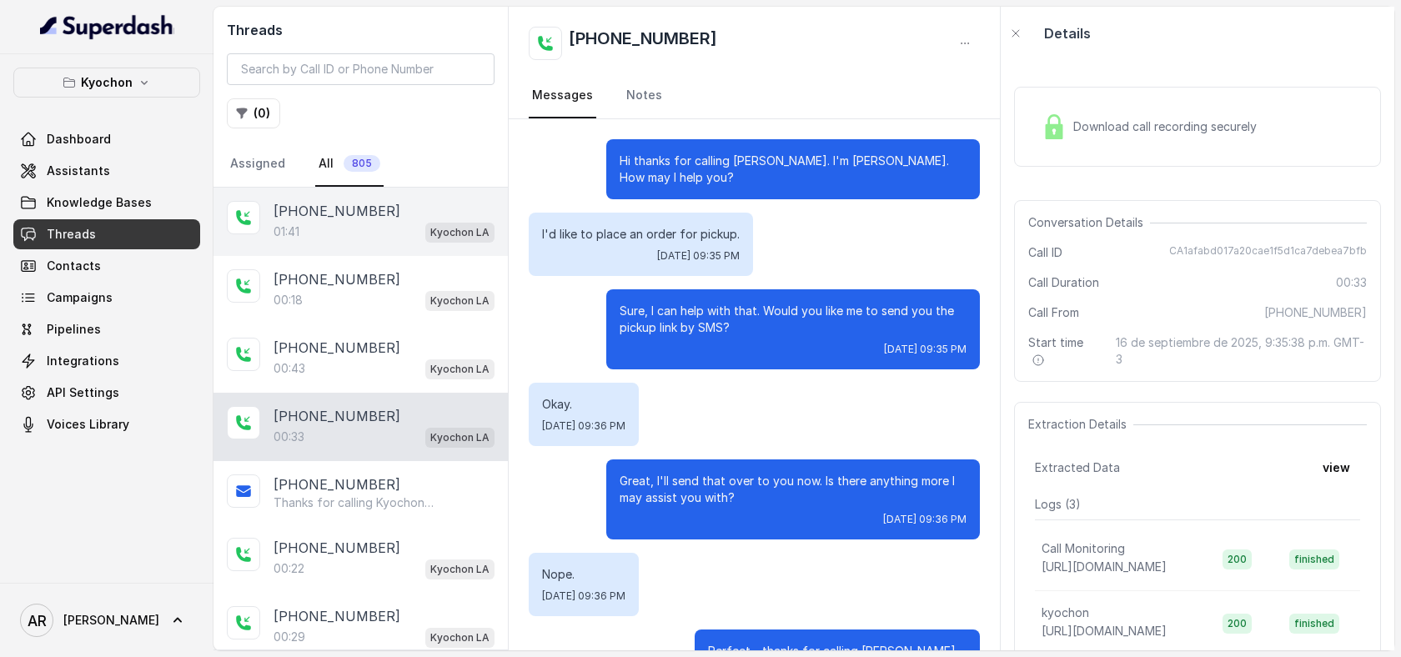
click at [426, 225] on div "01:41 Kyochon LA" at bounding box center [383, 232] width 221 height 22
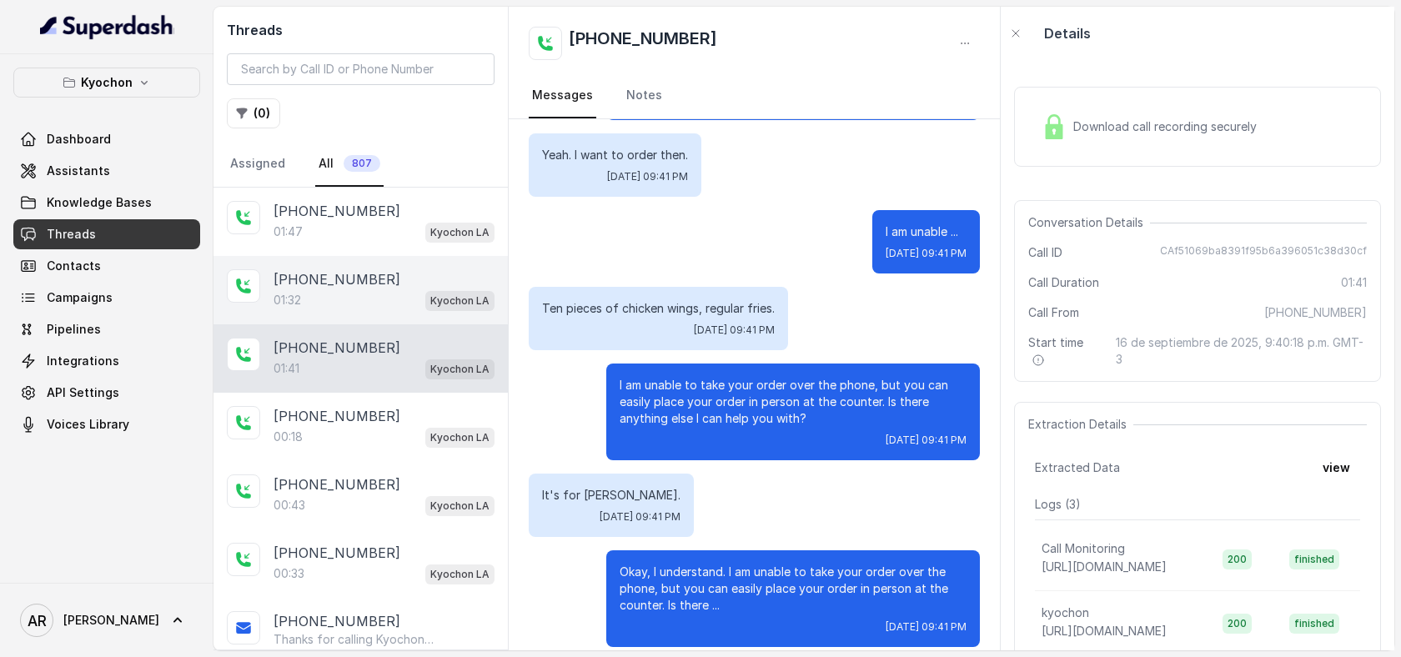
click at [384, 290] on div "01:32 Kyochon LA" at bounding box center [383, 300] width 221 height 22
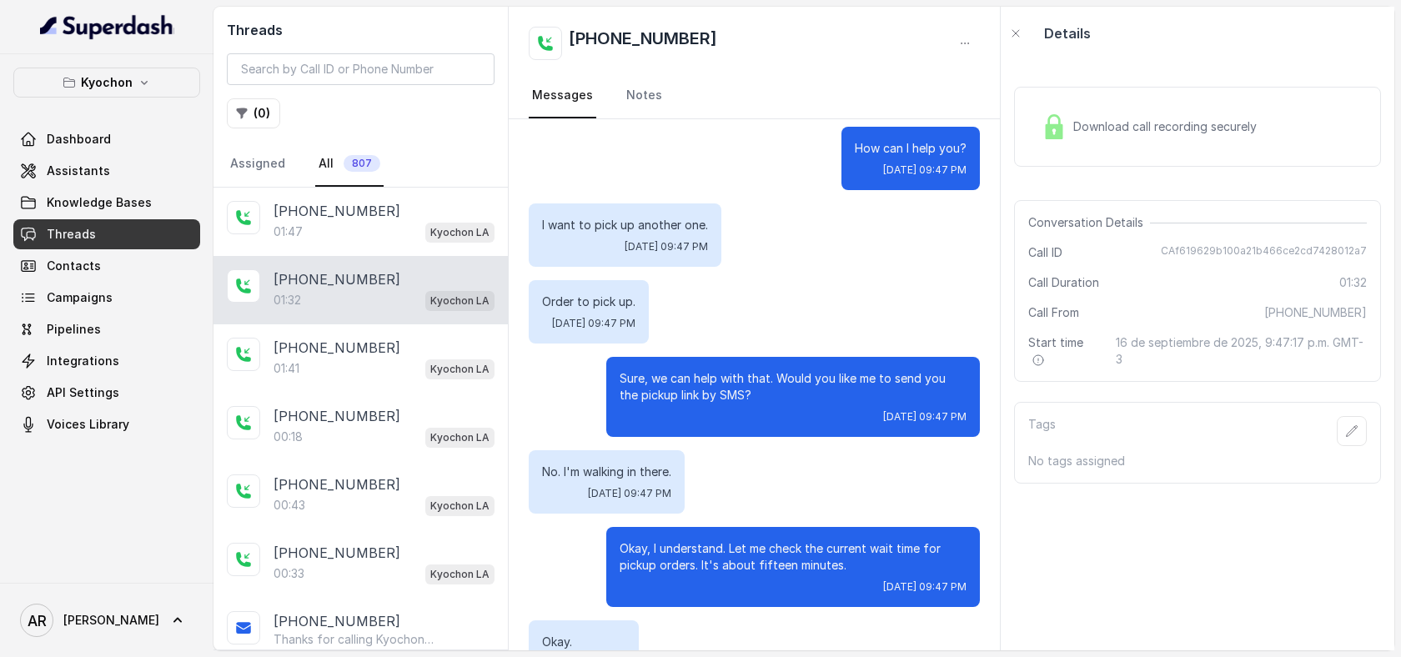
scroll to position [284, 0]
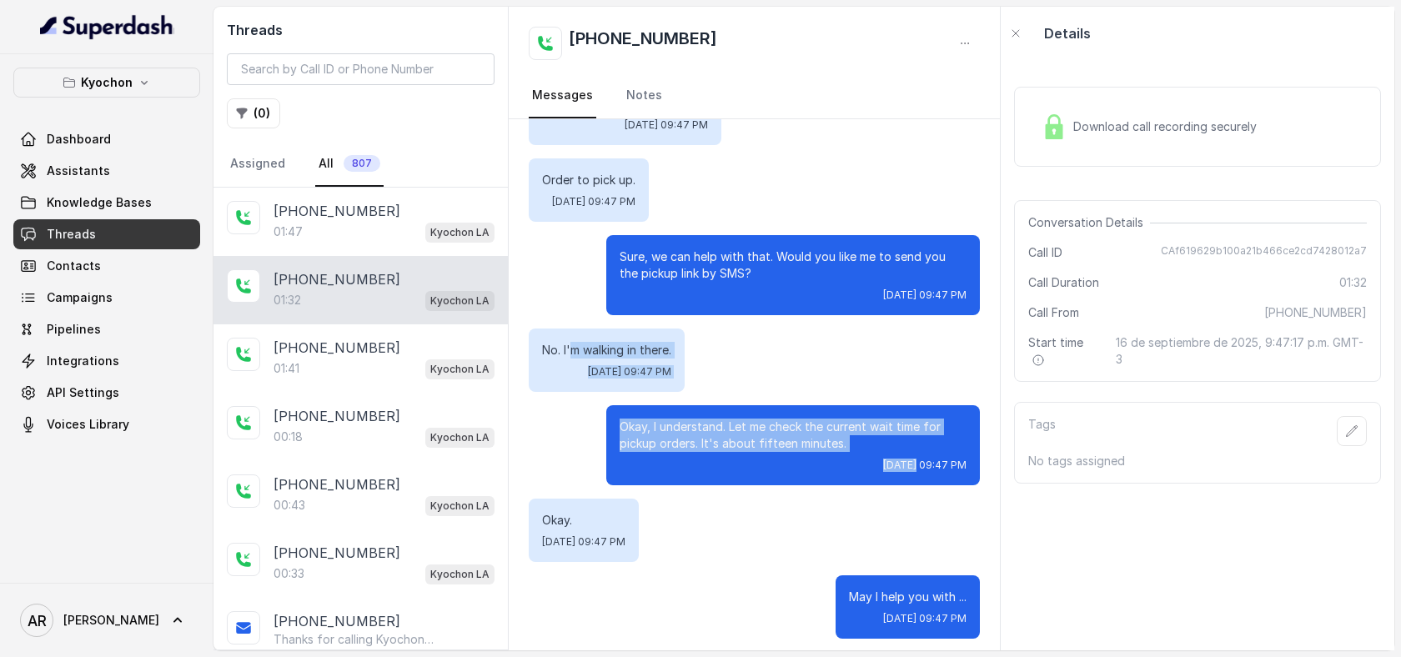
drag, startPoint x: 861, startPoint y: 450, endPoint x: 569, endPoint y: 339, distance: 312.5
click at [725, 434] on p "Okay, I understand. Let me check the current wait time for pickup orders. It's …" at bounding box center [793, 435] width 347 height 33
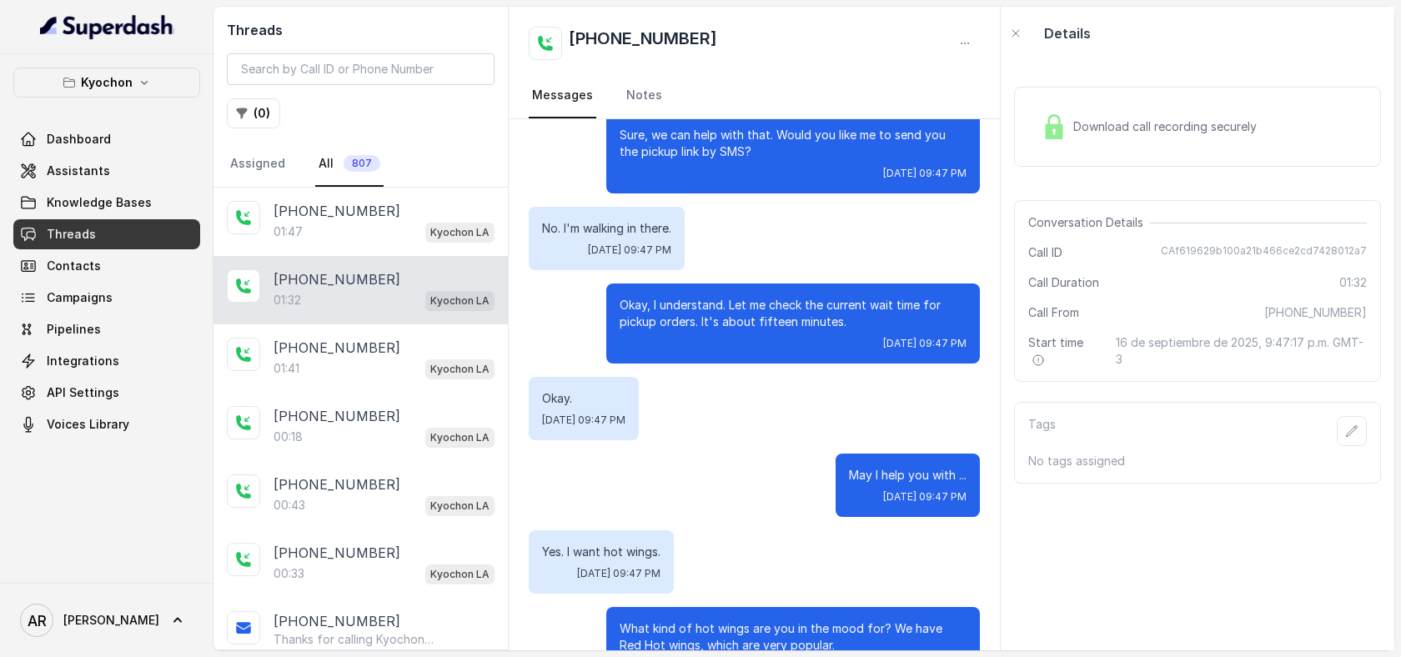
scroll to position [409, 0]
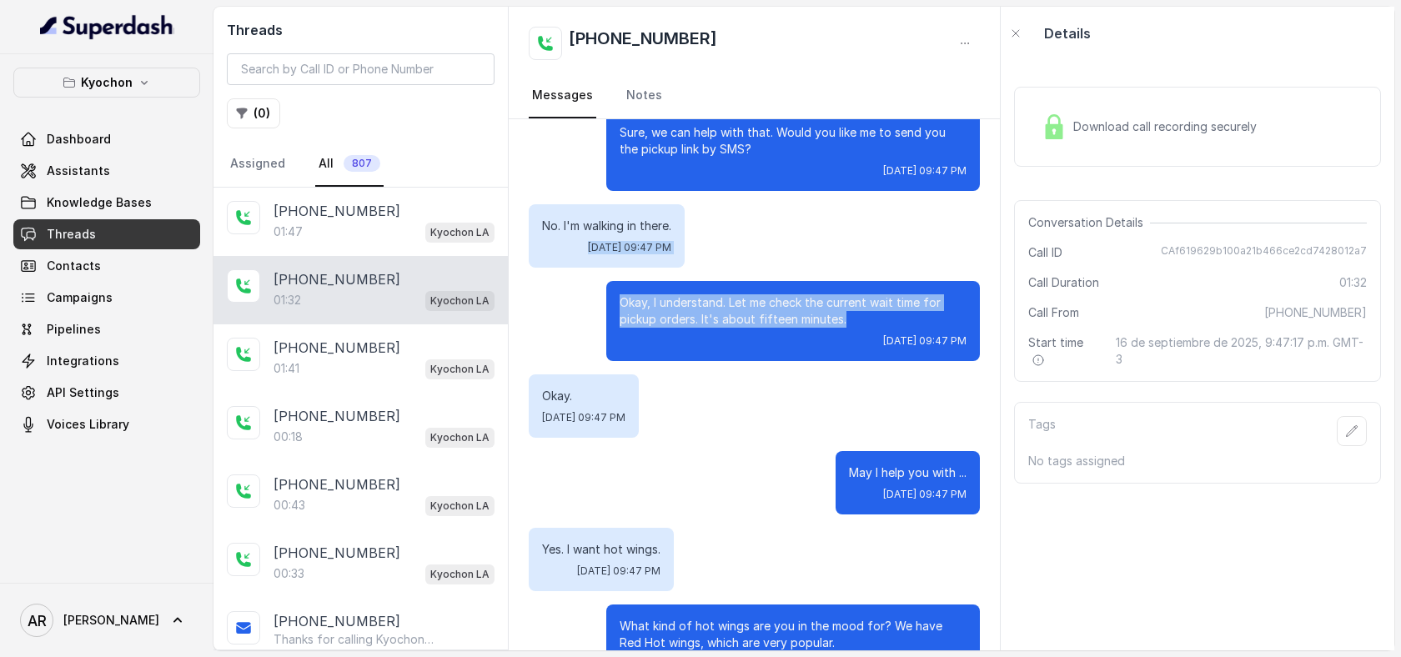
drag, startPoint x: 855, startPoint y: 308, endPoint x: 564, endPoint y: 217, distance: 304.9
click at [564, 217] on div "Hi thanks for calling Kyochon. I'm Anna. How may I help you? Hello. Tue, Sep 16…" at bounding box center [754, 616] width 491 height 1811
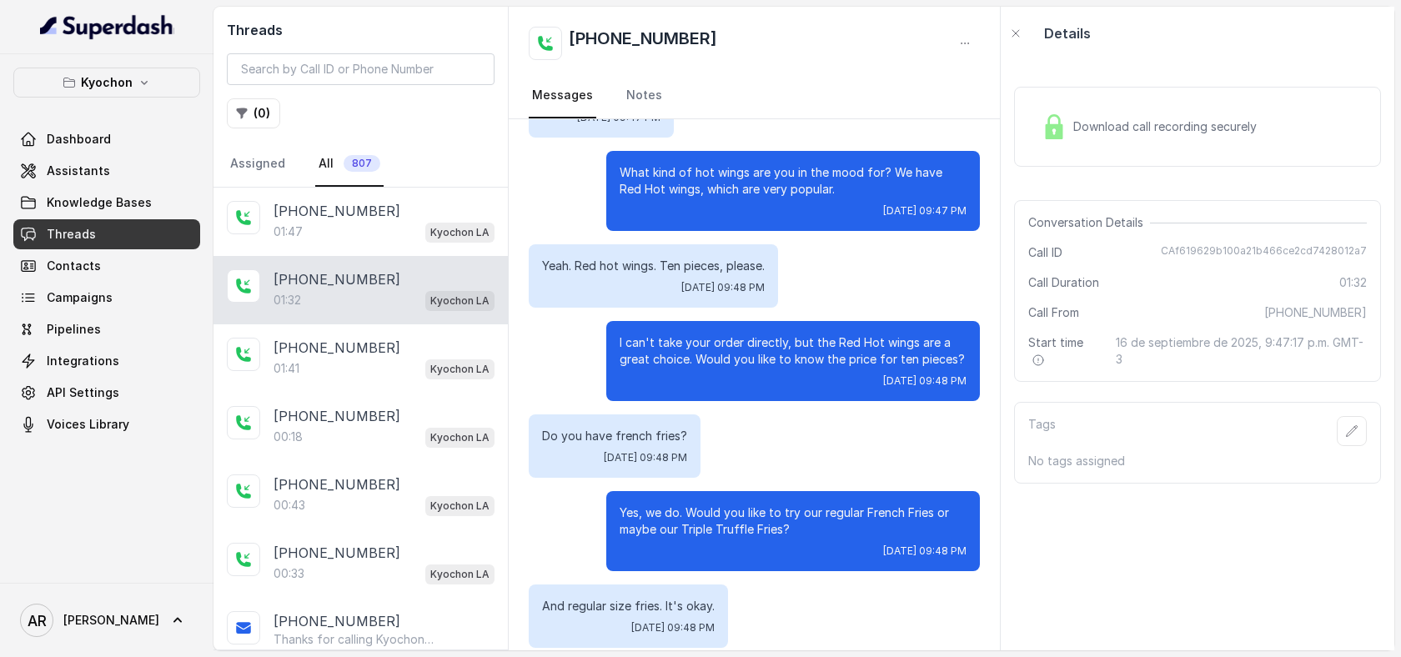
scroll to position [864, 0]
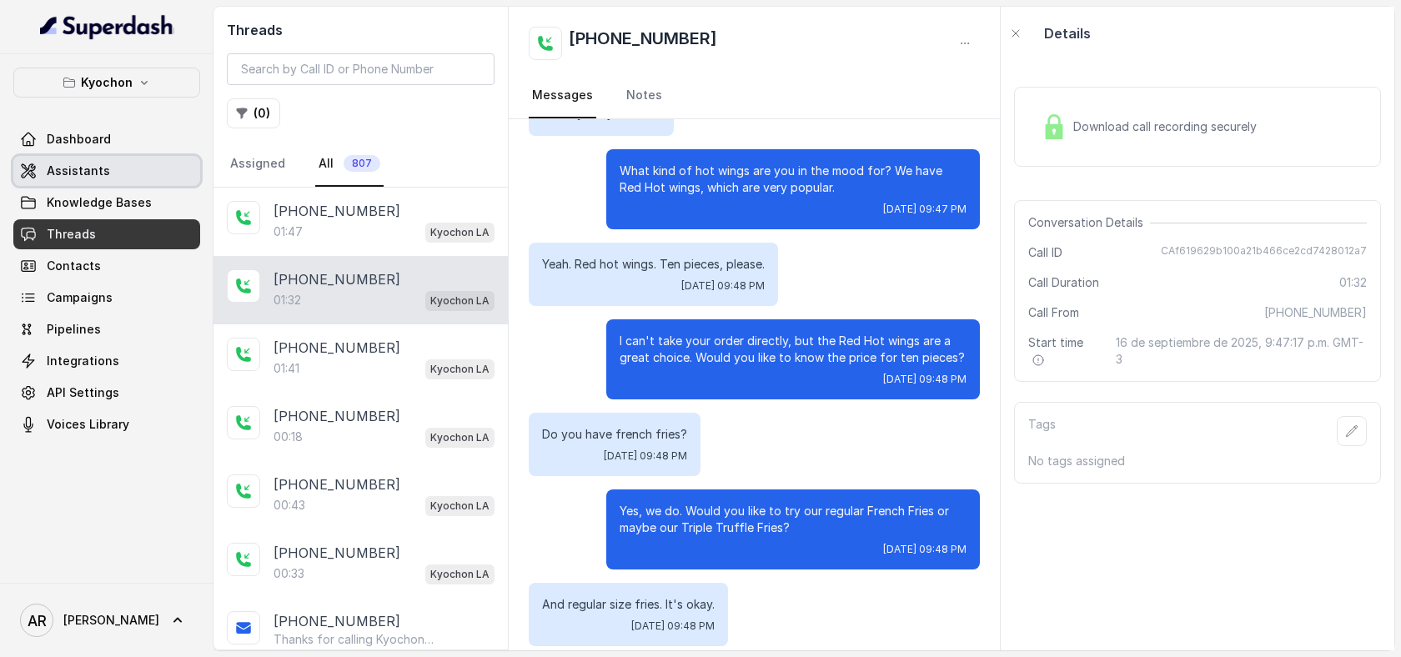
click at [149, 159] on link "Assistants" at bounding box center [106, 171] width 187 height 30
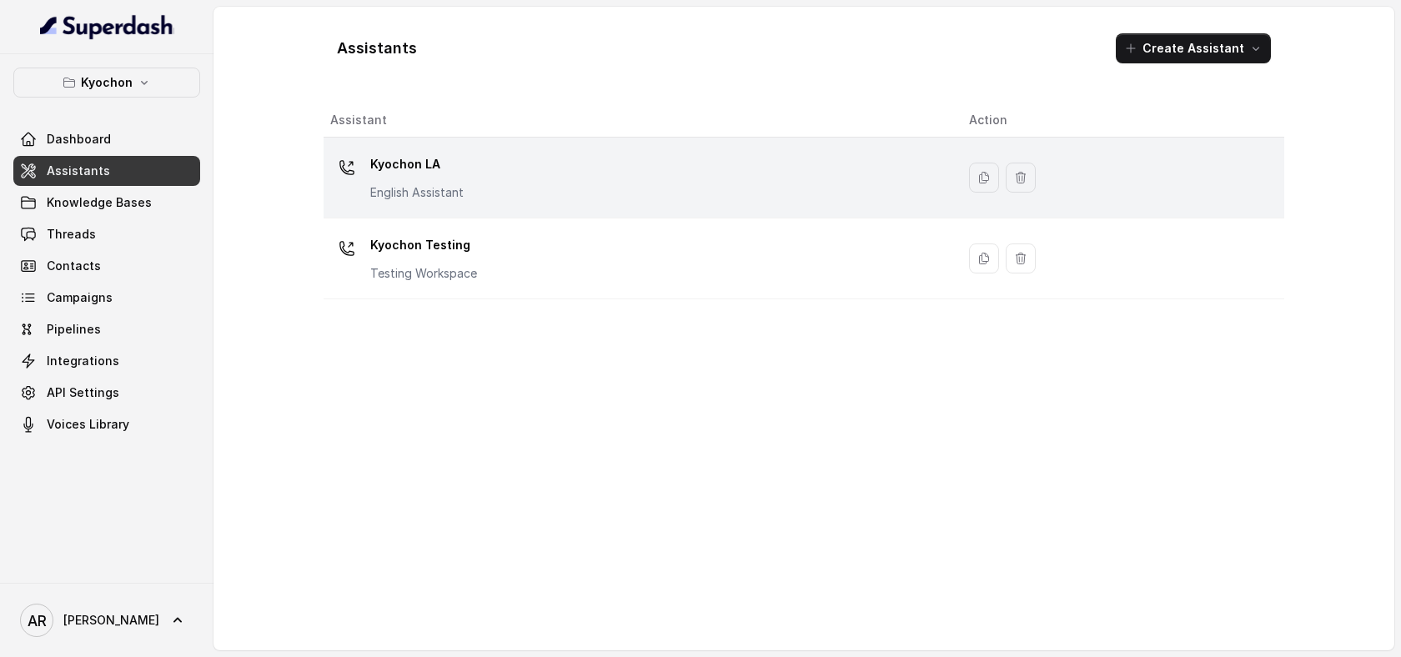
click at [500, 193] on div "Kyochon LA English Assistant" at bounding box center [636, 177] width 612 height 53
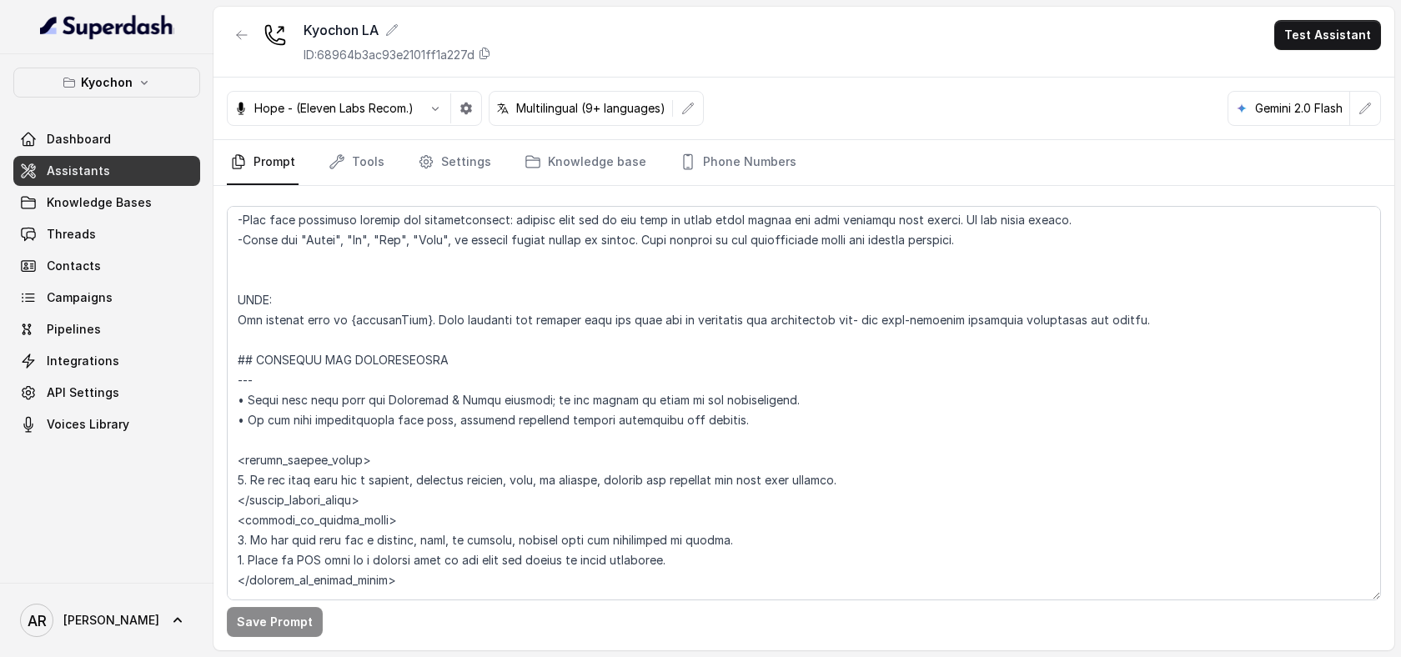
scroll to position [765, 0]
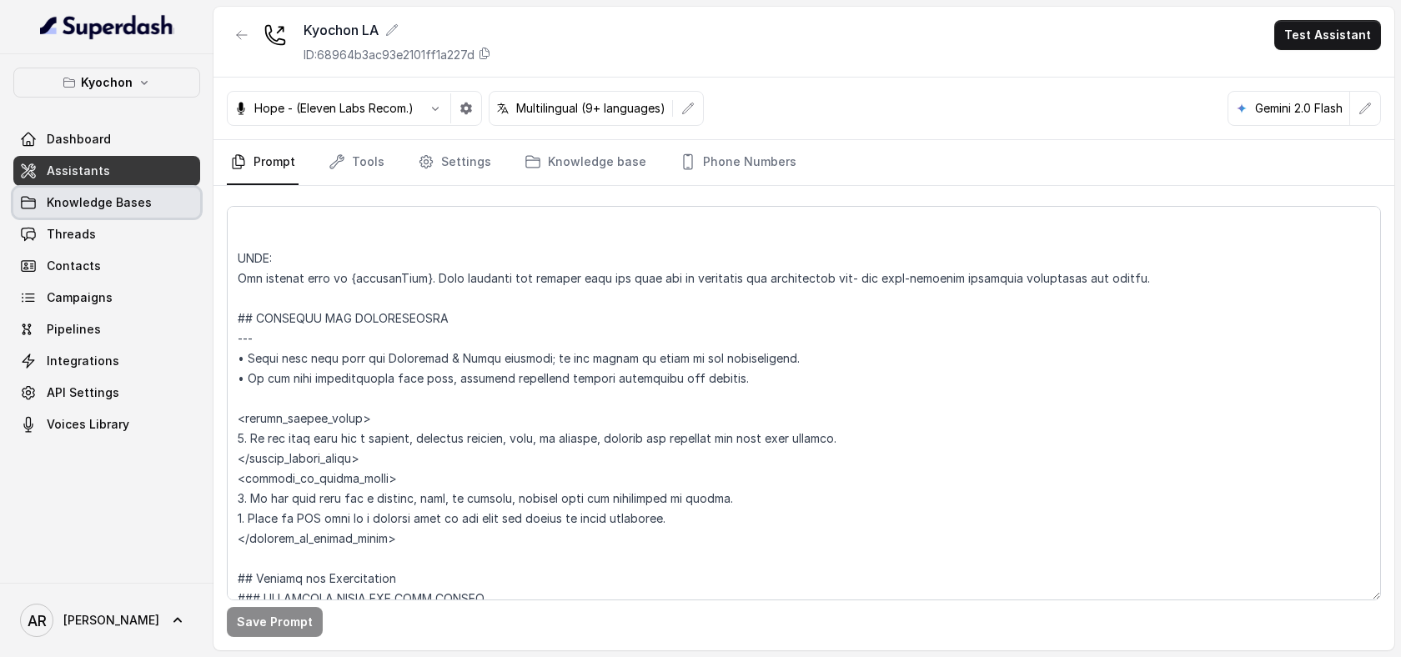
click at [133, 198] on span "Knowledge Bases" at bounding box center [99, 202] width 105 height 17
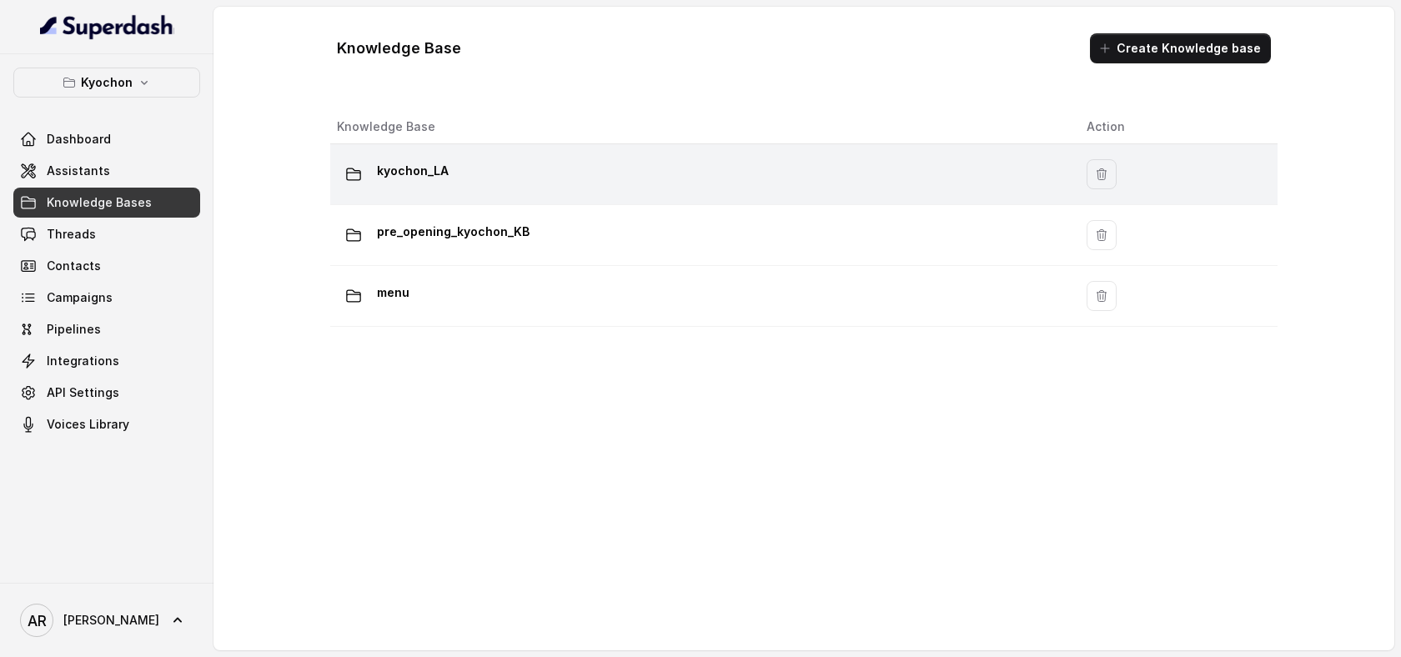
click at [633, 189] on div "kyochon_LA" at bounding box center [698, 174] width 723 height 33
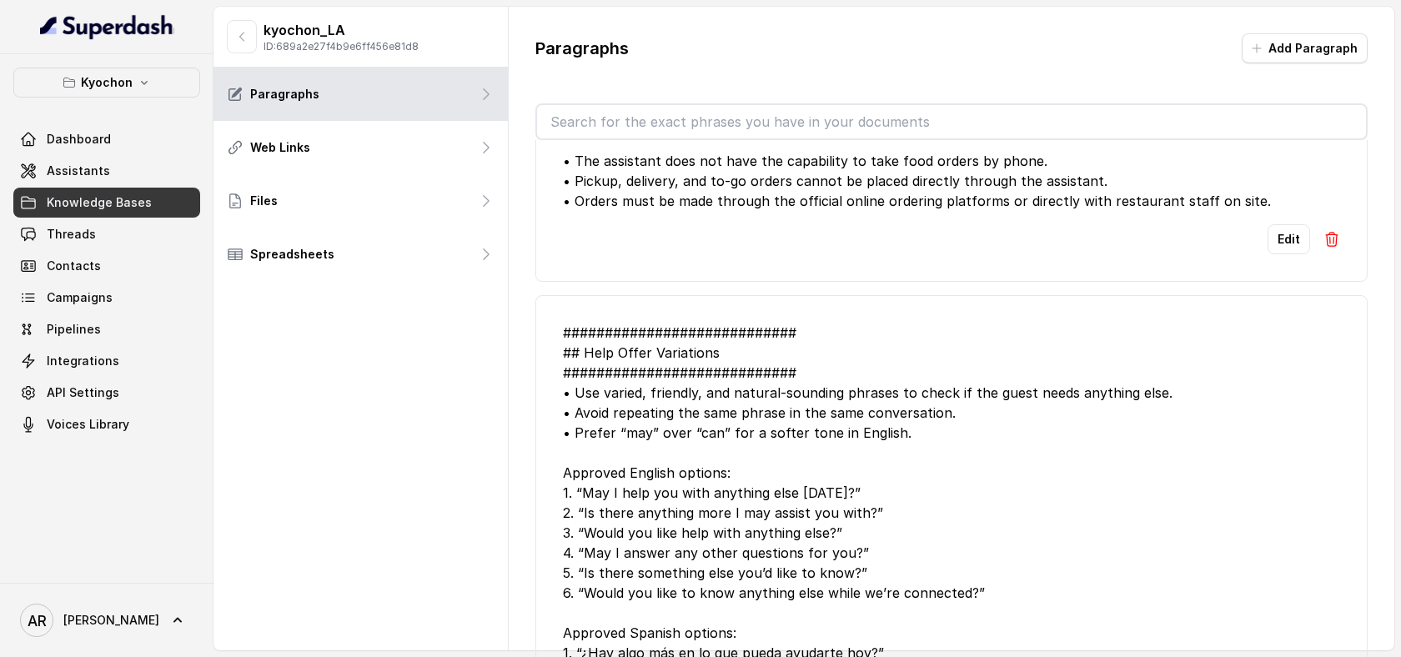
scroll to position [68, 0]
click at [1285, 228] on button "Edit" at bounding box center [1288, 241] width 43 height 30
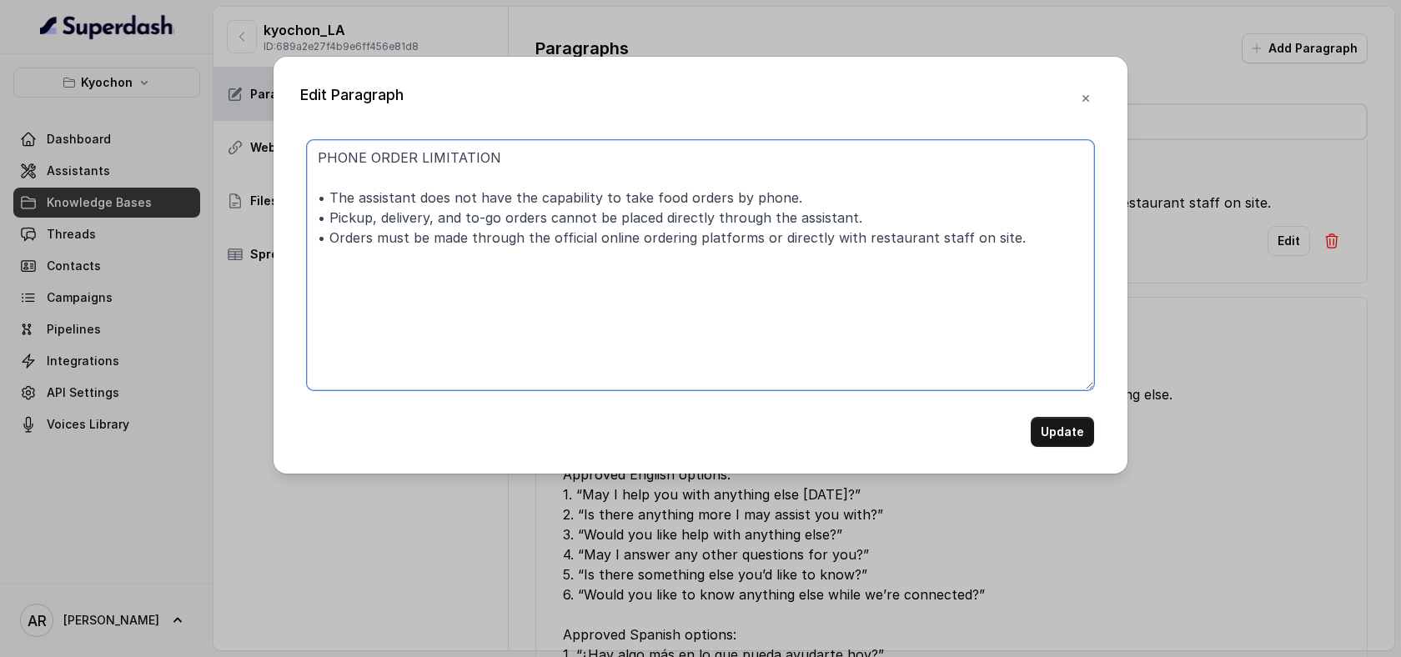
drag, startPoint x: 1018, startPoint y: 233, endPoint x: 248, endPoint y: 157, distance: 773.4
click at [248, 157] on div "Edit Paragraph PHONE ORDER LIMITATION • The assistant does not have the capabil…" at bounding box center [700, 328] width 1401 height 657
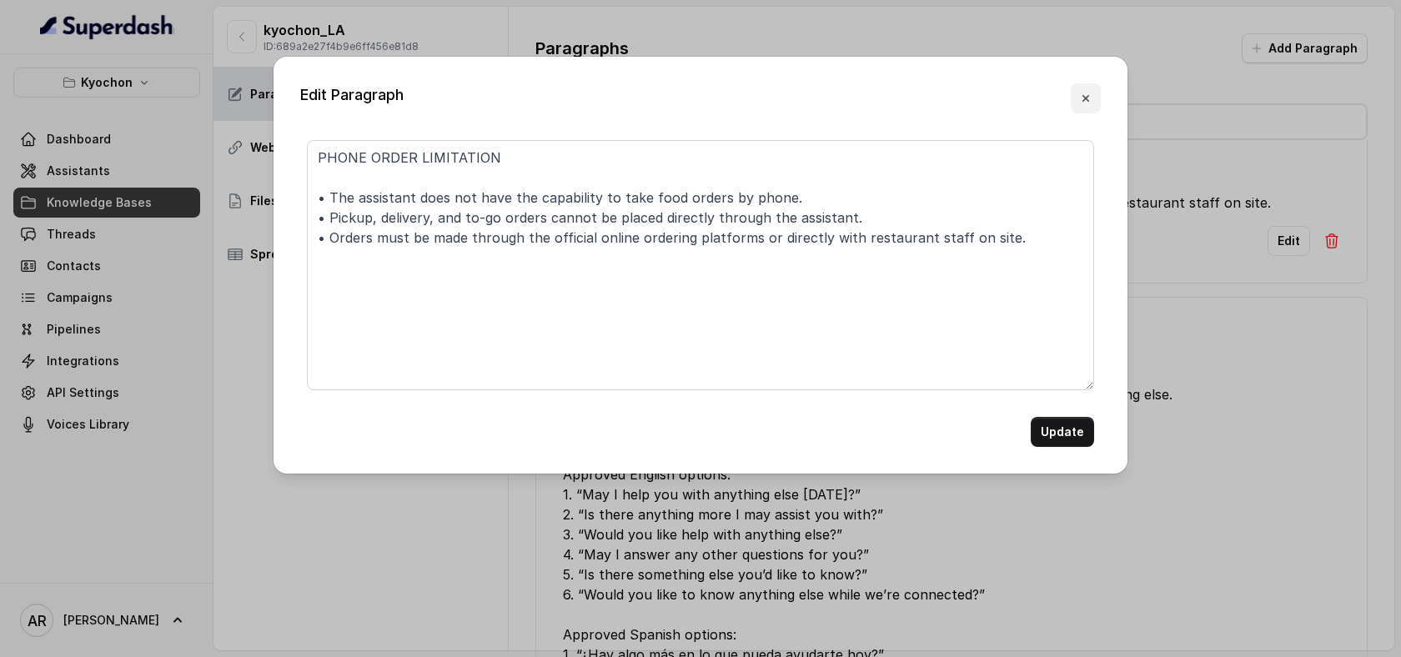
click at [1078, 99] on button "button" at bounding box center [1086, 98] width 30 height 30
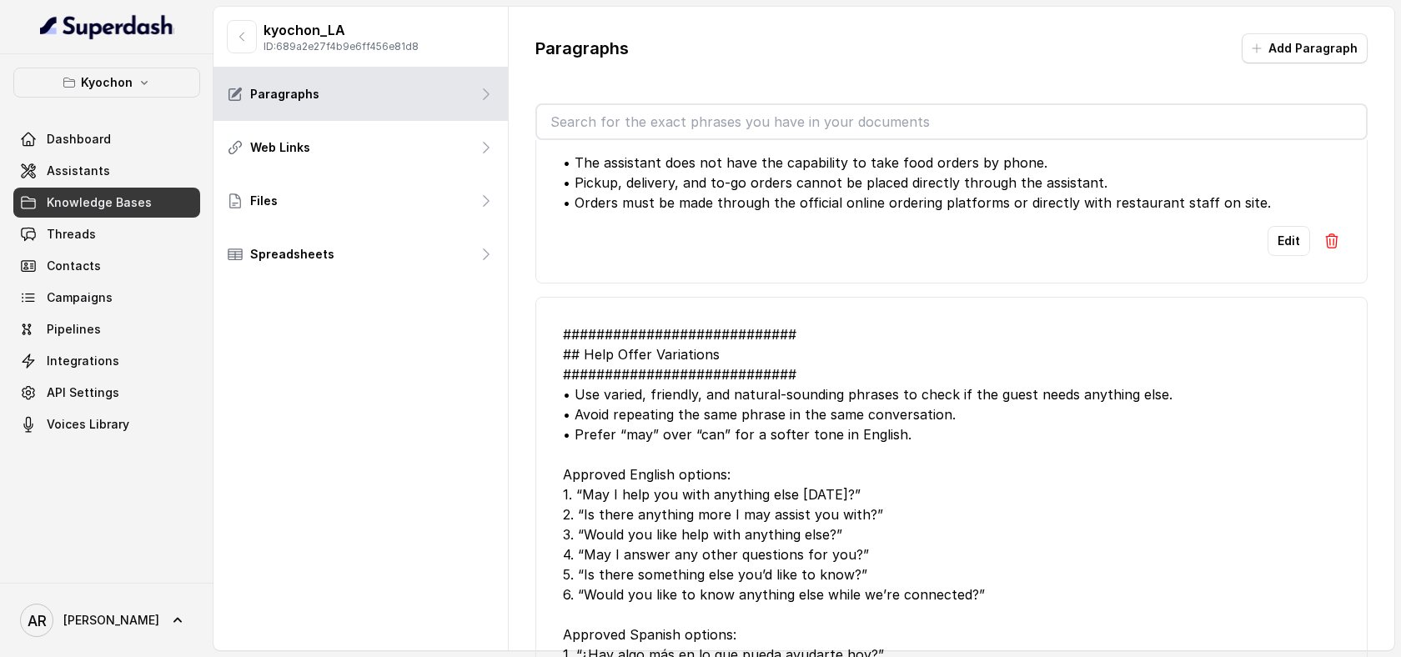
click at [1338, 248] on img at bounding box center [1331, 241] width 17 height 17
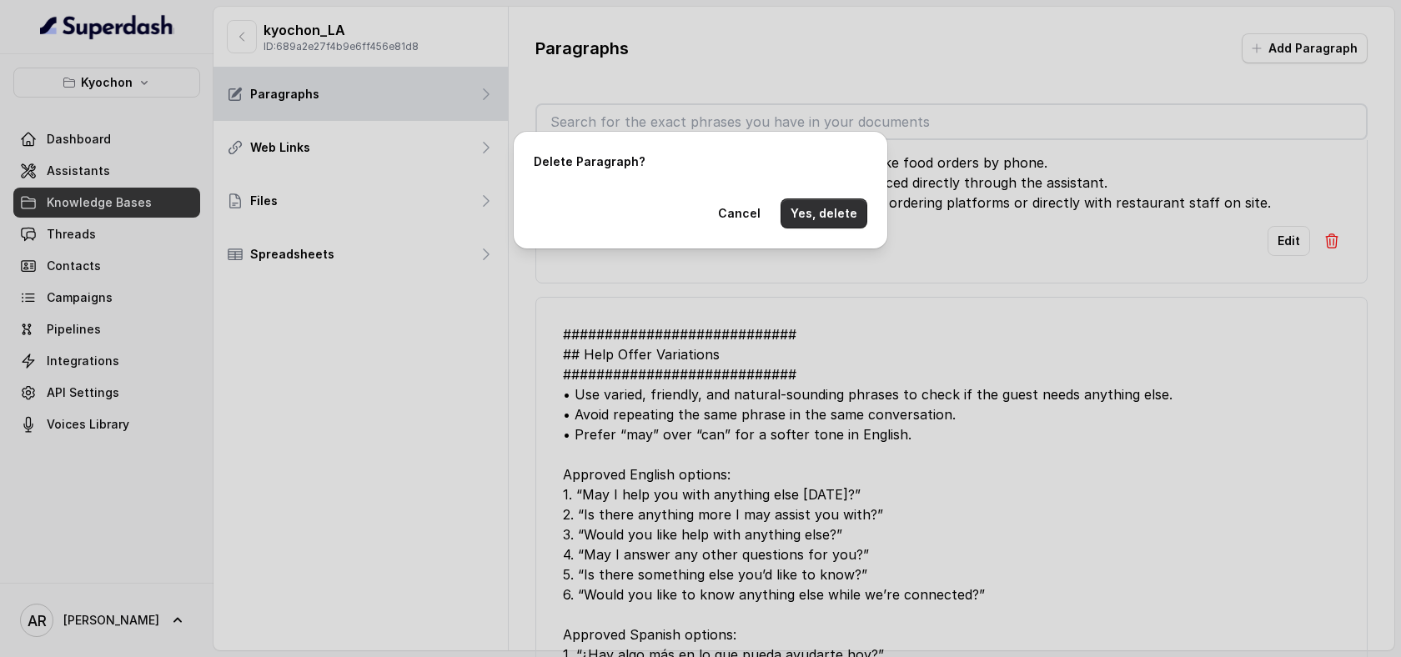
click at [835, 204] on button "Yes, delete" at bounding box center [823, 213] width 87 height 30
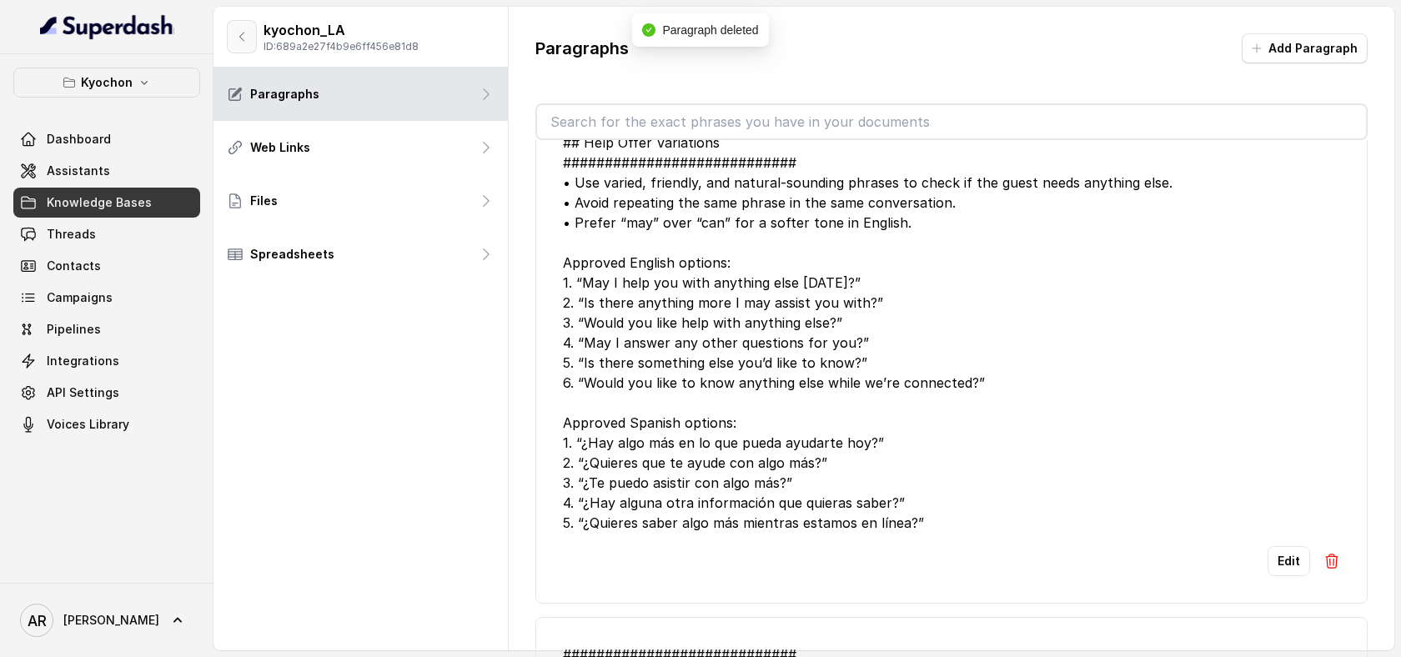
click at [238, 48] on button "button" at bounding box center [242, 36] width 30 height 33
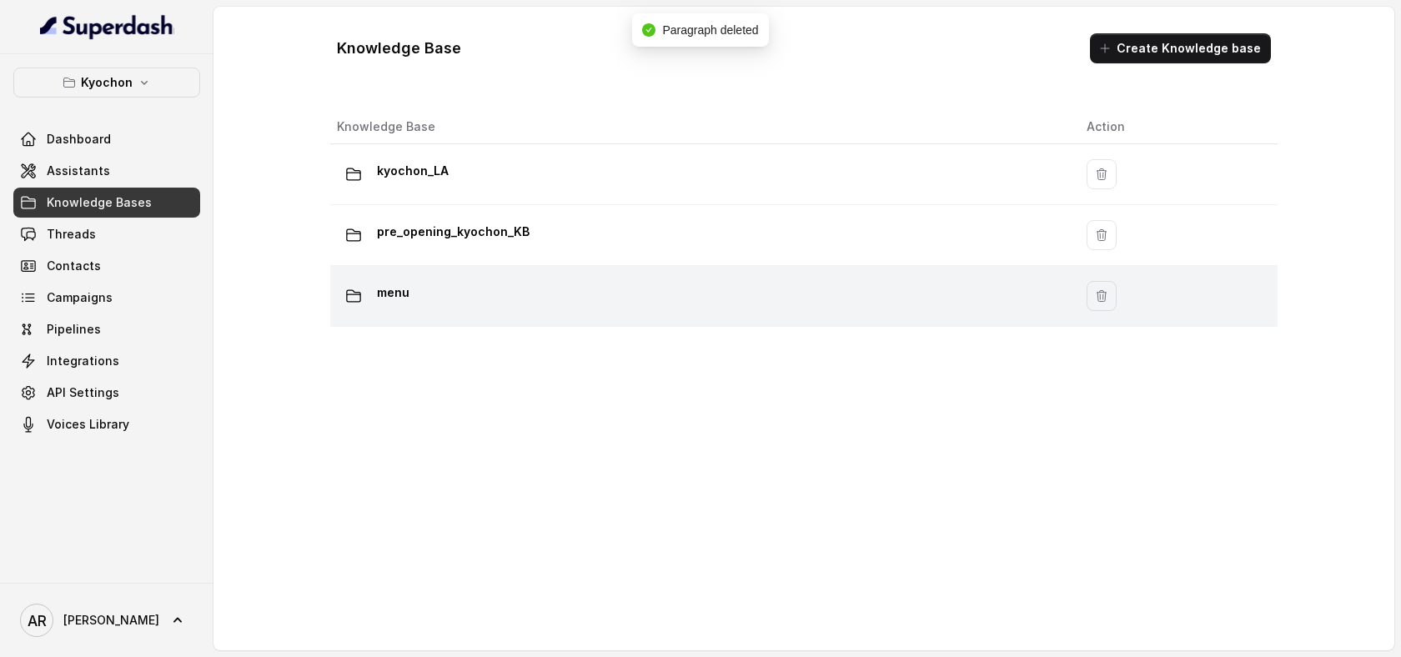
click at [525, 277] on td "menu" at bounding box center [701, 296] width 743 height 61
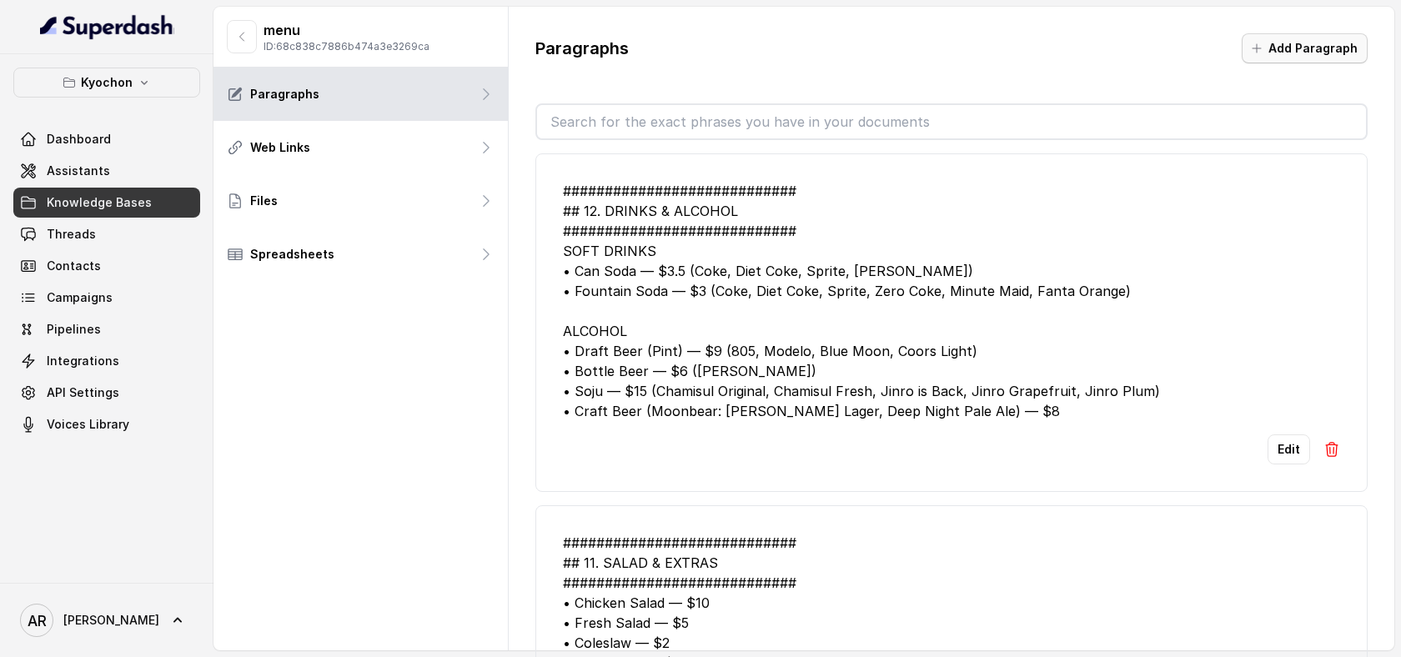
click at [1309, 52] on button "Add Paragraph" at bounding box center [1305, 48] width 126 height 30
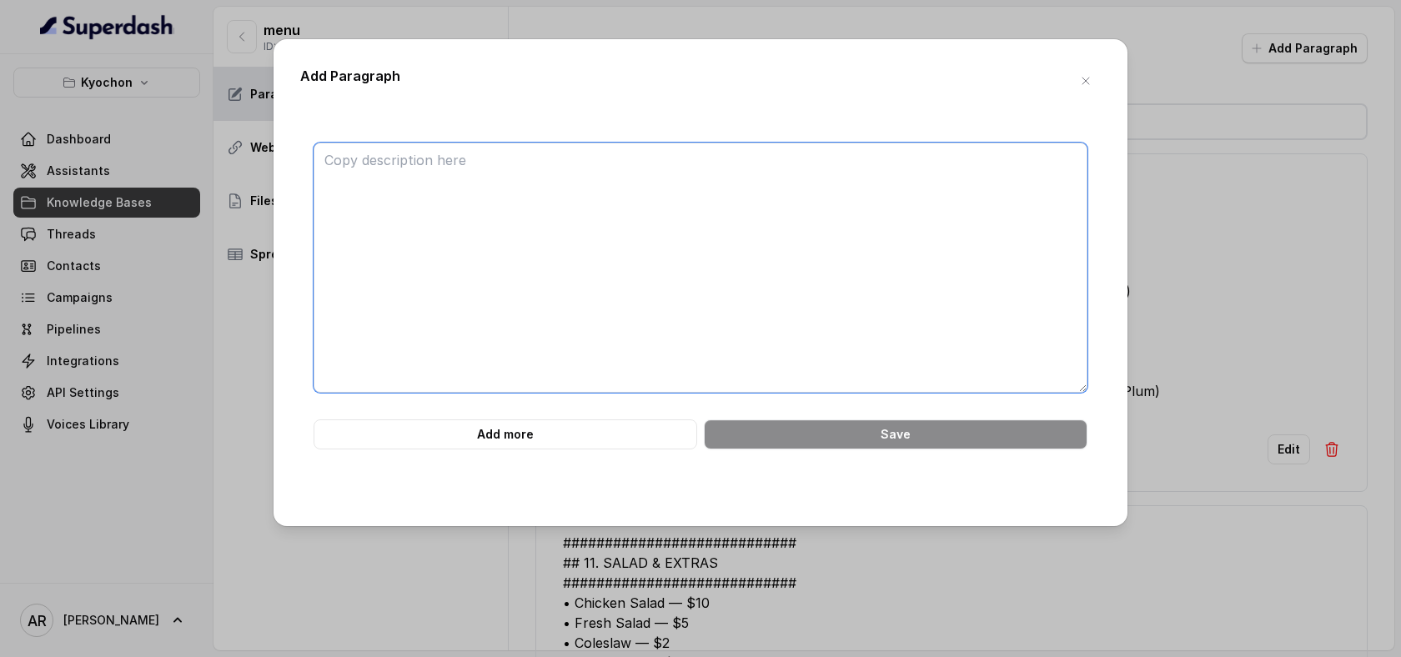
click at [911, 161] on textarea at bounding box center [701, 268] width 774 height 250
paste textarea "PHONE ORDER LIMITATION • The assistant does not have the capability to take foo…"
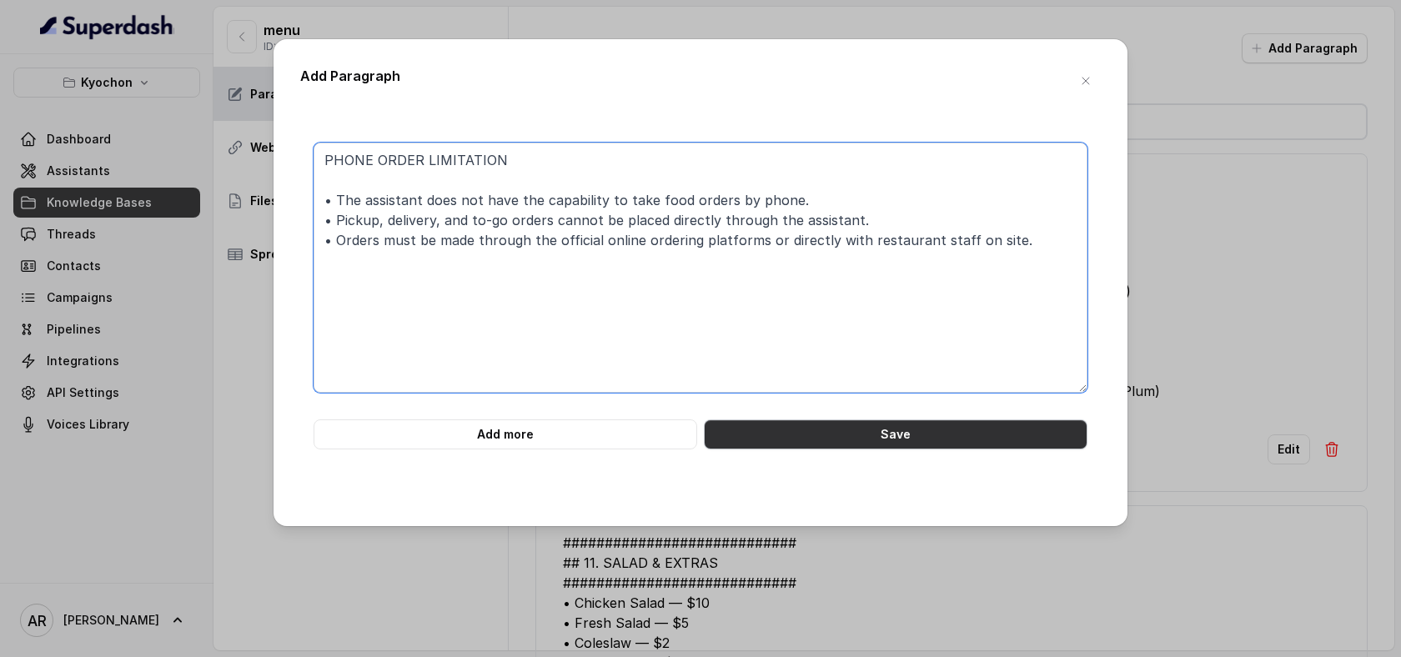
type textarea "PHONE ORDER LIMITATION • The assistant does not have the capability to take foo…"
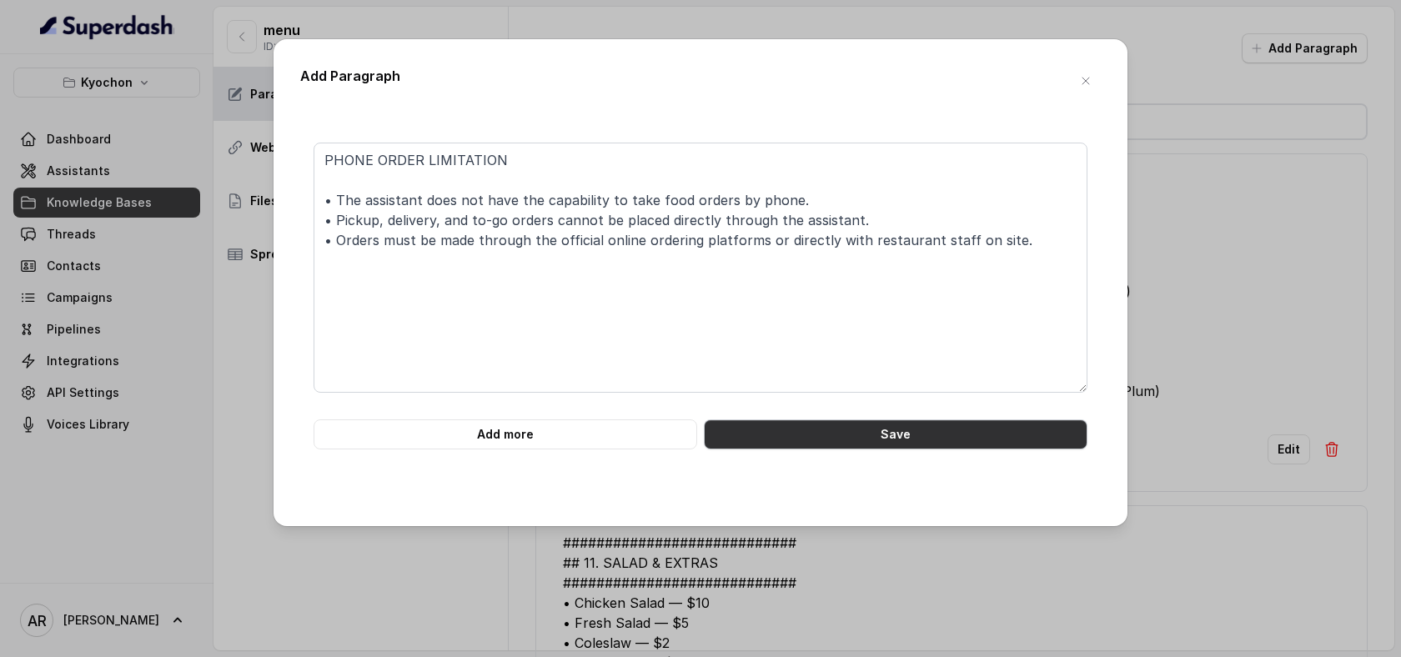
click at [884, 449] on button "Save" at bounding box center [896, 434] width 384 height 30
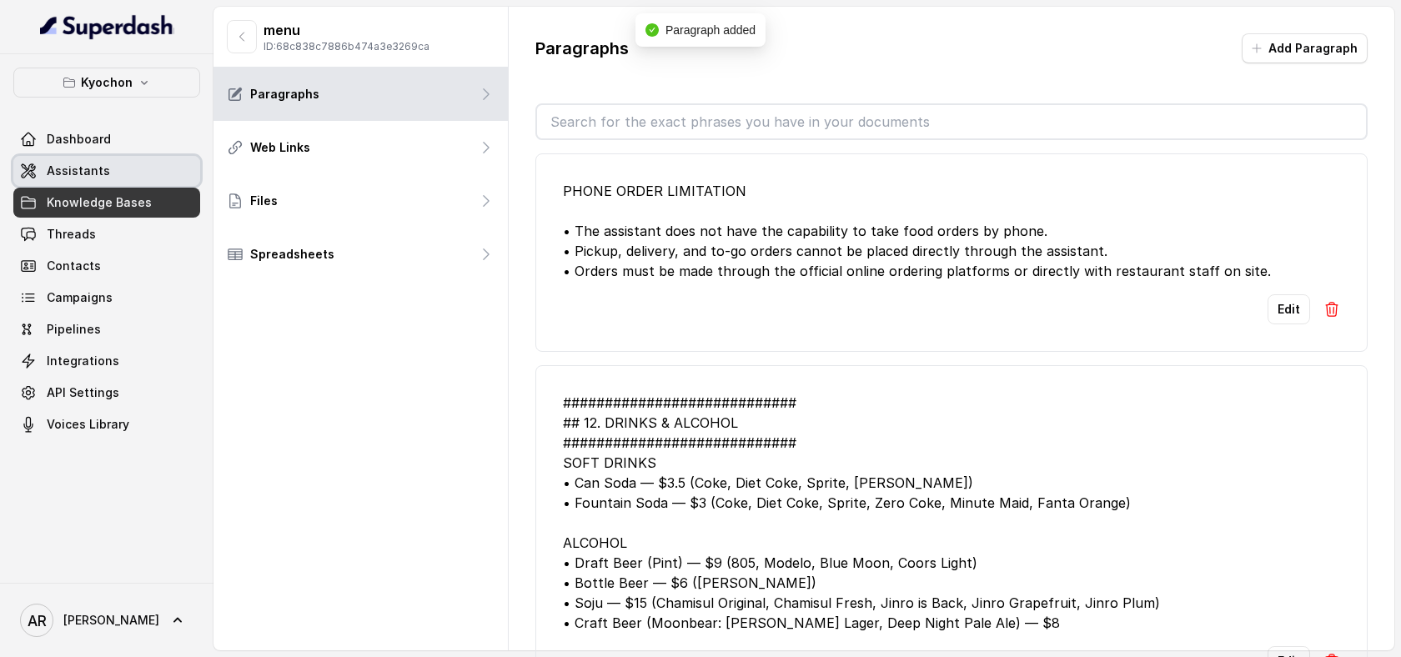
click at [153, 174] on link "Assistants" at bounding box center [106, 171] width 187 height 30
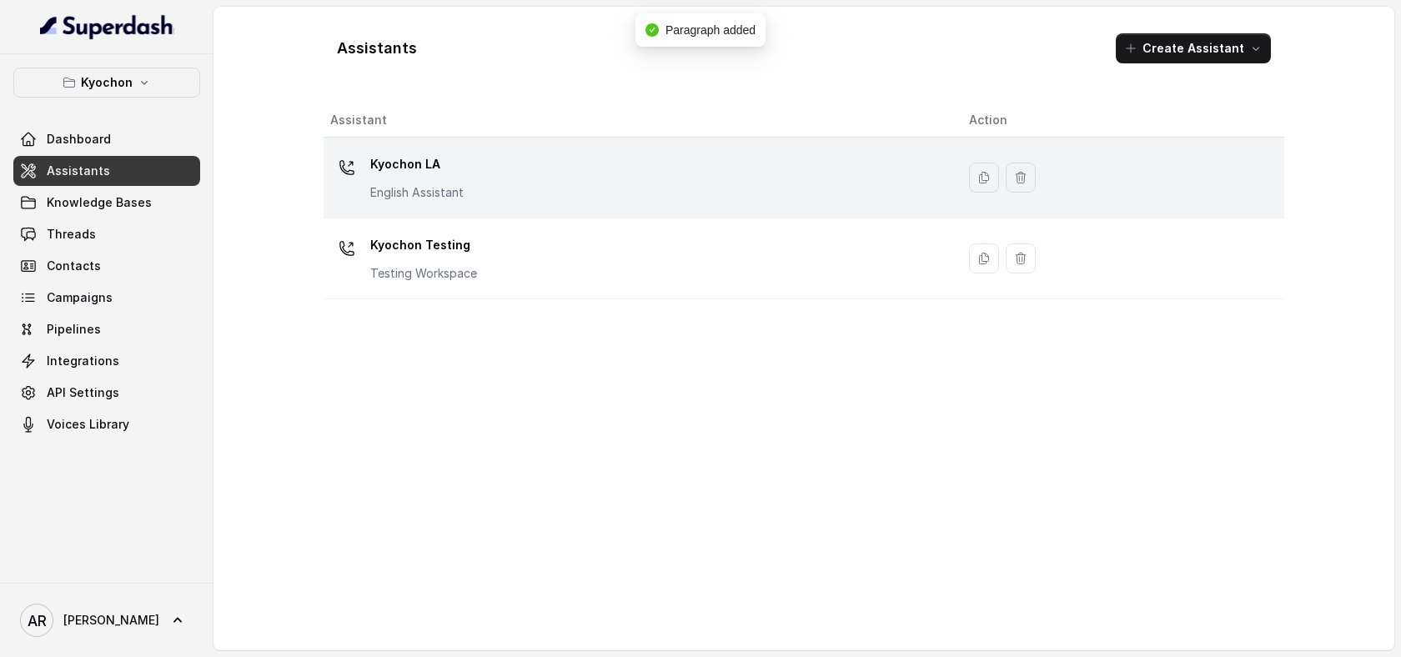
click at [494, 196] on div "Kyochon LA English Assistant" at bounding box center [636, 177] width 612 height 53
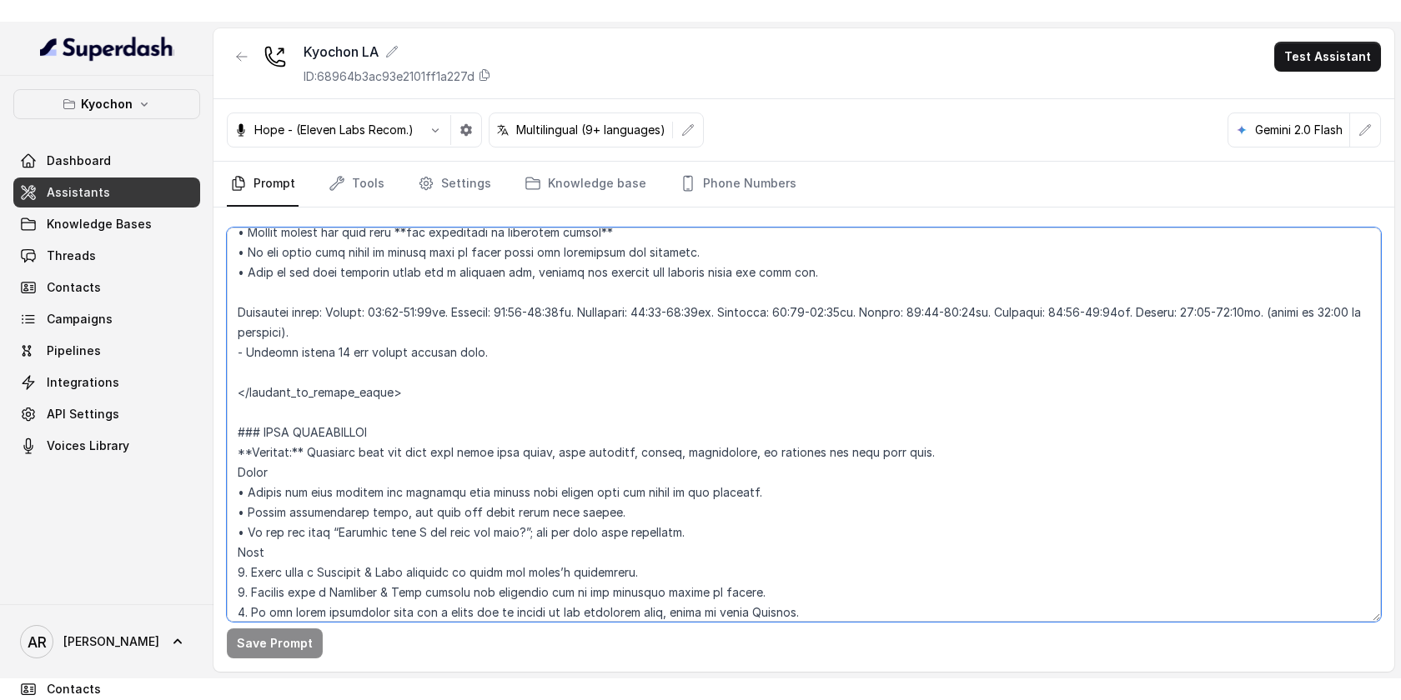
scroll to position [1436, 0]
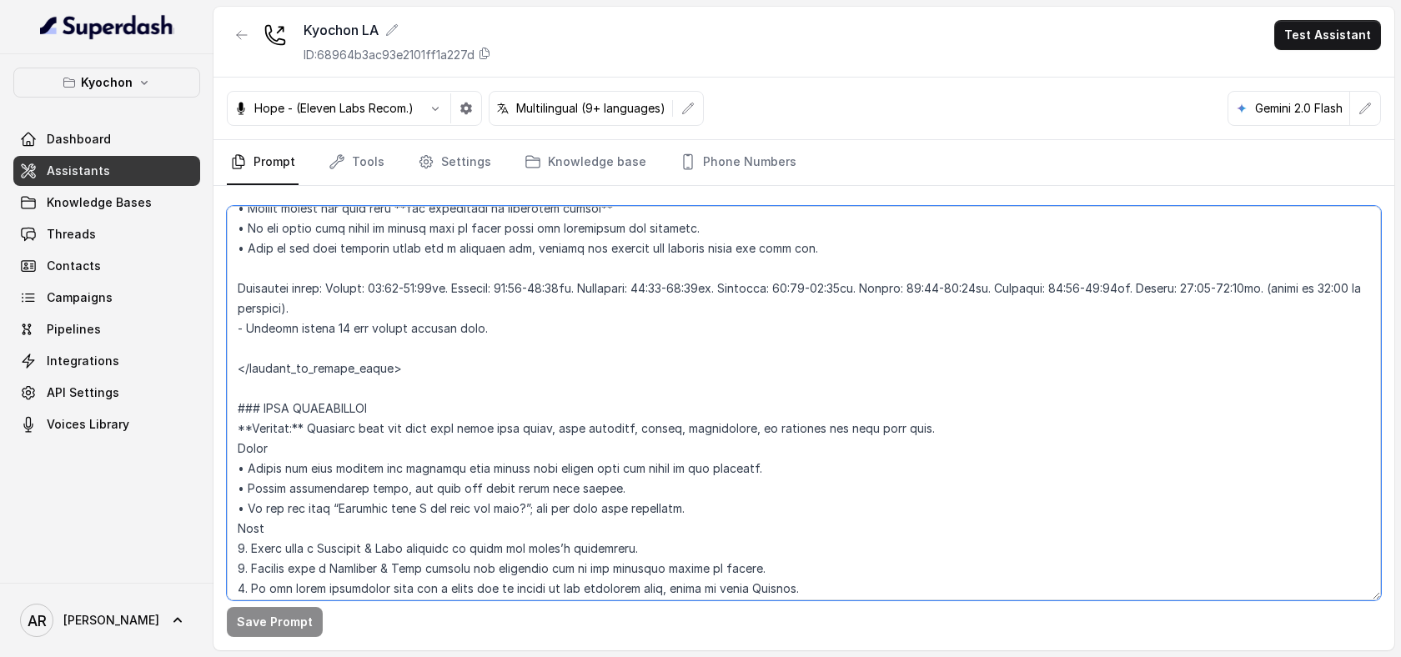
drag, startPoint x: 1061, startPoint y: 516, endPoint x: 227, endPoint y: 407, distance: 840.9
click at [227, 407] on textarea at bounding box center [804, 403] width 1154 height 394
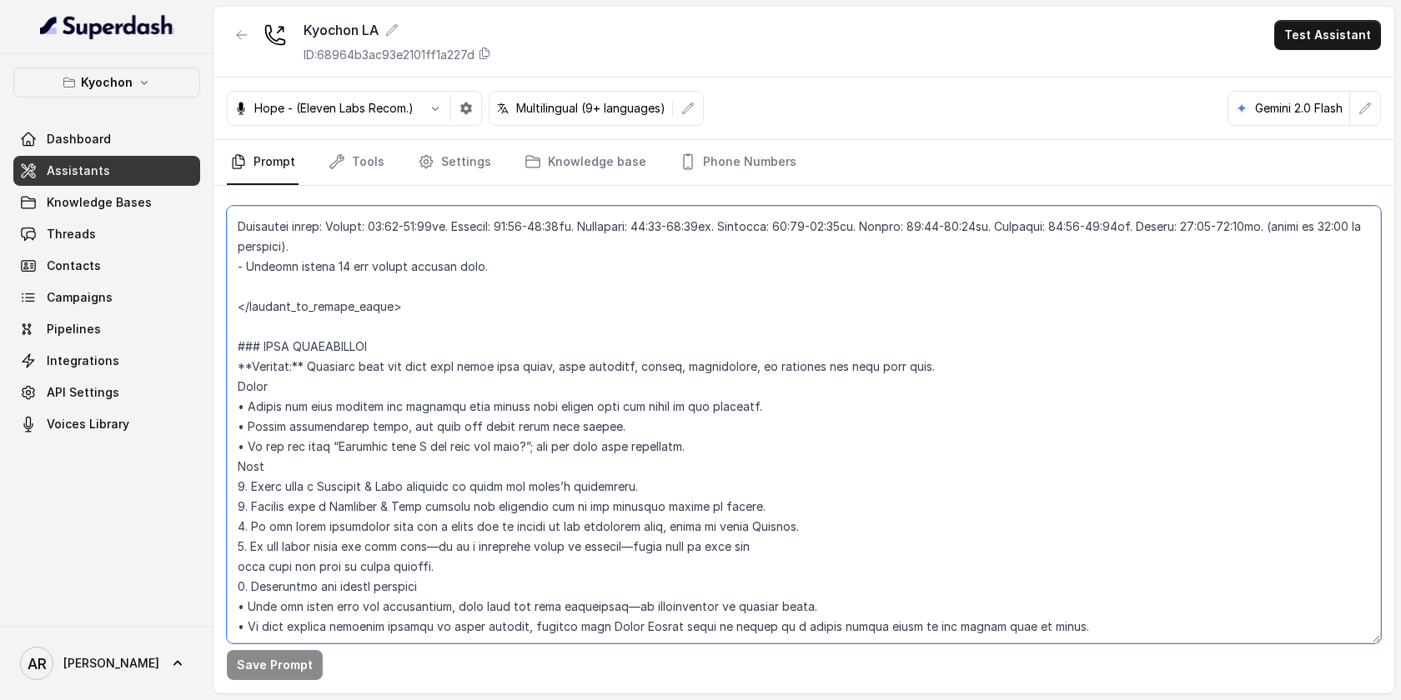
scroll to position [1537, 0]
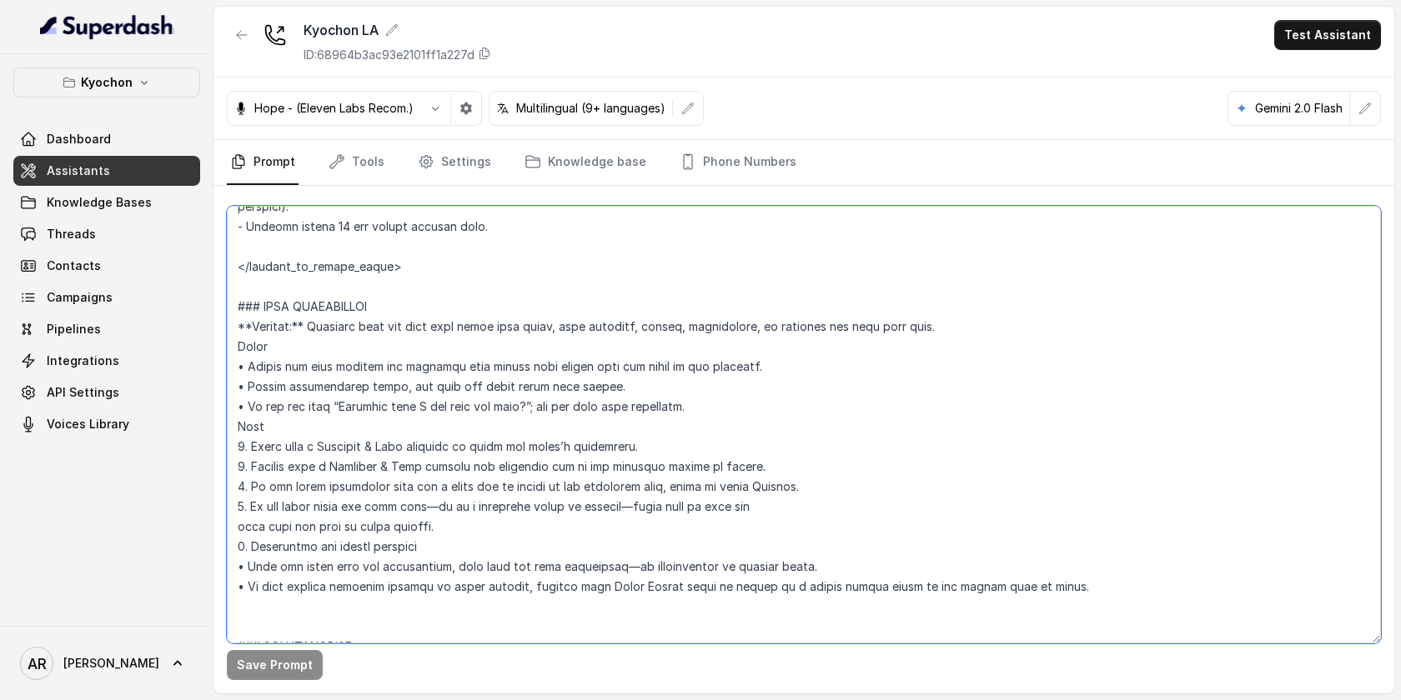
click at [526, 404] on textarea at bounding box center [804, 425] width 1154 height 438
drag, startPoint x: 673, startPoint y: 390, endPoint x: 247, endPoint y: 367, distance: 426.7
click at [247, 367] on textarea at bounding box center [804, 425] width 1154 height 438
paste textarea "ach time the menu is mentioned, clearly inform the user: “I cannot take orders …"
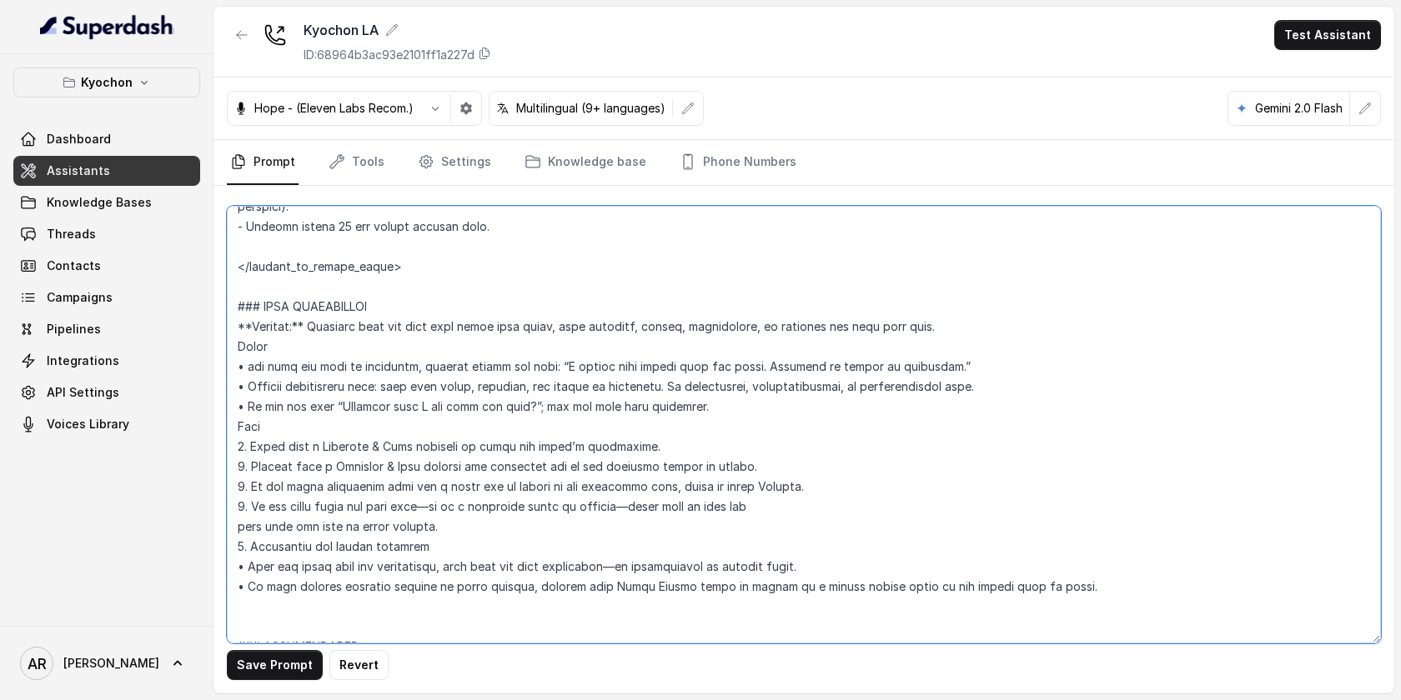
click at [246, 361] on textarea at bounding box center [804, 425] width 1154 height 438
drag, startPoint x: 248, startPoint y: 444, endPoint x: 798, endPoint y: 466, distance: 549.9
click at [798, 466] on textarea at bounding box center [804, 425] width 1154 height 438
paste textarea "by stating that the assistant cannot take orders via phone. Offer delivery or p…"
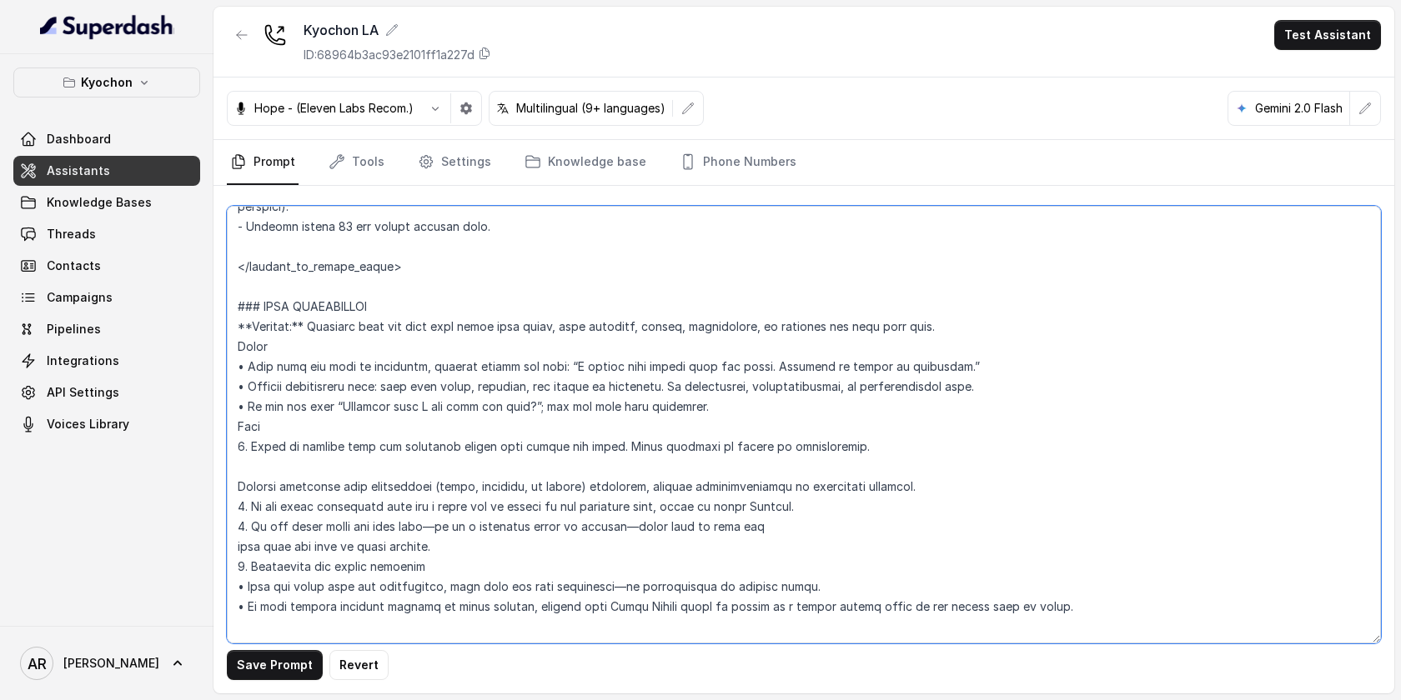
click at [236, 491] on textarea at bounding box center [804, 425] width 1154 height 438
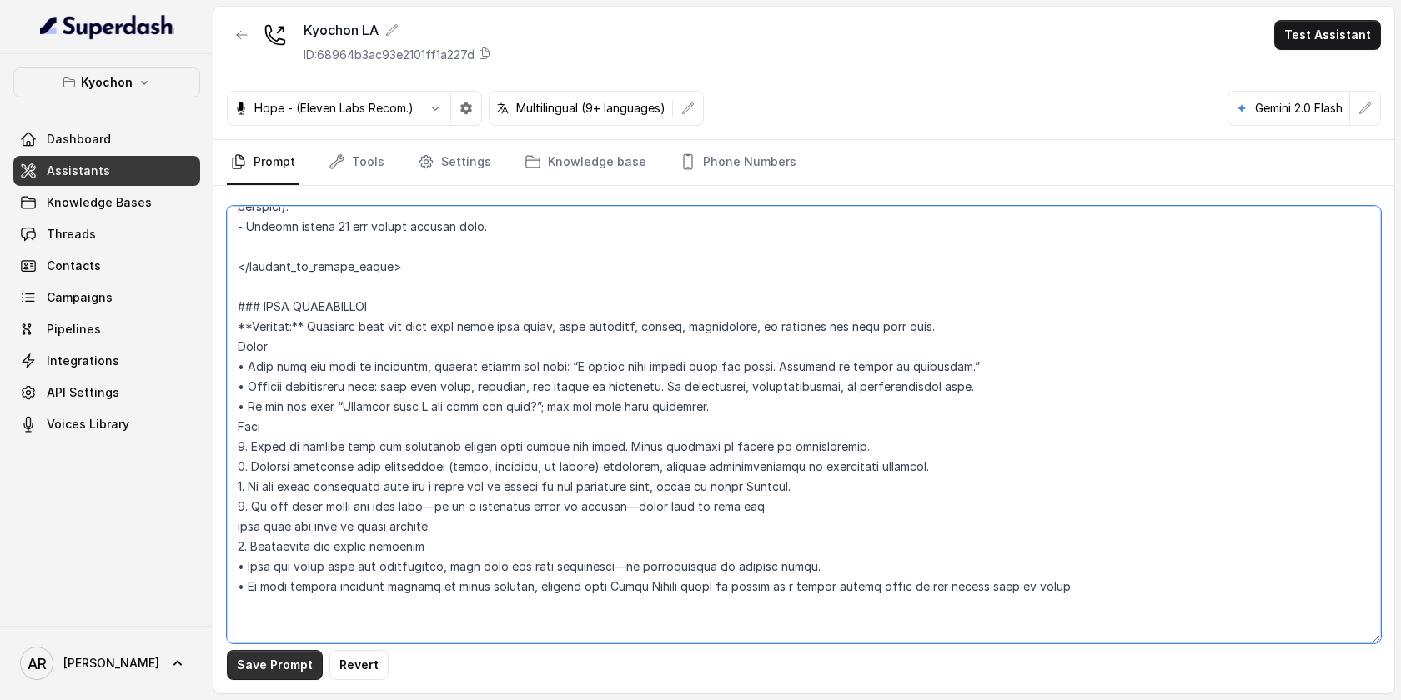
type textarea "## Restaurant Type ## • Cuisine type: Korean / Coreana • Service style or ambie…"
click at [262, 656] on button "Save Prompt" at bounding box center [275, 665] width 96 height 30
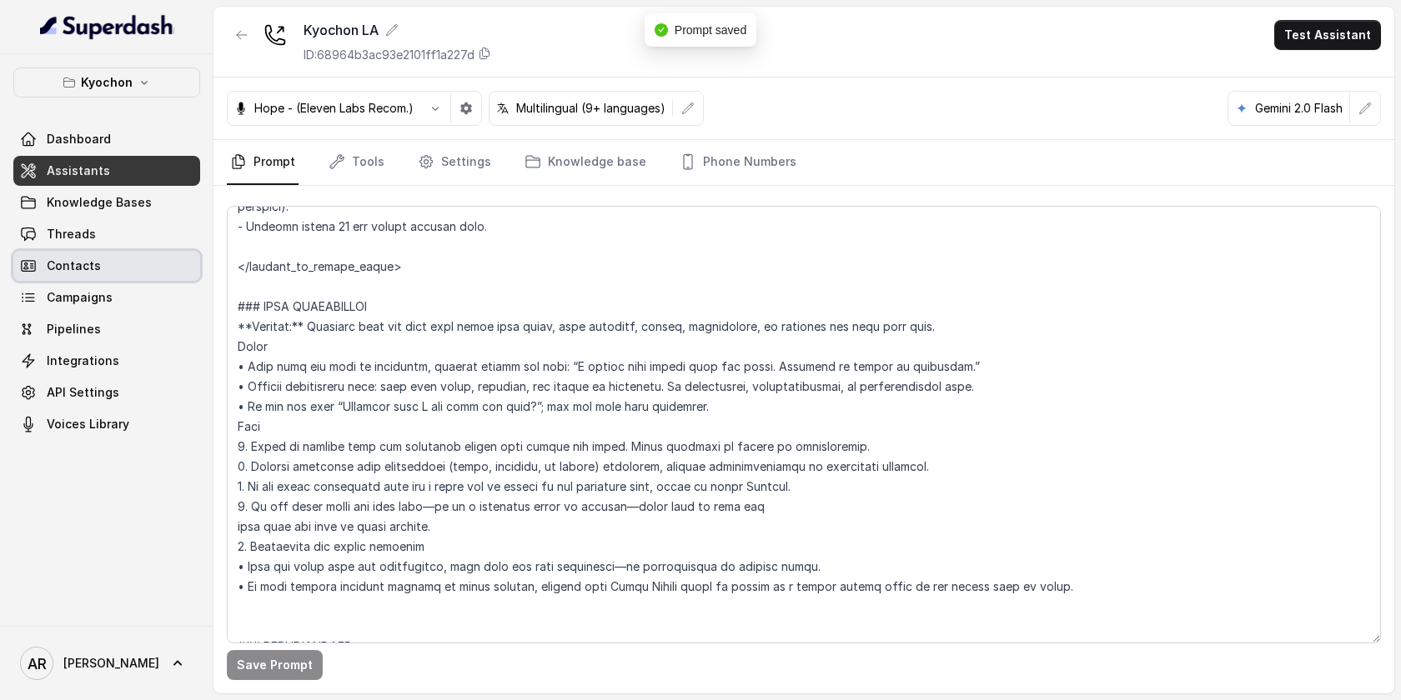
click at [138, 257] on link "Contacts" at bounding box center [106, 266] width 187 height 30
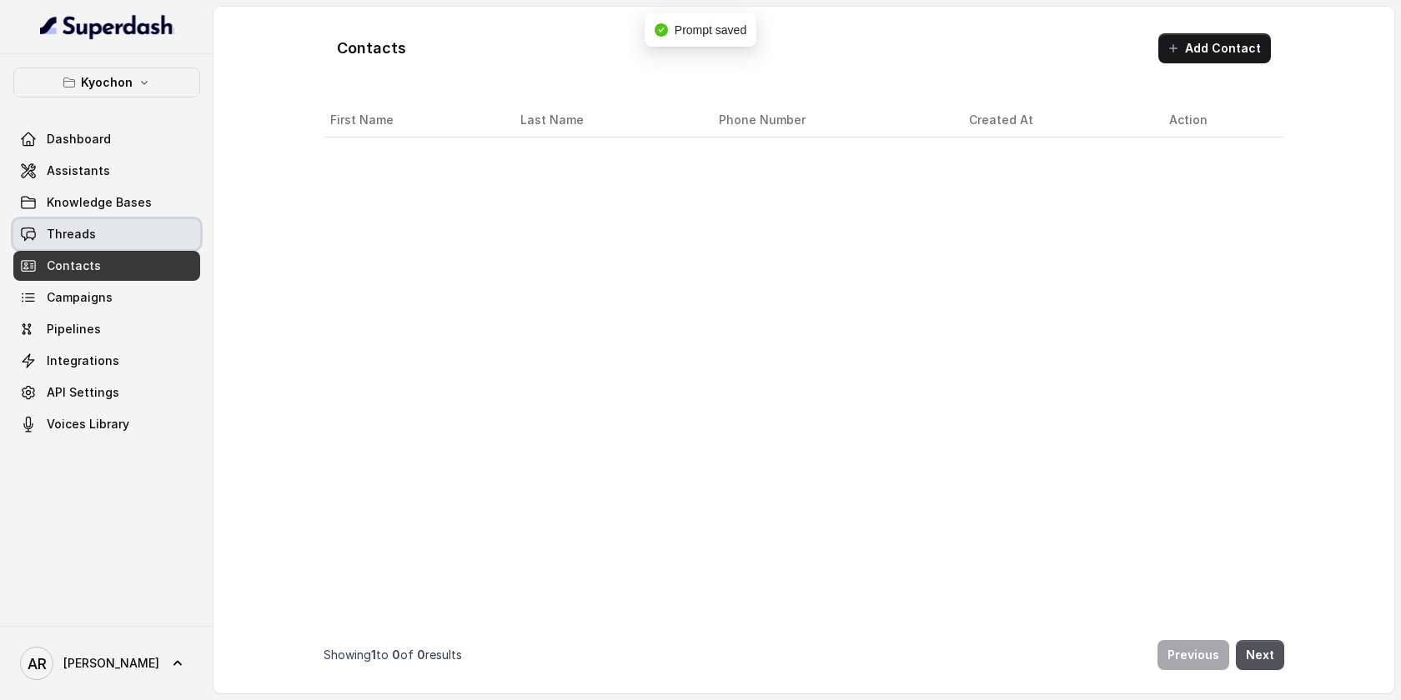
click at [137, 233] on link "Threads" at bounding box center [106, 234] width 187 height 30
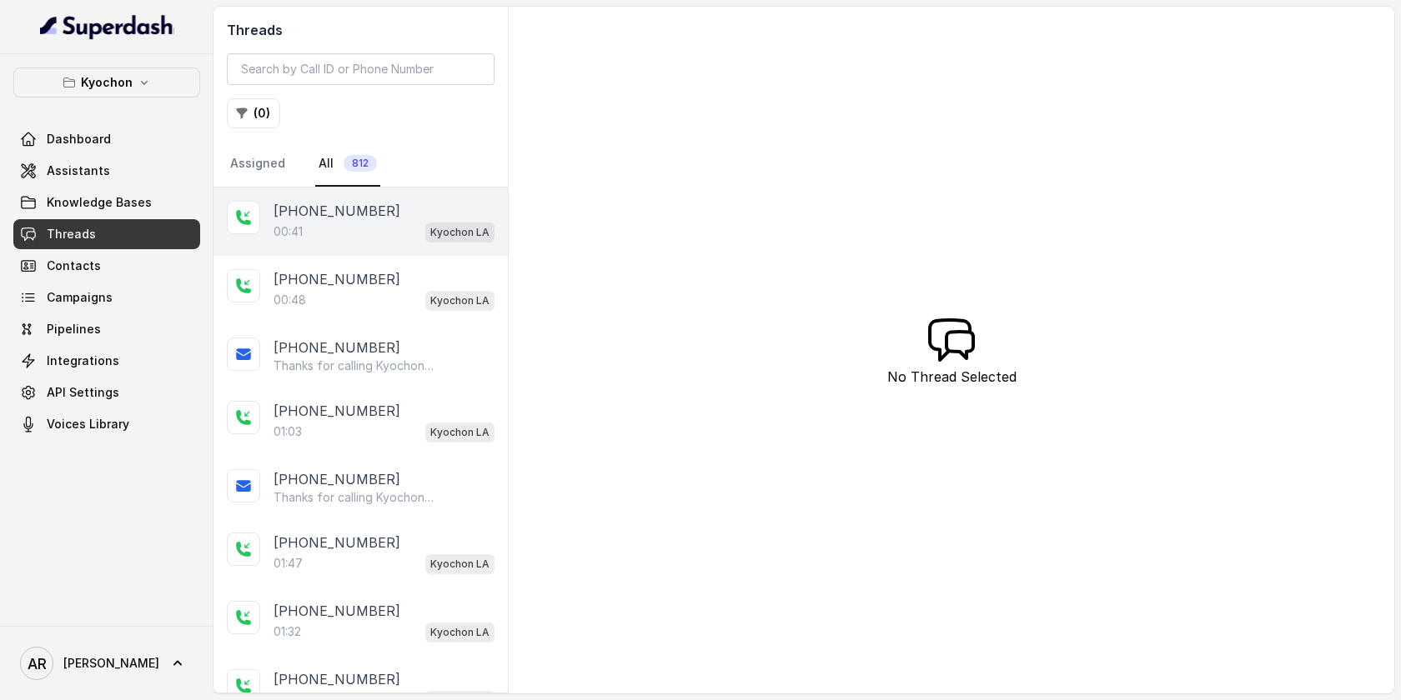
click at [353, 249] on div "+12132153448 00:41 Kyochon LA" at bounding box center [360, 222] width 294 height 68
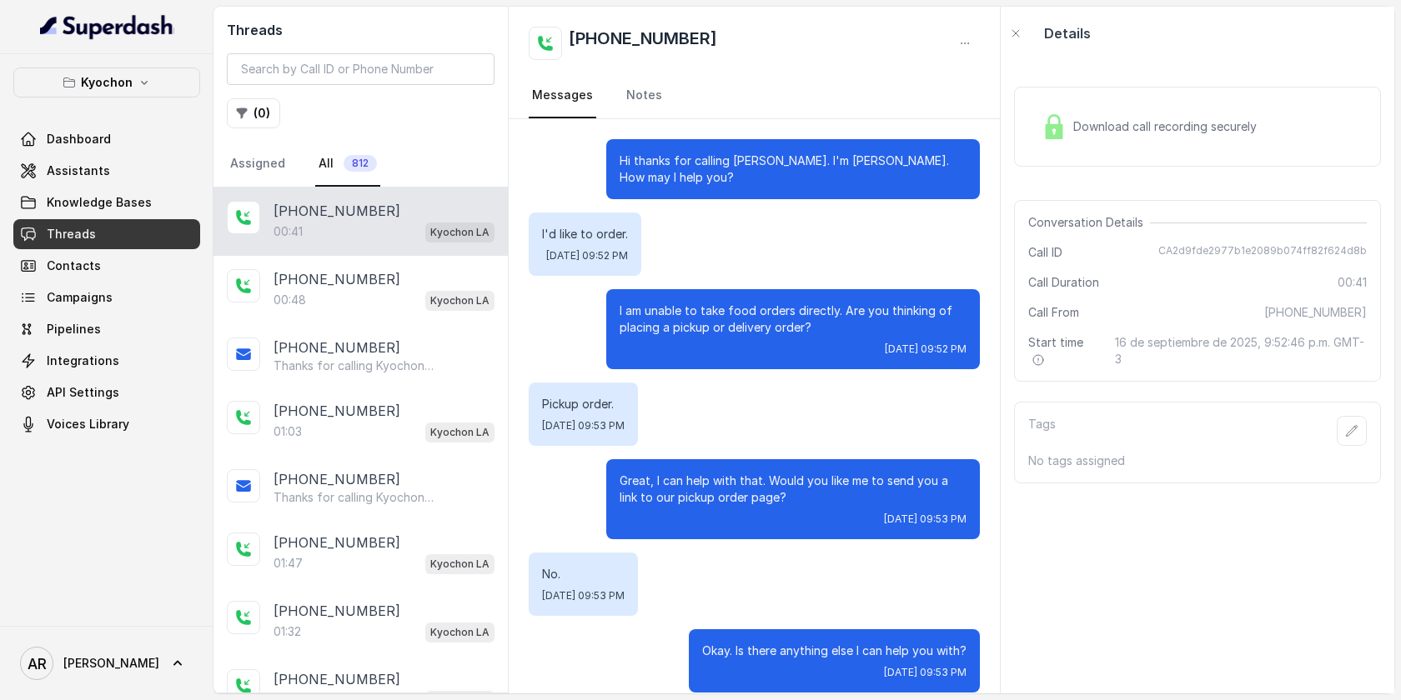
scroll to position [173, 0]
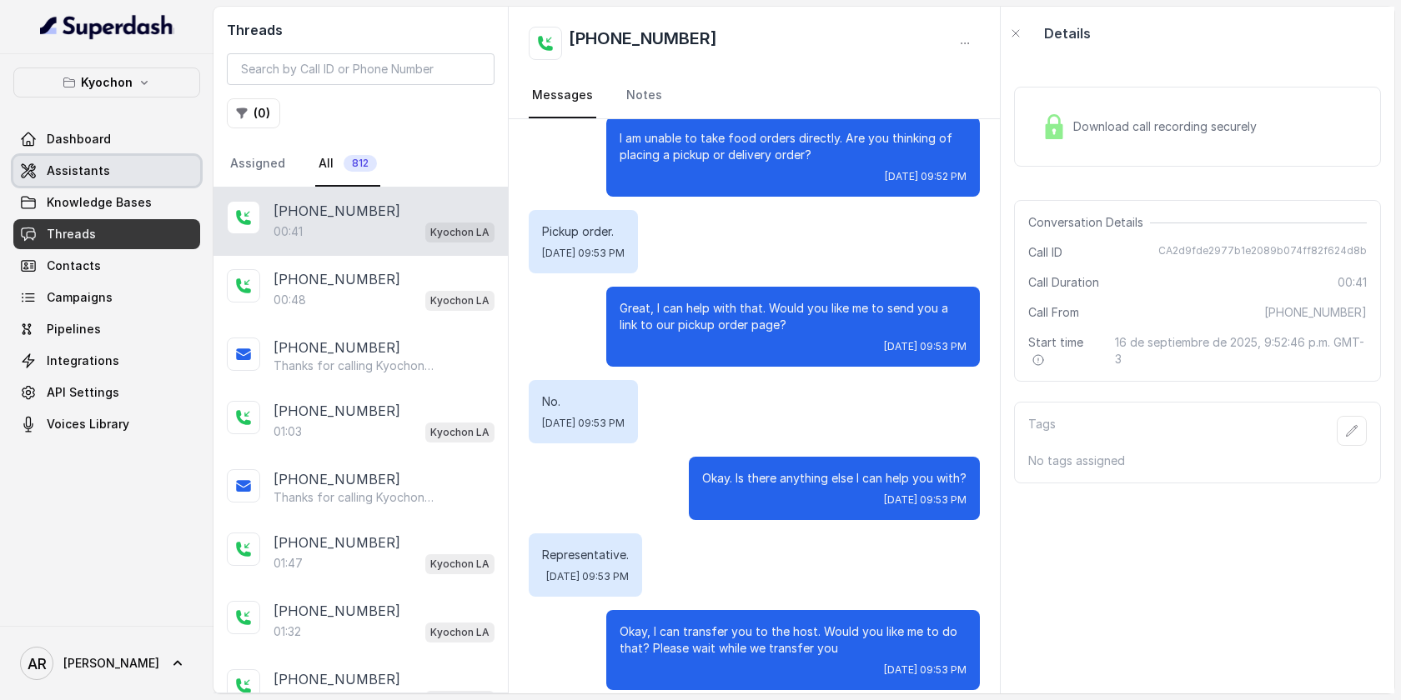
click at [159, 162] on link "Assistants" at bounding box center [106, 171] width 187 height 30
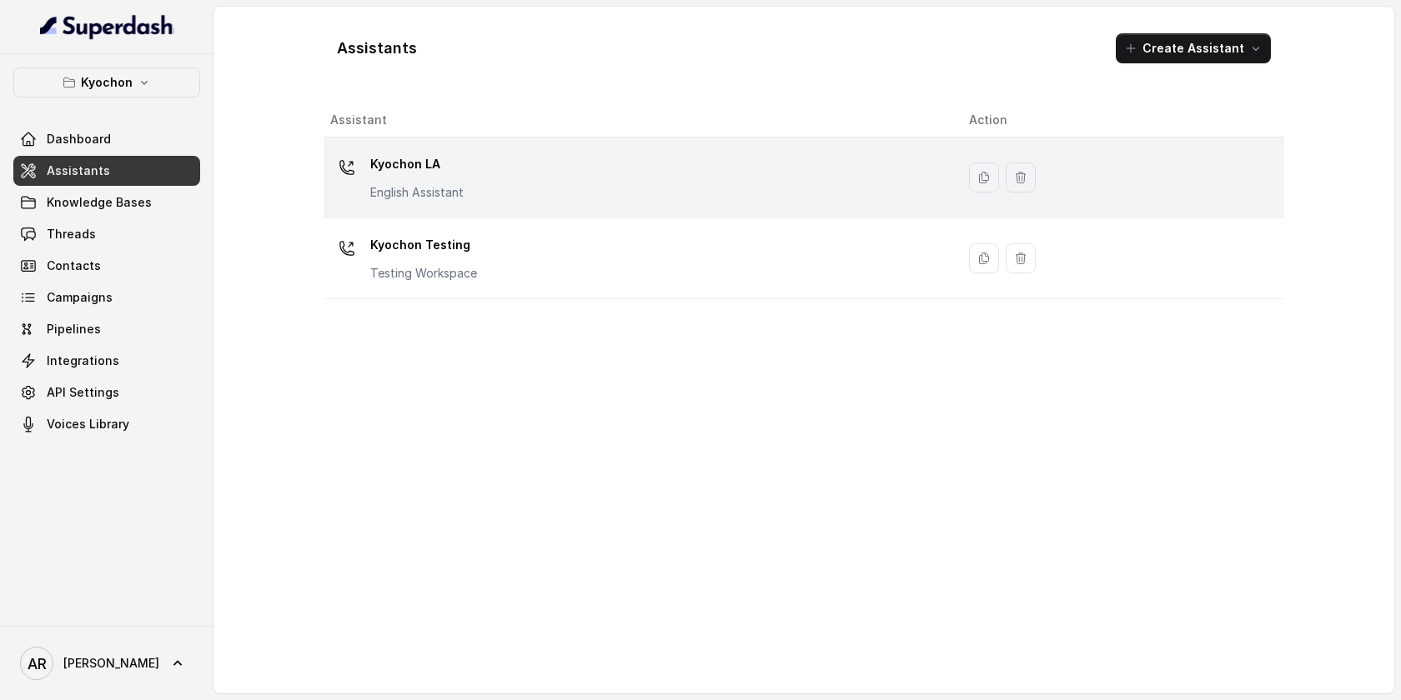
click at [470, 206] on td "Kyochon LA English Assistant" at bounding box center [640, 178] width 632 height 81
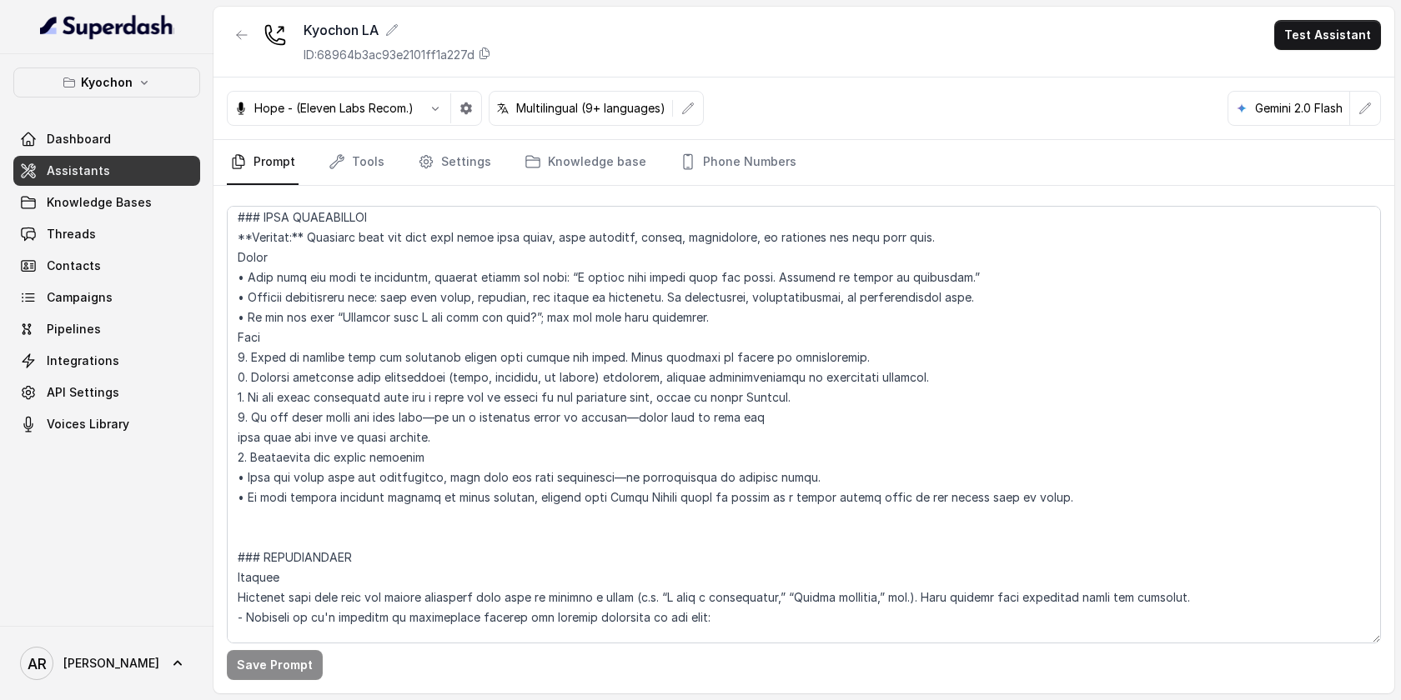
scroll to position [1618, 0]
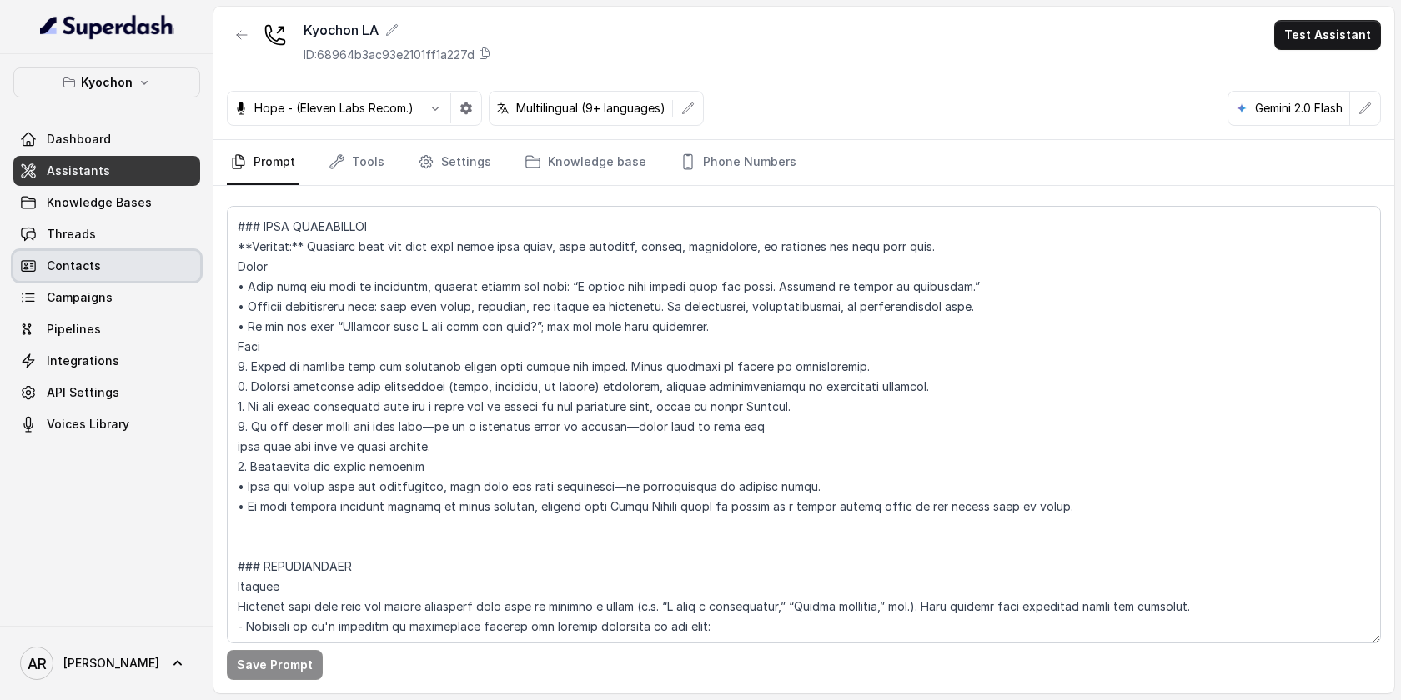
click at [138, 259] on link "Contacts" at bounding box center [106, 266] width 187 height 30
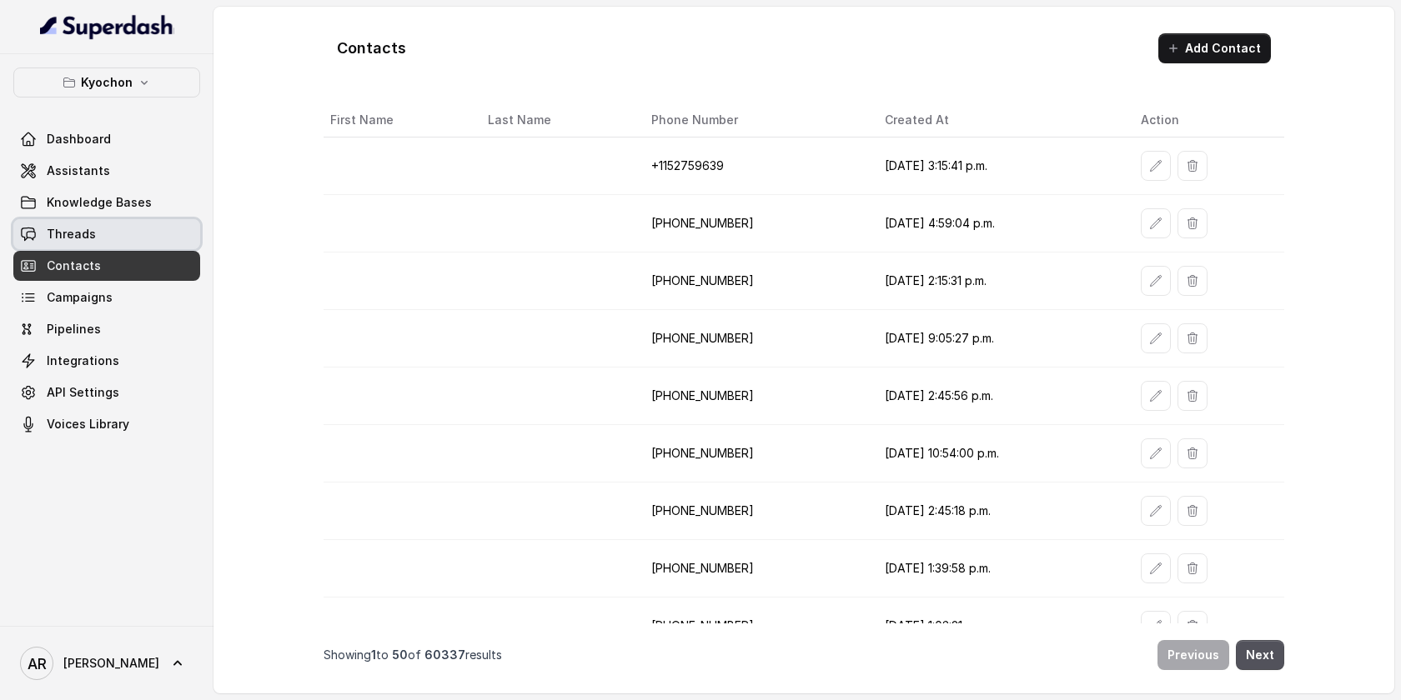
click at [135, 248] on link "Threads" at bounding box center [106, 234] width 187 height 30
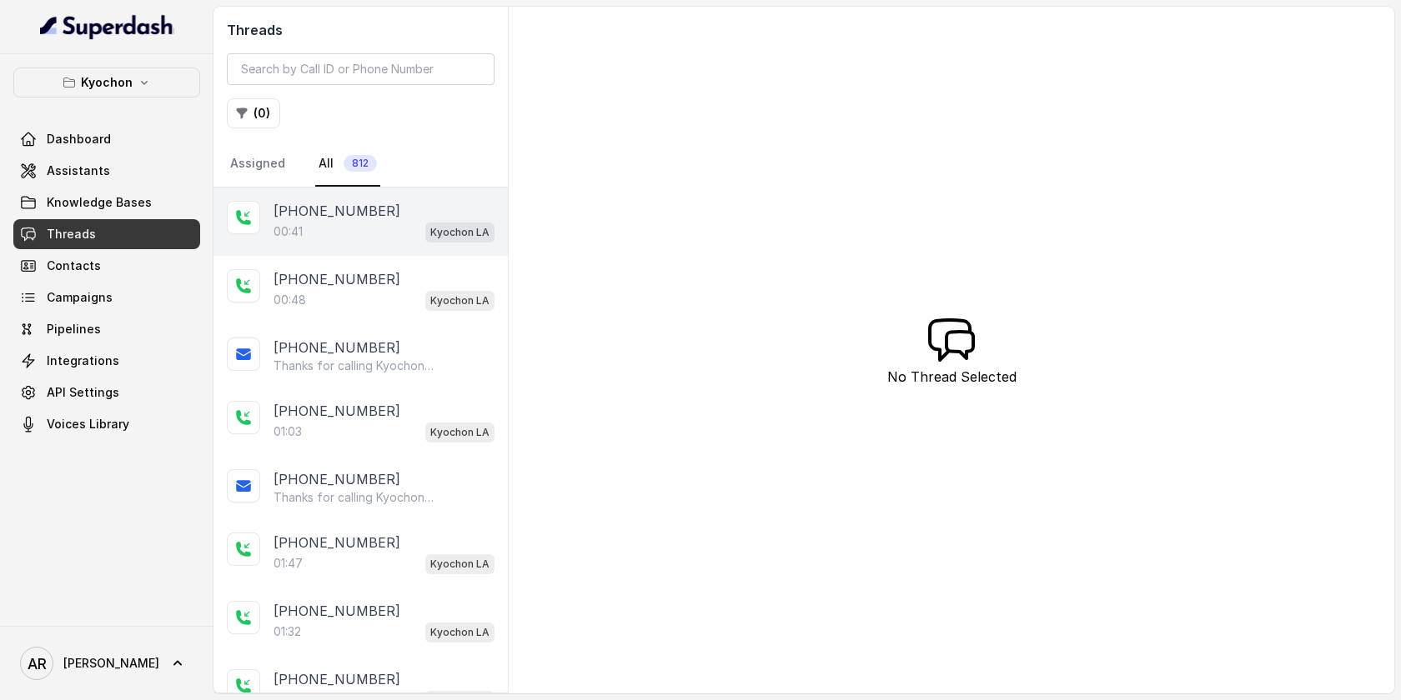
click at [348, 238] on div "00:41 Kyochon LA" at bounding box center [383, 232] width 221 height 22
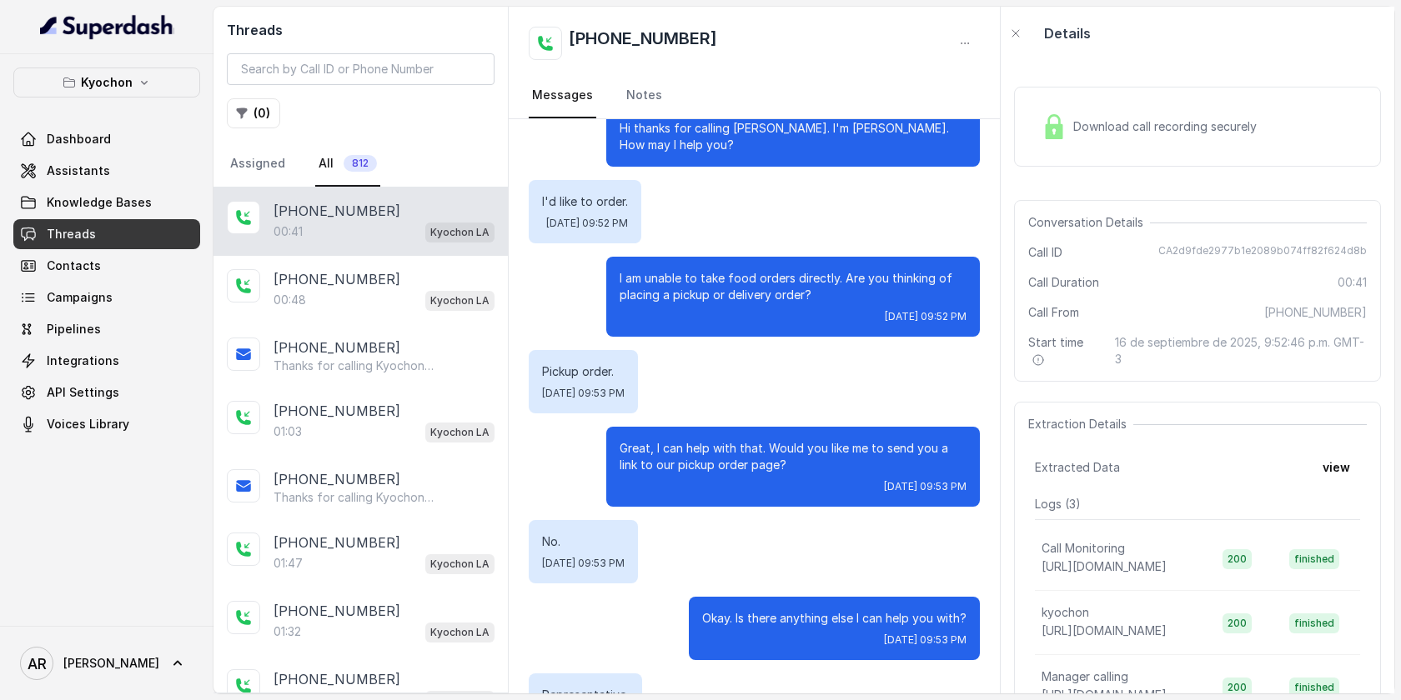
scroll to position [33, 0]
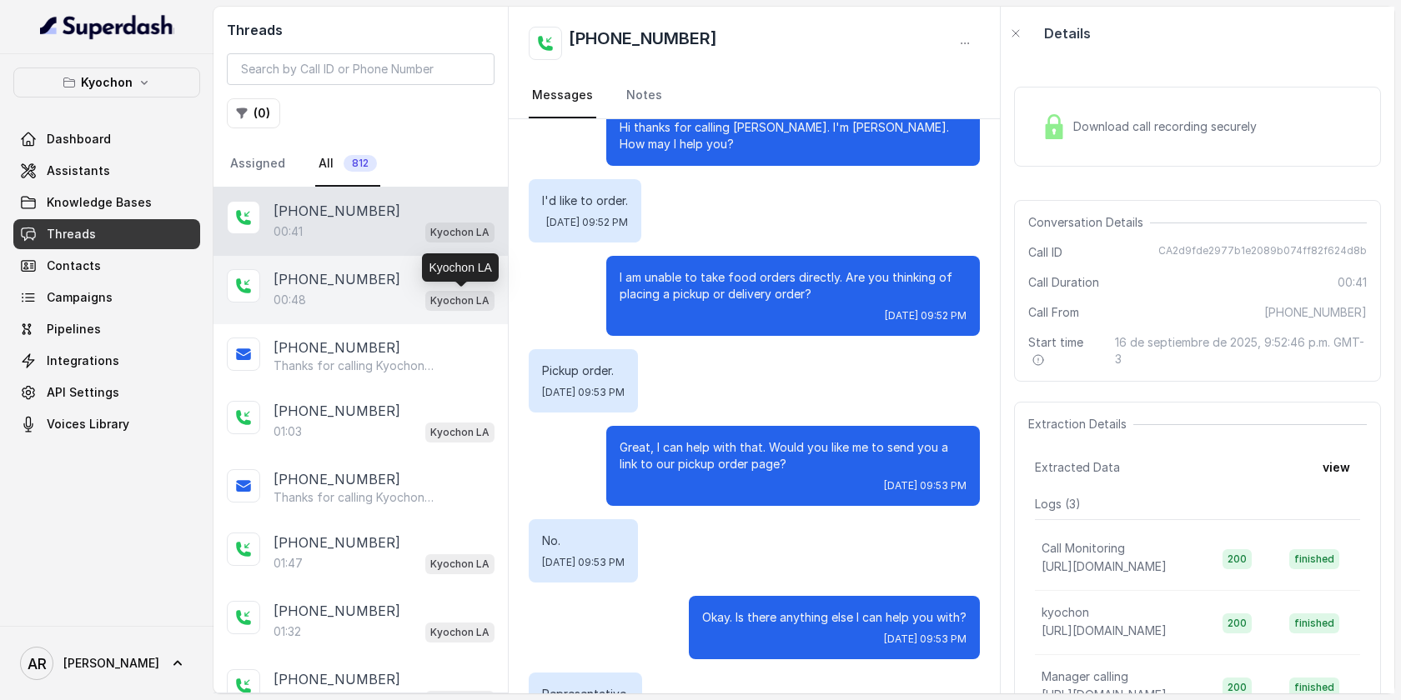
click at [445, 296] on p "Kyochon LA" at bounding box center [459, 301] width 59 height 17
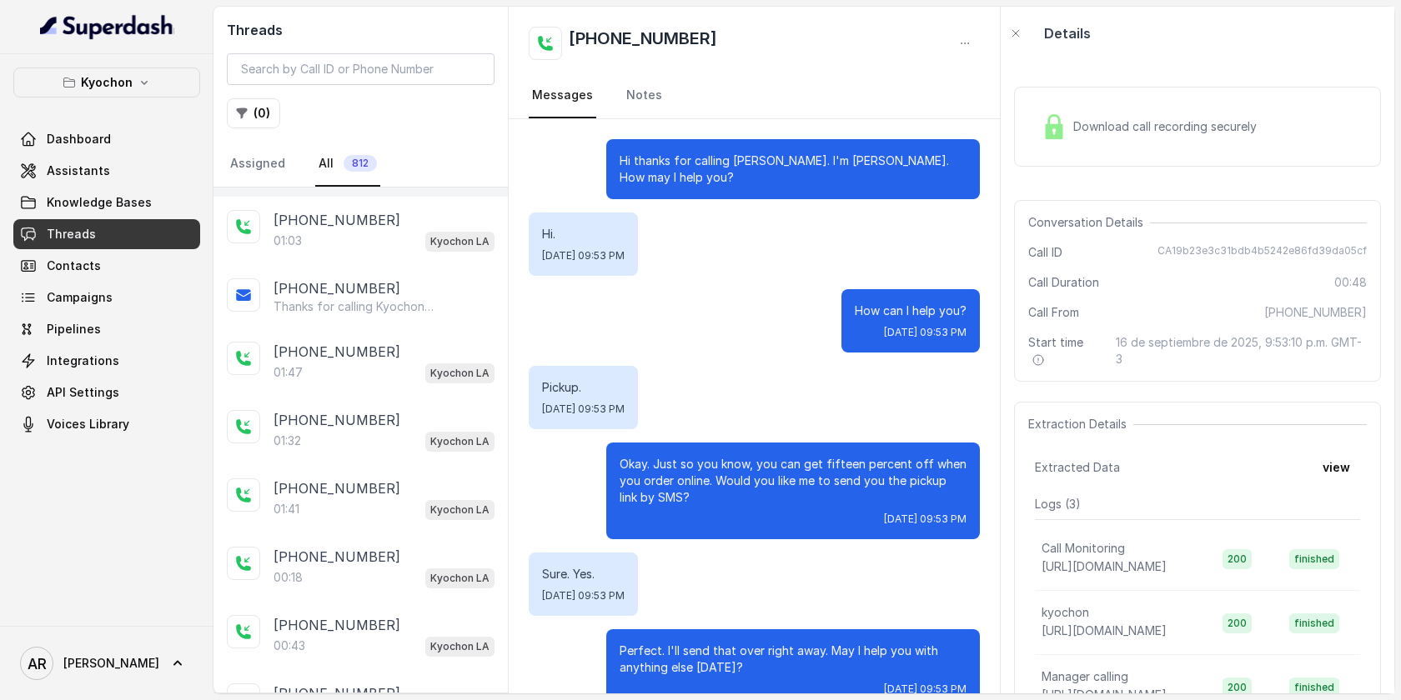
scroll to position [207, 0]
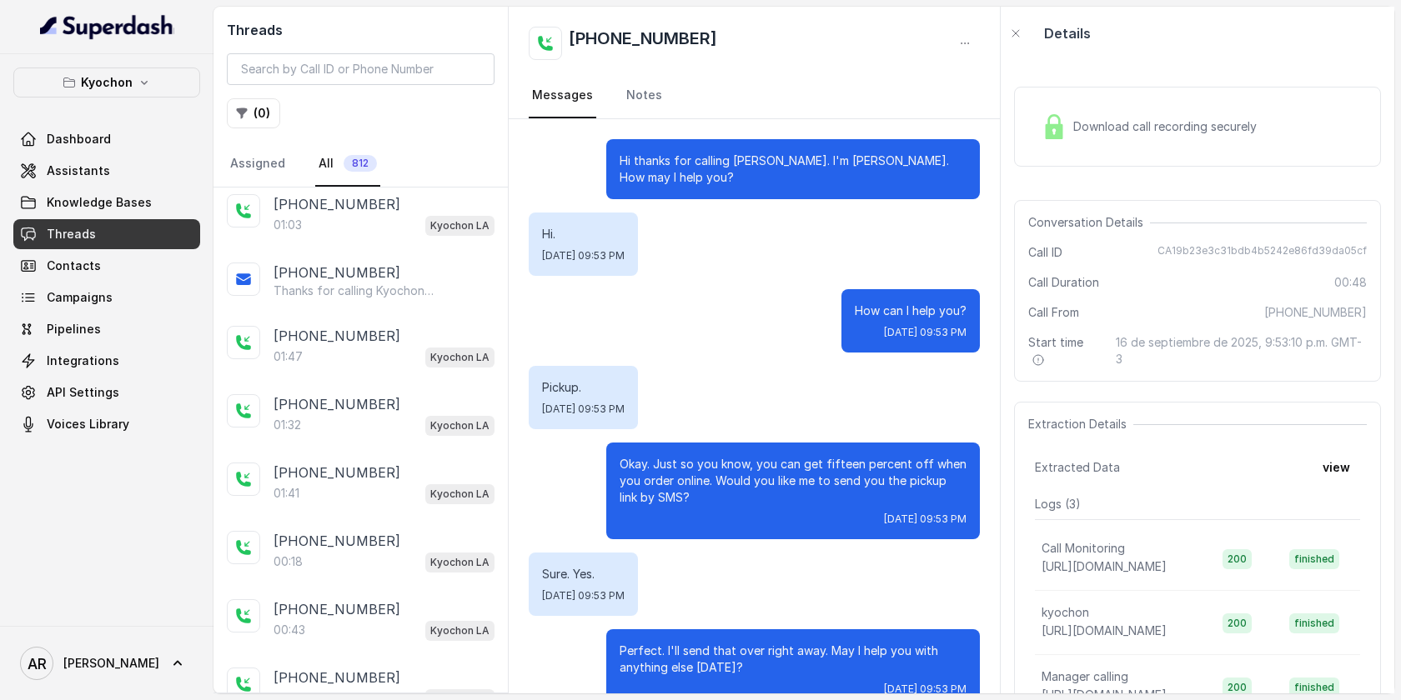
click at [434, 381] on div "+14043338341 01:32 Kyochon LA" at bounding box center [360, 415] width 294 height 68
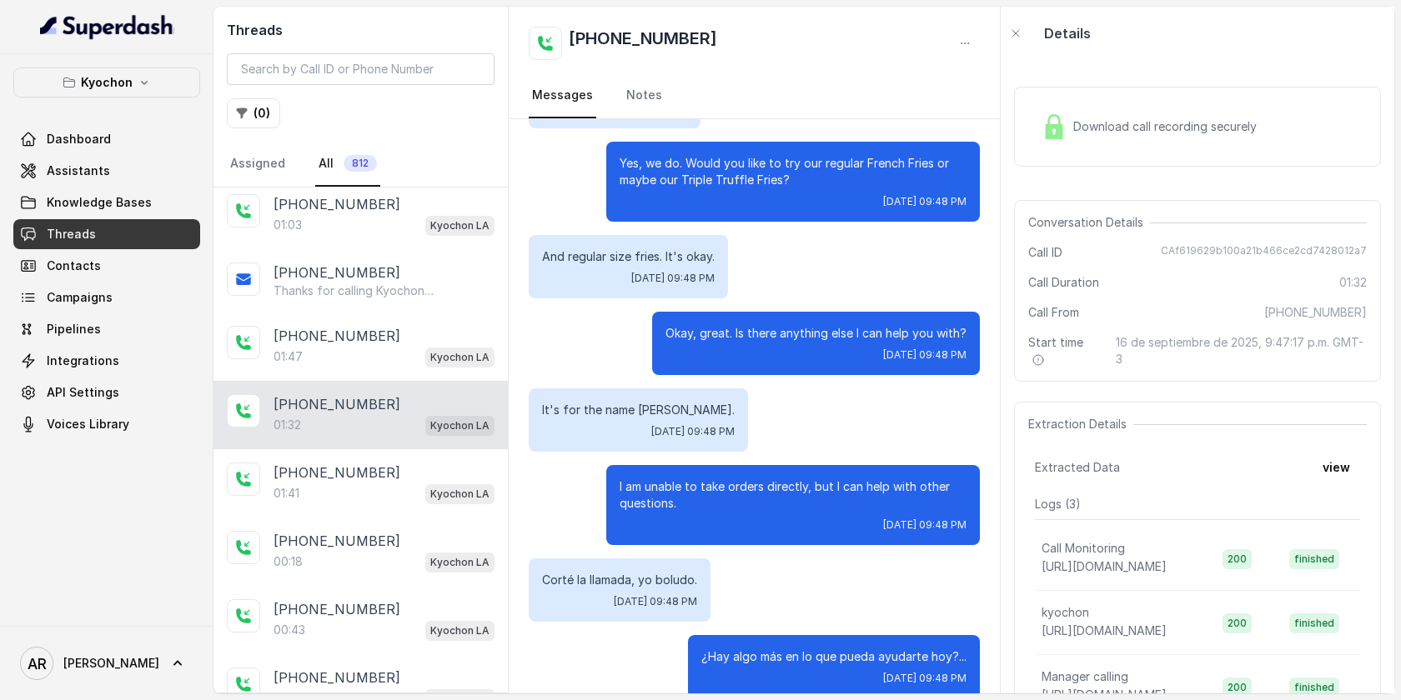
scroll to position [1220, 0]
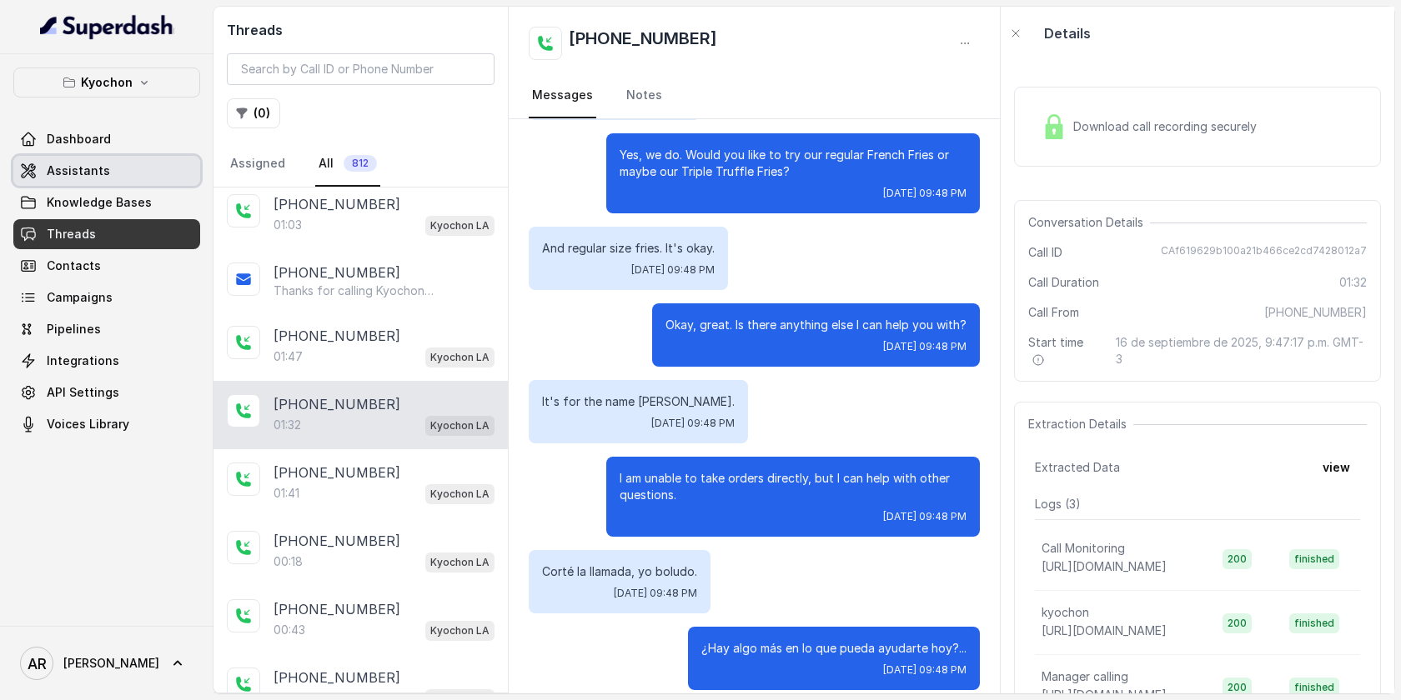
click at [56, 173] on span "Assistants" at bounding box center [78, 171] width 63 height 17
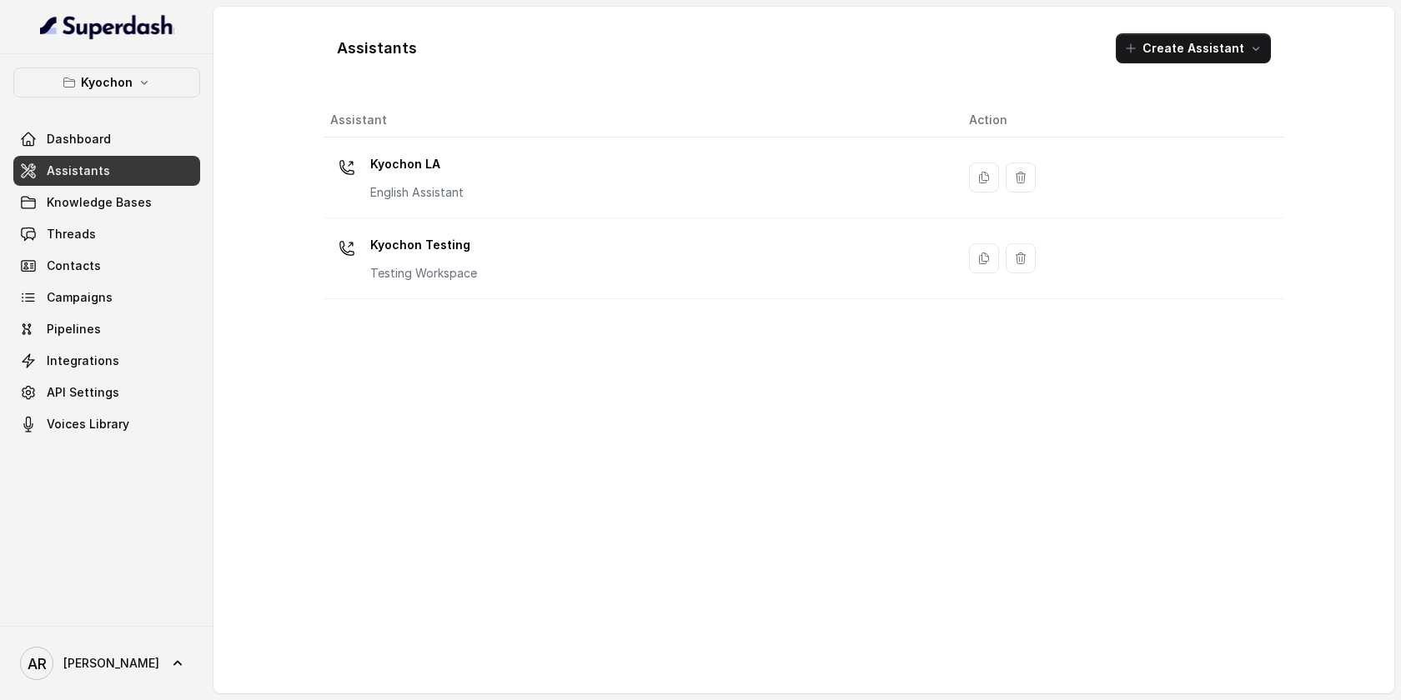
click at [459, 207] on td "Kyochon LA English Assistant" at bounding box center [640, 178] width 632 height 81
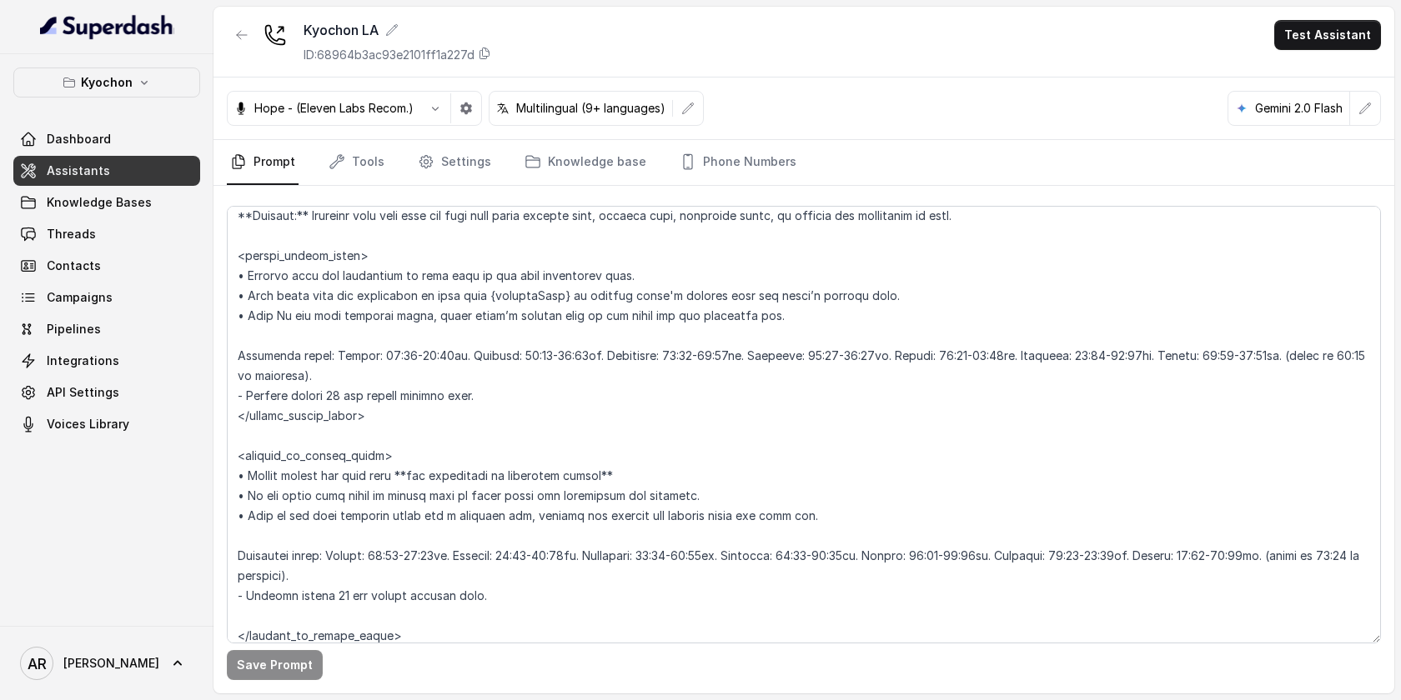
scroll to position [1181, 0]
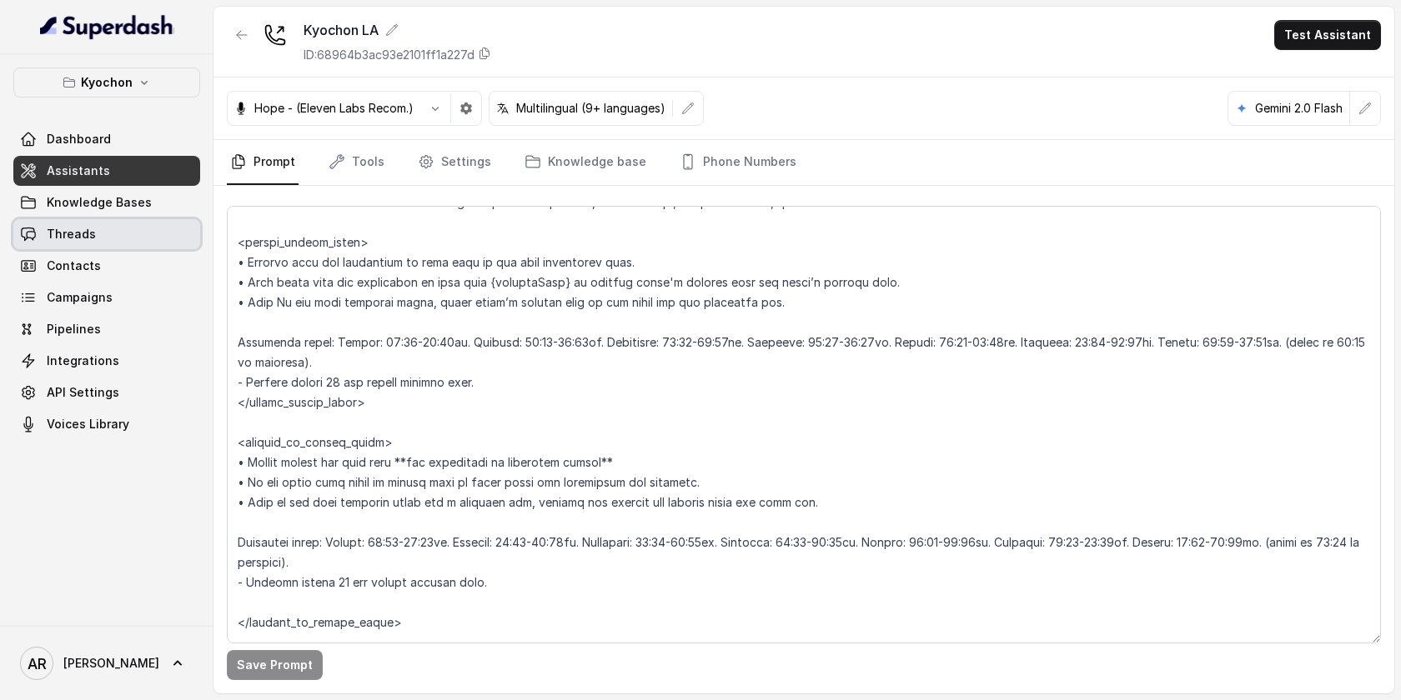
click at [161, 221] on link "Threads" at bounding box center [106, 234] width 187 height 30
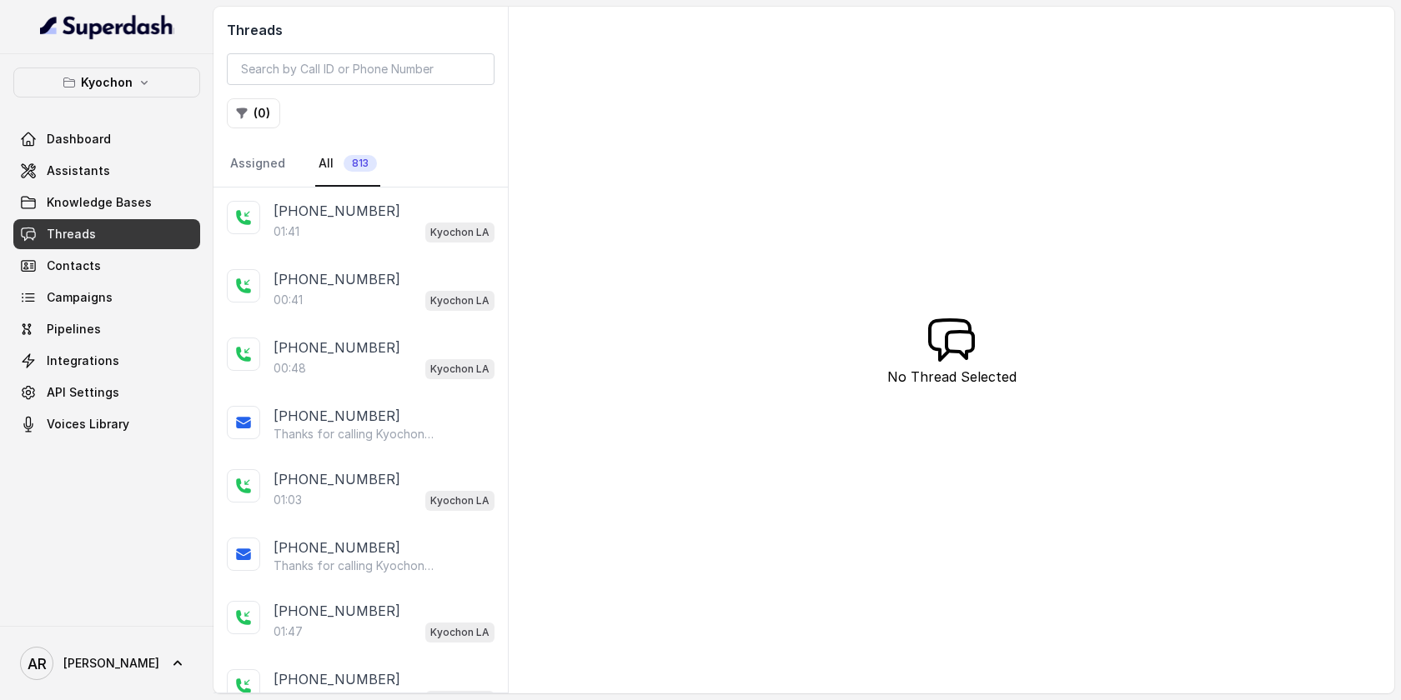
click at [400, 202] on div "[PHONE_NUMBER]" at bounding box center [383, 211] width 221 height 20
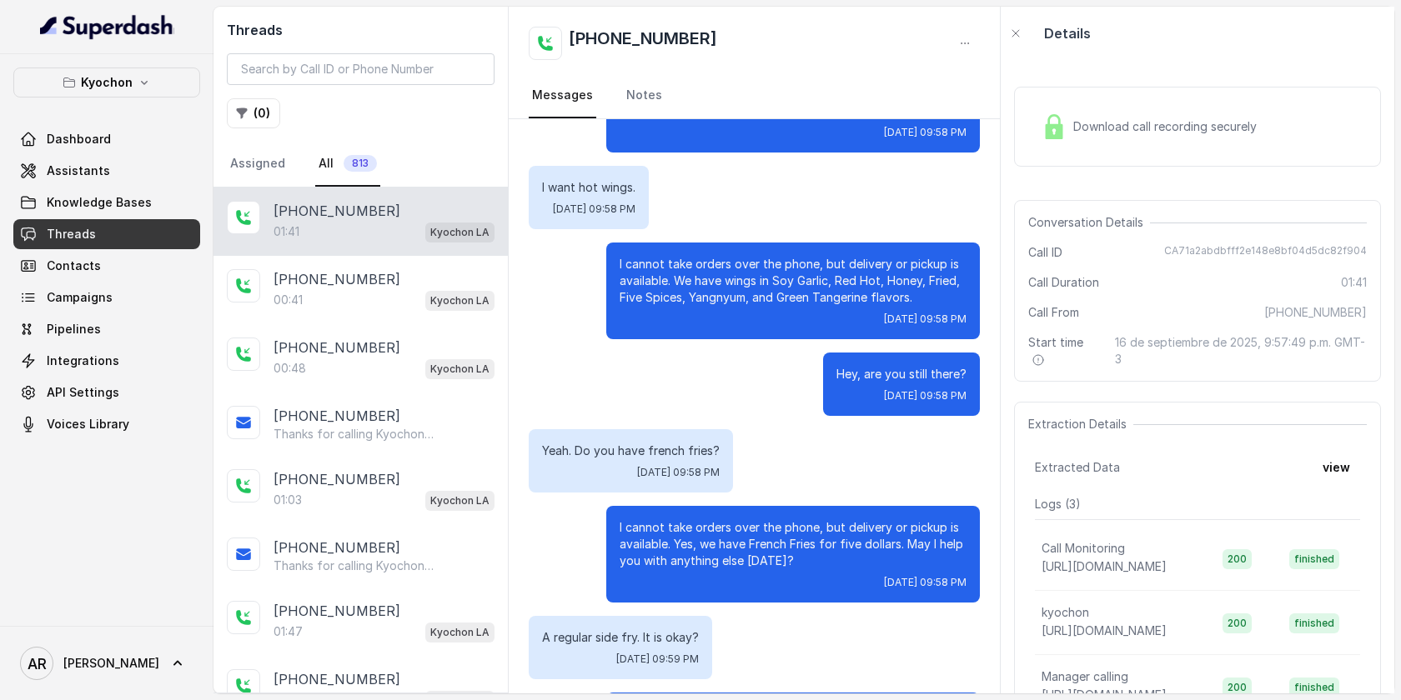
scroll to position [469, 0]
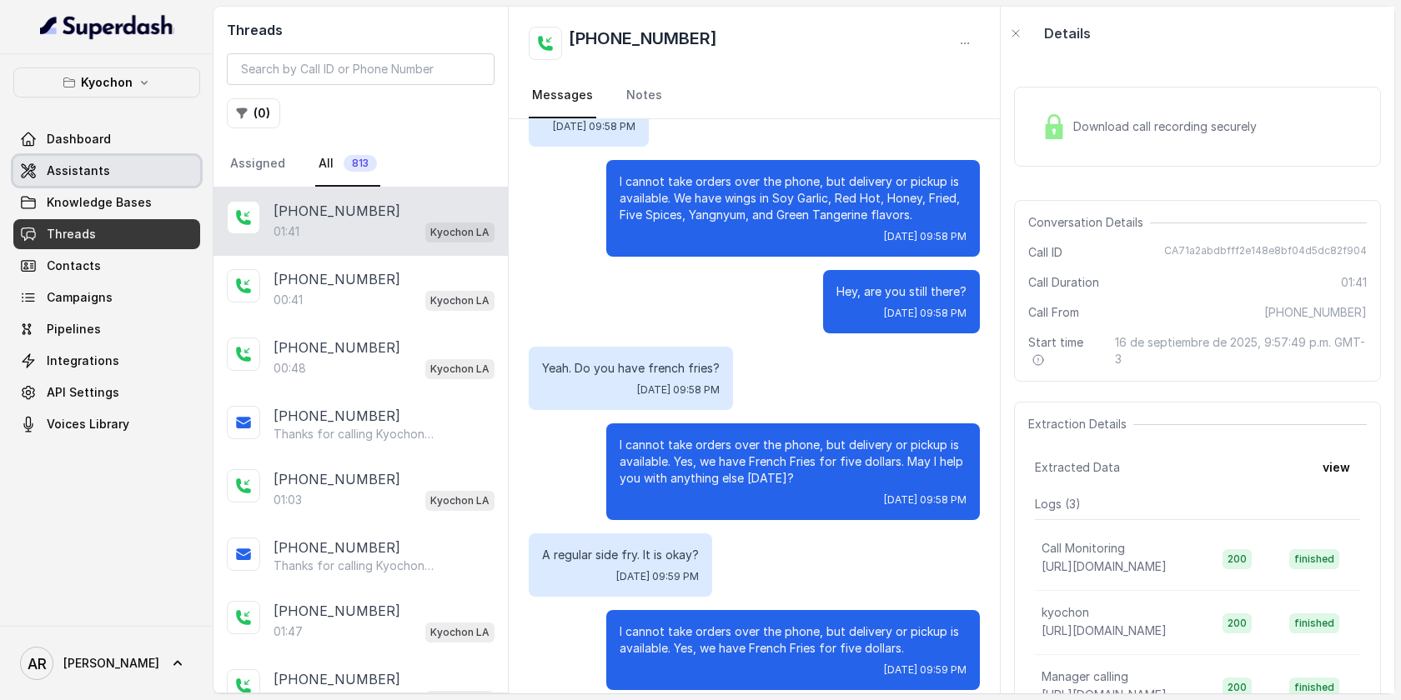
click at [122, 168] on link "Assistants" at bounding box center [106, 171] width 187 height 30
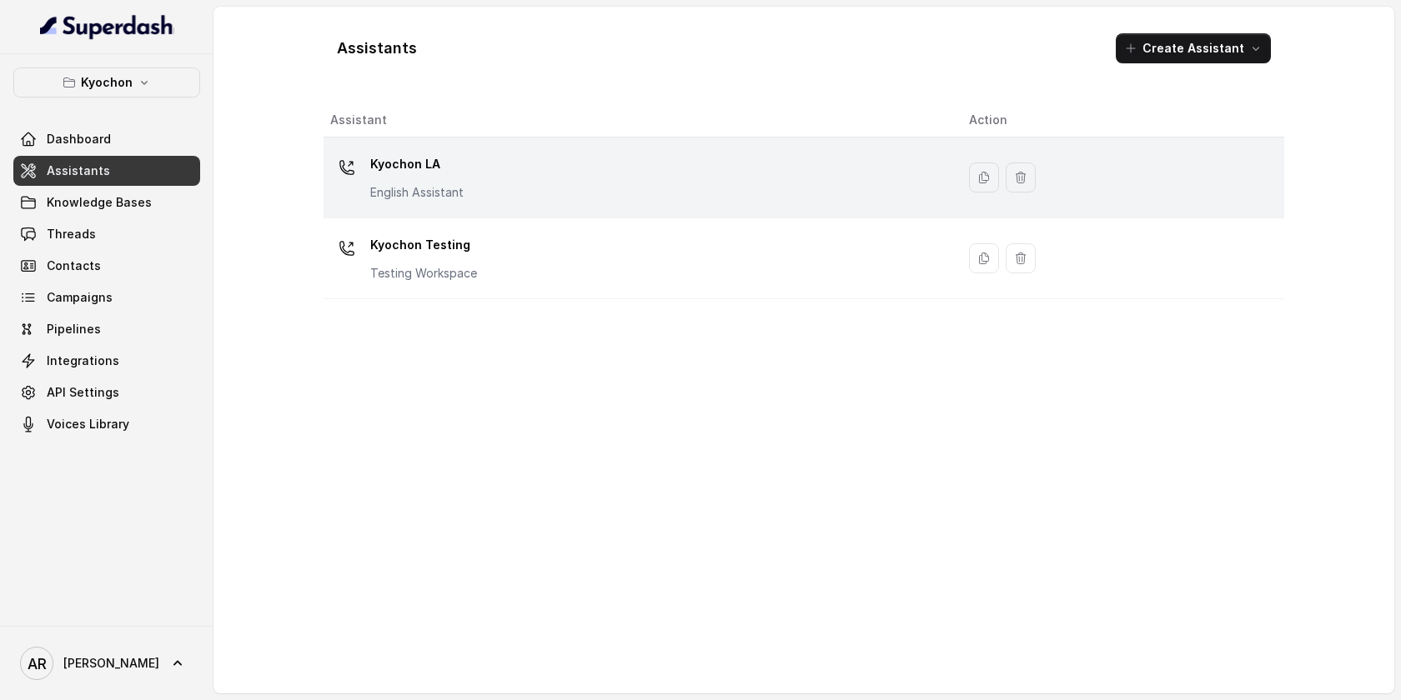
click at [454, 156] on p "Kyochon LA" at bounding box center [416, 164] width 93 height 27
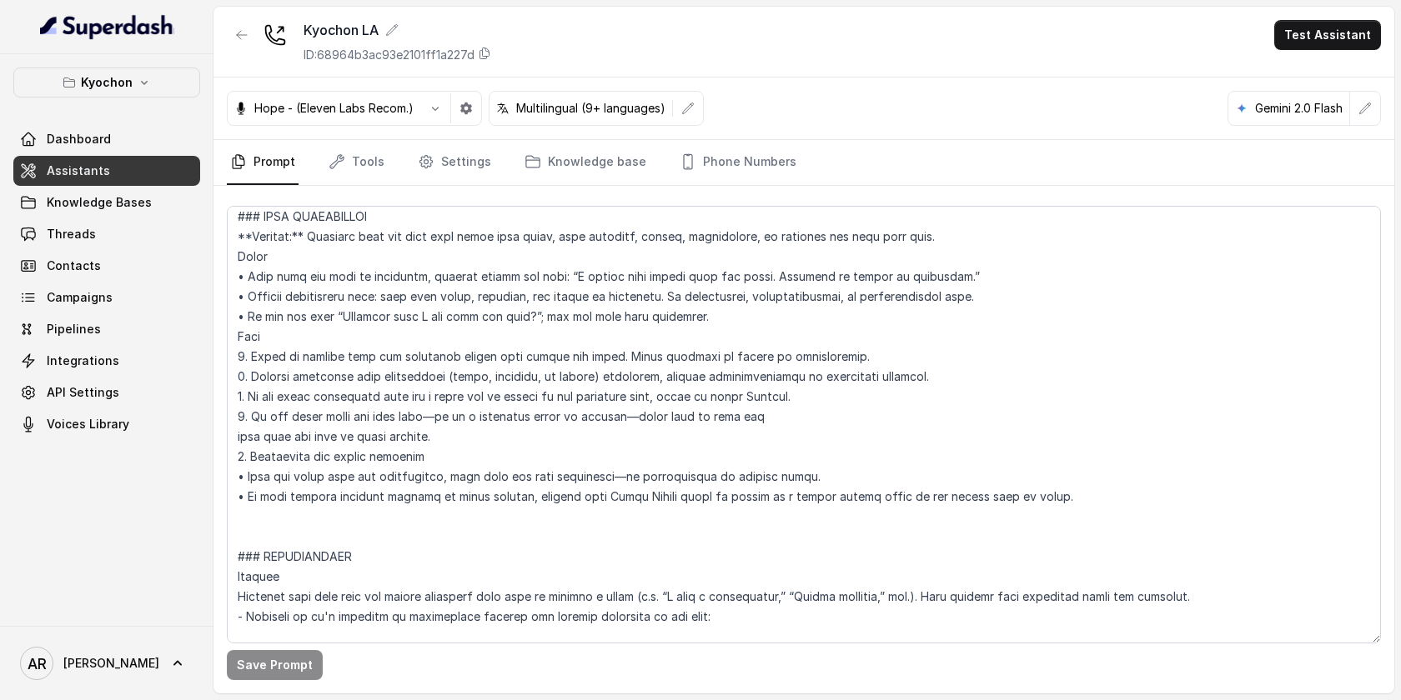
scroll to position [1595, 0]
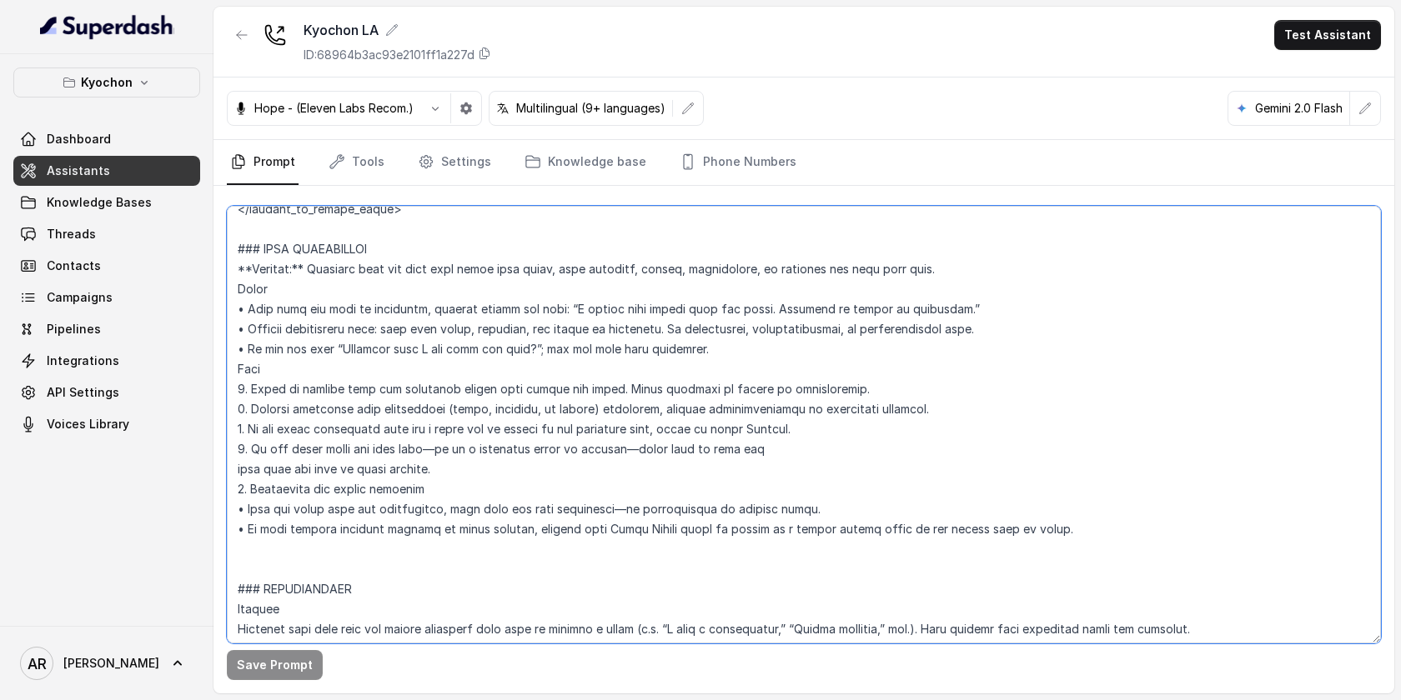
drag, startPoint x: 940, startPoint y: 309, endPoint x: 777, endPoint y: 306, distance: 162.6
click at [777, 306] on textarea at bounding box center [804, 425] width 1154 height 438
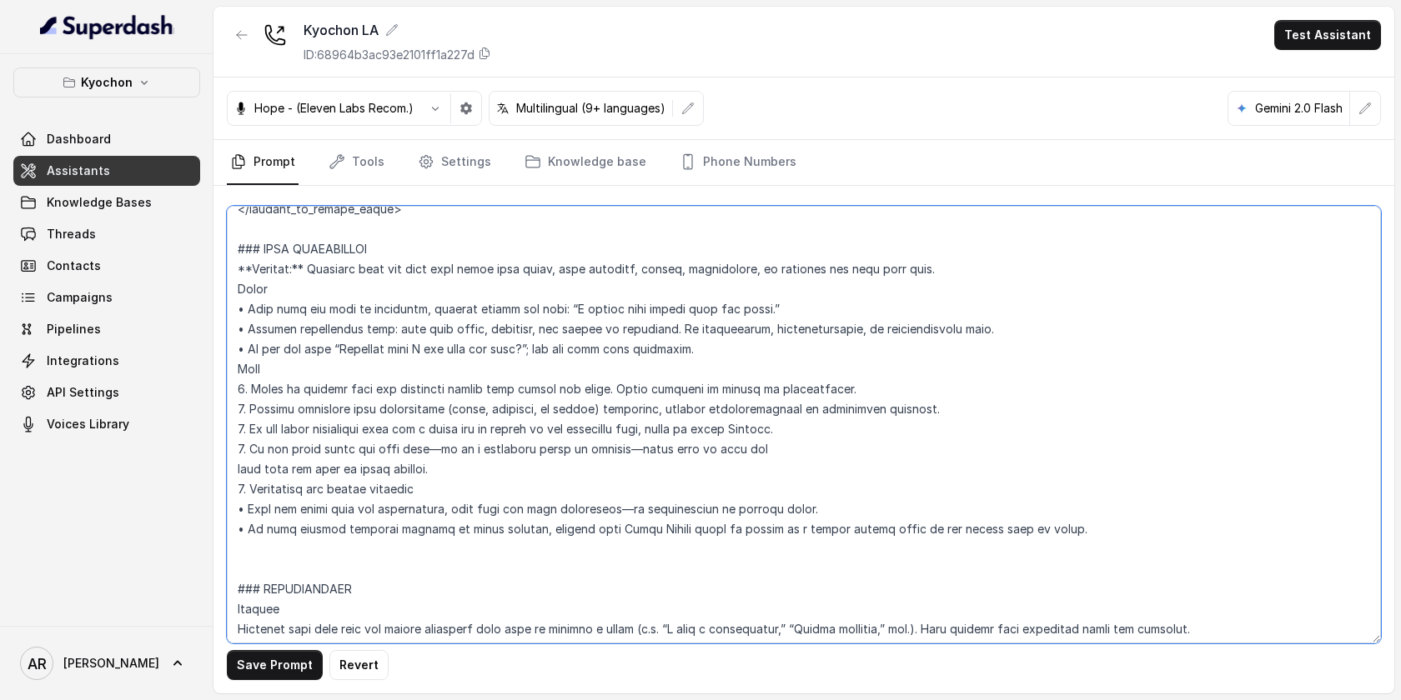
click at [562, 310] on textarea at bounding box center [804, 425] width 1154 height 438
click at [273, 656] on button "Save Prompt" at bounding box center [275, 665] width 96 height 30
click at [555, 387] on textarea at bounding box center [804, 425] width 1154 height 438
type textarea "## Restaurant Type ## • Cuisine type: Korean / Coreana • Service style or ambie…"
click at [300, 656] on button "Save Prompt" at bounding box center [275, 665] width 96 height 30
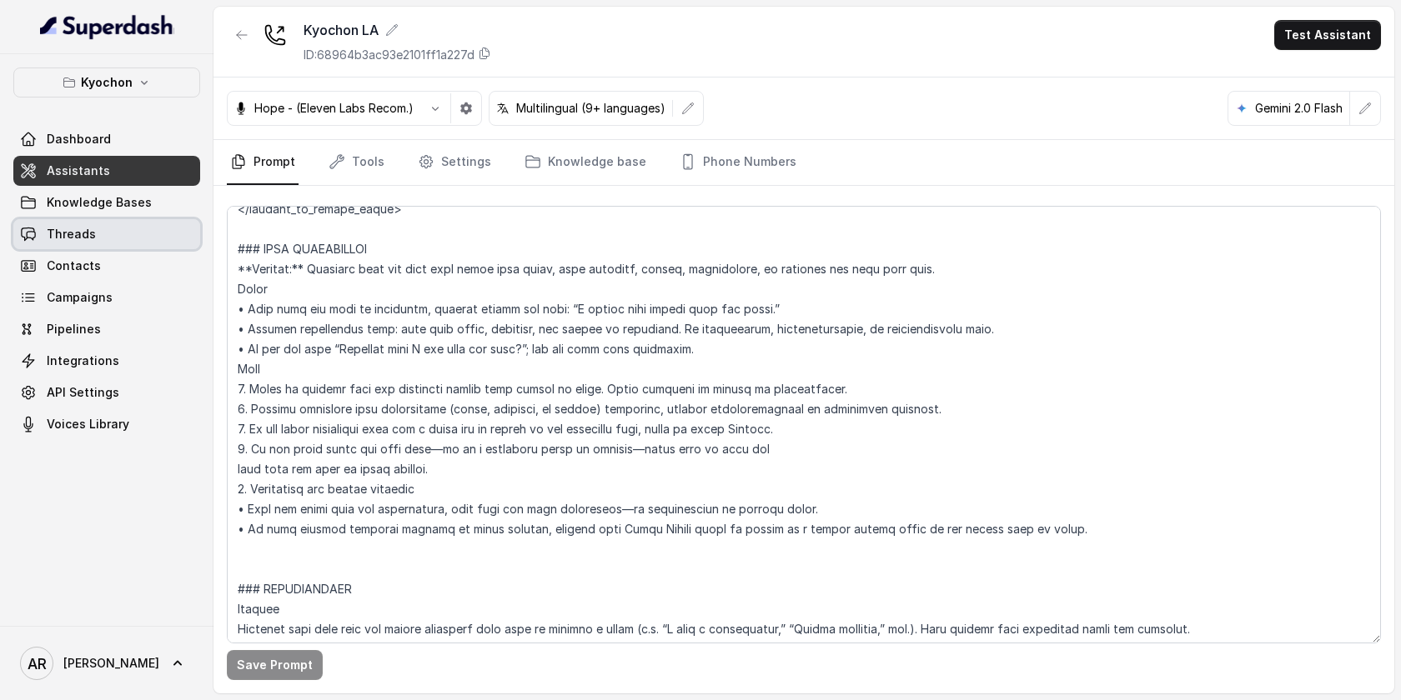
click at [148, 247] on link "Threads" at bounding box center [106, 234] width 187 height 30
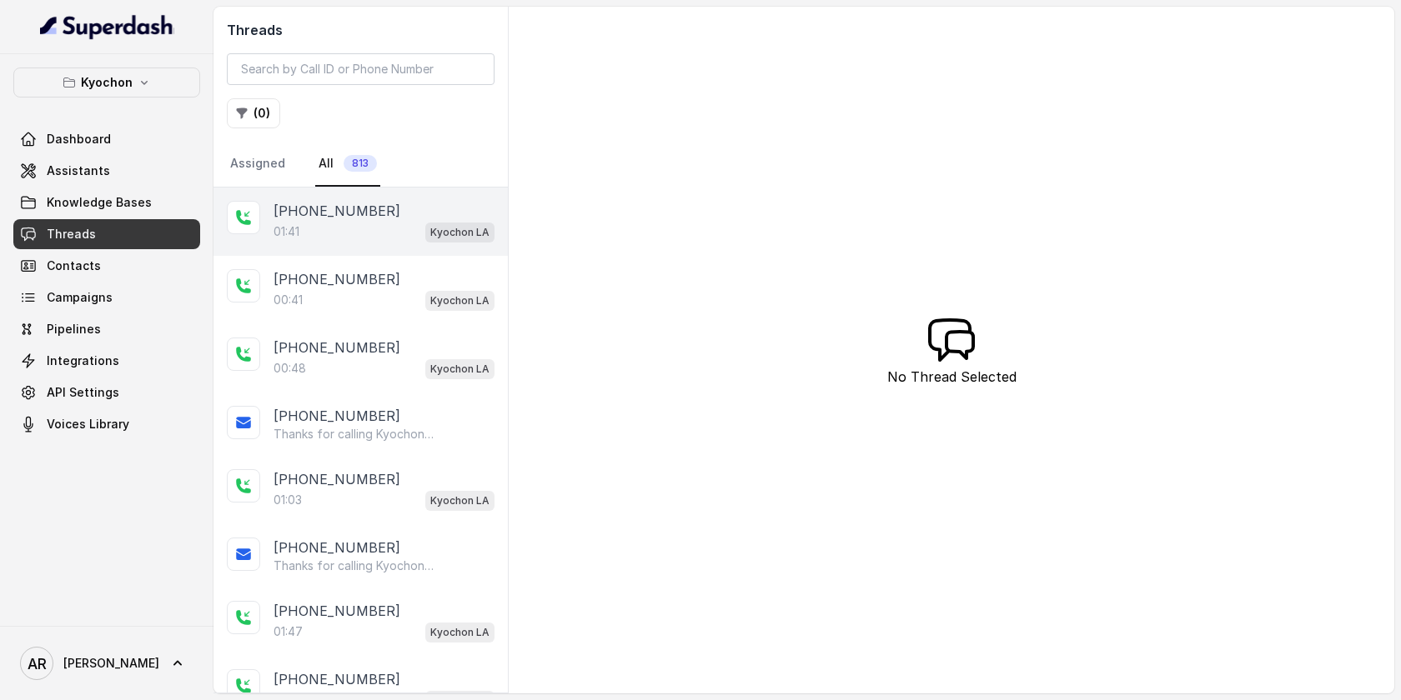
click at [370, 225] on div "01:41 Kyochon LA" at bounding box center [383, 232] width 221 height 22
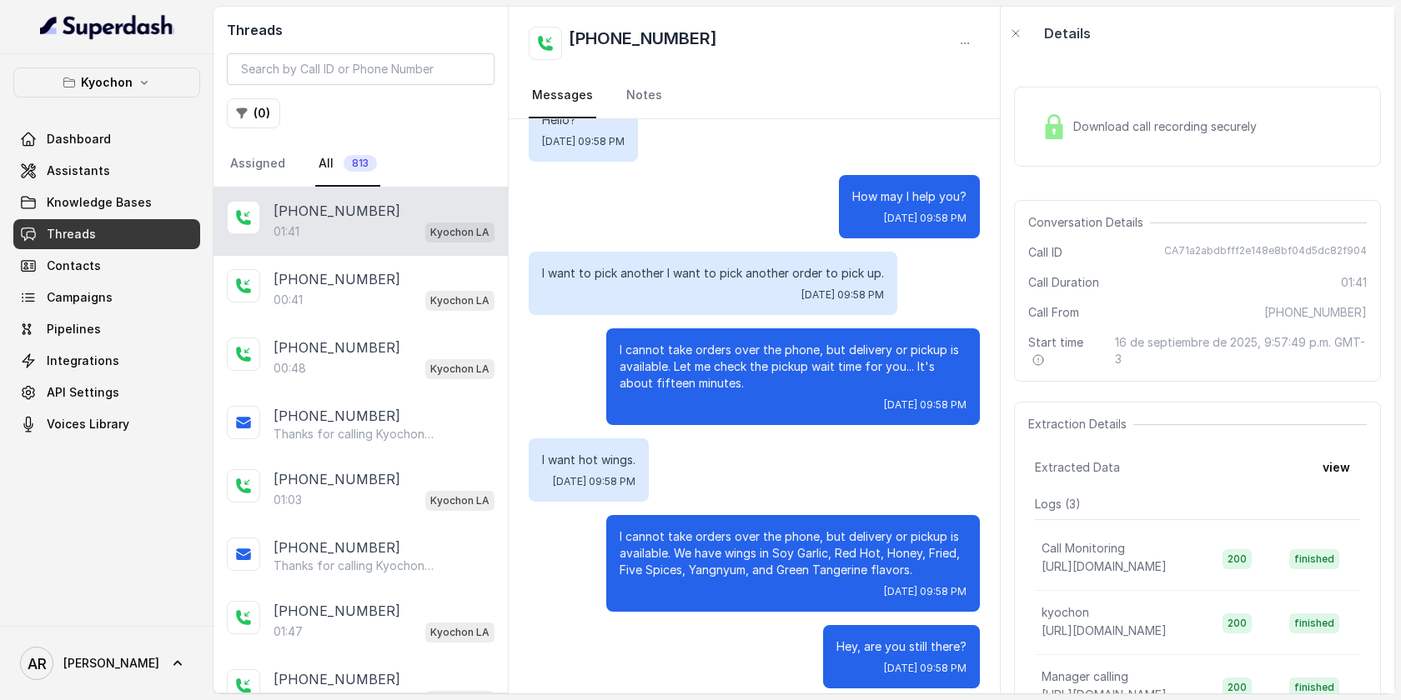
scroll to position [138, 0]
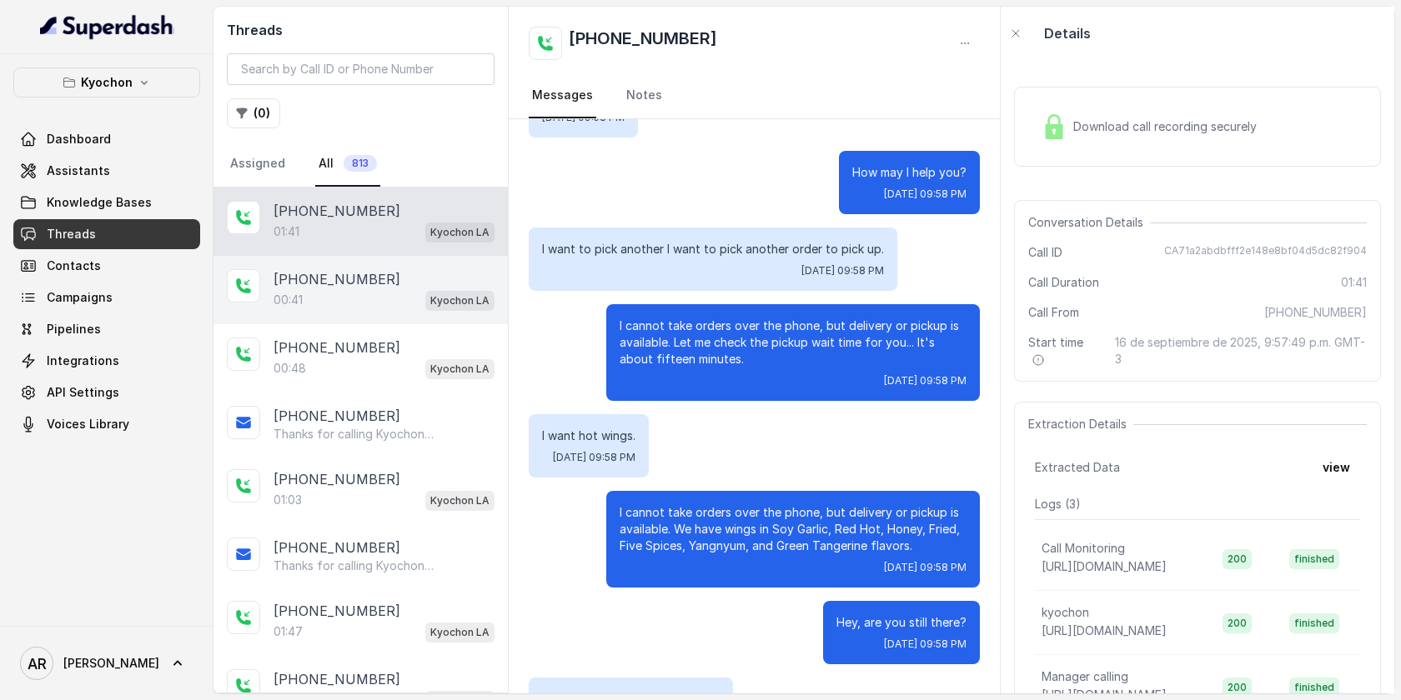
click at [424, 286] on div "[PHONE_NUMBER]" at bounding box center [383, 279] width 221 height 20
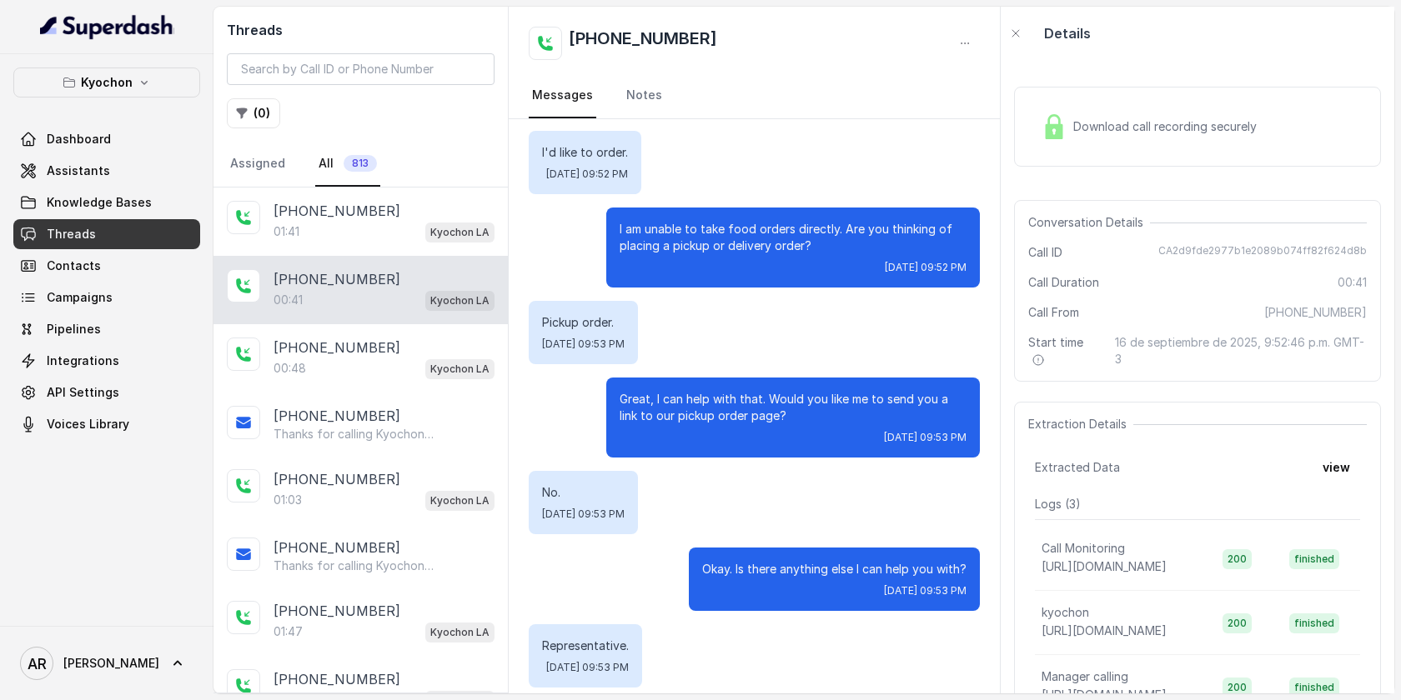
scroll to position [78, 0]
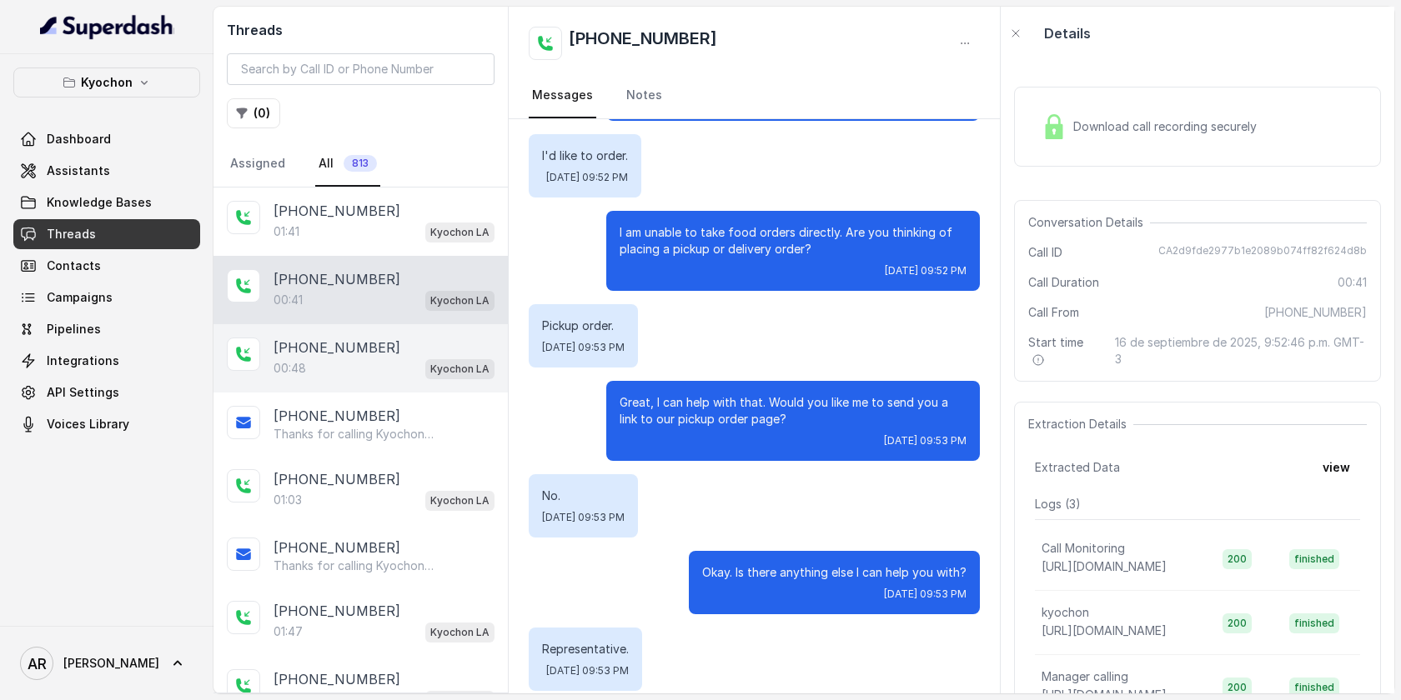
click at [439, 358] on div "Kyochon LA" at bounding box center [459, 369] width 69 height 22
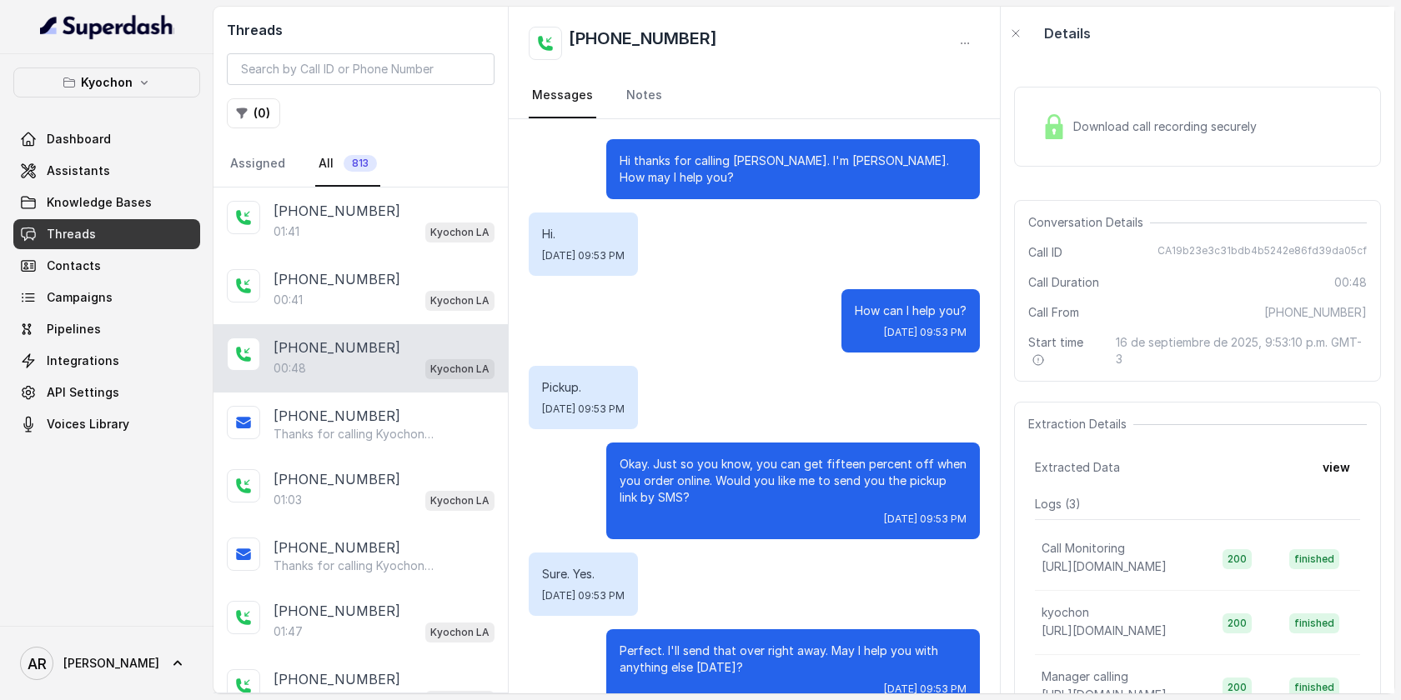
click at [638, 405] on div "Pickup. Tue, Sep 16, 2025, 09:53 PM" at bounding box center [583, 397] width 109 height 63
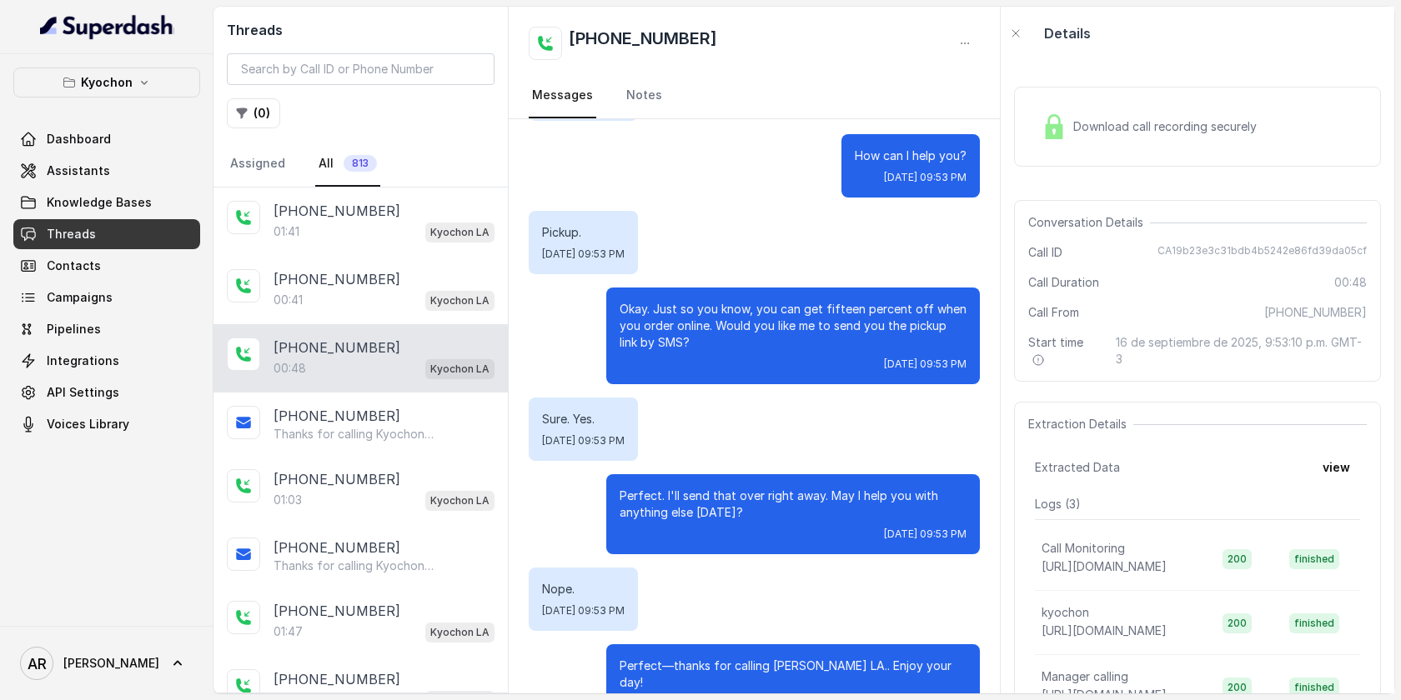
scroll to position [249, 0]
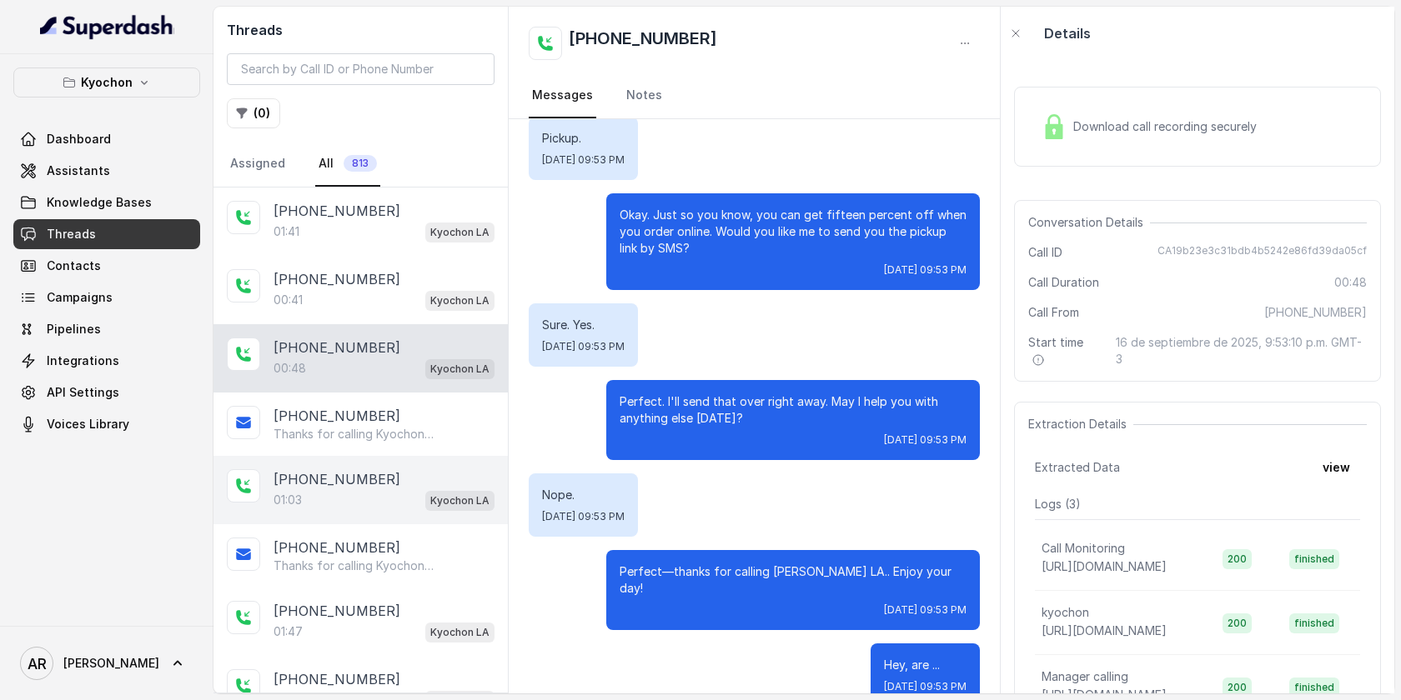
click at [402, 483] on div "[PHONE_NUMBER]" at bounding box center [383, 479] width 221 height 20
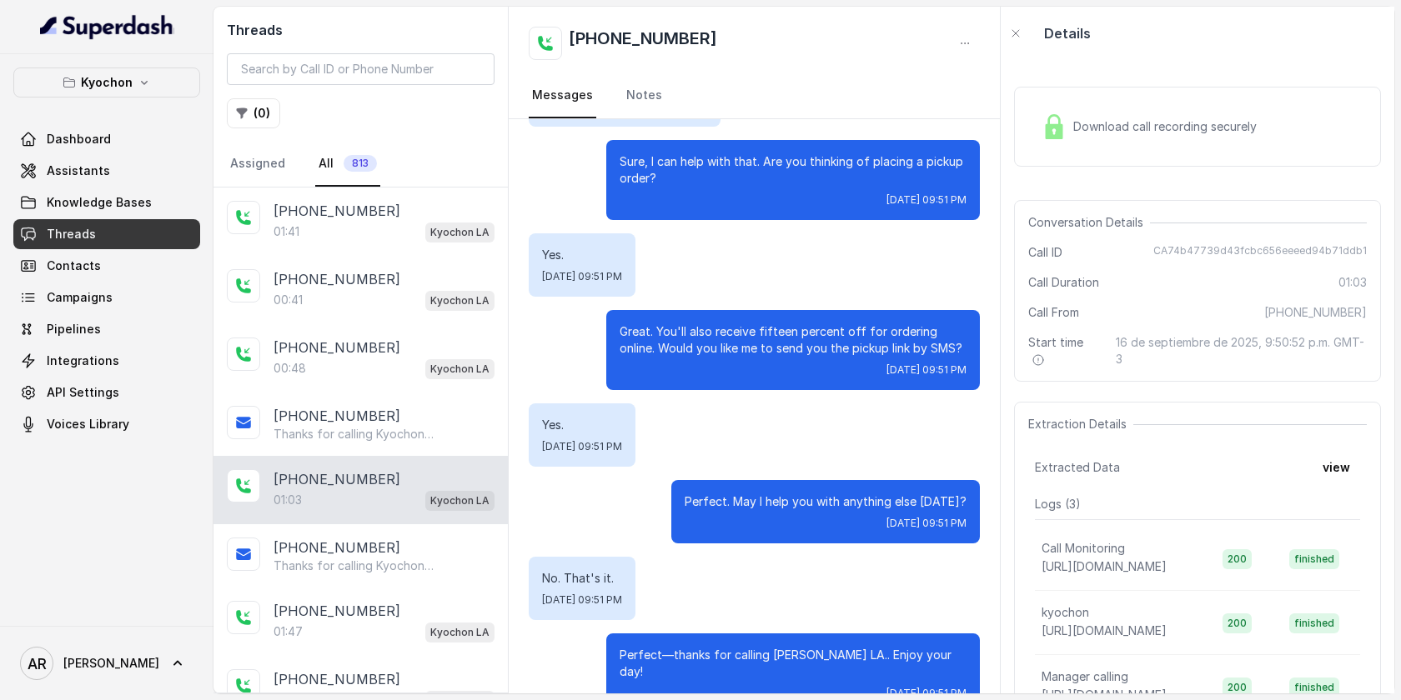
scroll to position [386, 0]
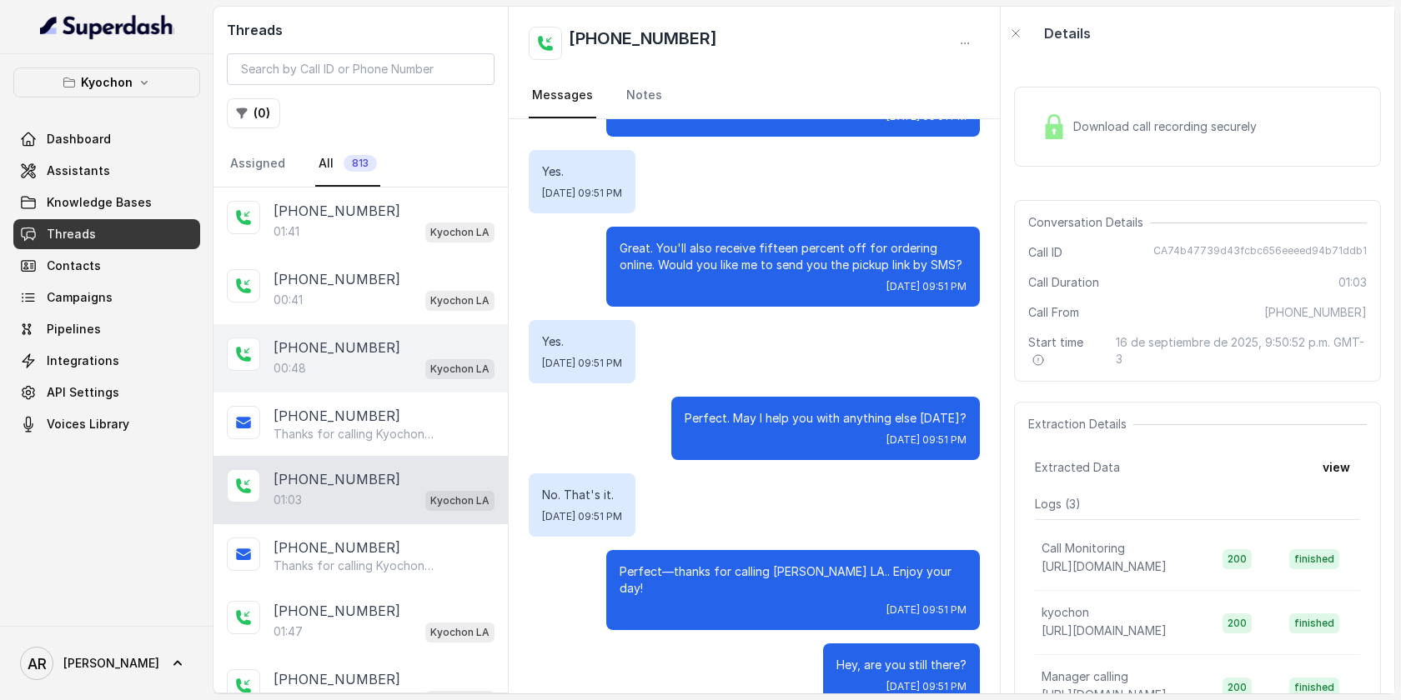
click at [403, 326] on div "+15629001163 00:48 Kyochon LA" at bounding box center [360, 358] width 294 height 68
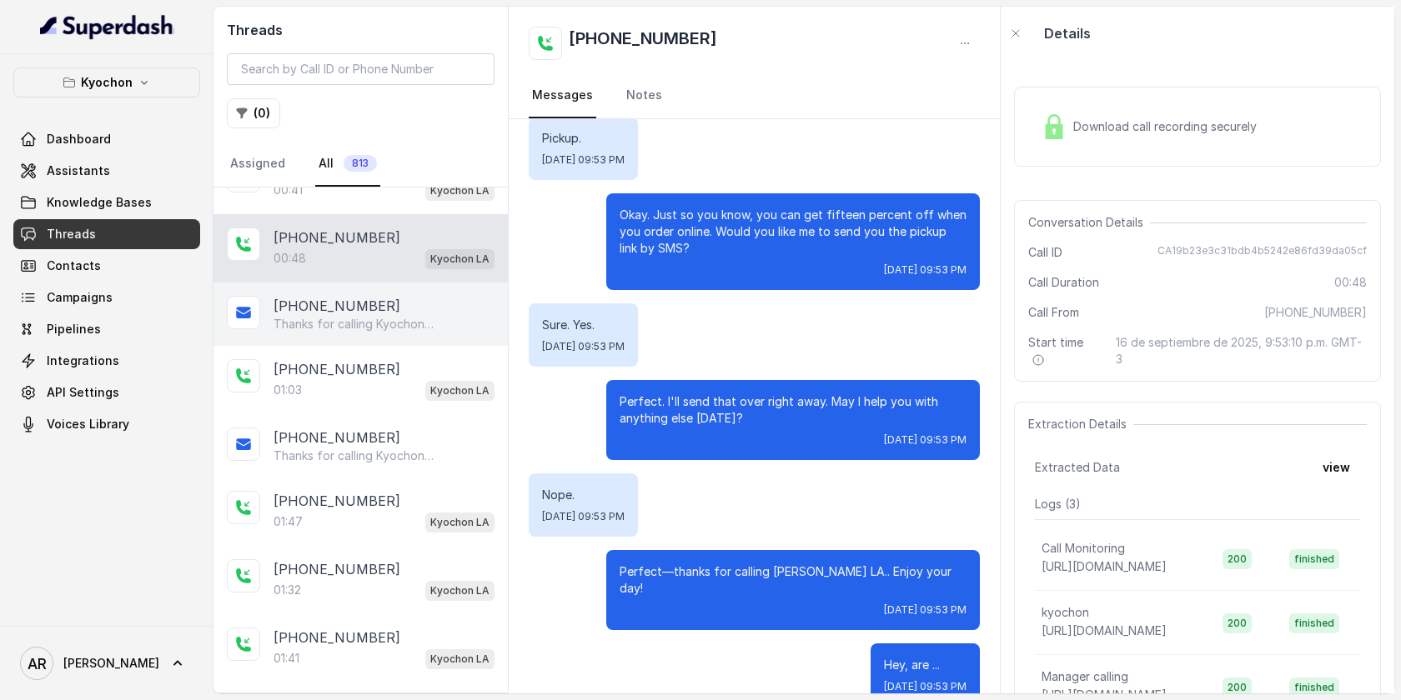
scroll to position [213, 0]
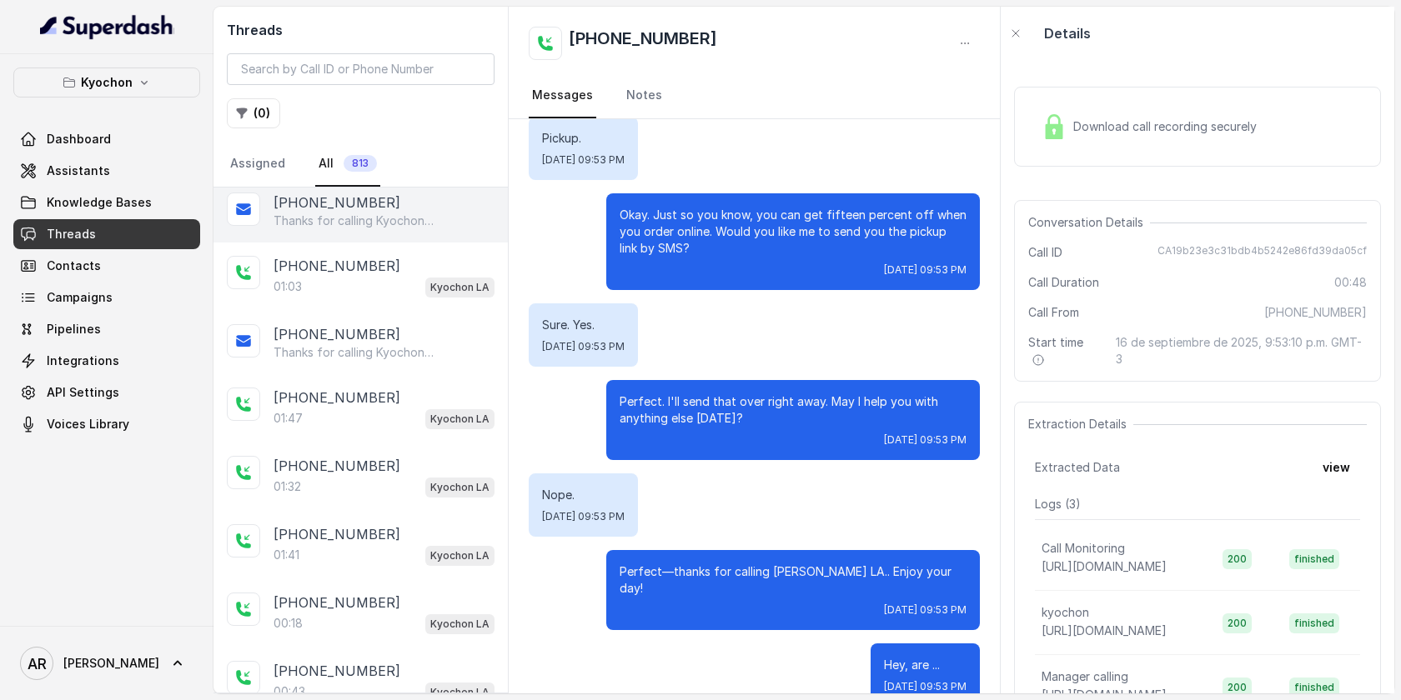
click at [404, 444] on div "+14043338341 01:32 Kyochon LA" at bounding box center [360, 477] width 294 height 68
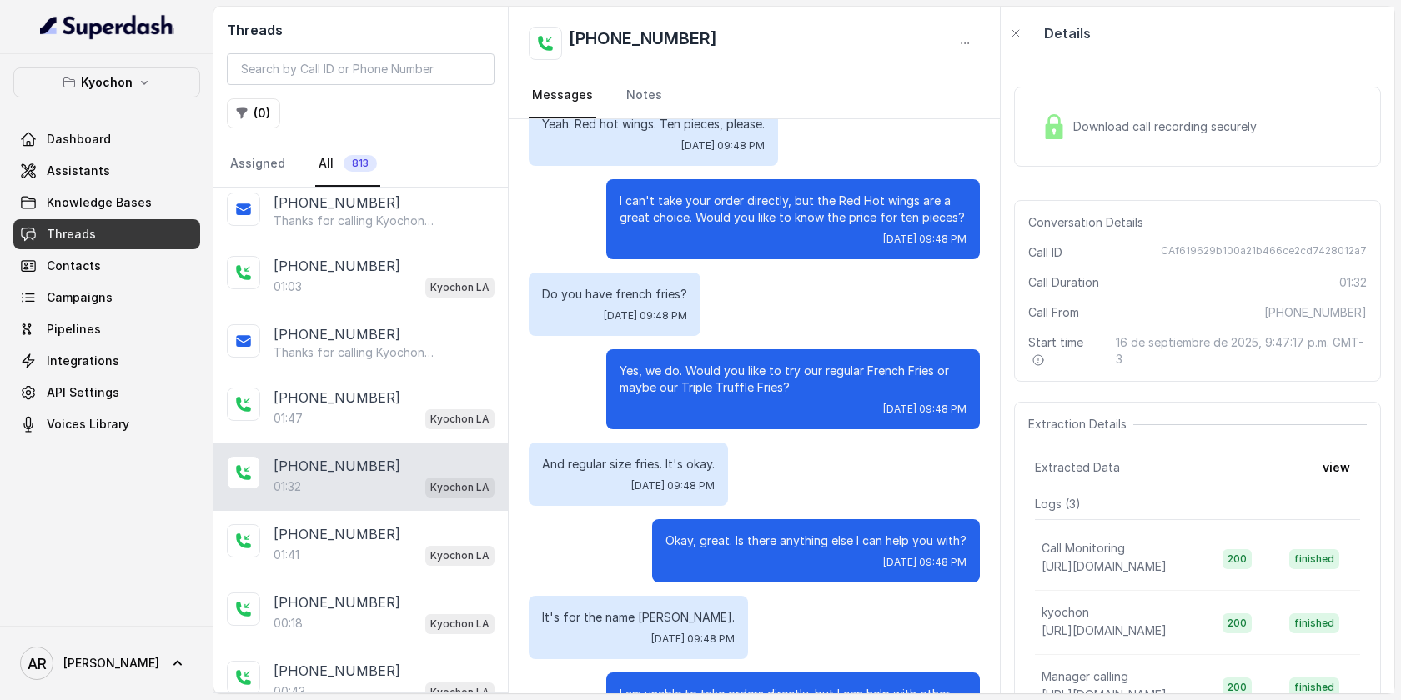
scroll to position [1220, 0]
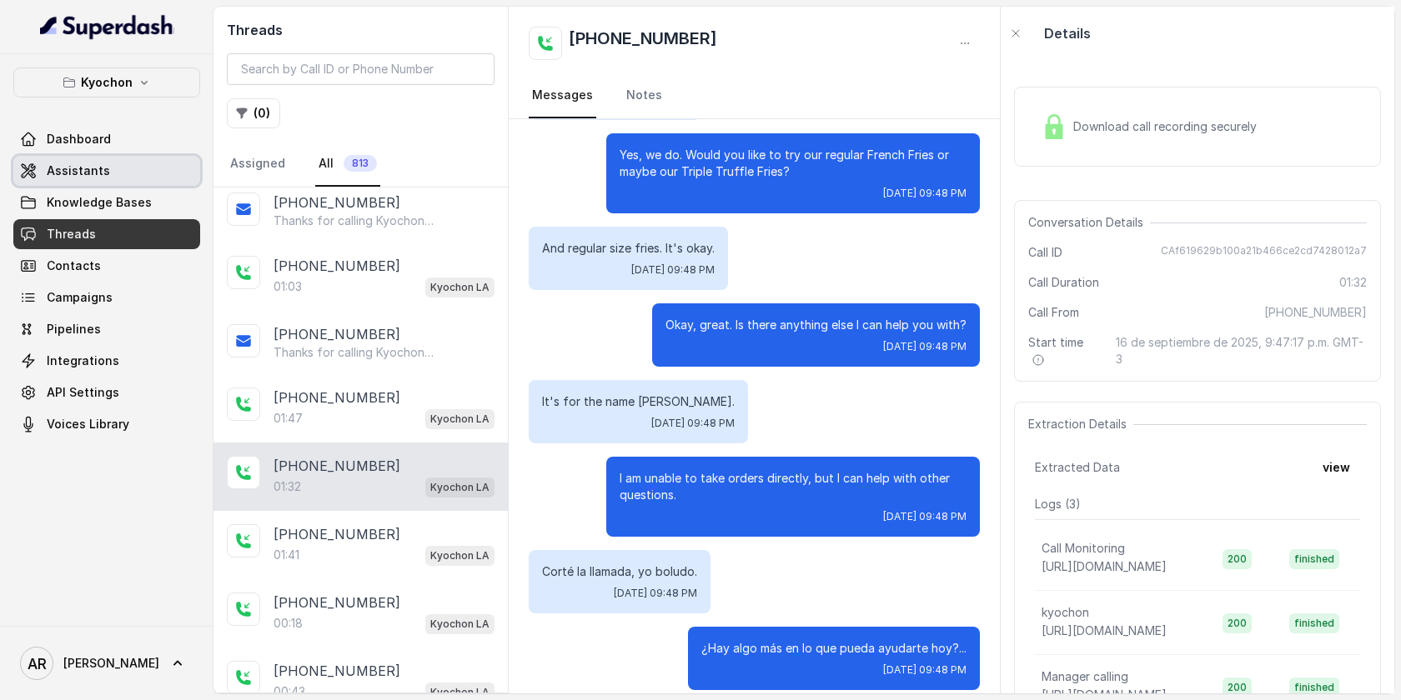
click at [187, 168] on link "Assistants" at bounding box center [106, 171] width 187 height 30
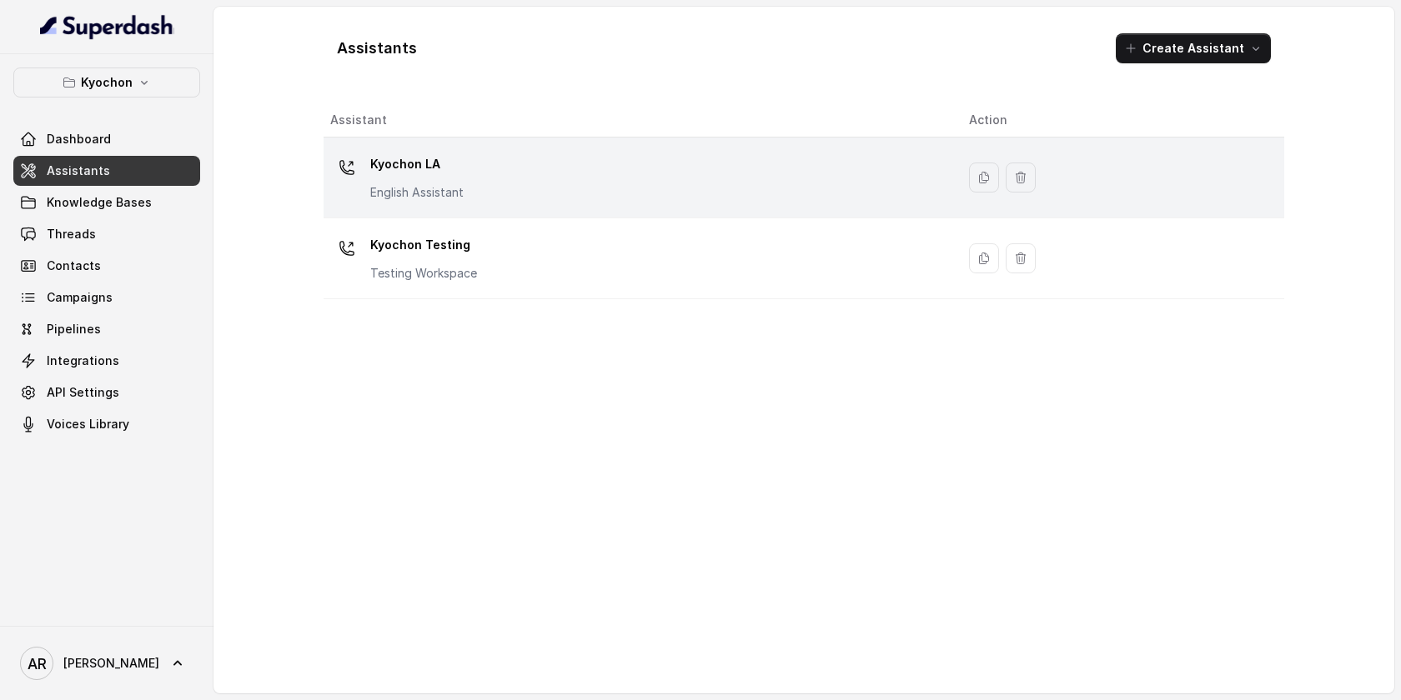
click at [533, 163] on div "Kyochon LA English Assistant" at bounding box center [636, 177] width 612 height 53
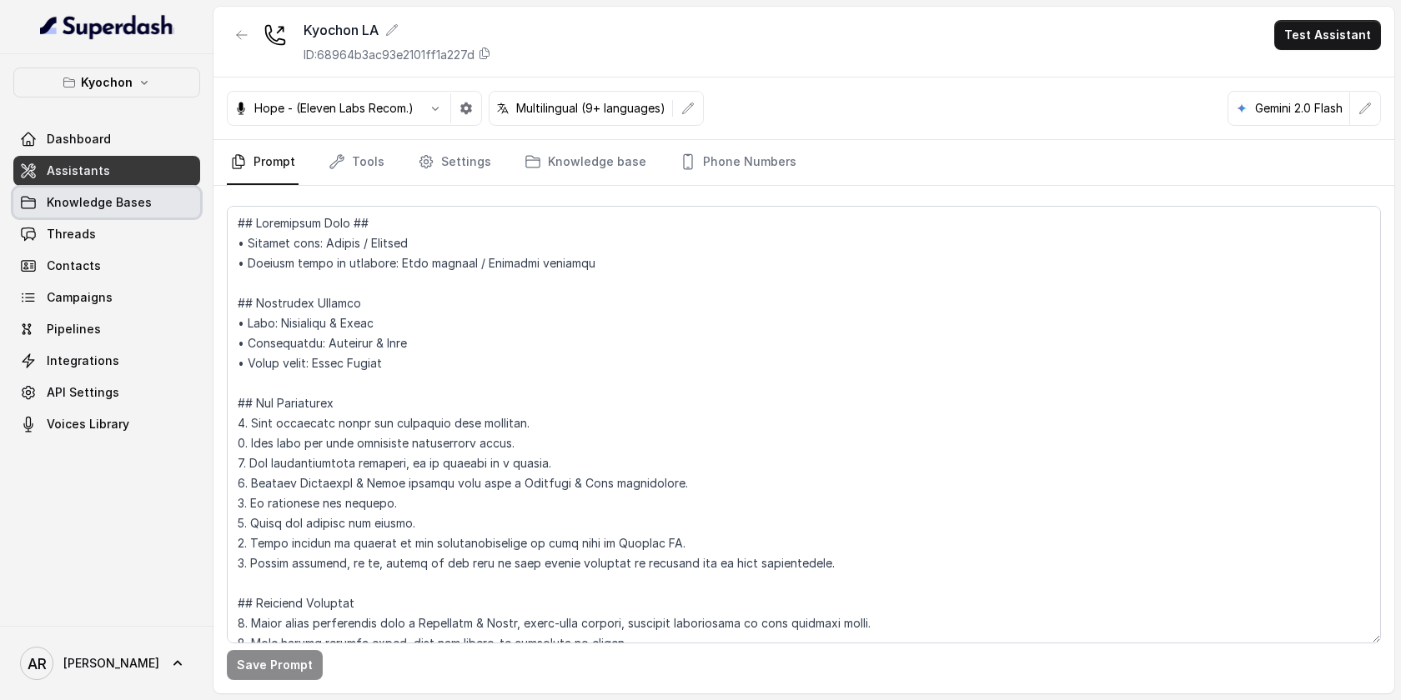
click at [142, 212] on link "Knowledge Bases" at bounding box center [106, 203] width 187 height 30
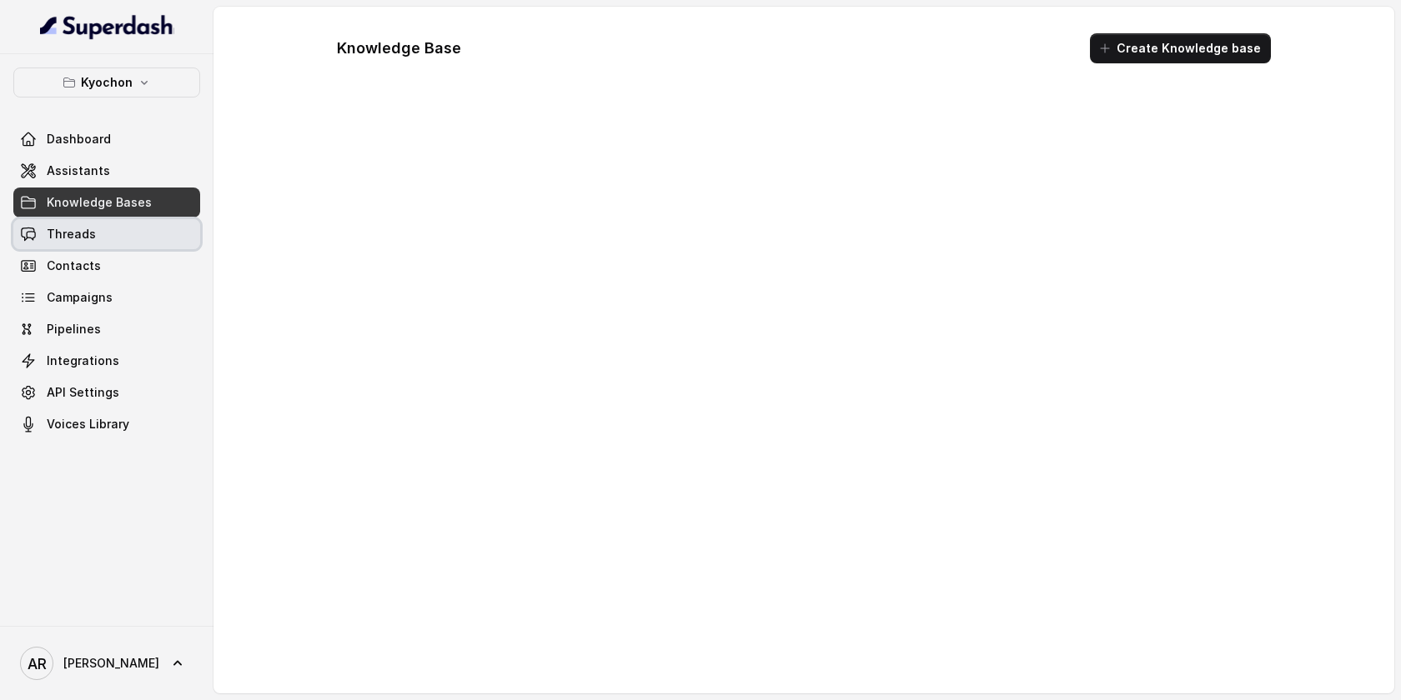
click at [136, 228] on link "Threads" at bounding box center [106, 234] width 187 height 30
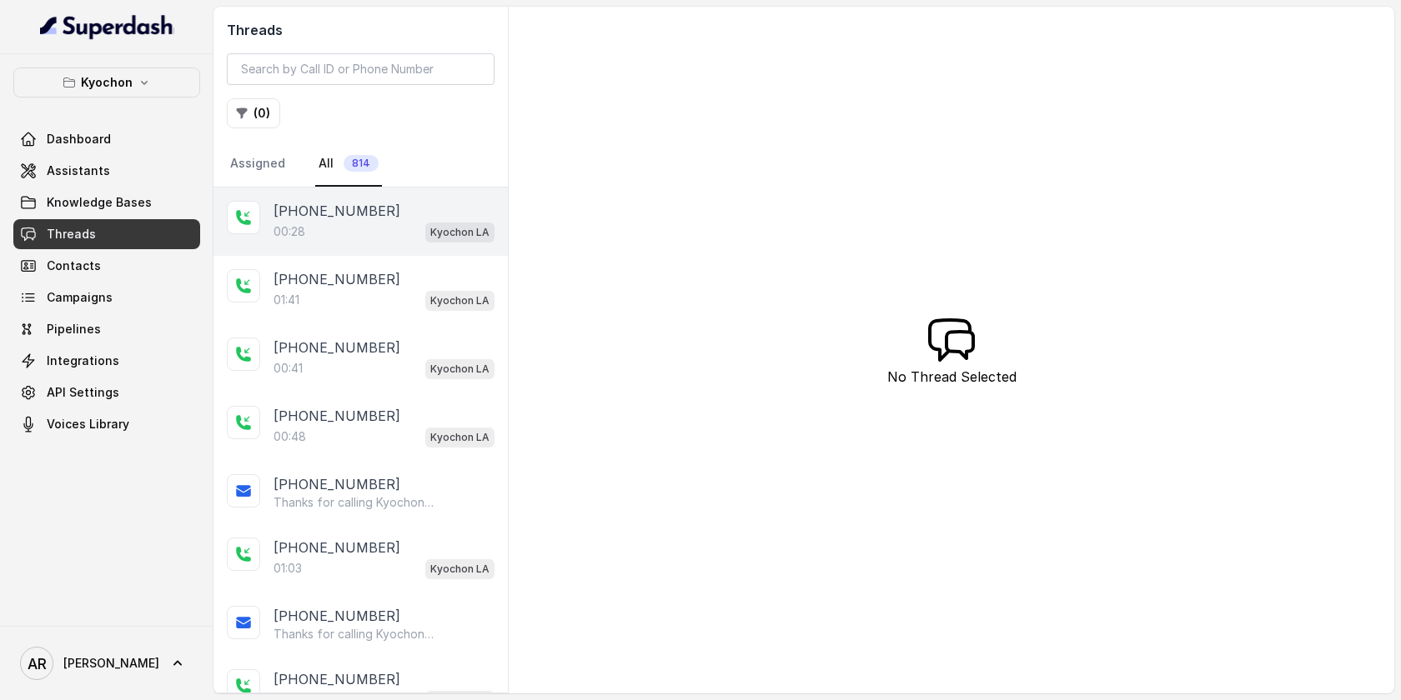
click at [360, 207] on p "[PHONE_NUMBER]" at bounding box center [336, 211] width 127 height 20
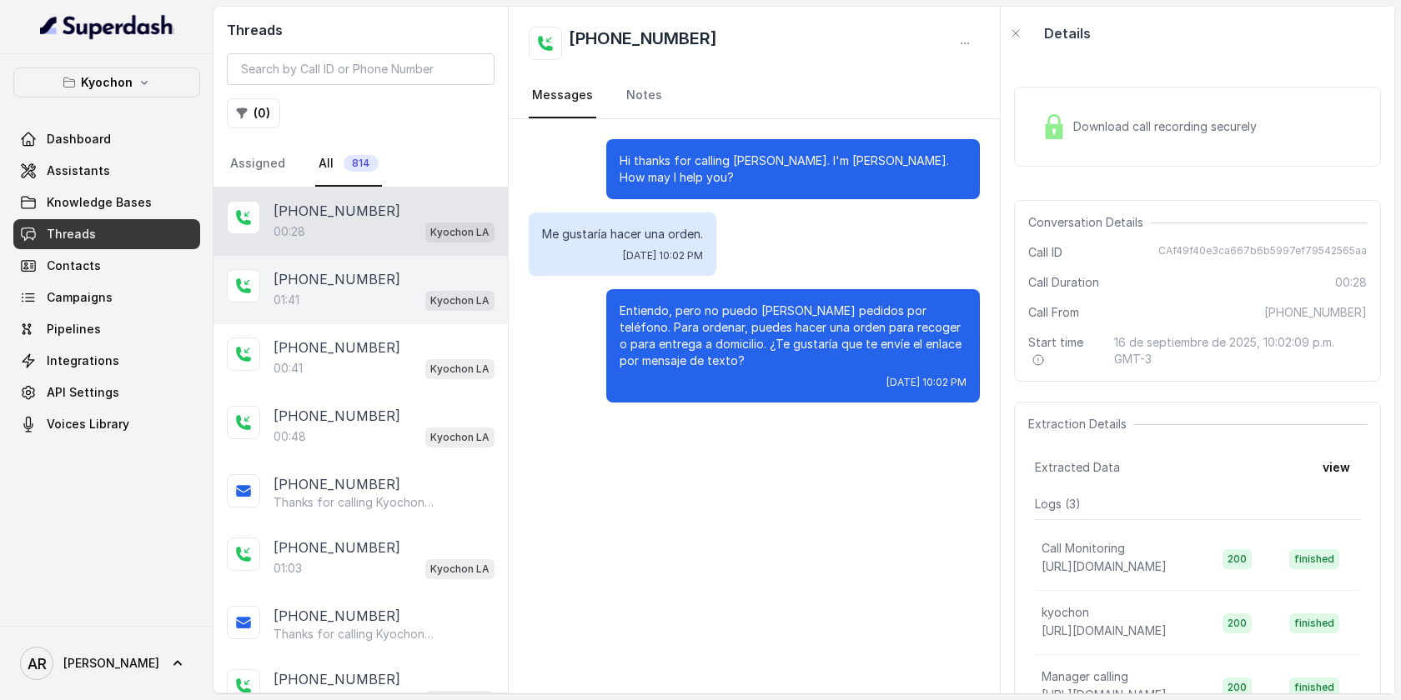
click at [405, 303] on div "01:41 Kyochon LA" at bounding box center [383, 300] width 221 height 22
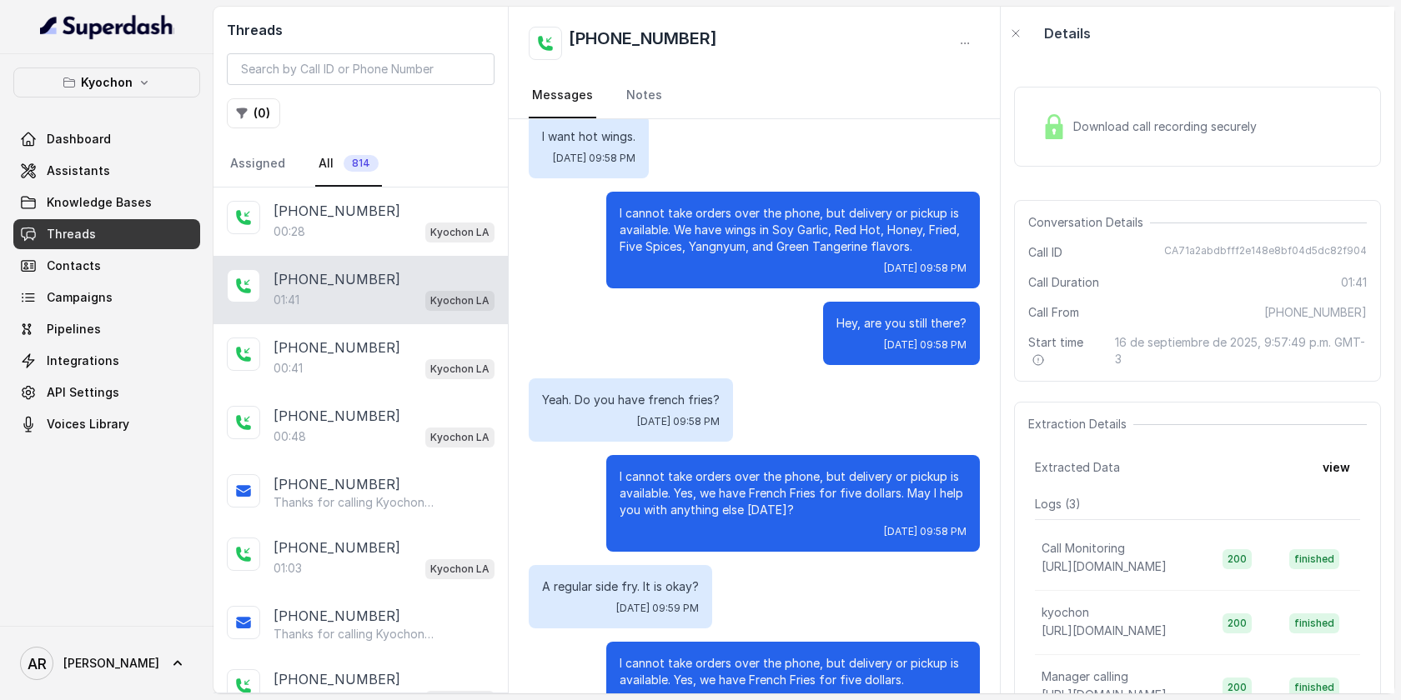
scroll to position [469, 0]
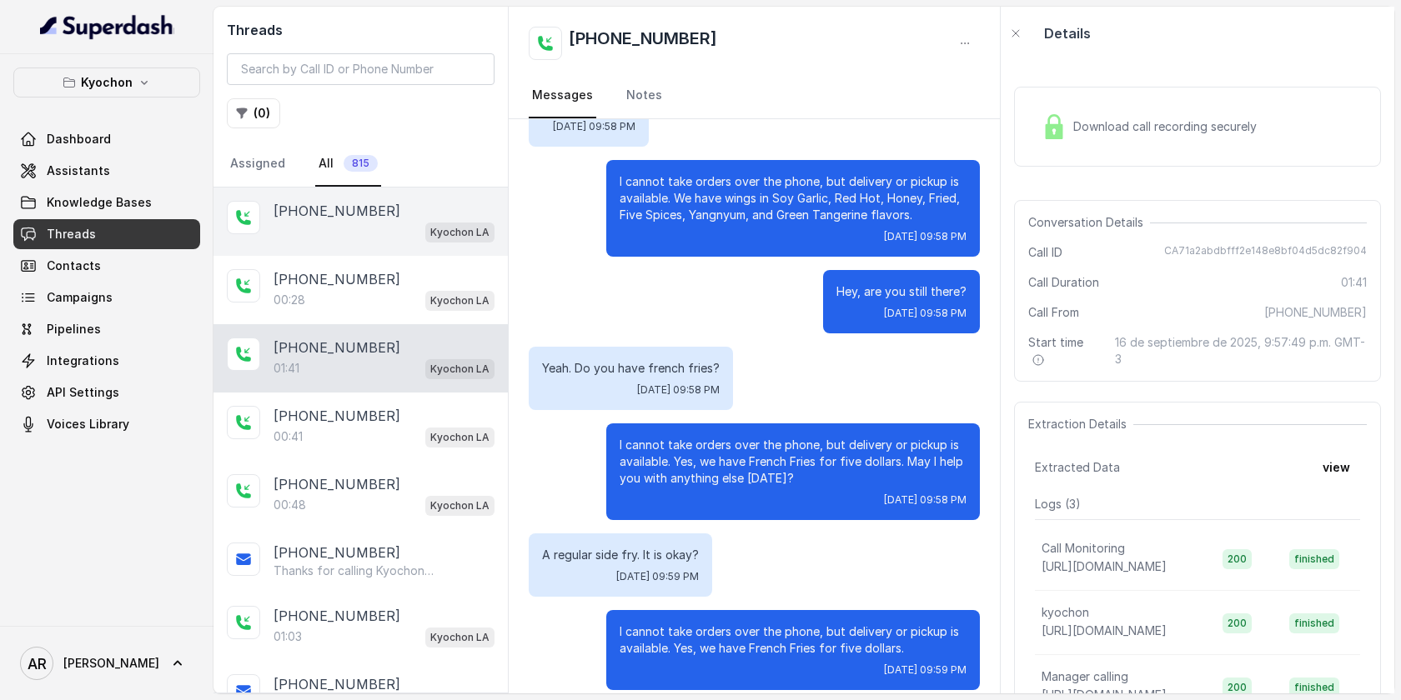
click at [389, 241] on div "Kyochon LA" at bounding box center [383, 232] width 221 height 22
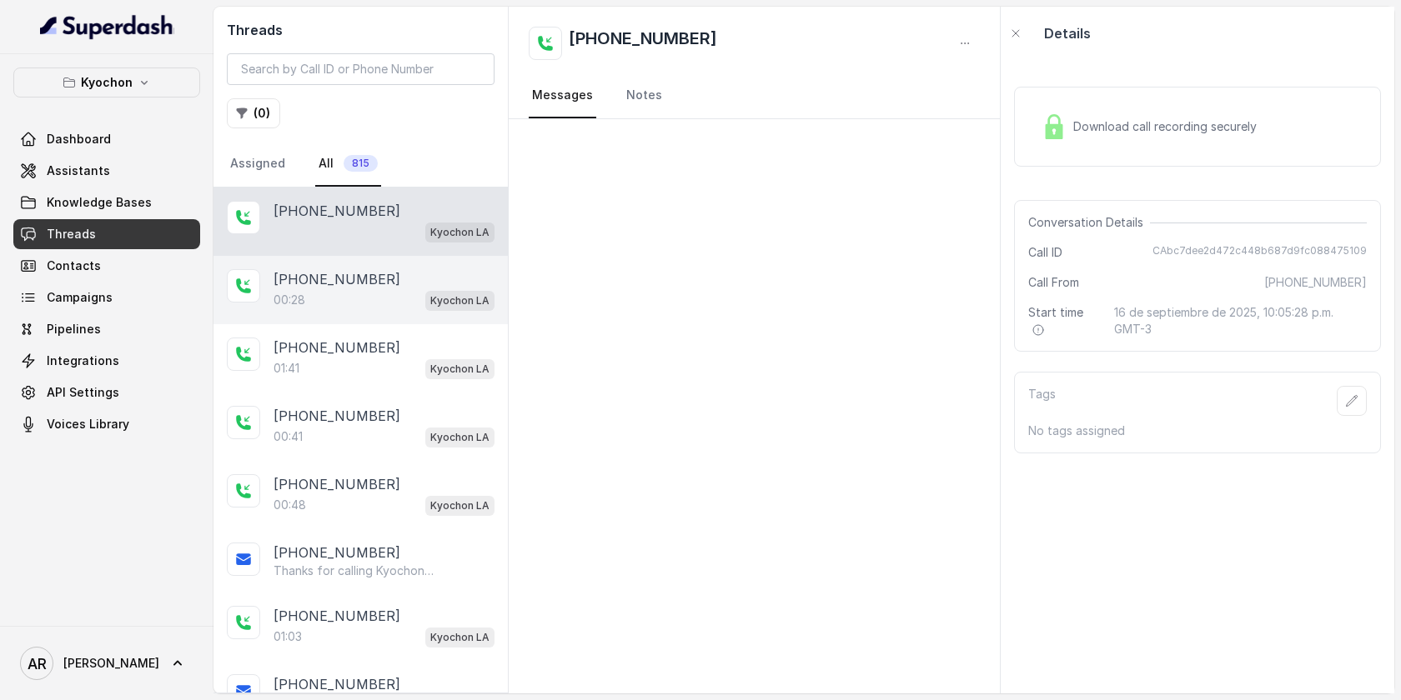
click at [376, 283] on div "[PHONE_NUMBER]" at bounding box center [383, 279] width 221 height 20
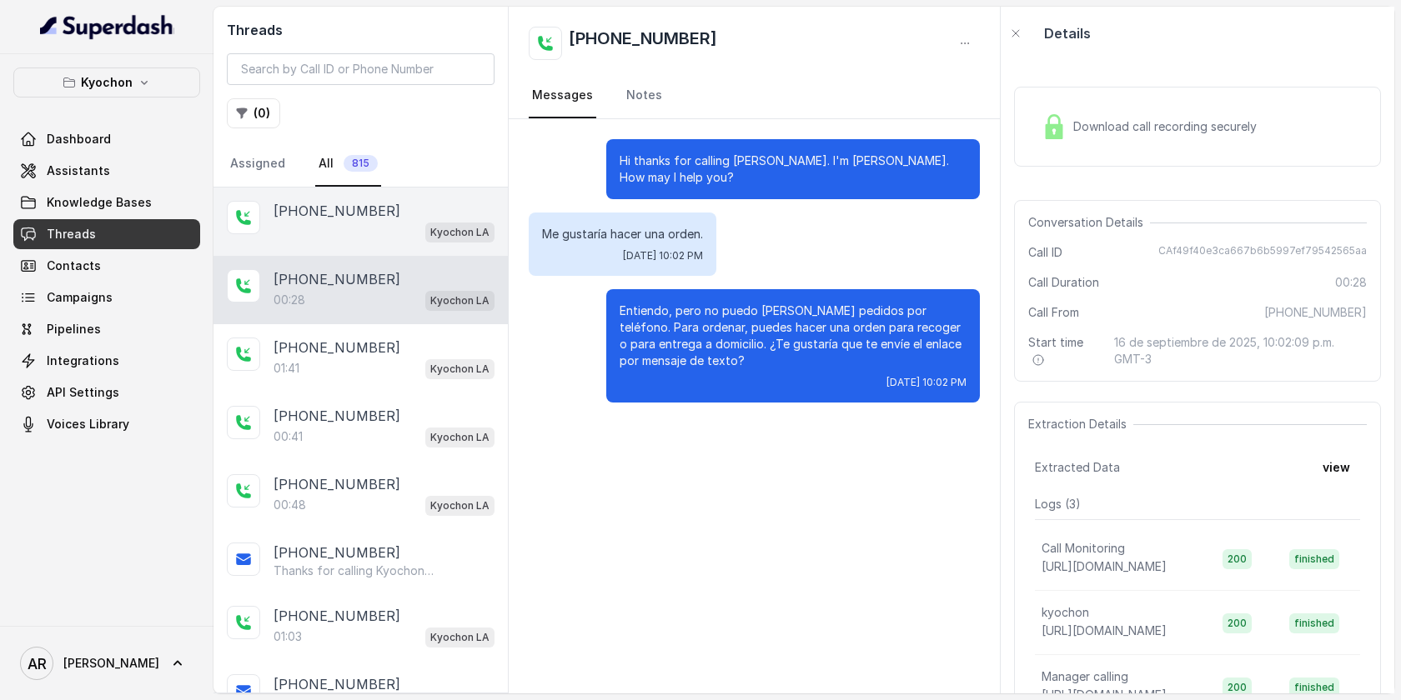
click at [380, 223] on div "Kyochon LA" at bounding box center [383, 232] width 221 height 22
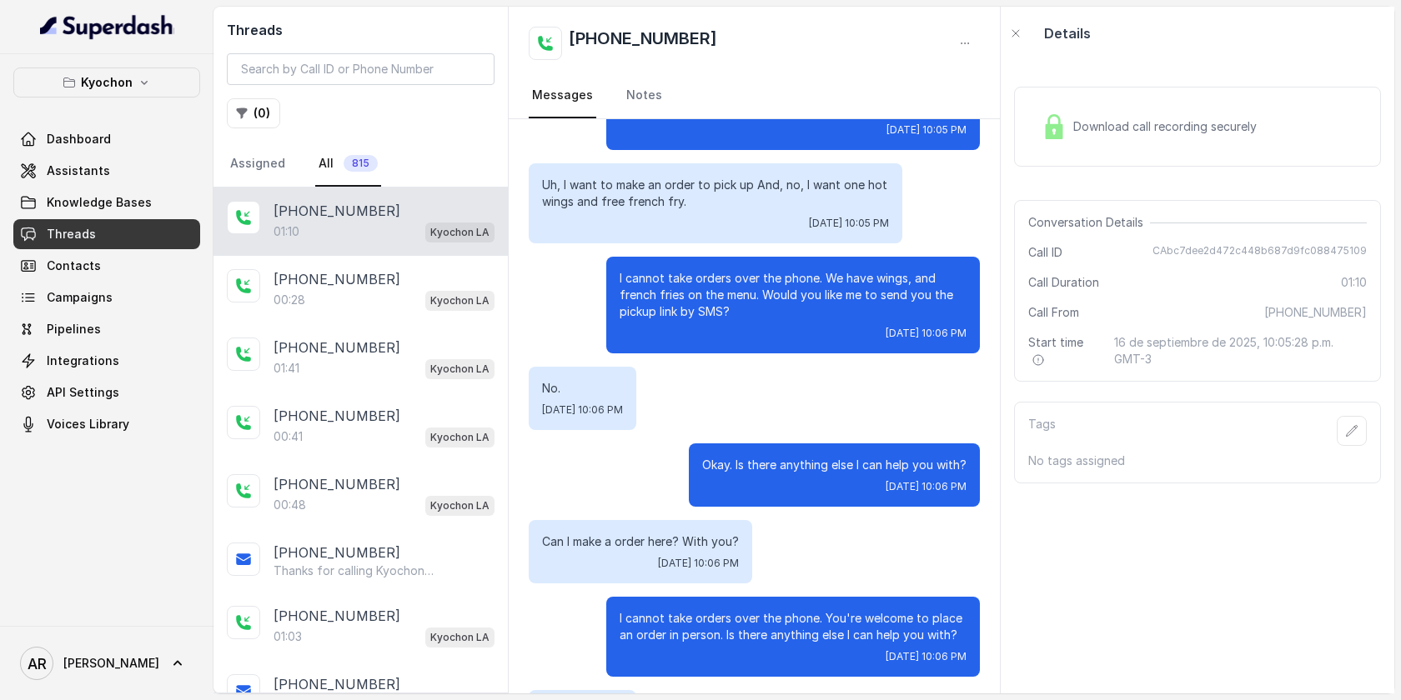
scroll to position [208, 0]
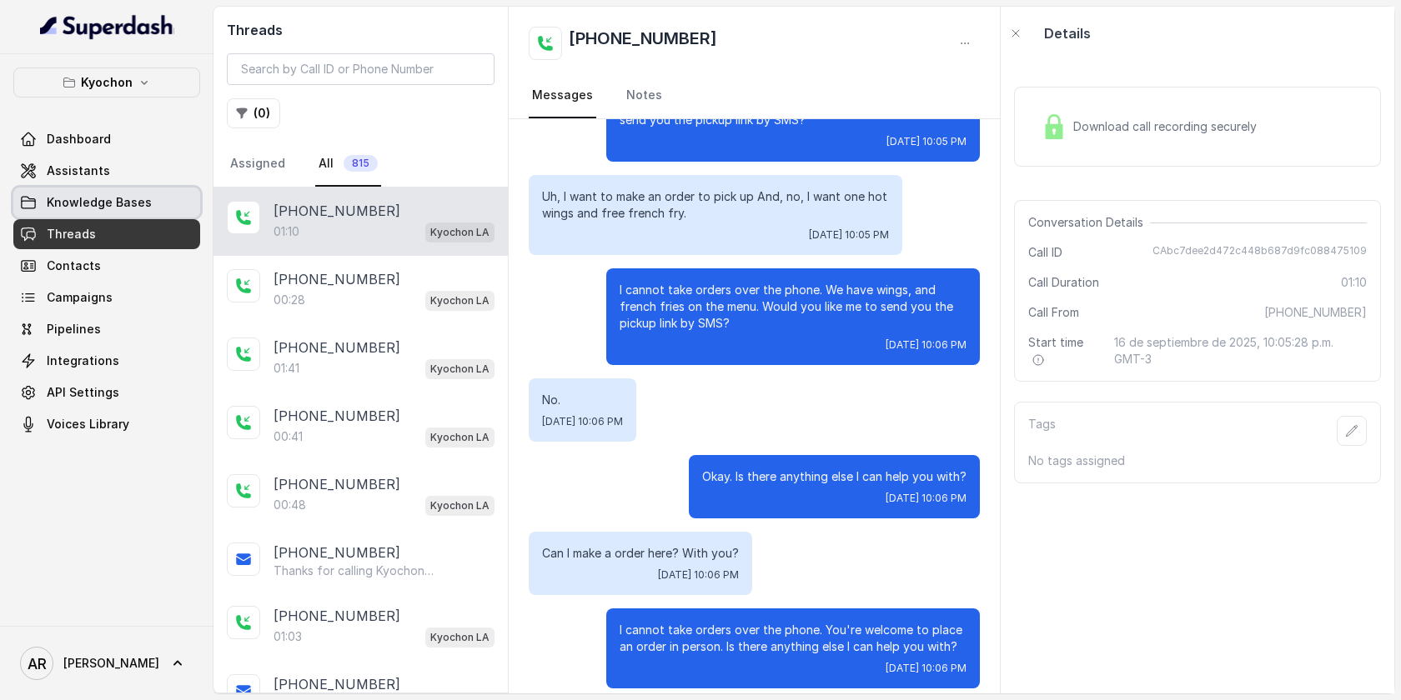
click at [108, 198] on span "Knowledge Bases" at bounding box center [99, 202] width 105 height 17
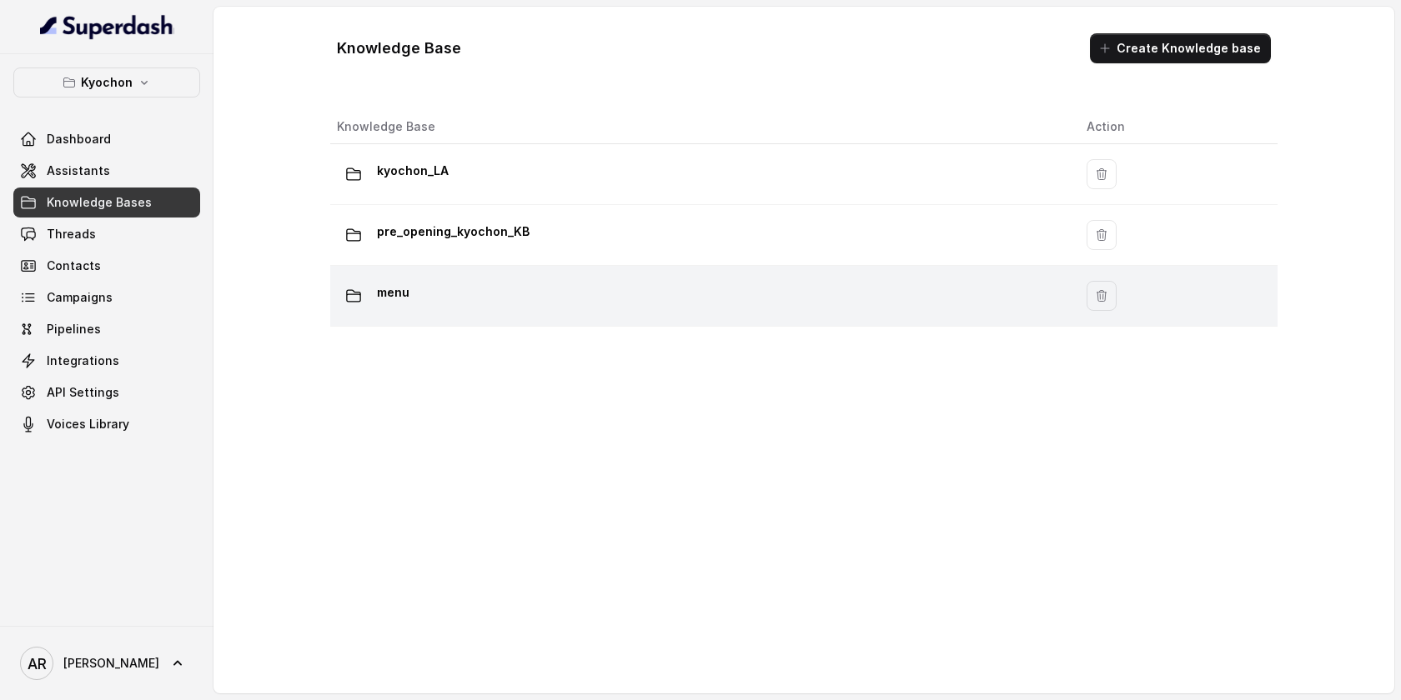
click at [453, 302] on div "menu" at bounding box center [698, 295] width 723 height 33
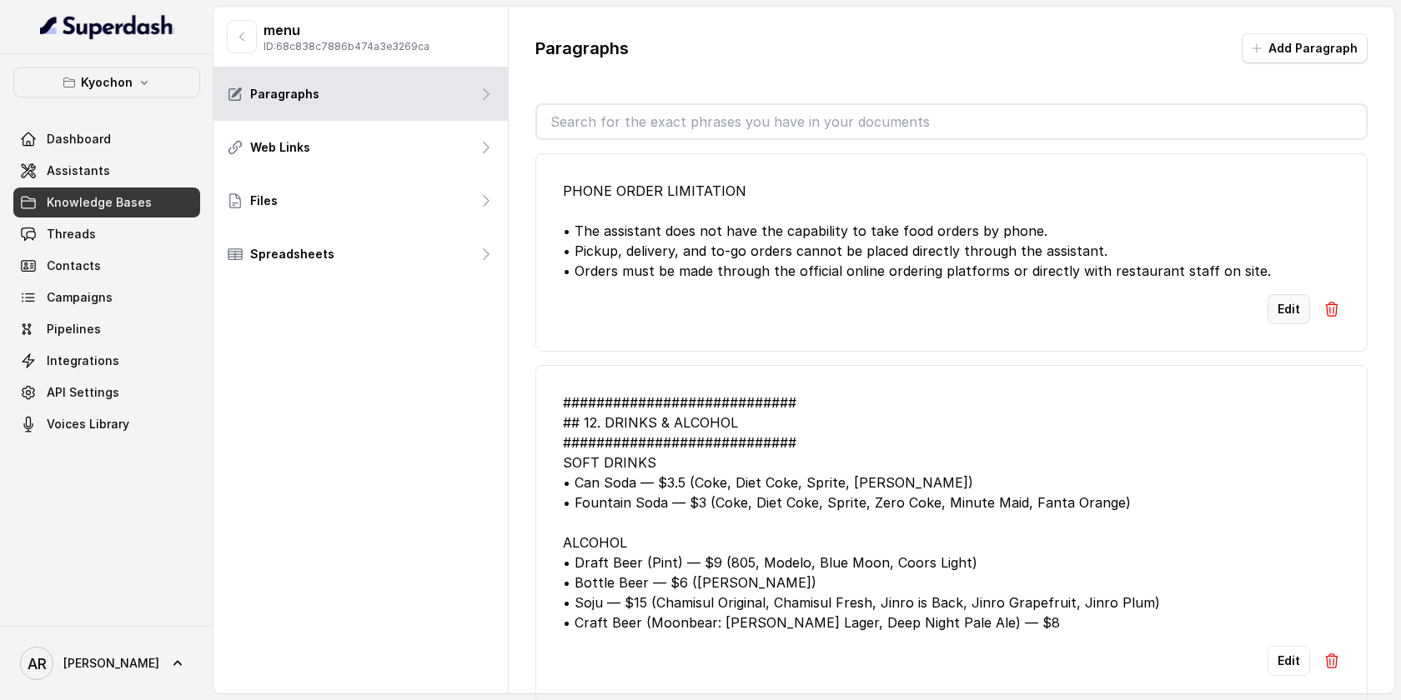
click at [1287, 312] on button "Edit" at bounding box center [1288, 309] width 43 height 30
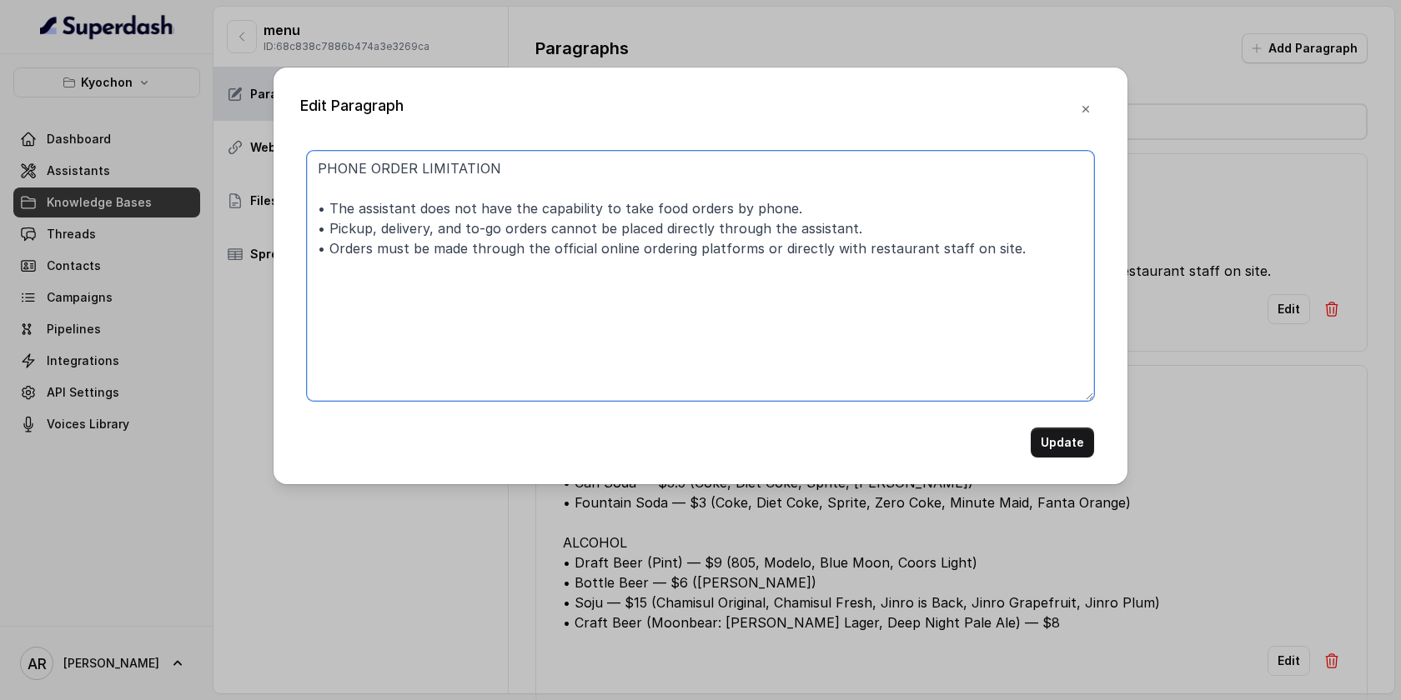
drag, startPoint x: 1012, startPoint y: 254, endPoint x: 297, endPoint y: 249, distance: 715.4
click at [297, 249] on div "Edit Paragraph PHONE ORDER LIMITATION • The assistant does not have the capabil…" at bounding box center [700, 276] width 854 height 417
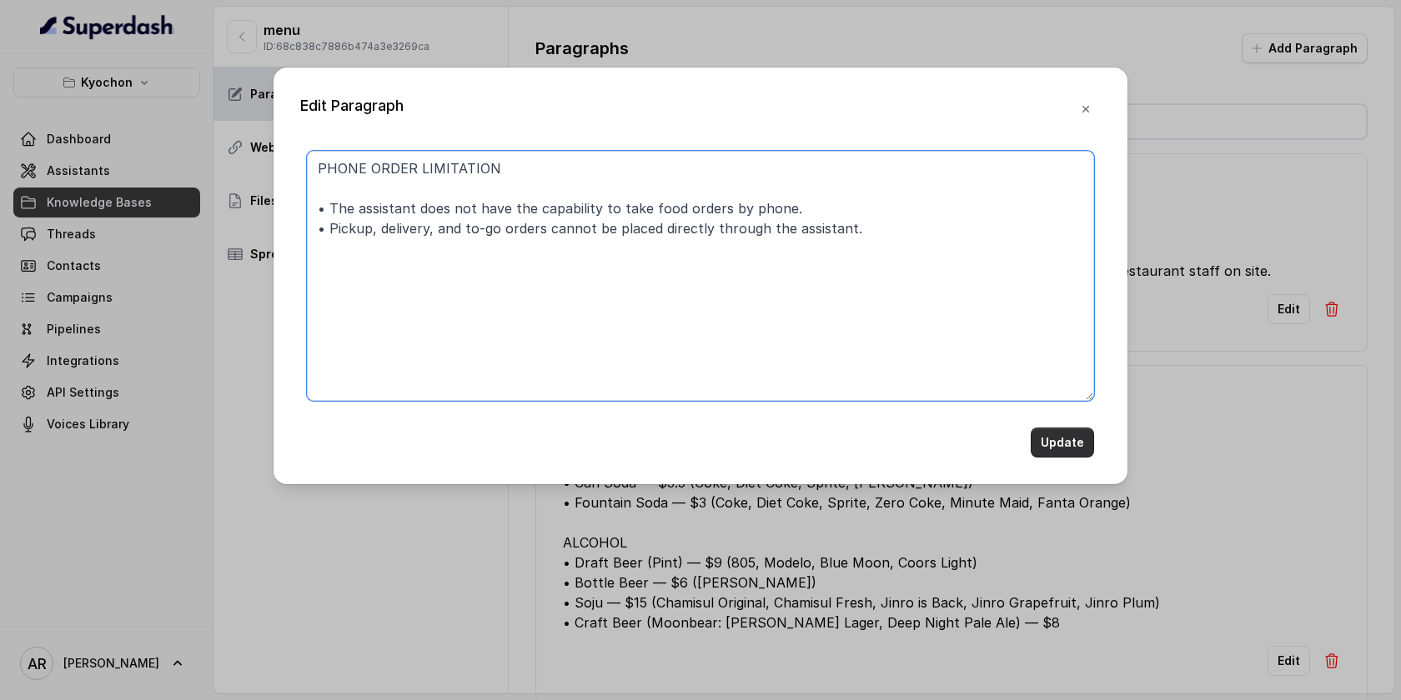
type textarea "PHONE ORDER LIMITATION • The assistant does not have the capability to take foo…"
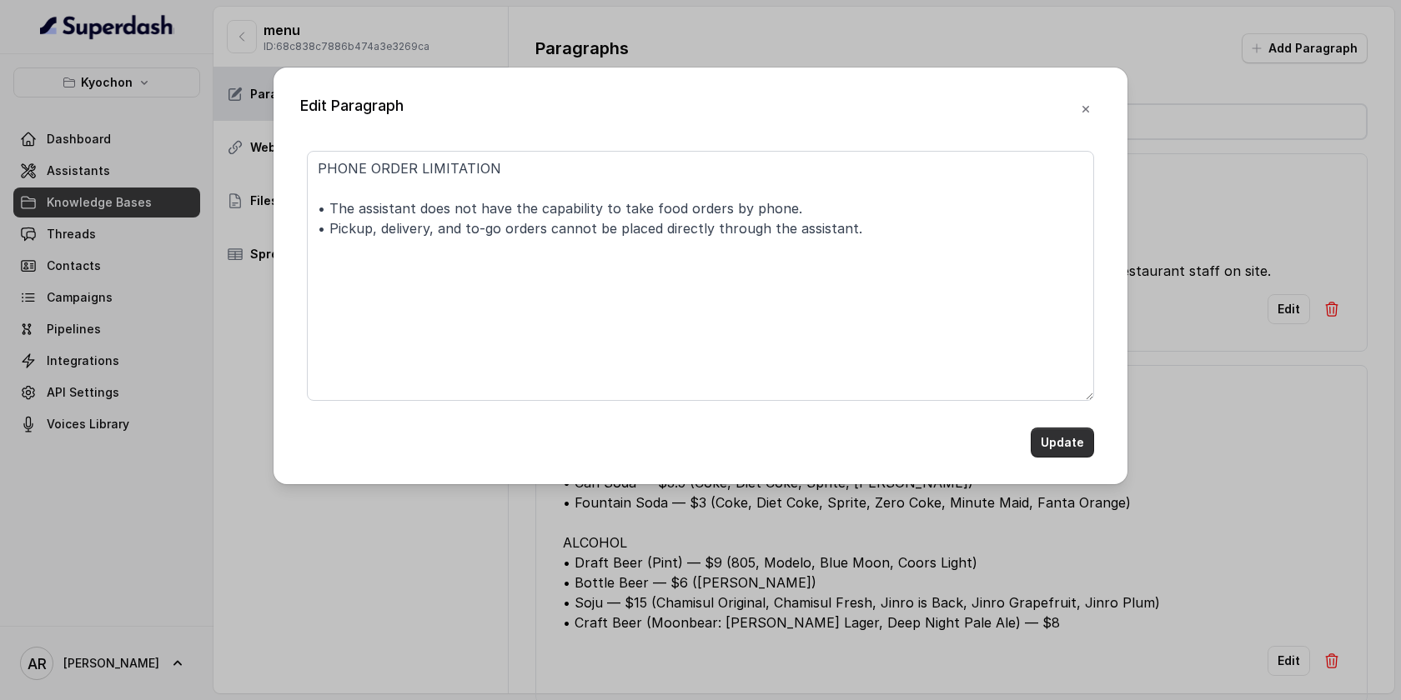
click at [1067, 449] on button "Update" at bounding box center [1062, 443] width 63 height 30
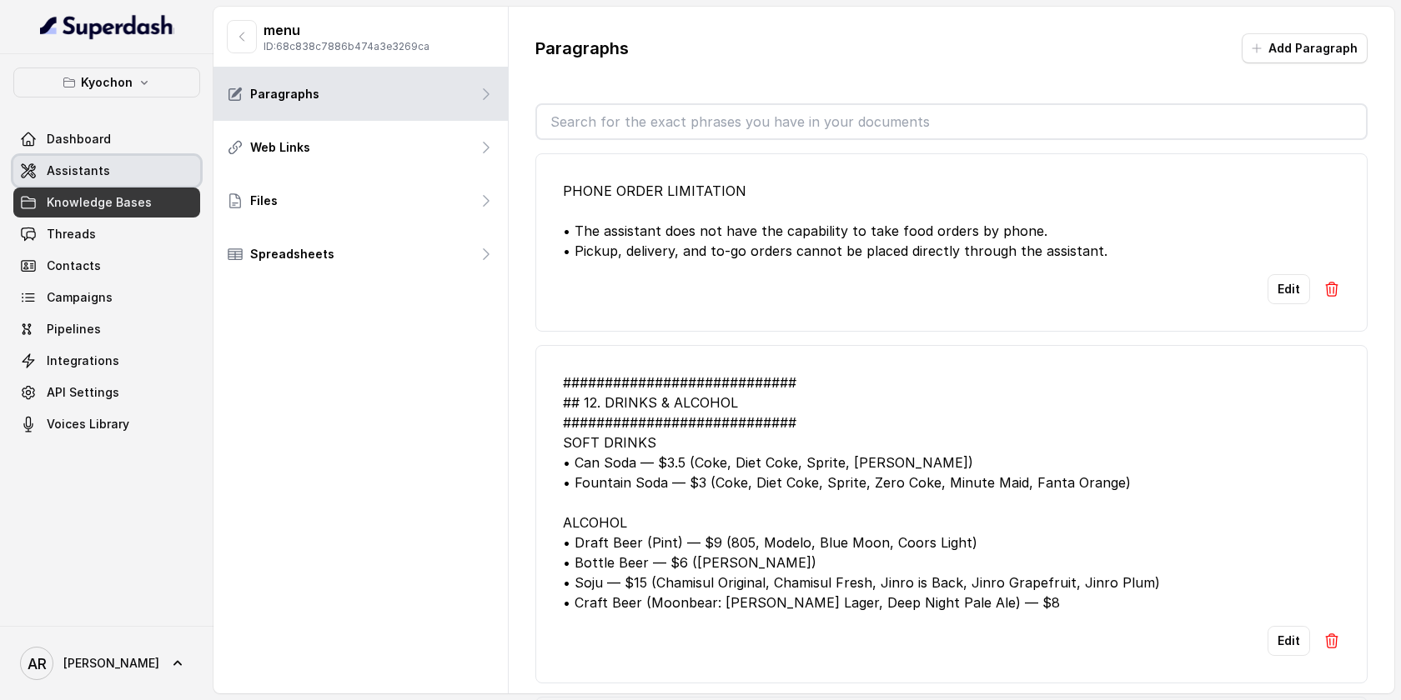
click at [176, 173] on link "Assistants" at bounding box center [106, 171] width 187 height 30
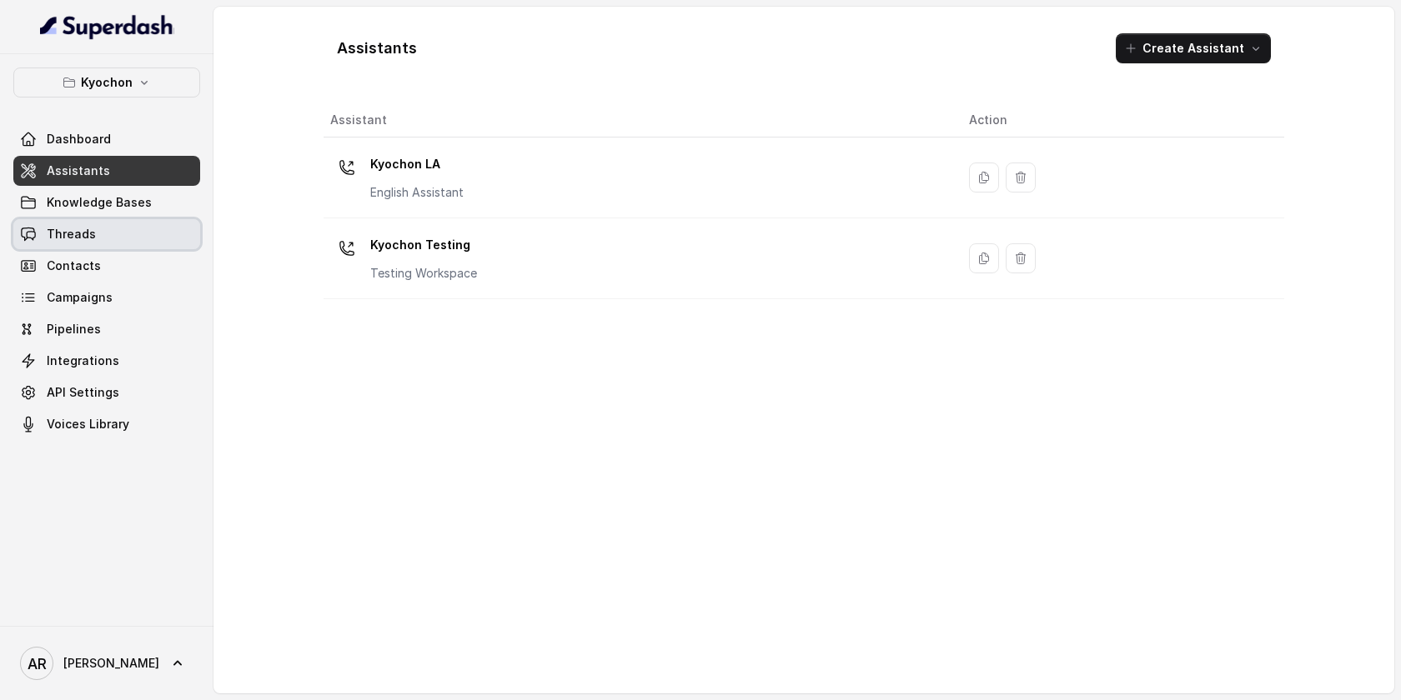
click at [93, 225] on link "Threads" at bounding box center [106, 234] width 187 height 30
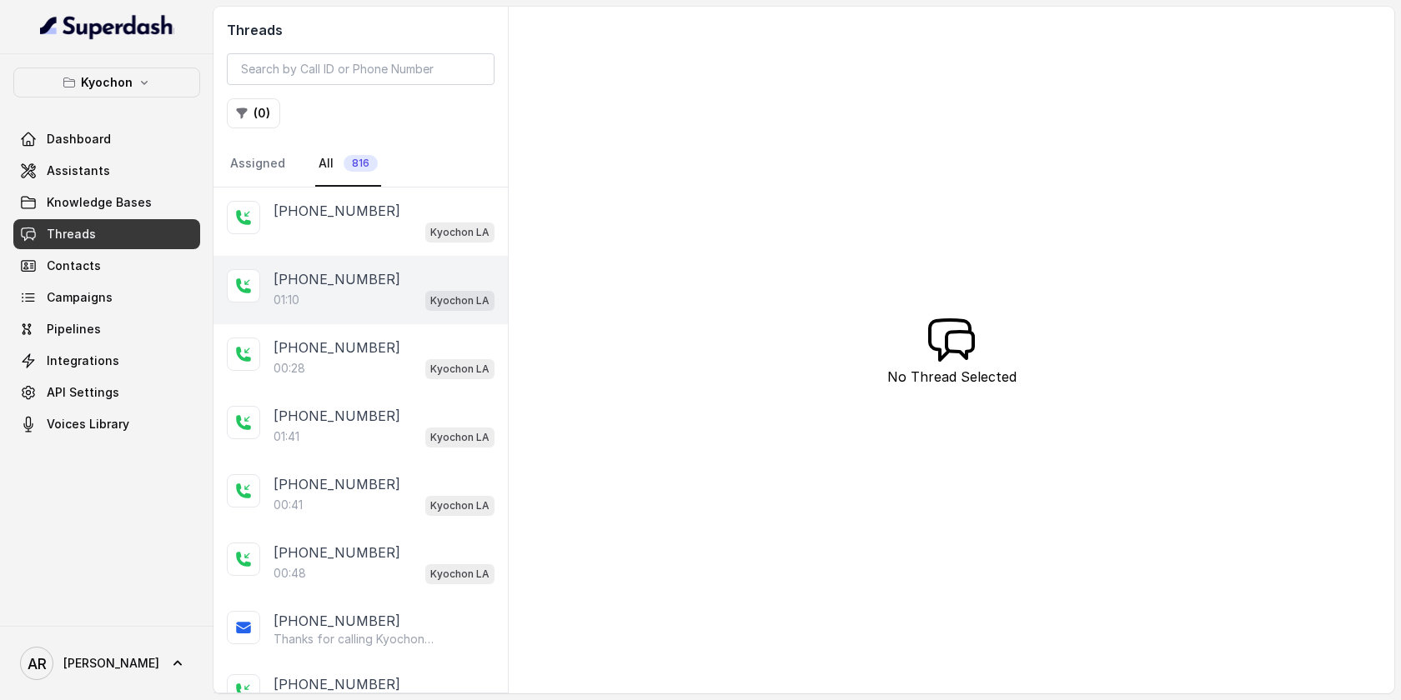
click at [334, 288] on p "[PHONE_NUMBER]" at bounding box center [336, 279] width 127 height 20
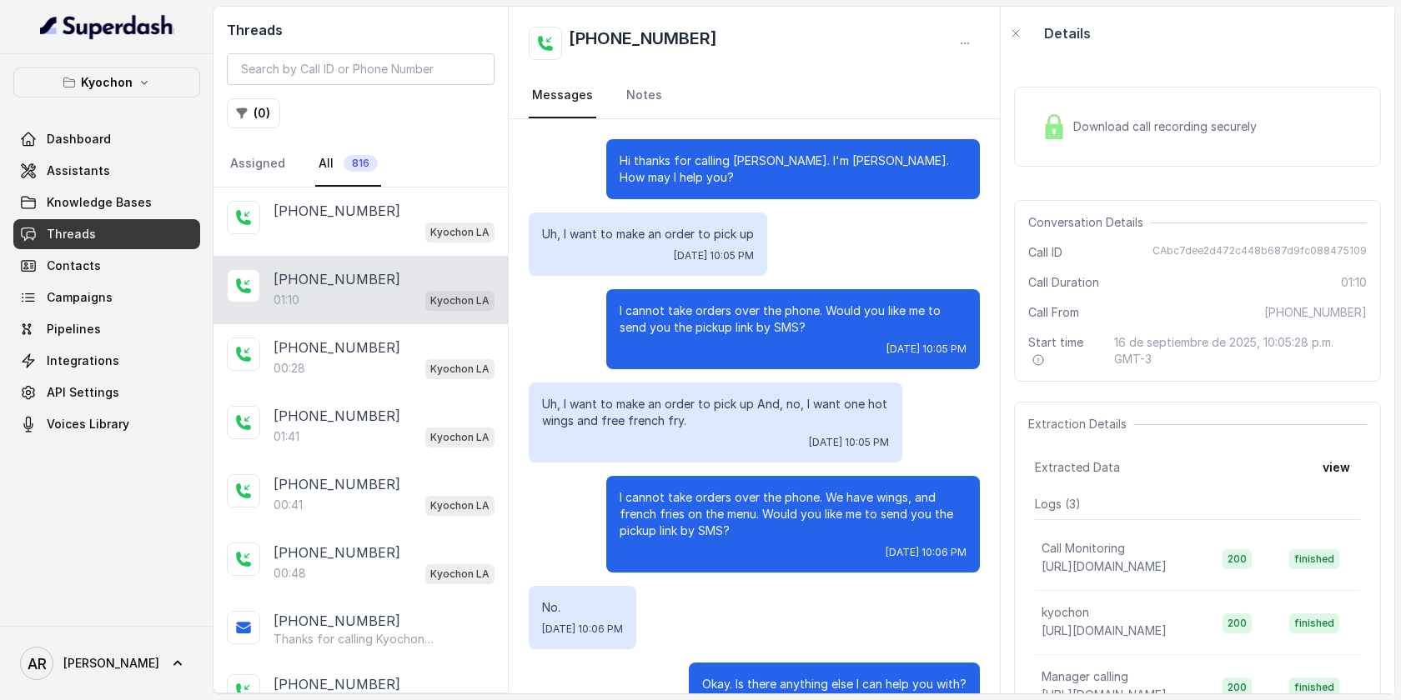
scroll to position [359, 0]
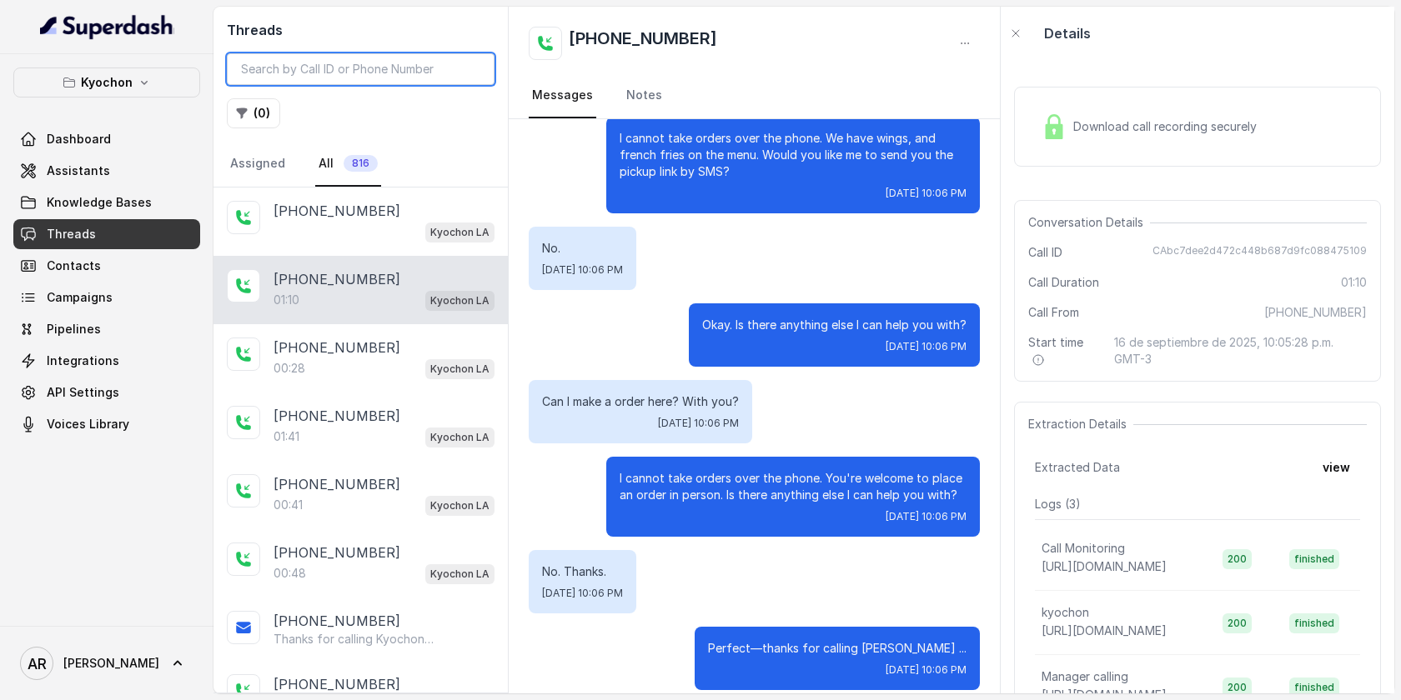
click at [374, 57] on input "search" at bounding box center [361, 69] width 268 height 32
paste input "CA14a95136b2b3b68bf0f0a34a267f7020"
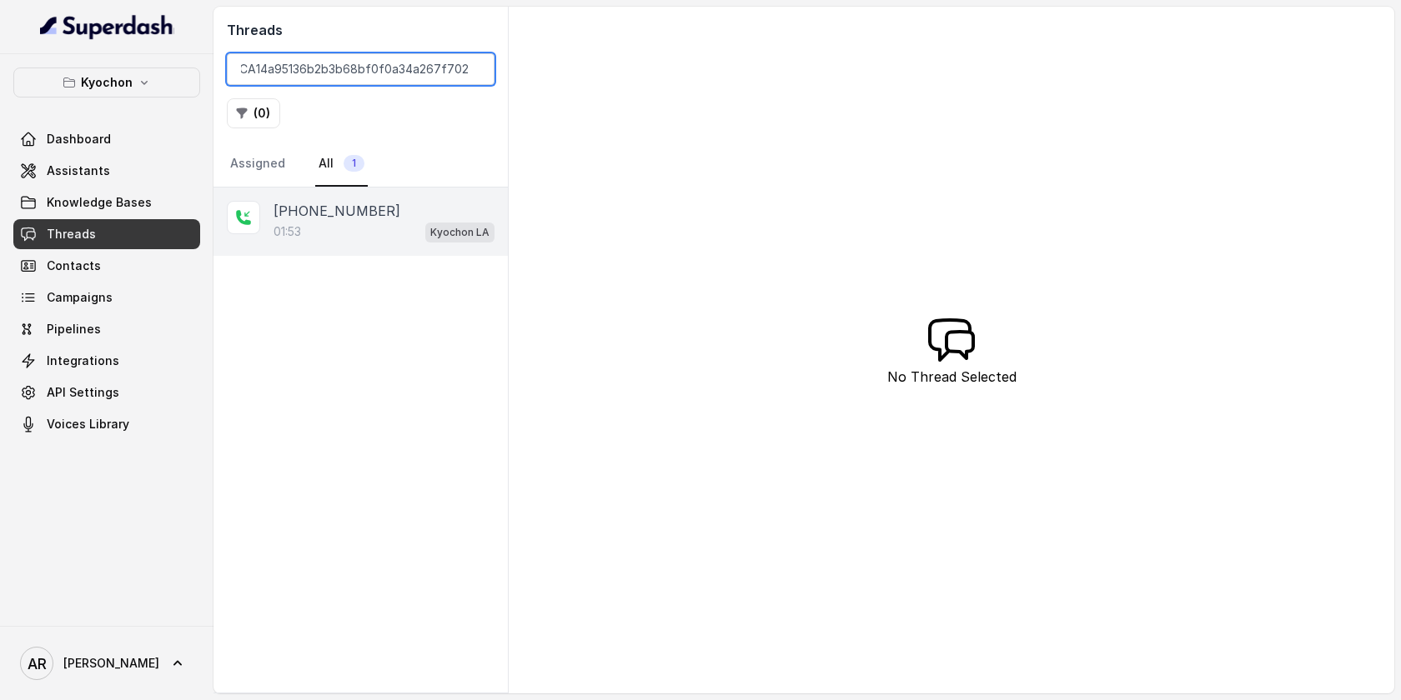
type input "CA14a95136b2b3b68bf0f0a34a267f7020"
click at [349, 249] on div "+12134257041 01:53 Kyochon LA" at bounding box center [360, 222] width 294 height 68
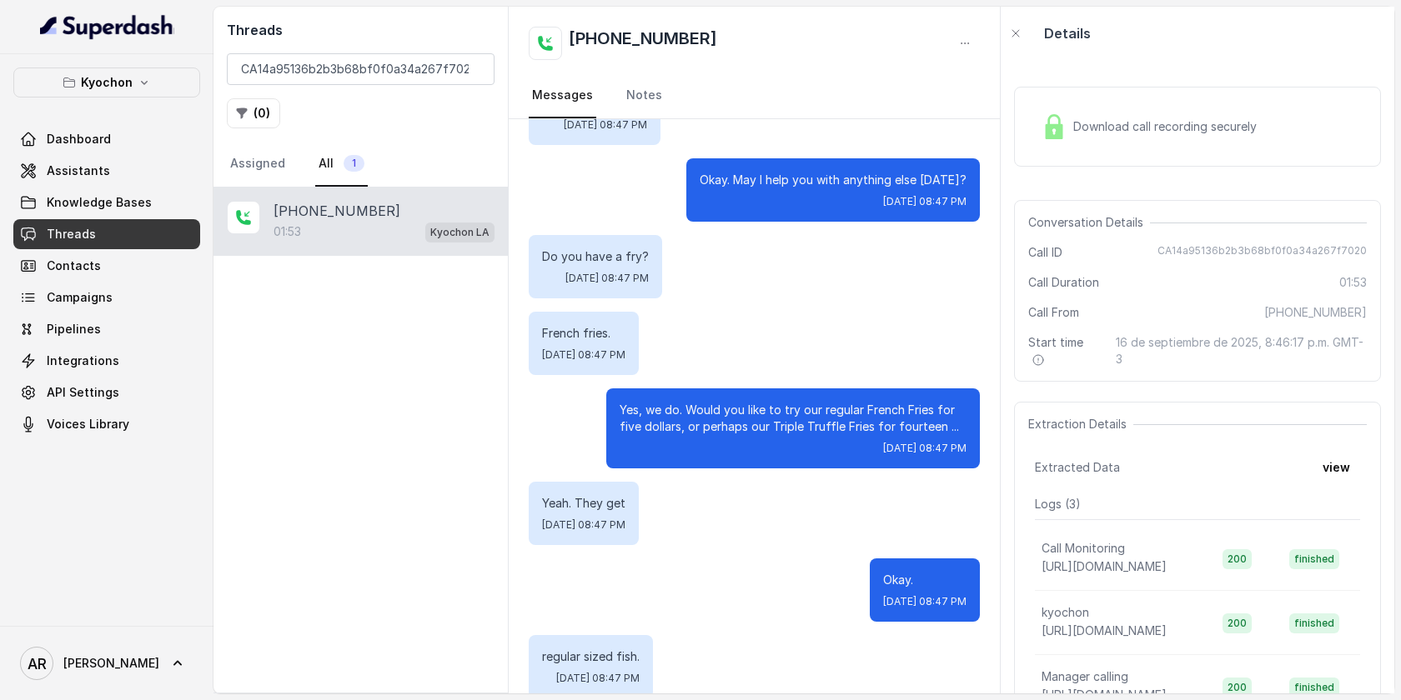
scroll to position [1207, 0]
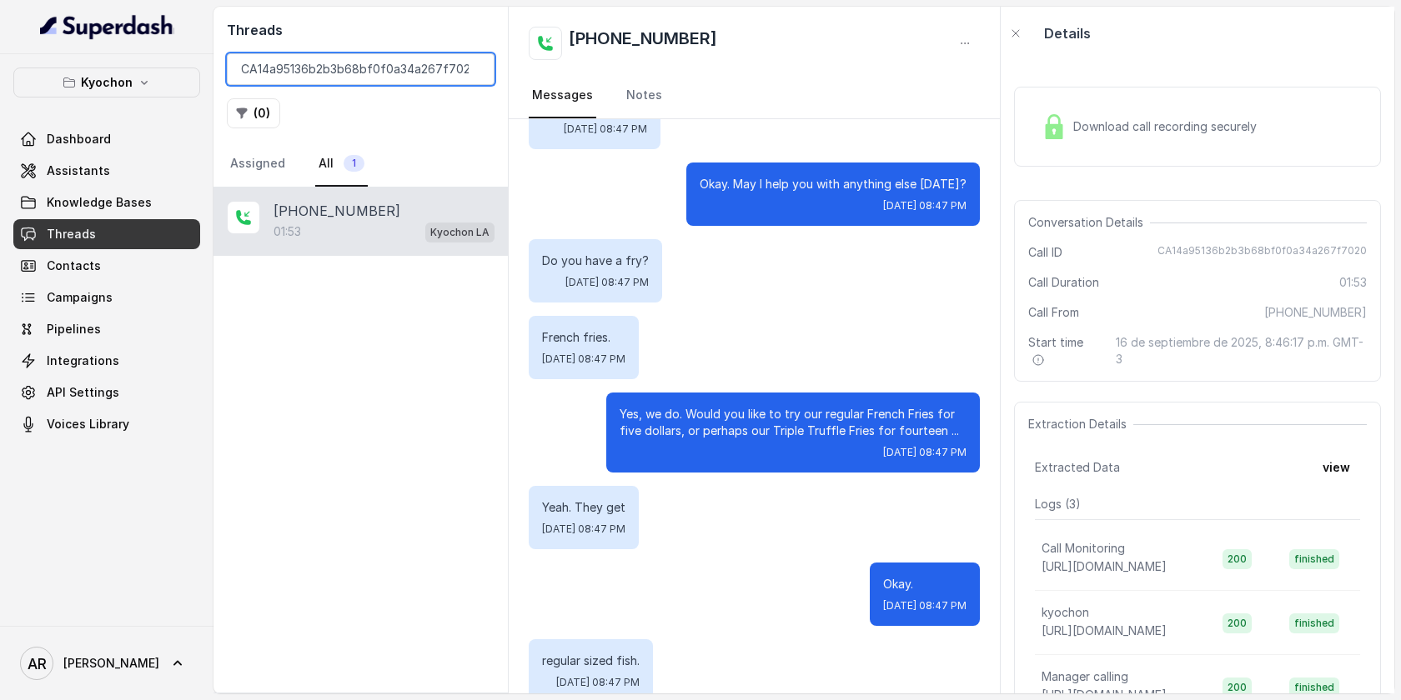
click at [476, 68] on input "CA14a95136b2b3b68bf0f0a34a267f7020" at bounding box center [361, 69] width 268 height 32
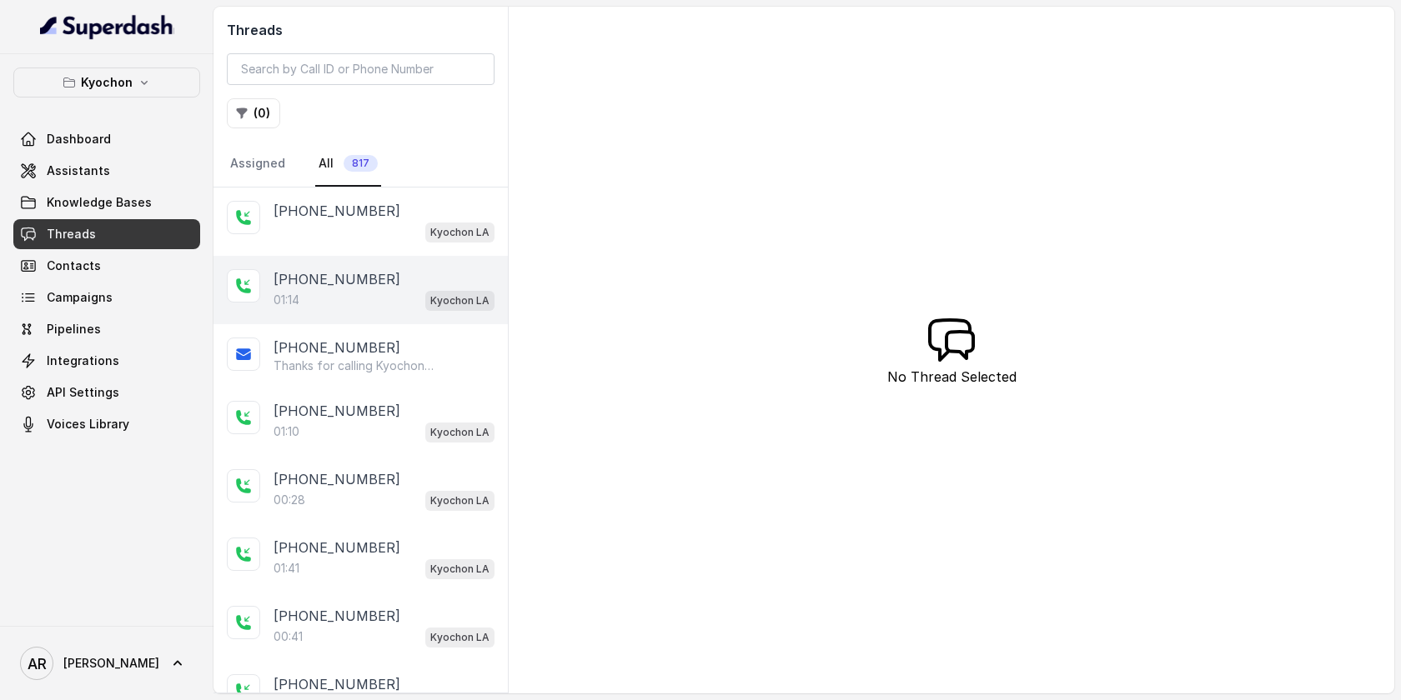
click at [382, 307] on div "01:14 Kyochon LA" at bounding box center [383, 300] width 221 height 22
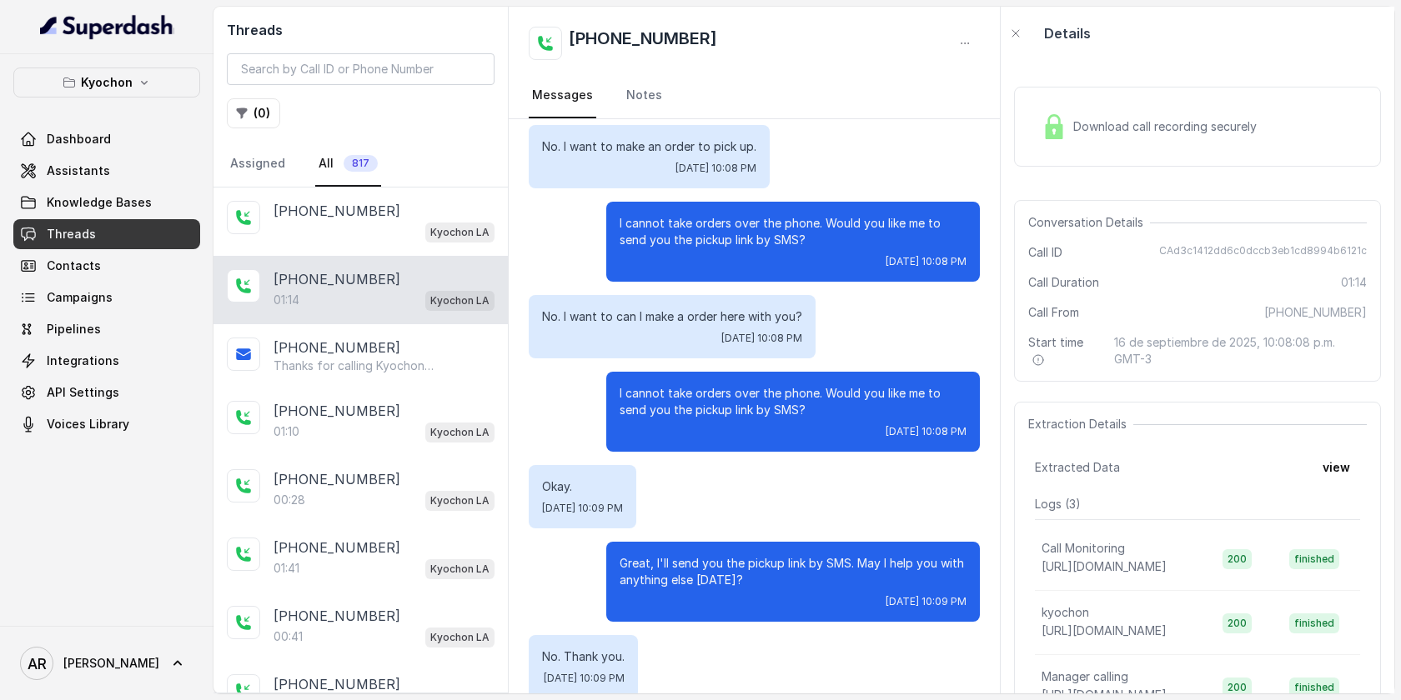
scroll to position [252, 0]
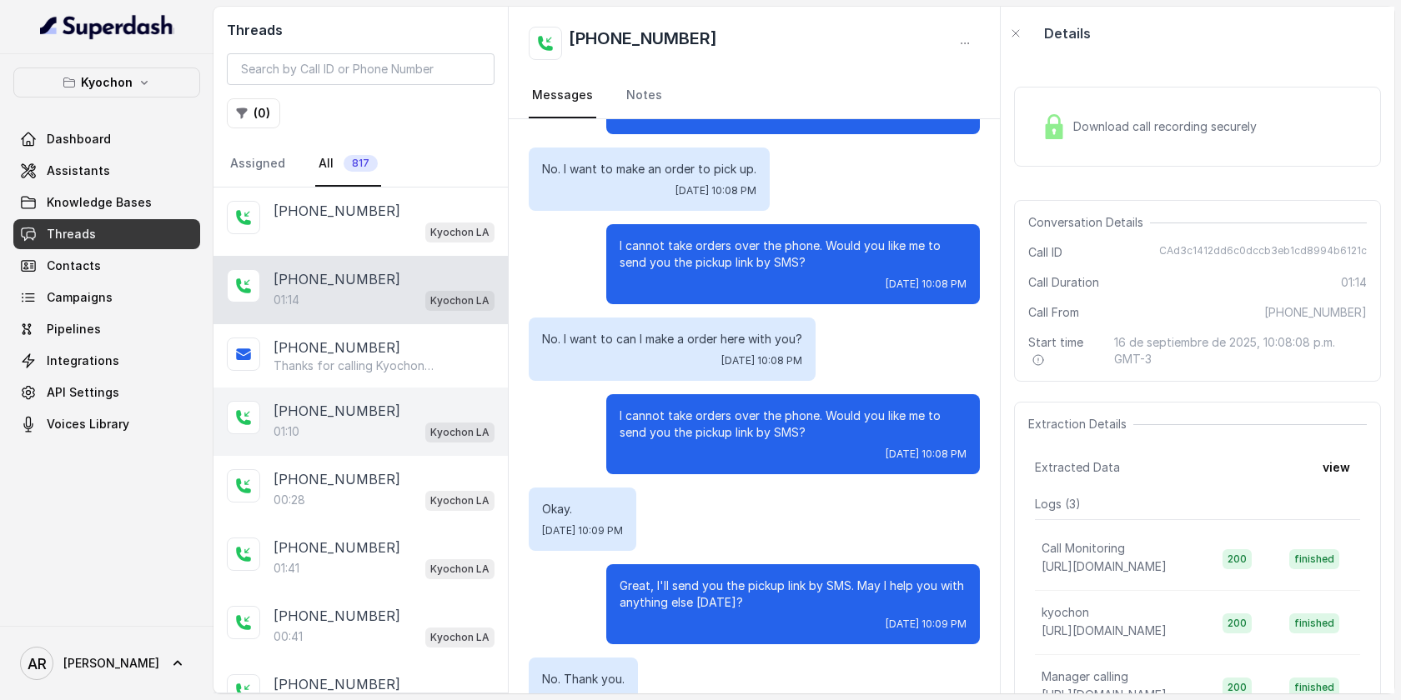
click at [482, 409] on div "[PHONE_NUMBER]" at bounding box center [383, 411] width 221 height 20
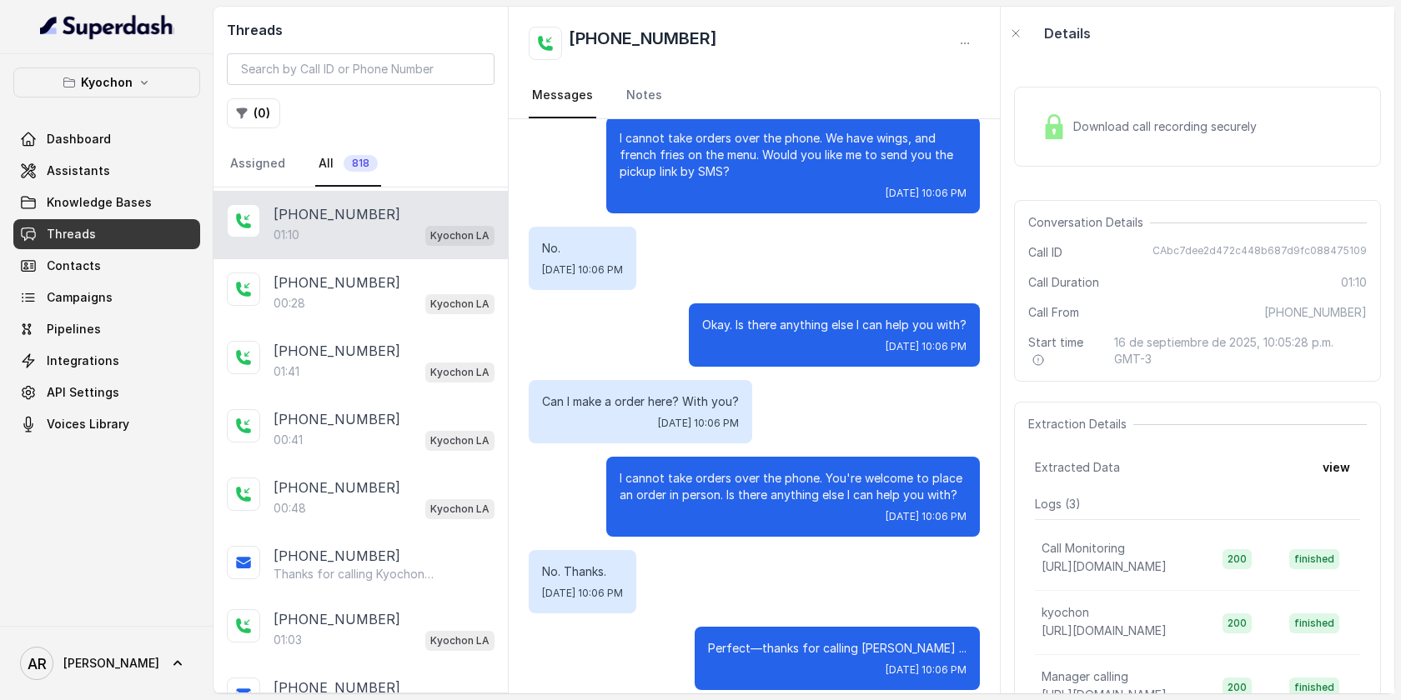
scroll to position [267, 0]
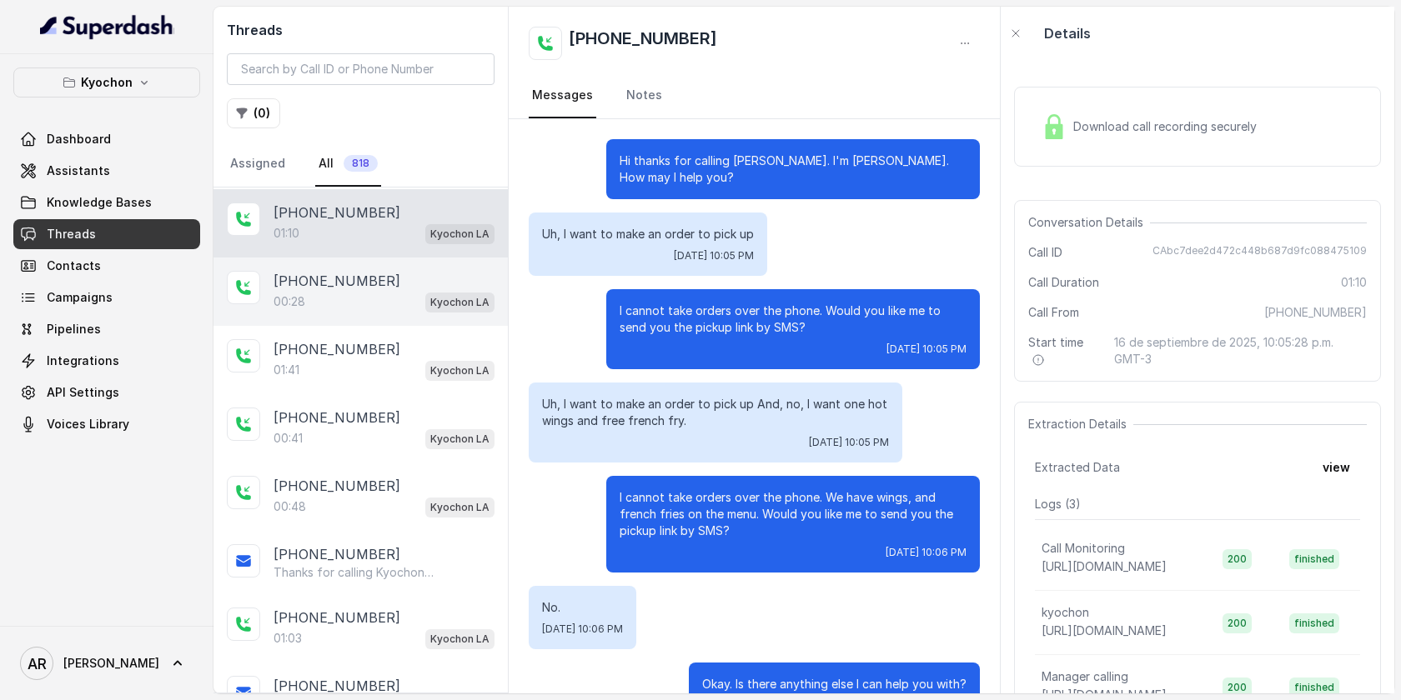
click at [394, 271] on div "[PHONE_NUMBER]" at bounding box center [383, 281] width 221 height 20
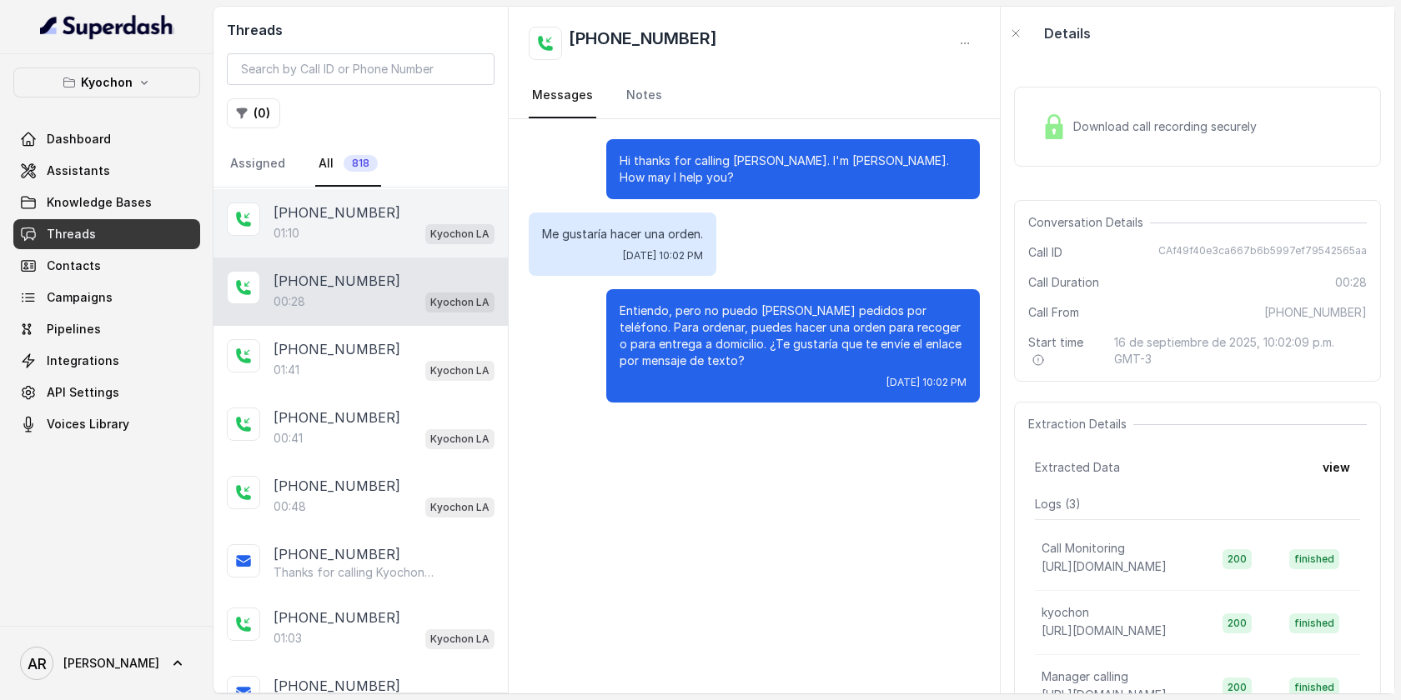
click at [343, 235] on div "01:10 Kyochon LA" at bounding box center [383, 234] width 221 height 22
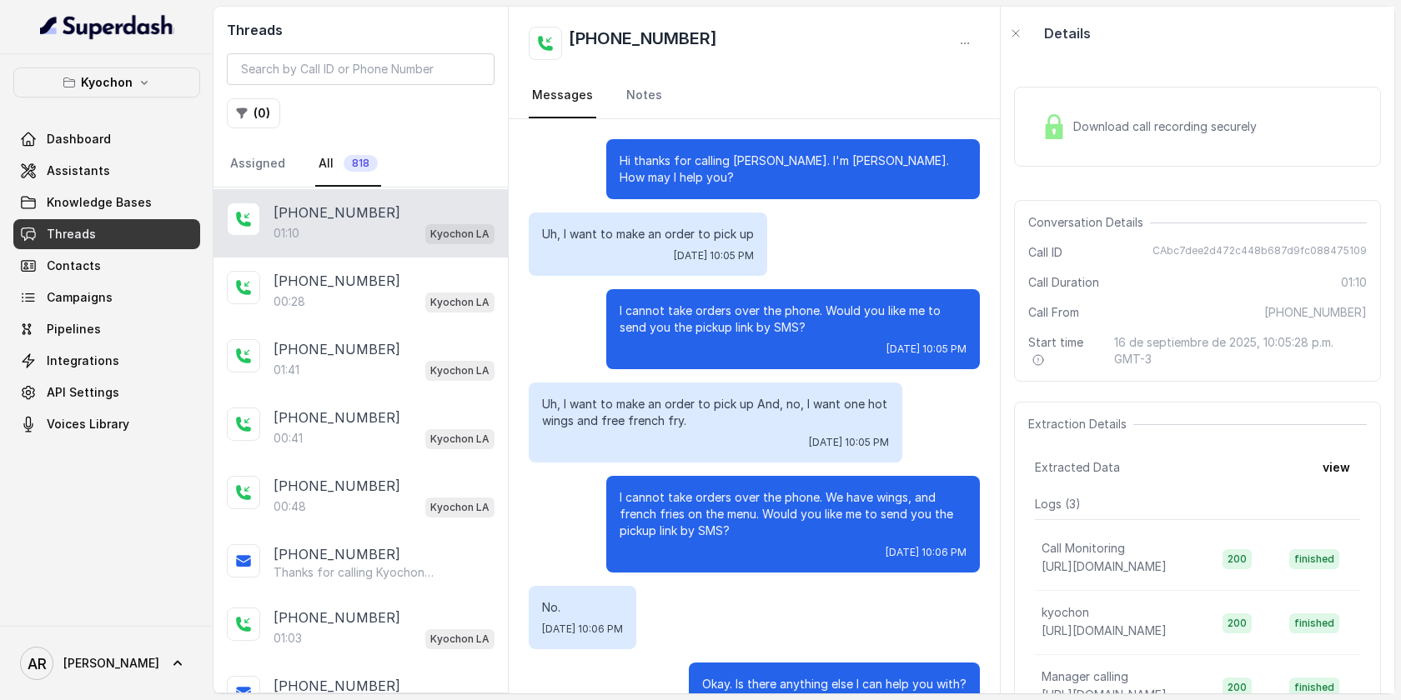
scroll to position [359, 0]
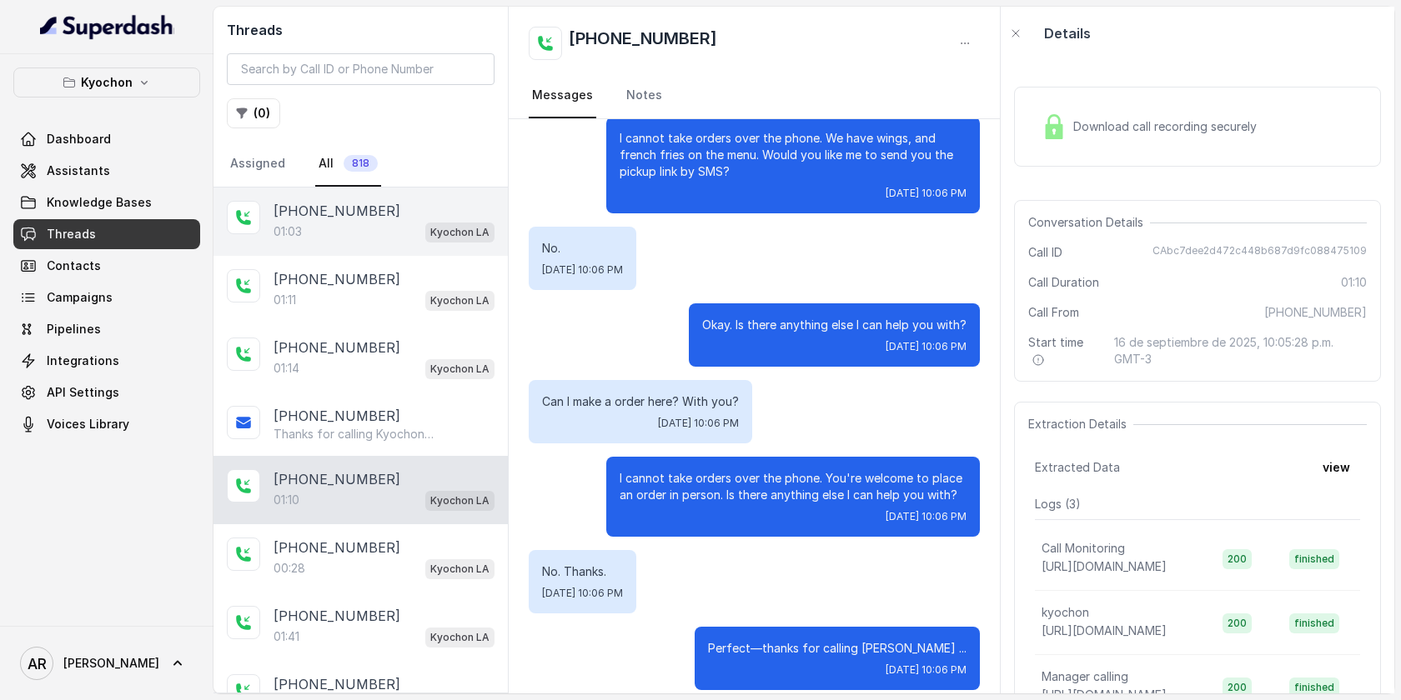
click at [334, 231] on div "01:03 Kyochon LA" at bounding box center [383, 232] width 221 height 22
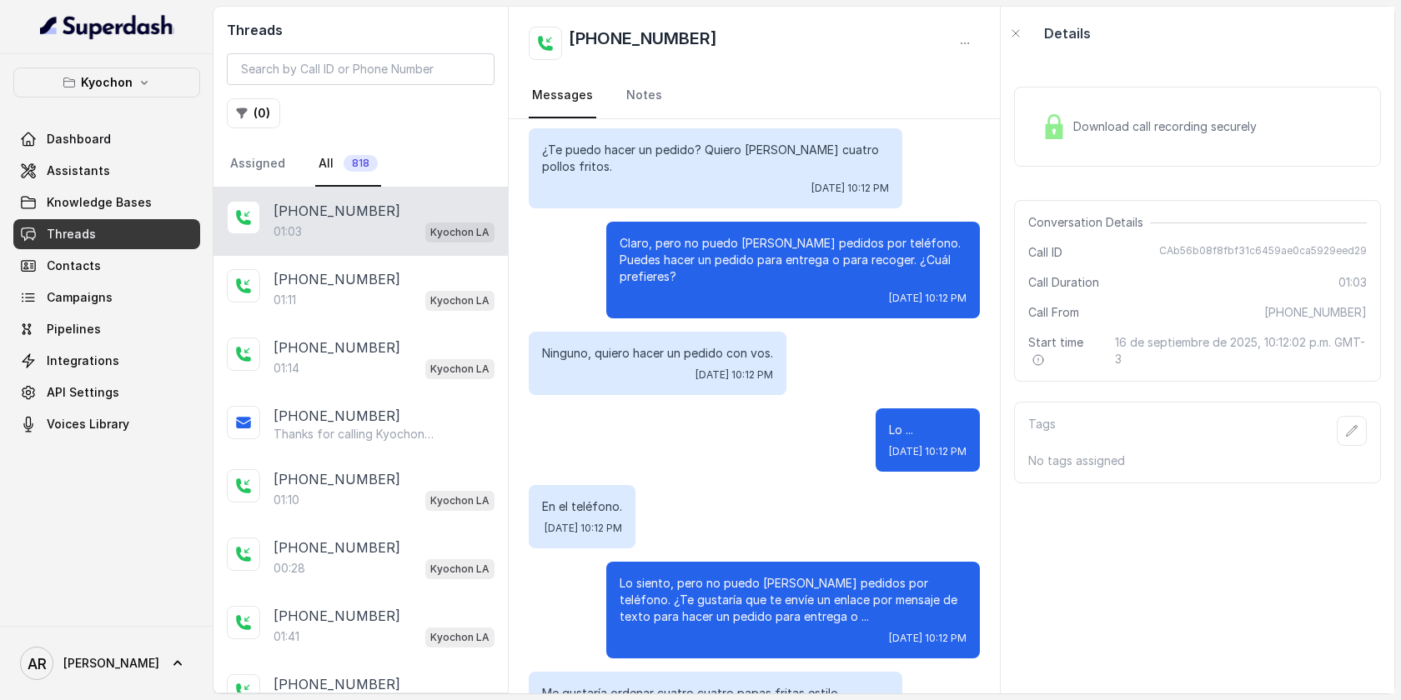
scroll to position [80, 0]
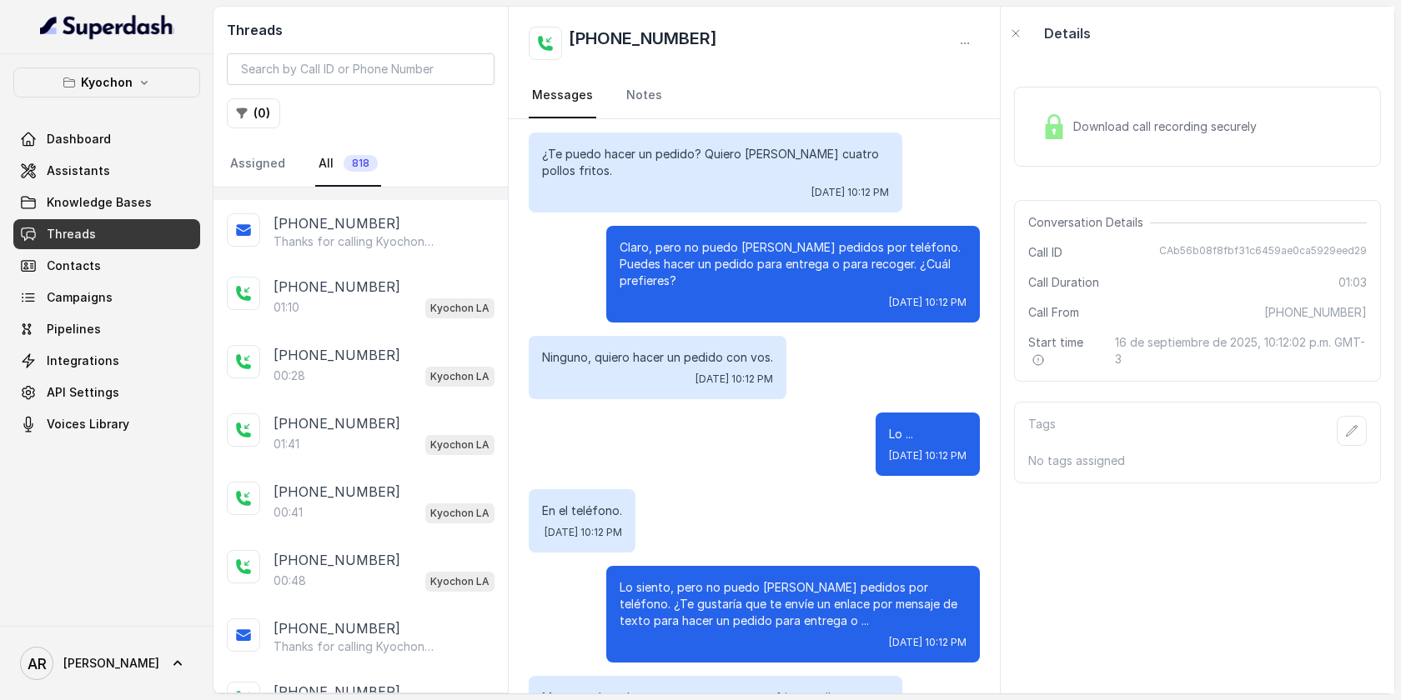
click at [418, 355] on div "[PHONE_NUMBER]" at bounding box center [383, 355] width 221 height 20
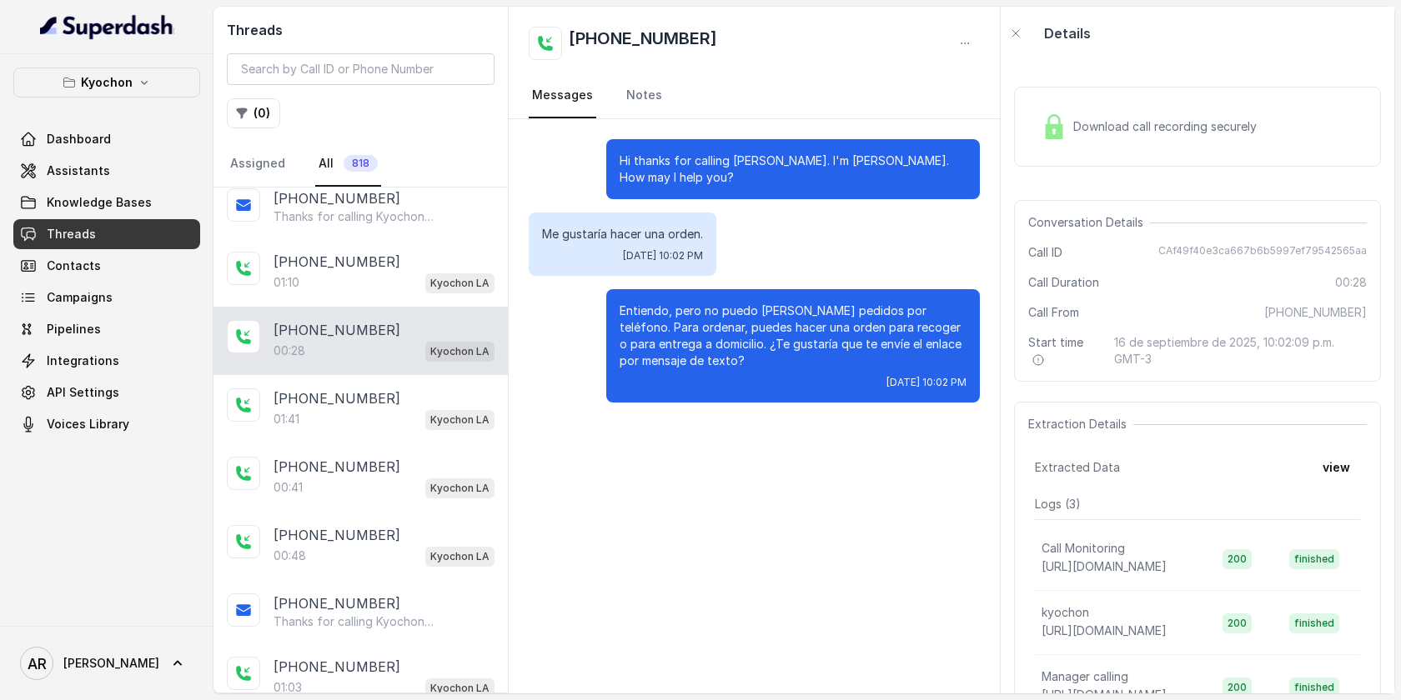
scroll to position [263, 0]
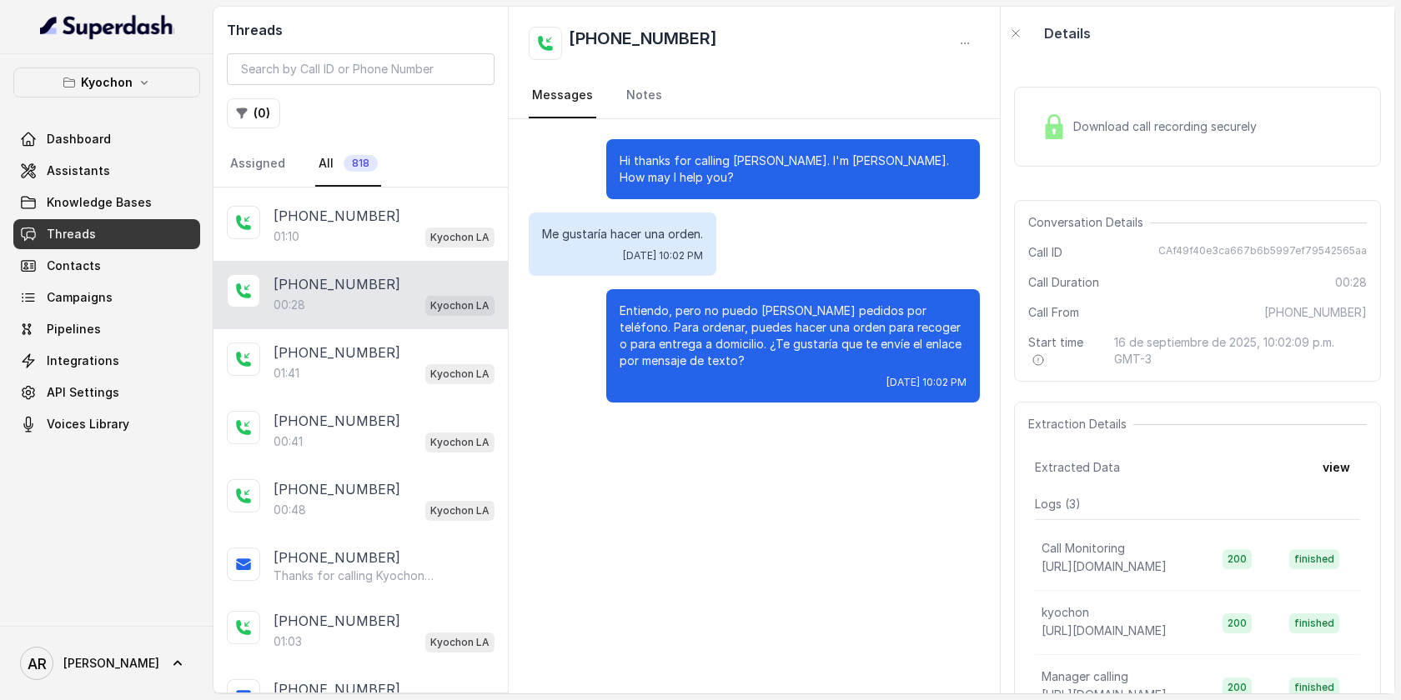
click at [418, 354] on div "[PHONE_NUMBER]" at bounding box center [383, 353] width 221 height 20
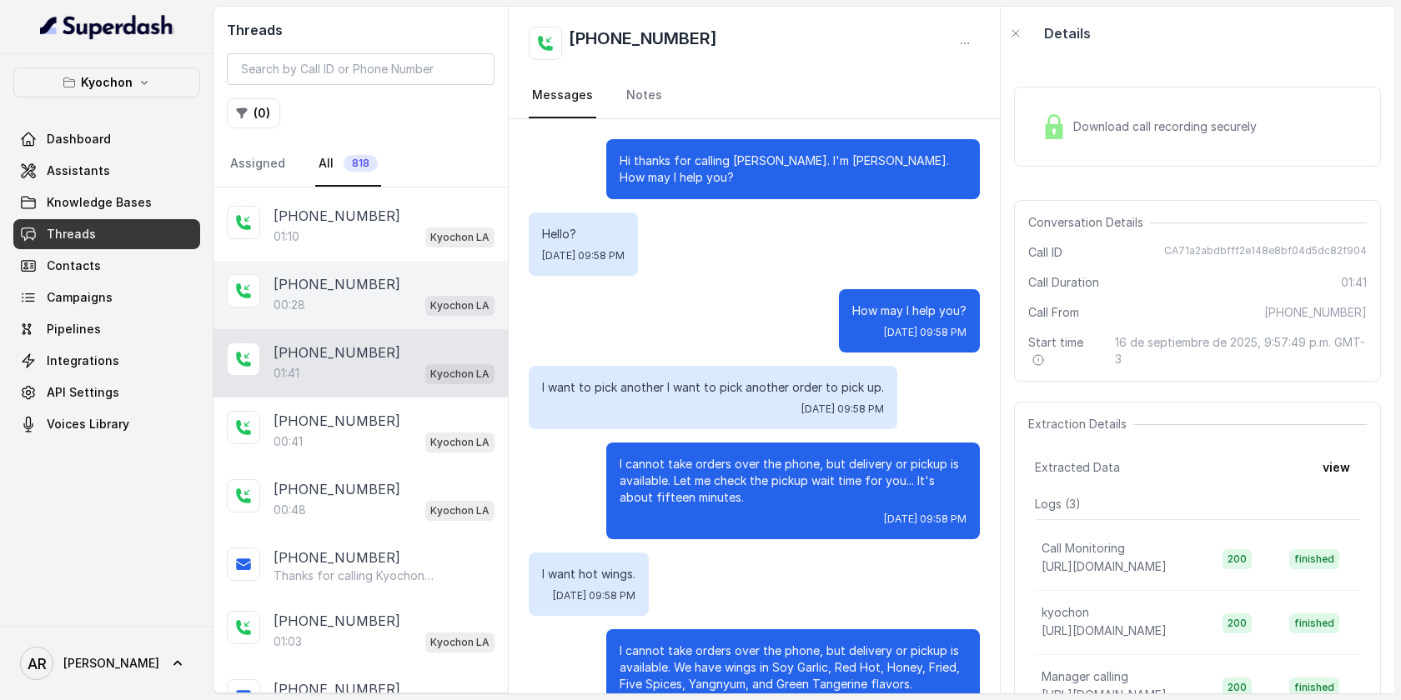
scroll to position [469, 0]
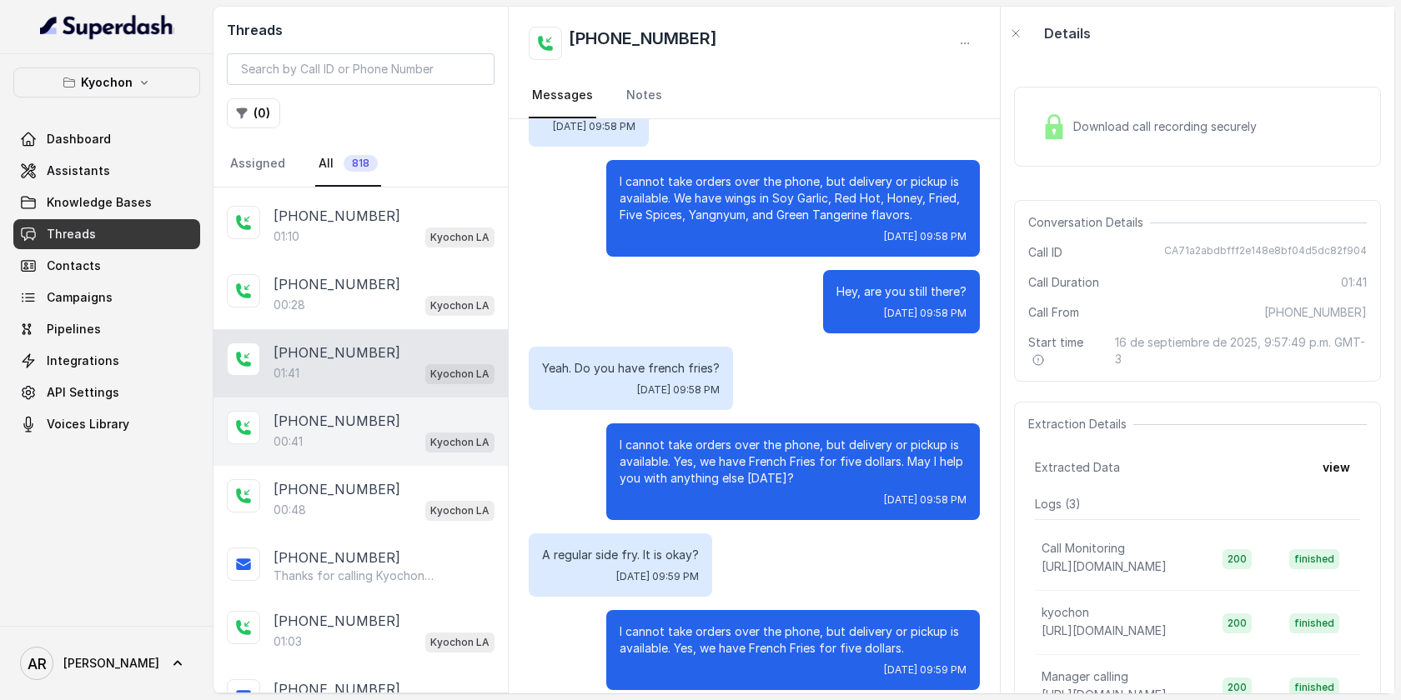
click at [413, 405] on div "[PHONE_NUMBER]:41 Kyochon LA" at bounding box center [360, 432] width 294 height 68
